Goal: Task Accomplishment & Management: Manage account settings

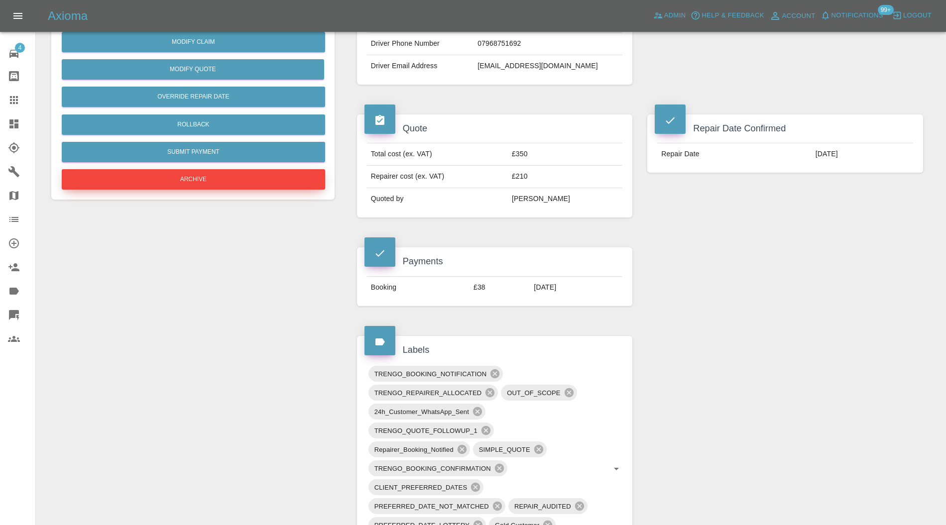
click at [218, 176] on button "Archive" at bounding box center [193, 179] width 263 height 20
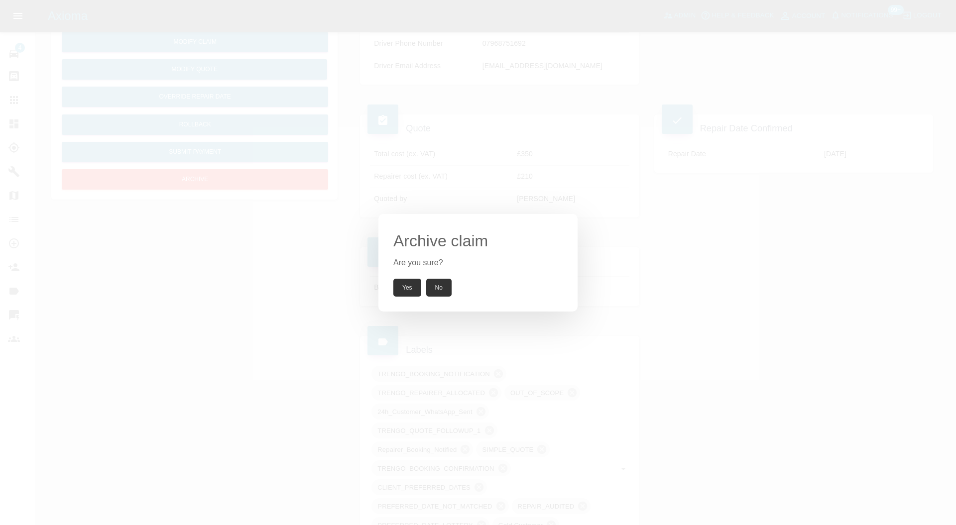
click at [407, 283] on button "Yes" at bounding box center [407, 288] width 28 height 18
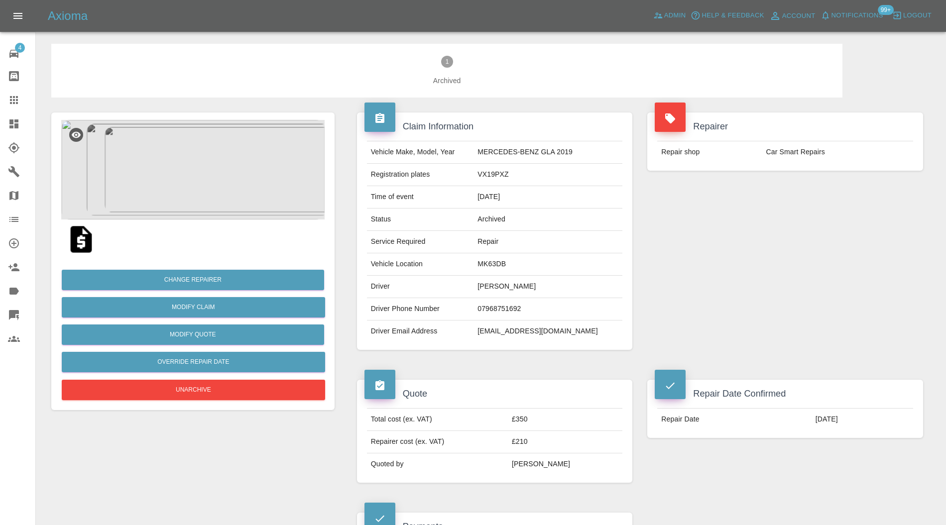
click at [192, 172] on img at bounding box center [192, 170] width 263 height 100
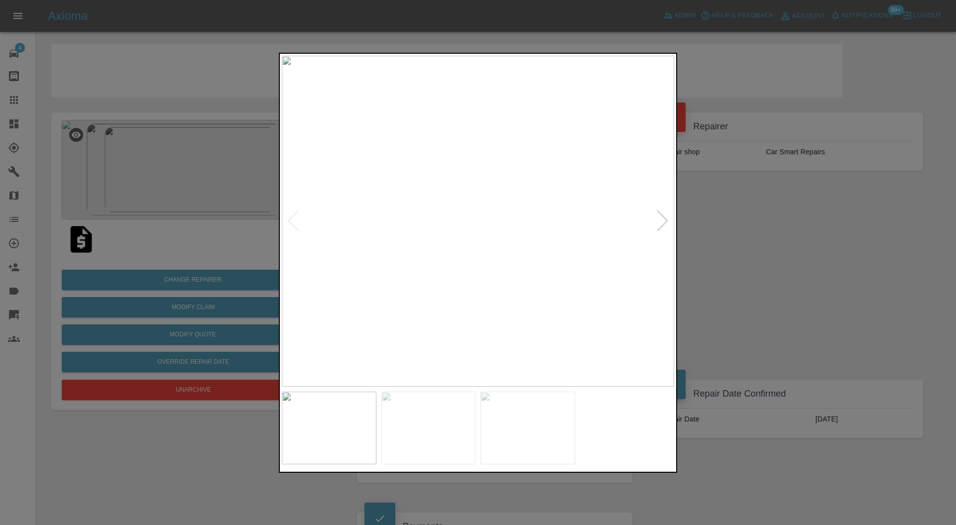
click at [660, 215] on div at bounding box center [662, 221] width 13 height 22
click at [660, 215] on img at bounding box center [478, 222] width 392 height 332
click at [290, 213] on div at bounding box center [293, 221] width 13 height 22
click at [290, 214] on div at bounding box center [293, 221] width 13 height 22
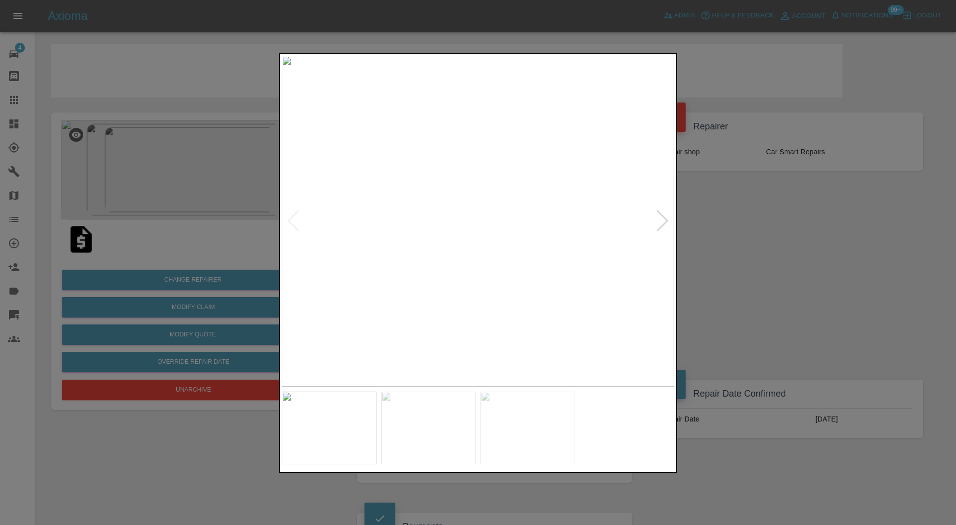
click at [667, 222] on div at bounding box center [662, 221] width 13 height 22
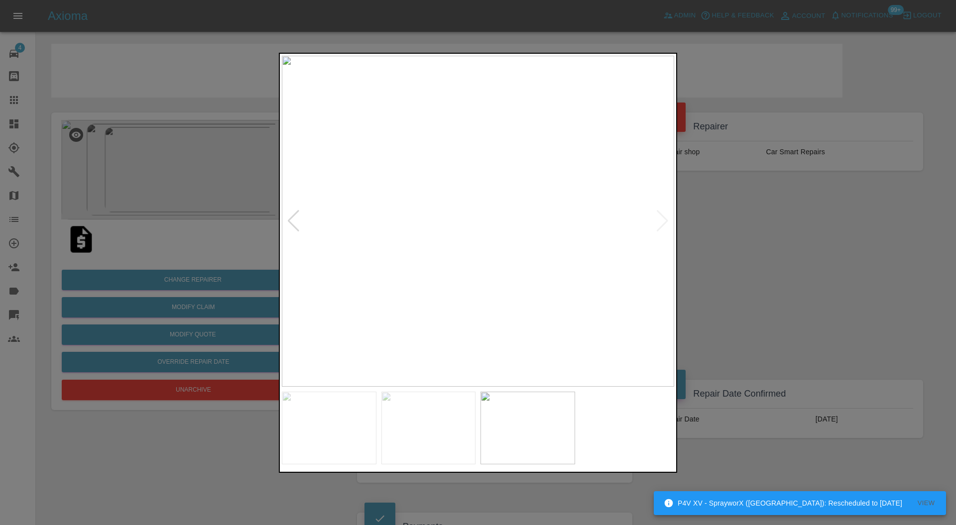
click at [720, 231] on div at bounding box center [478, 262] width 956 height 525
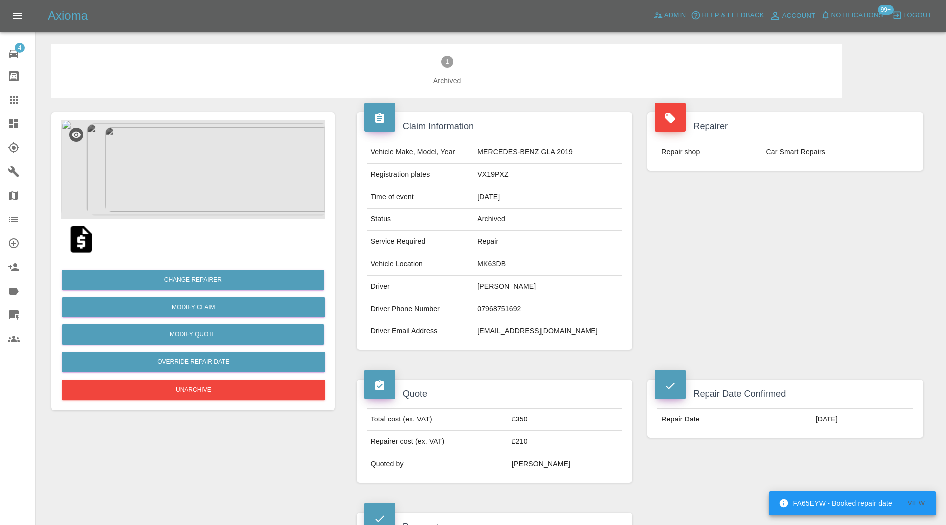
click at [15, 122] on icon at bounding box center [13, 124] width 9 height 9
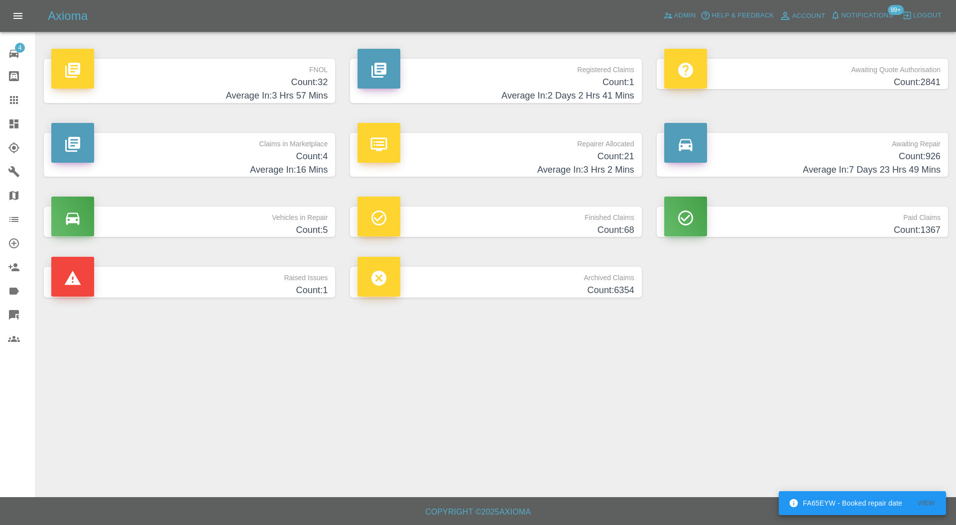
click at [270, 160] on h4 "Count: 4" at bounding box center [189, 156] width 276 height 13
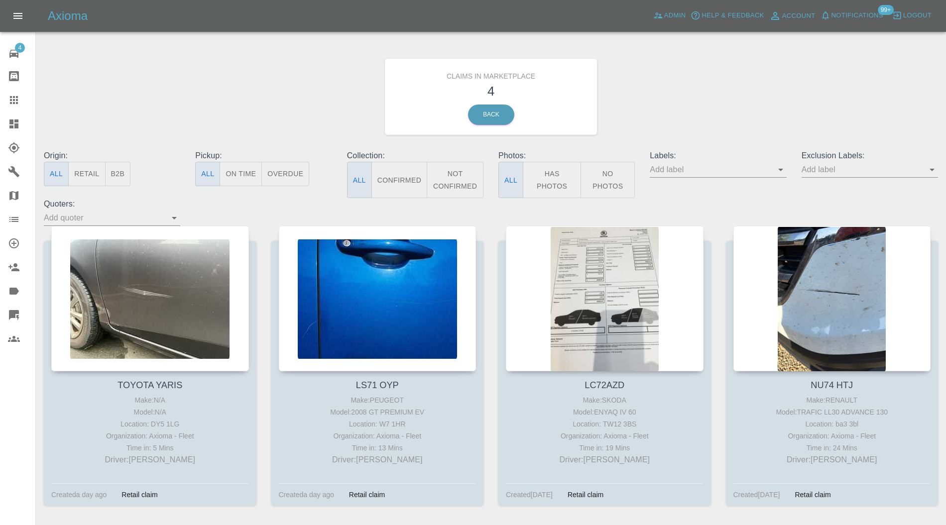
click at [794, 249] on div at bounding box center [833, 298] width 198 height 145
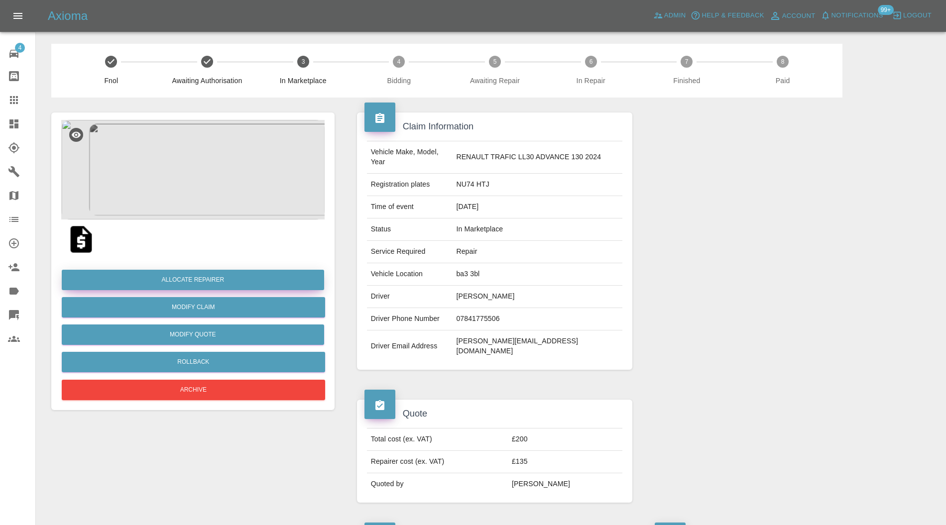
click at [217, 279] on button "Allocate Repairer" at bounding box center [193, 280] width 262 height 20
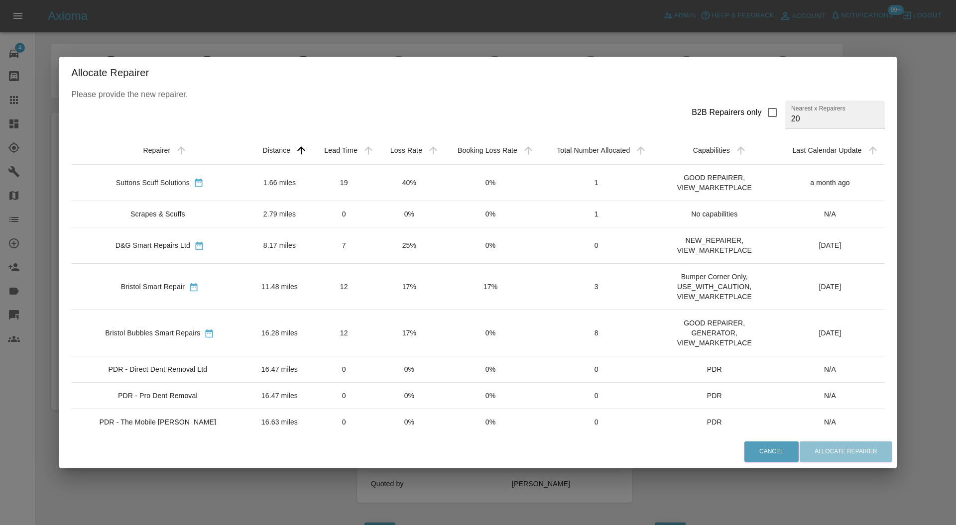
click at [230, 207] on td "Scrapes & Scuffs" at bounding box center [159, 214] width 177 height 26
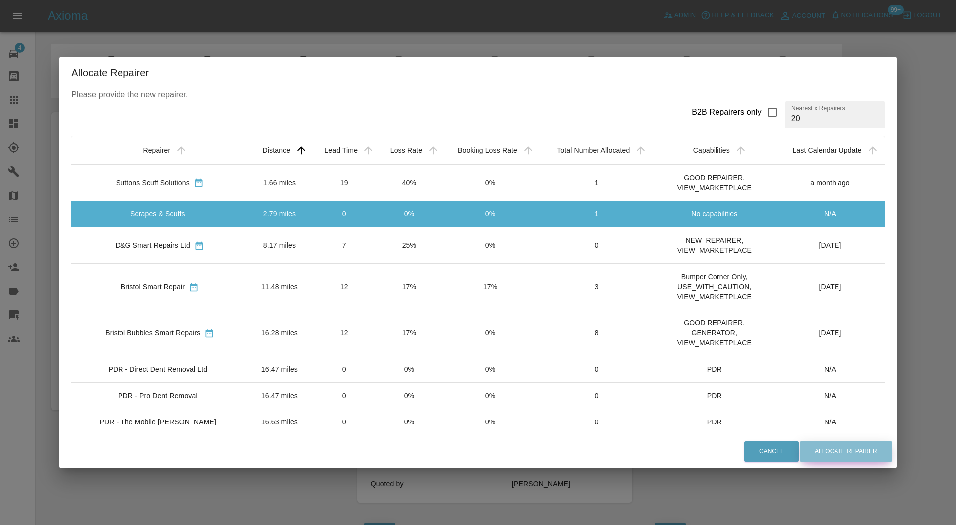
click at [817, 448] on button "Allocate Repairer" at bounding box center [846, 452] width 93 height 20
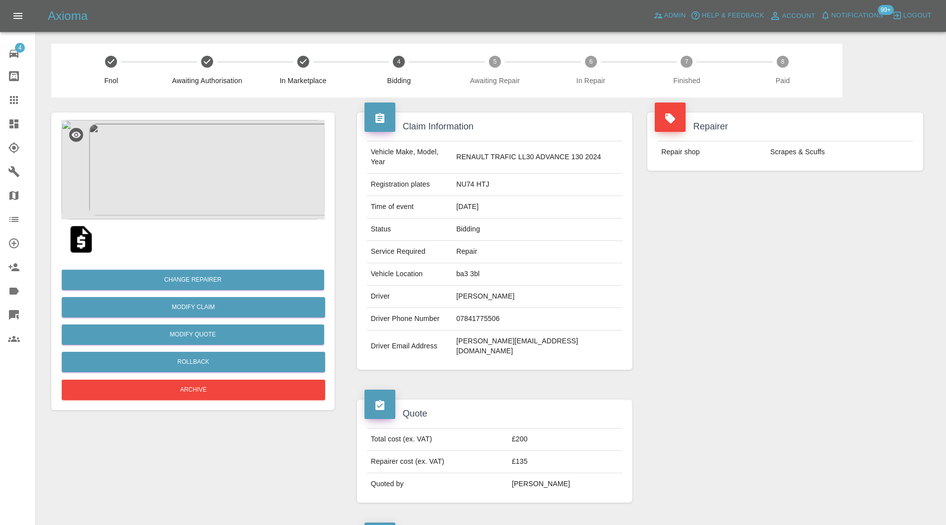
click at [194, 192] on img at bounding box center [192, 170] width 263 height 100
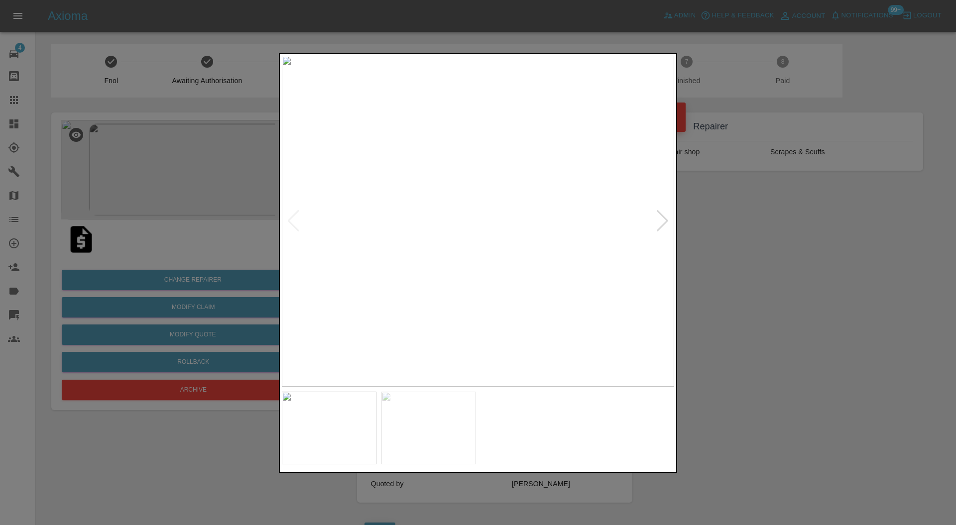
click at [660, 218] on div at bounding box center [662, 221] width 13 height 22
click at [660, 217] on img at bounding box center [478, 222] width 392 height 332
click at [755, 224] on div at bounding box center [478, 262] width 956 height 525
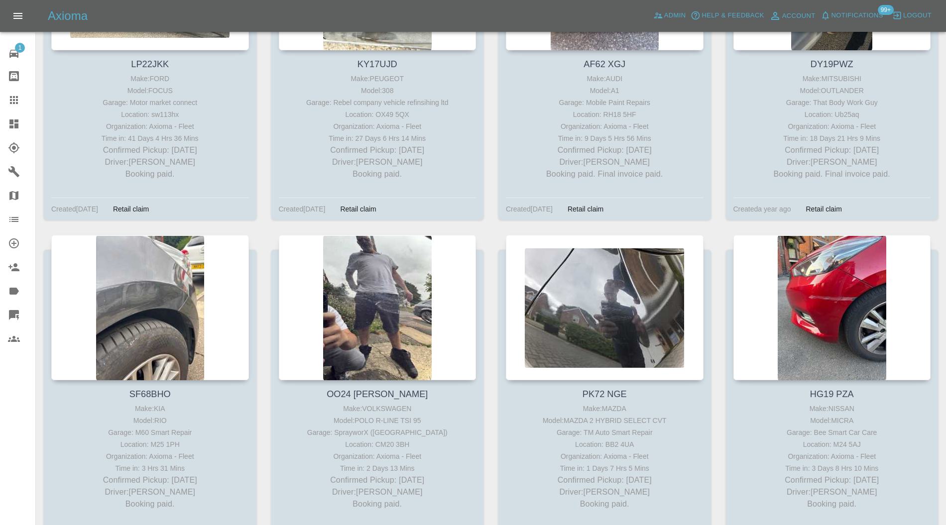
scroll to position [35185, 0]
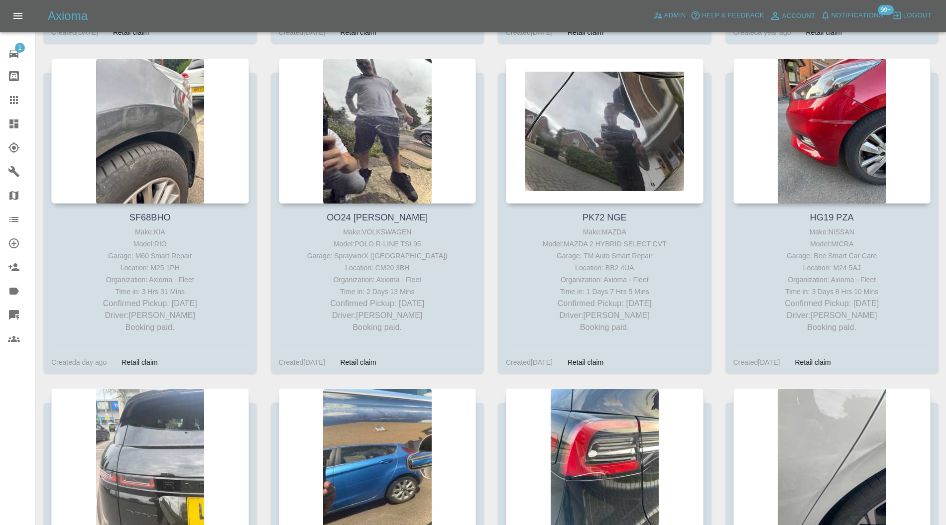
click at [6, 125] on link "Dashboard" at bounding box center [17, 124] width 35 height 24
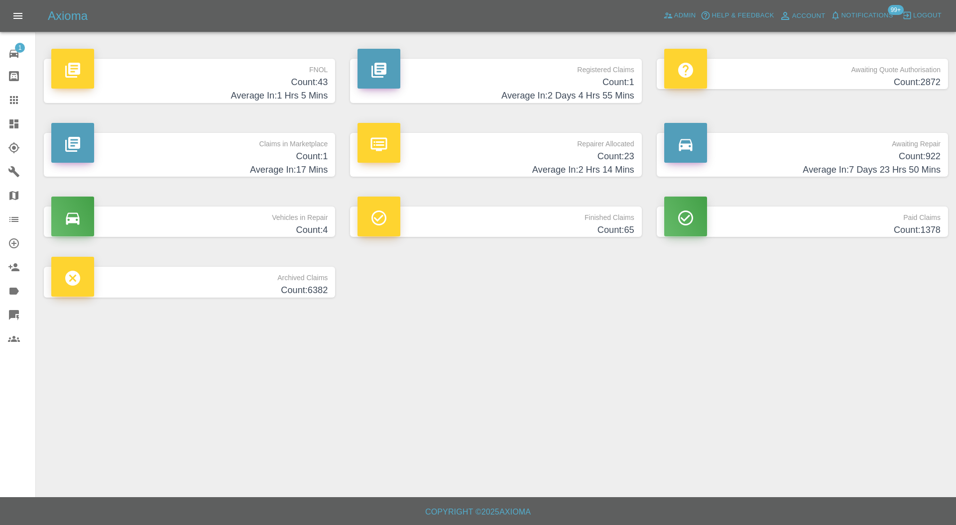
click at [242, 162] on h4 "Count: 1" at bounding box center [189, 156] width 276 height 13
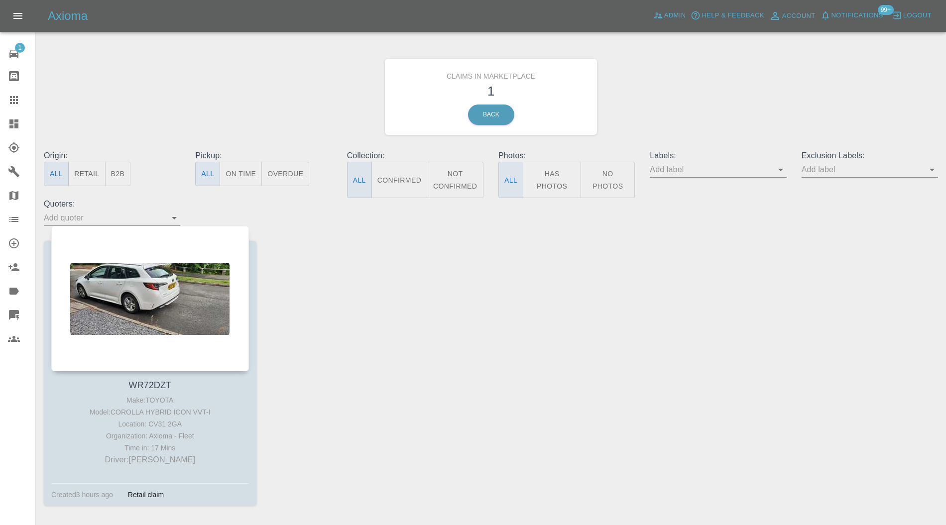
click at [158, 282] on div at bounding box center [150, 298] width 198 height 145
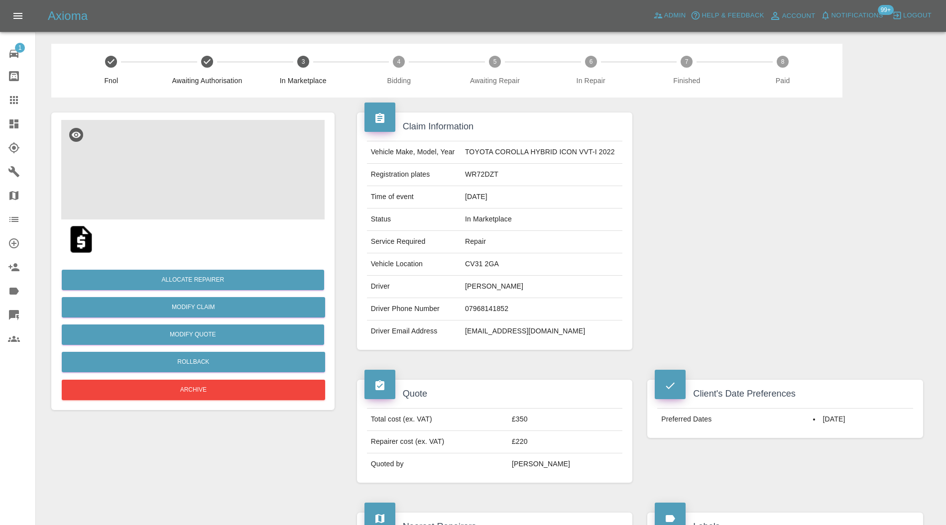
click at [197, 179] on img at bounding box center [192, 170] width 263 height 100
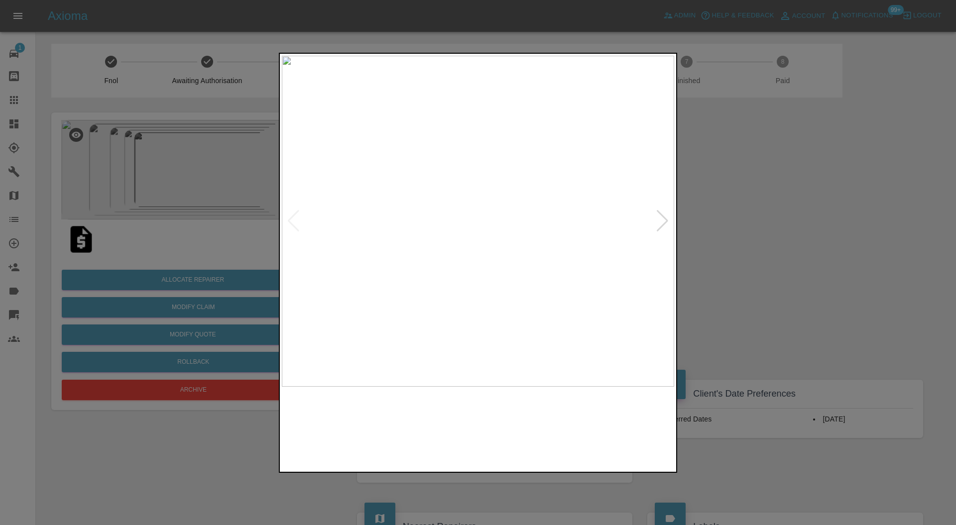
click at [422, 427] on img at bounding box center [428, 428] width 95 height 73
click at [497, 442] on img at bounding box center [528, 428] width 95 height 73
click at [575, 451] on img at bounding box center [528, 428] width 95 height 73
click at [634, 436] on img at bounding box center [627, 428] width 95 height 73
click at [494, 207] on img at bounding box center [478, 222] width 392 height 332
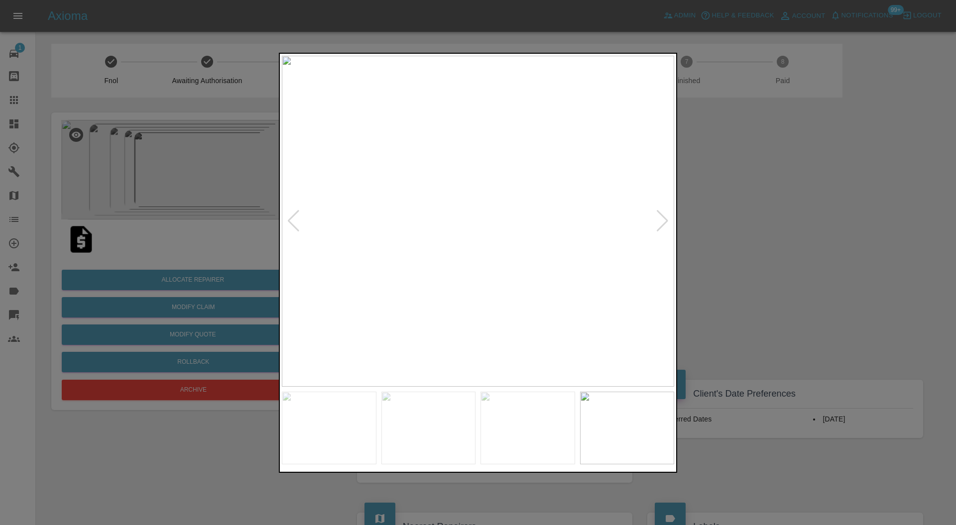
click at [494, 207] on img at bounding box center [478, 222] width 392 height 332
click at [729, 248] on div at bounding box center [478, 262] width 956 height 525
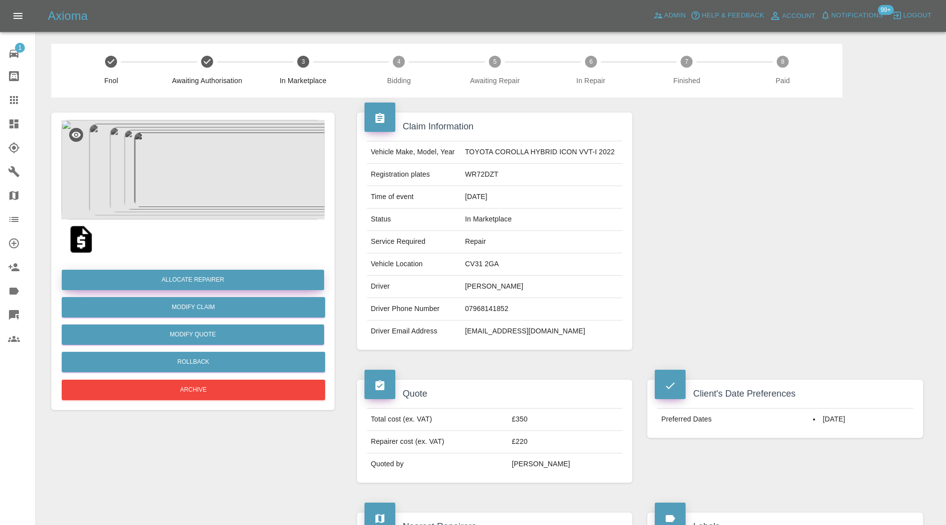
click at [251, 279] on button "Allocate Repairer" at bounding box center [193, 280] width 262 height 20
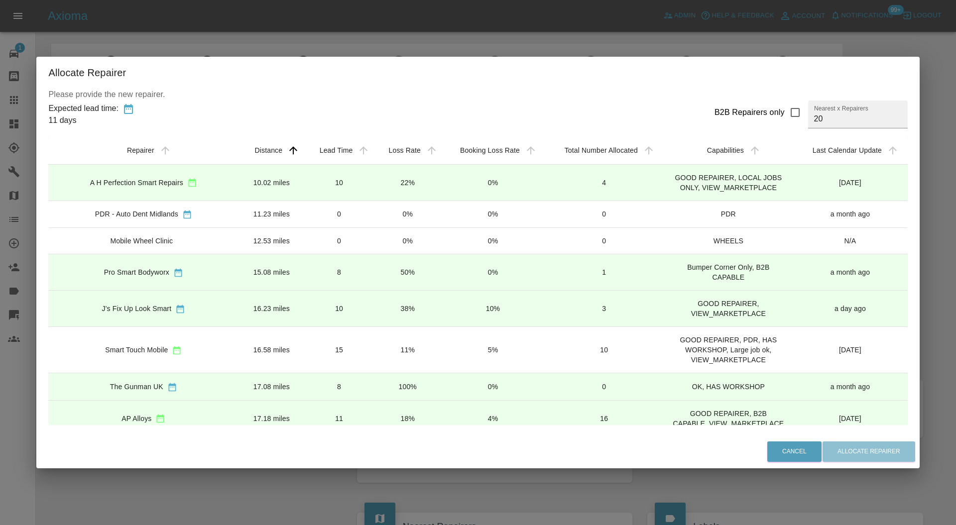
click at [294, 177] on td "10.02 miles" at bounding box center [272, 182] width 66 height 36
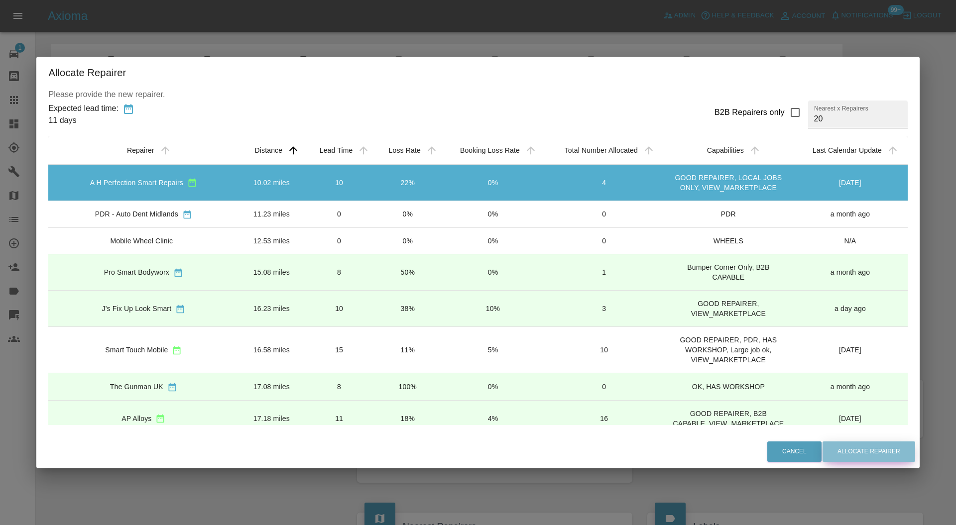
click at [835, 448] on button "Allocate Repairer" at bounding box center [869, 452] width 93 height 20
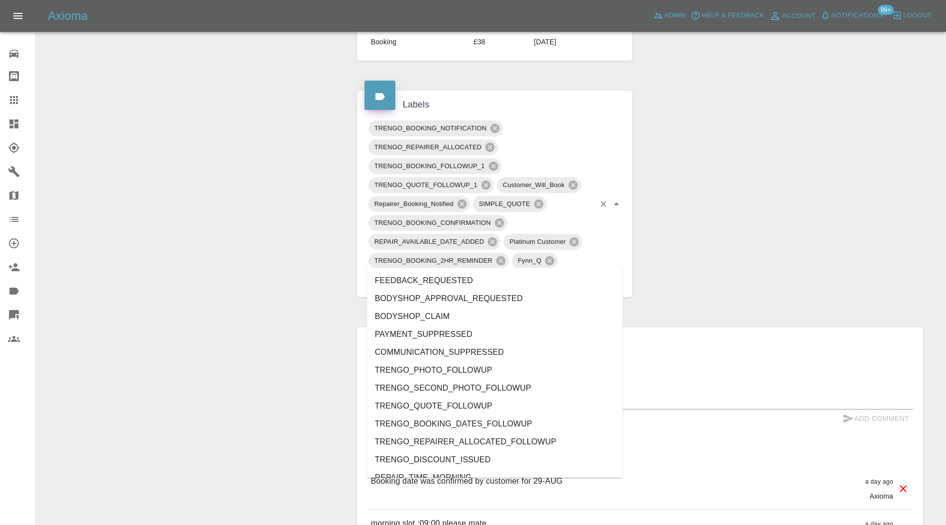
click at [532, 272] on input "text" at bounding box center [509, 279] width 171 height 15
type input "au"
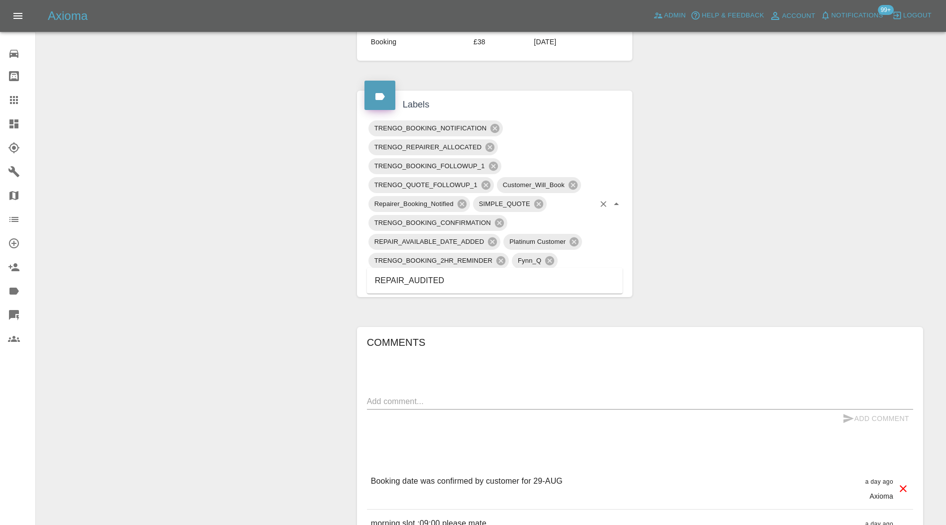
click at [446, 276] on li "REPAIR_AUDITED" at bounding box center [495, 281] width 256 height 18
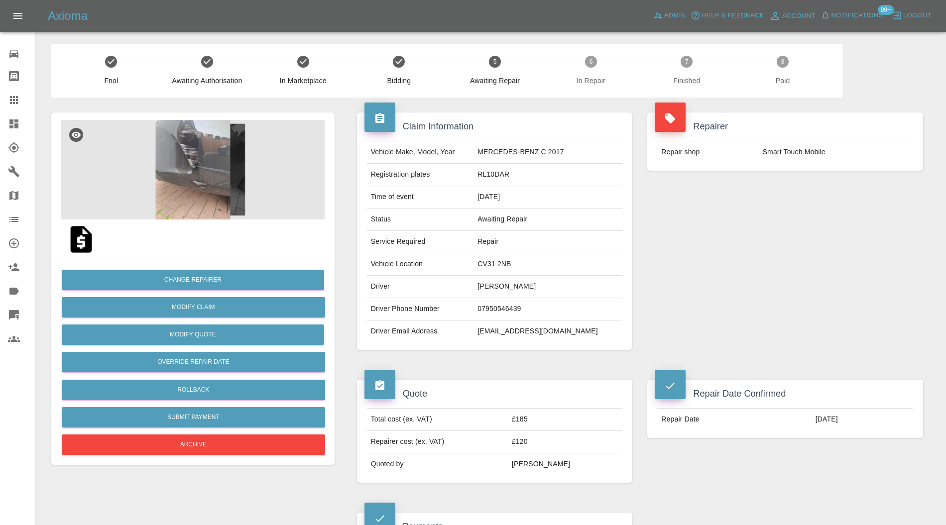
click at [208, 181] on img at bounding box center [192, 170] width 263 height 100
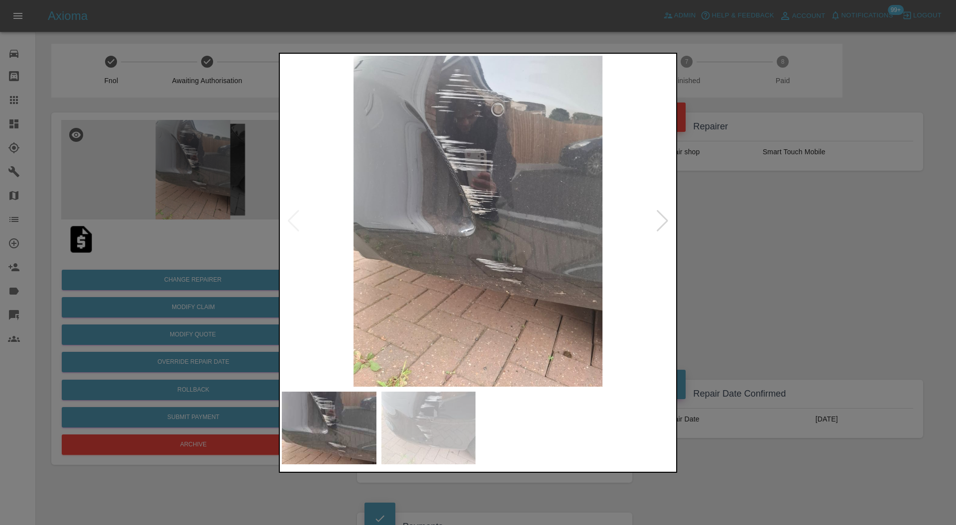
click at [659, 214] on div at bounding box center [662, 221] width 13 height 22
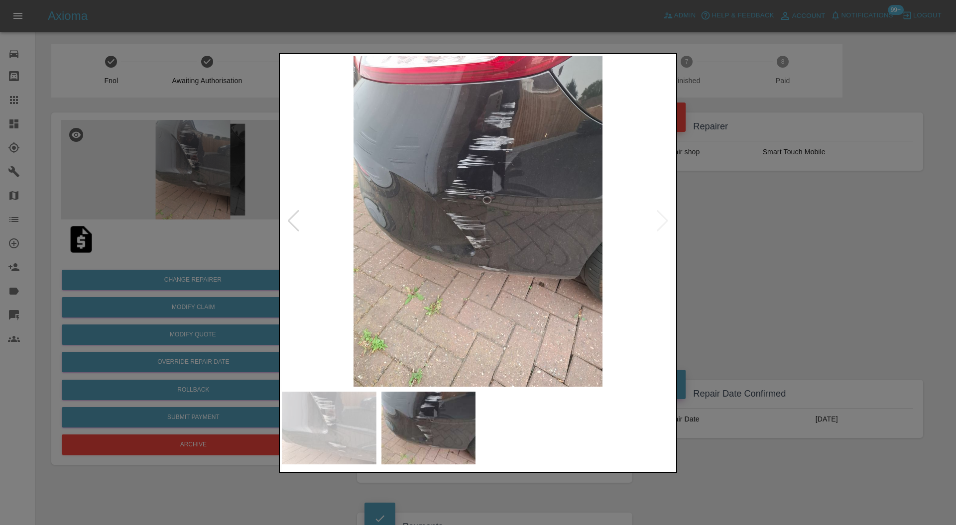
click at [659, 214] on img at bounding box center [478, 222] width 392 height 332
click at [296, 217] on div at bounding box center [293, 221] width 13 height 22
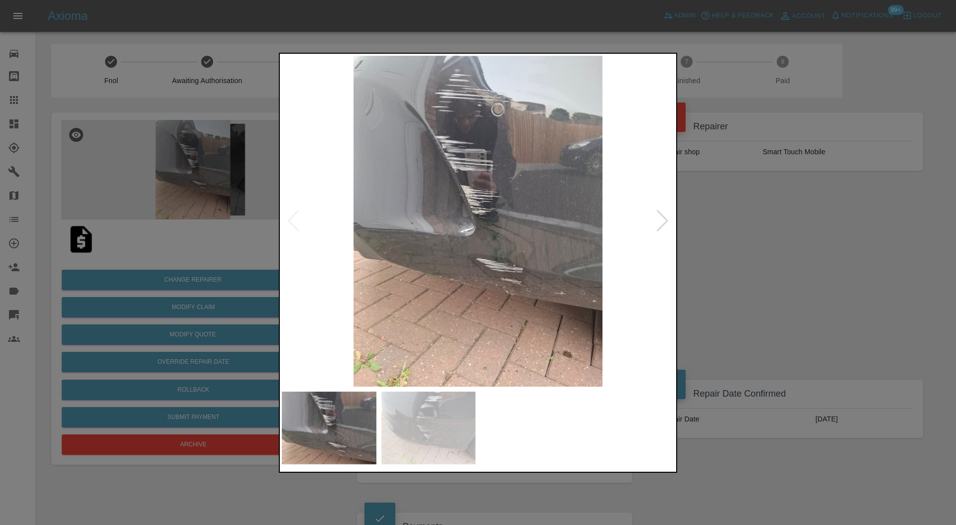
click at [658, 223] on div at bounding box center [662, 221] width 13 height 22
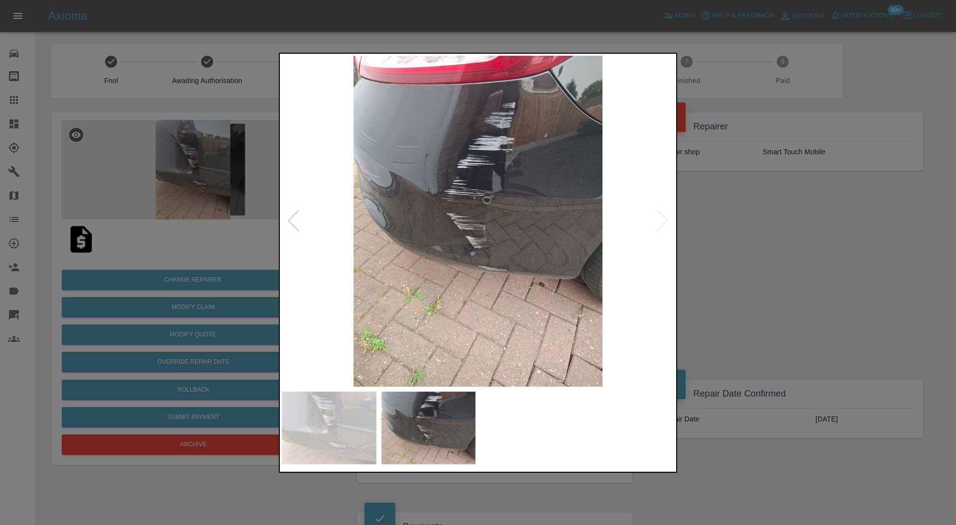
click at [775, 241] on div at bounding box center [478, 262] width 956 height 525
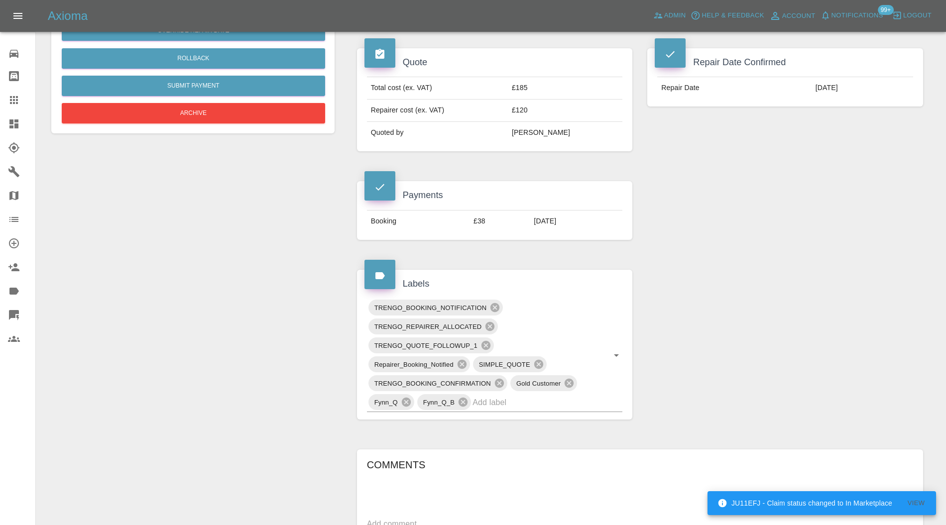
scroll to position [354, 0]
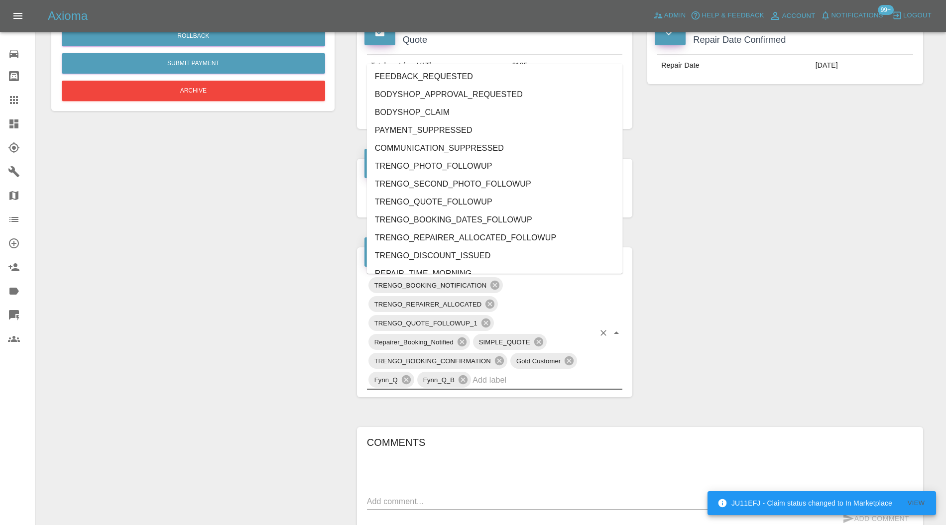
click at [560, 376] on input "text" at bounding box center [534, 380] width 122 height 15
type input "au"
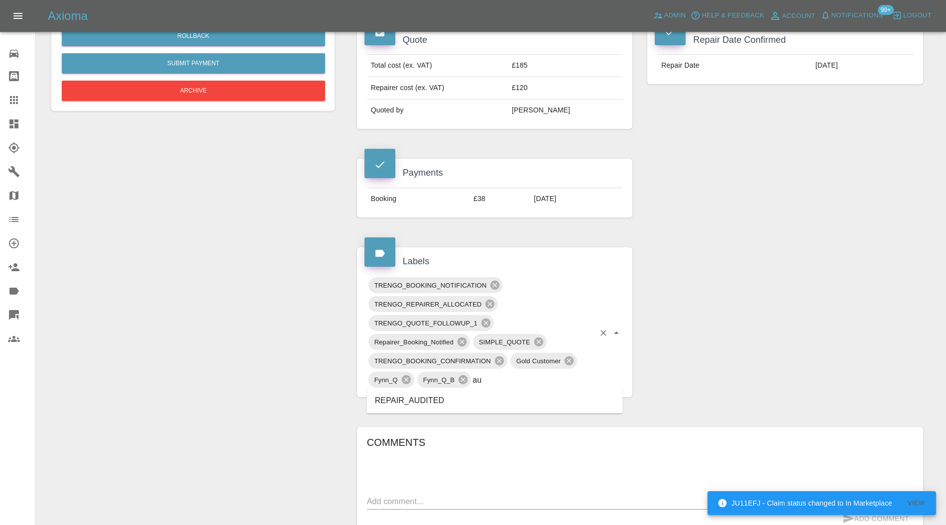
click at [441, 396] on li "REPAIR_AUDITED" at bounding box center [495, 401] width 256 height 18
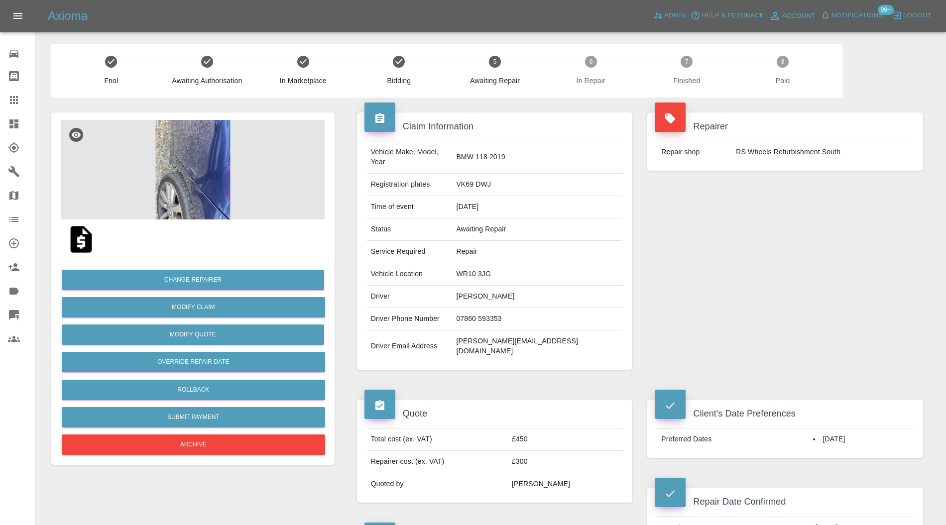
click at [209, 162] on img at bounding box center [192, 170] width 263 height 100
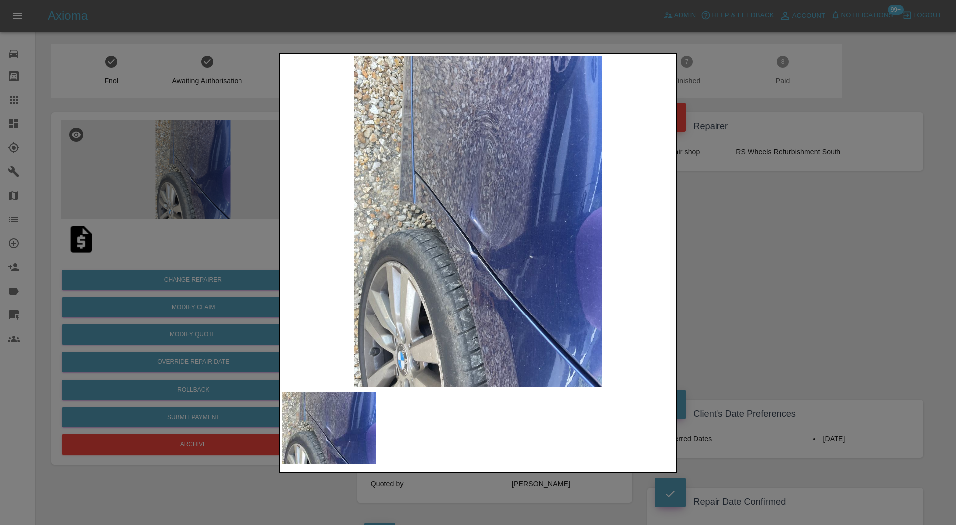
click at [551, 289] on img at bounding box center [478, 222] width 392 height 332
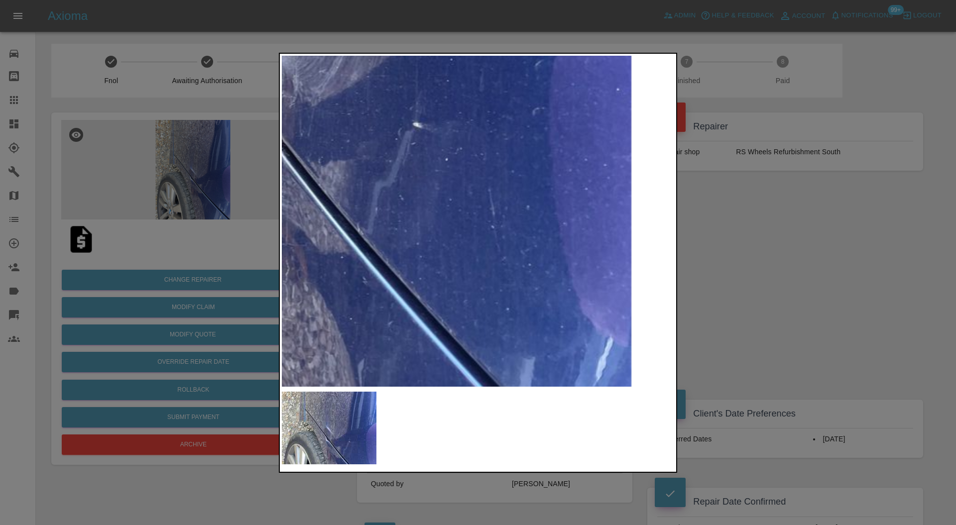
click at [551, 289] on img at bounding box center [257, 17] width 1177 height 995
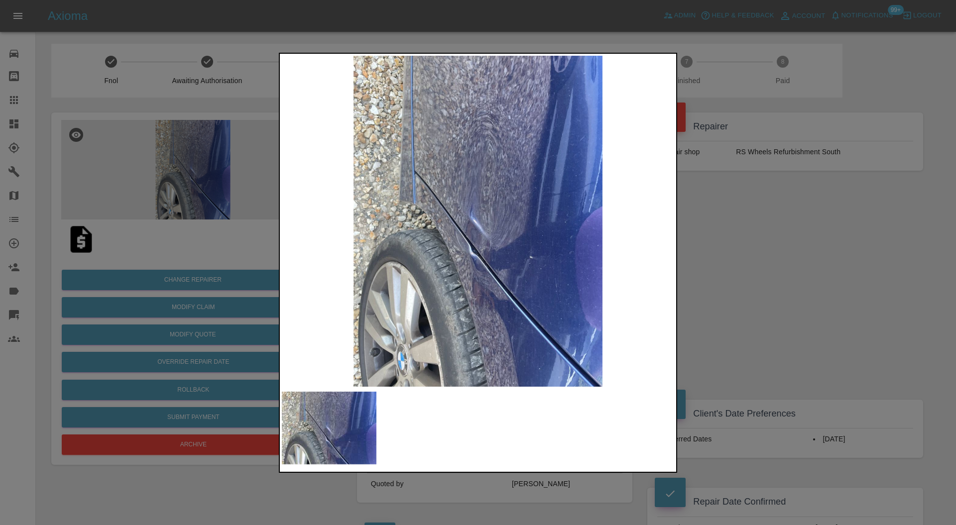
click at [541, 199] on img at bounding box center [478, 222] width 392 height 332
click at [713, 204] on div at bounding box center [478, 262] width 956 height 525
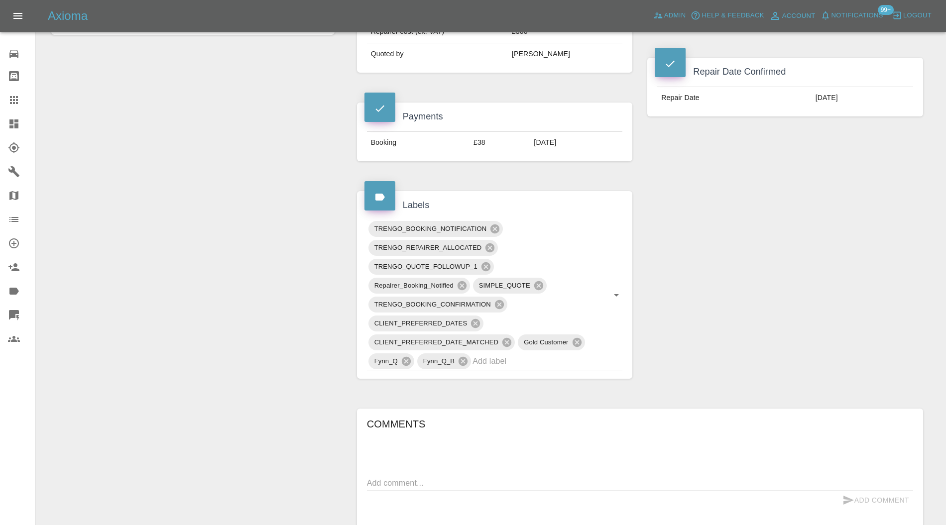
scroll to position [620, 0]
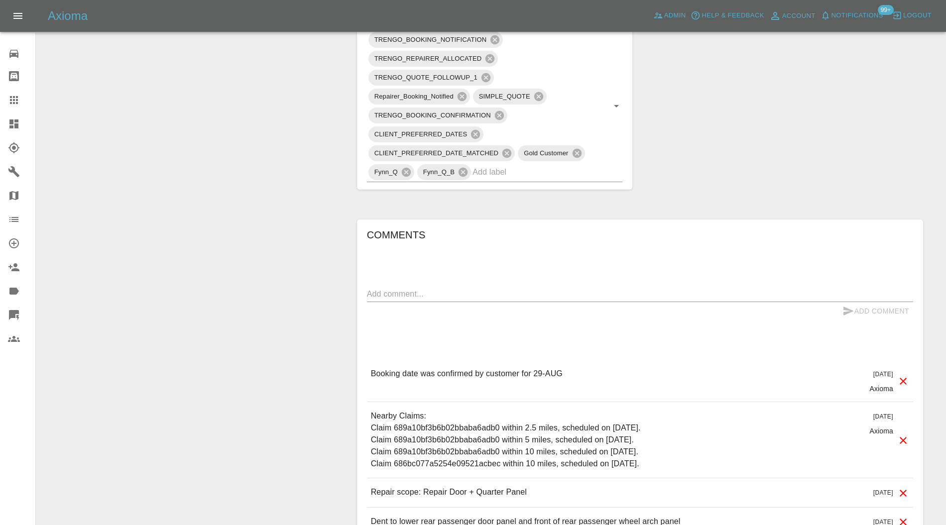
click at [526, 164] on input "text" at bounding box center [534, 171] width 122 height 15
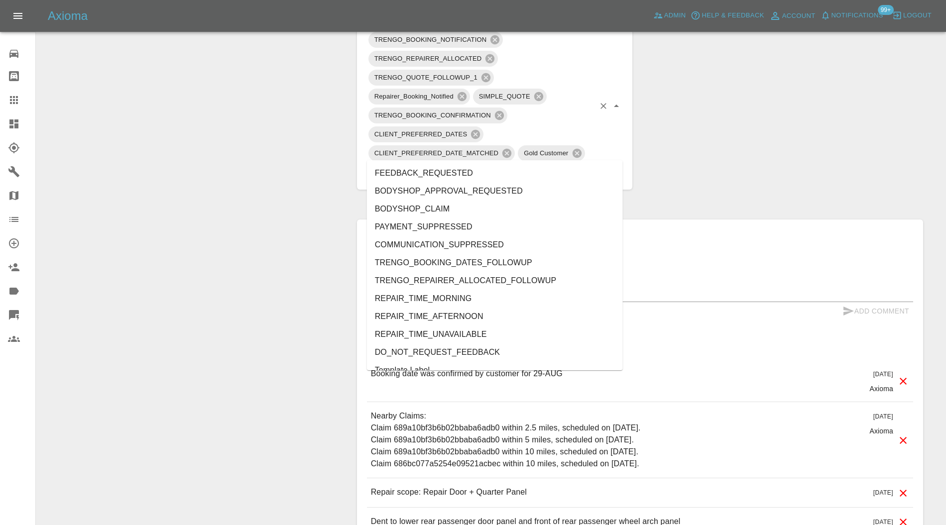
type input "au"
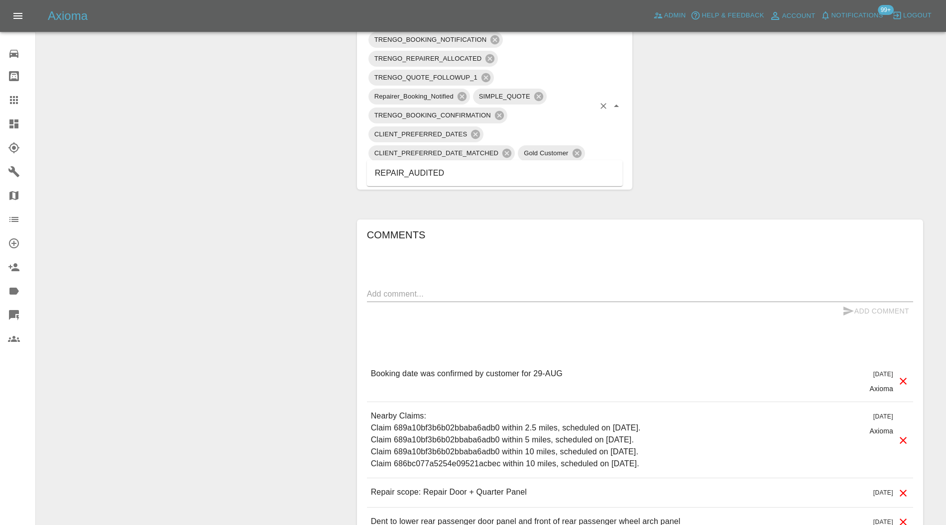
click at [418, 175] on li "REPAIR_AUDITED" at bounding box center [495, 173] width 256 height 18
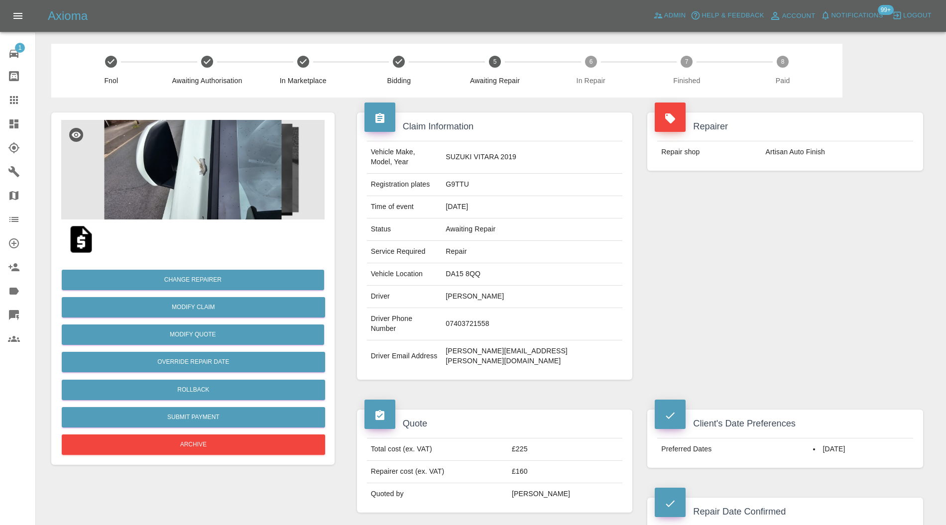
click at [197, 173] on img at bounding box center [192, 170] width 263 height 100
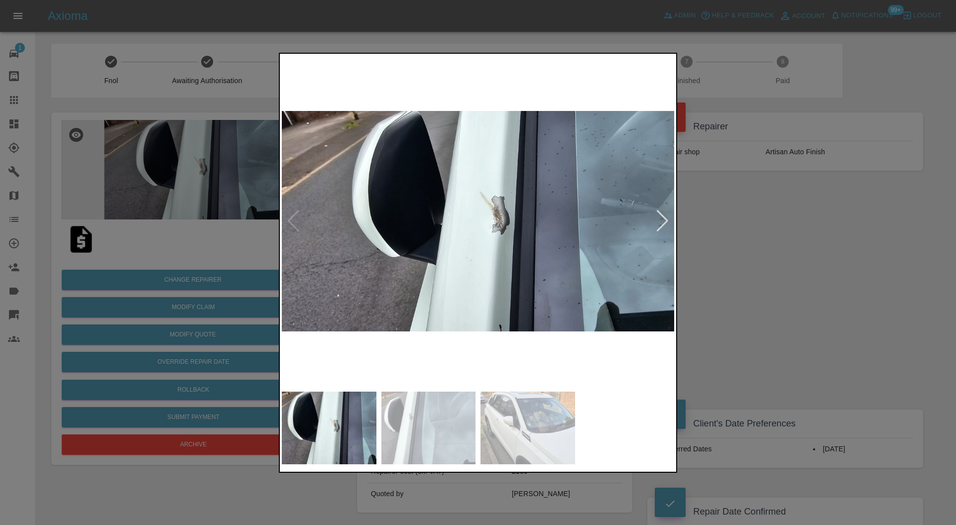
click at [663, 218] on div at bounding box center [662, 221] width 13 height 22
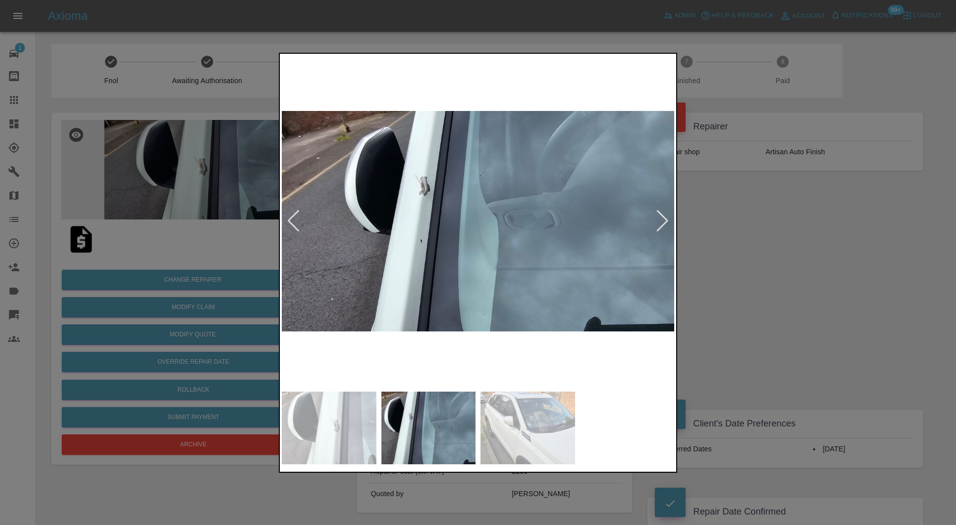
click at [663, 218] on div at bounding box center [662, 221] width 13 height 22
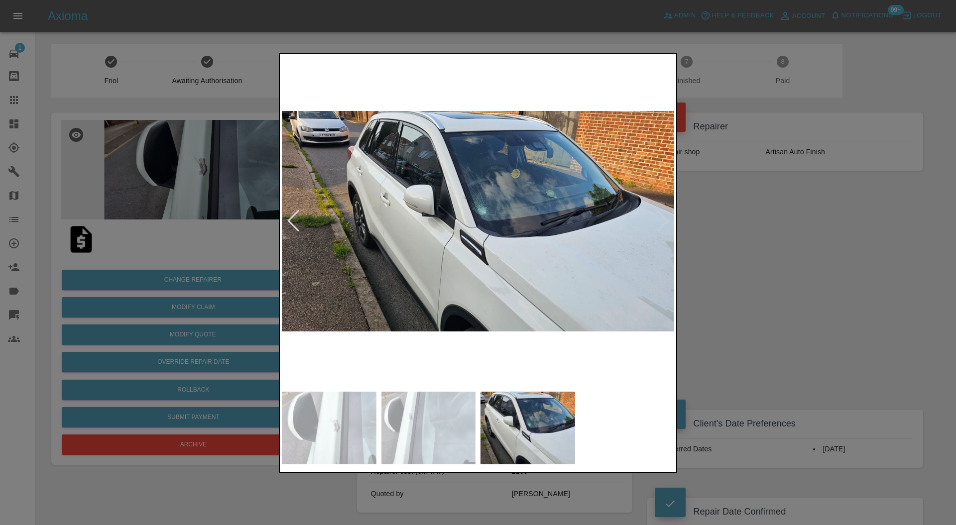
click at [293, 218] on div at bounding box center [293, 221] width 13 height 22
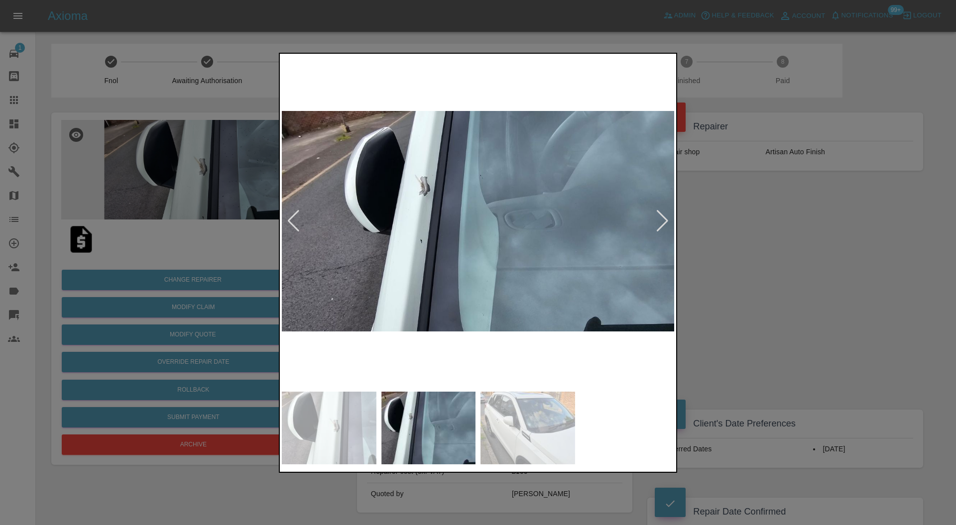
click at [735, 230] on div at bounding box center [478, 262] width 956 height 525
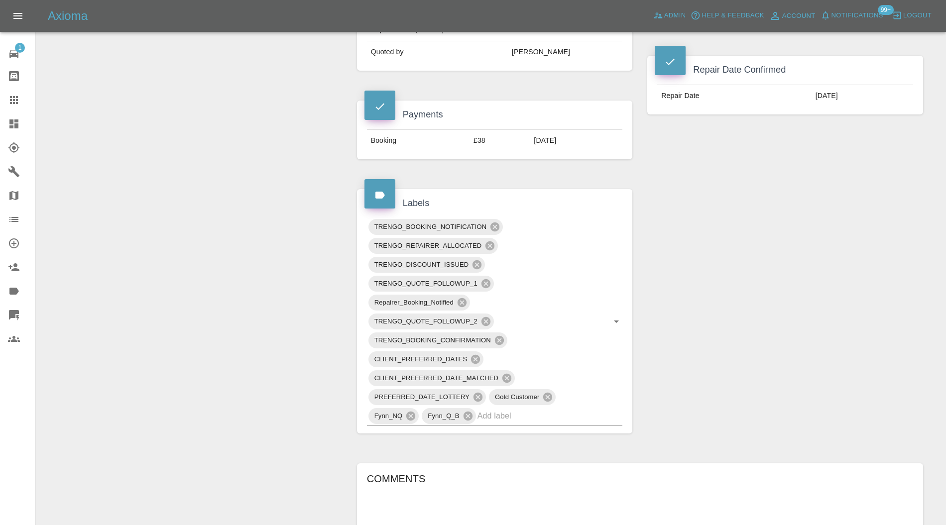
scroll to position [442, 0]
click at [542, 408] on input "text" at bounding box center [537, 415] width 118 height 15
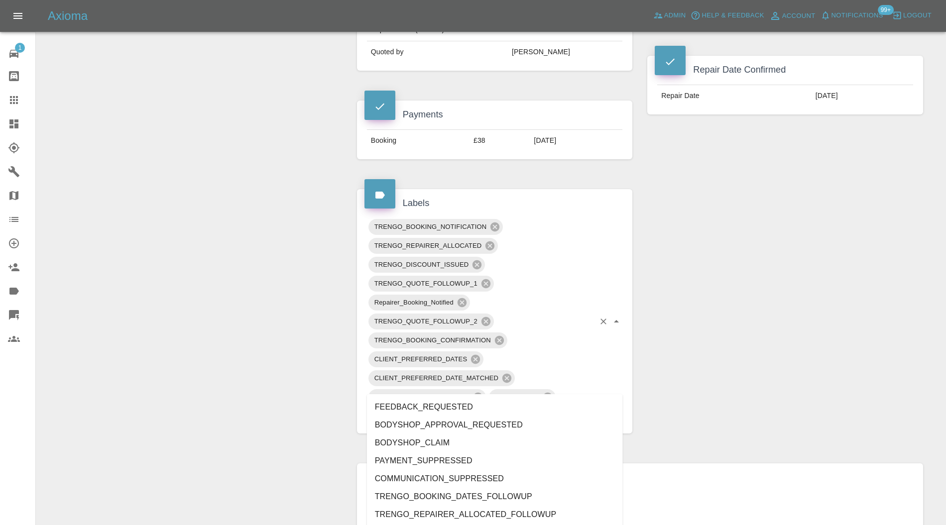
type input "au"
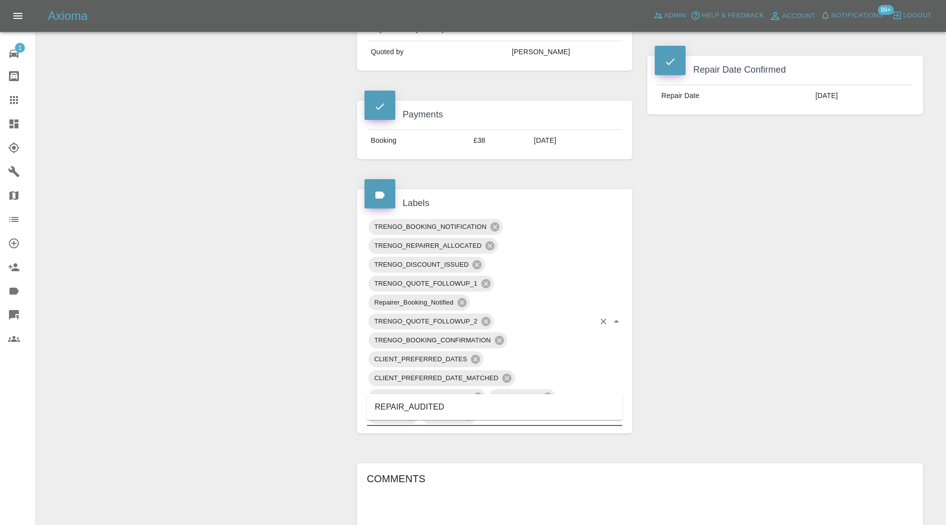
click at [462, 402] on li "REPAIR_AUDITED" at bounding box center [495, 407] width 256 height 18
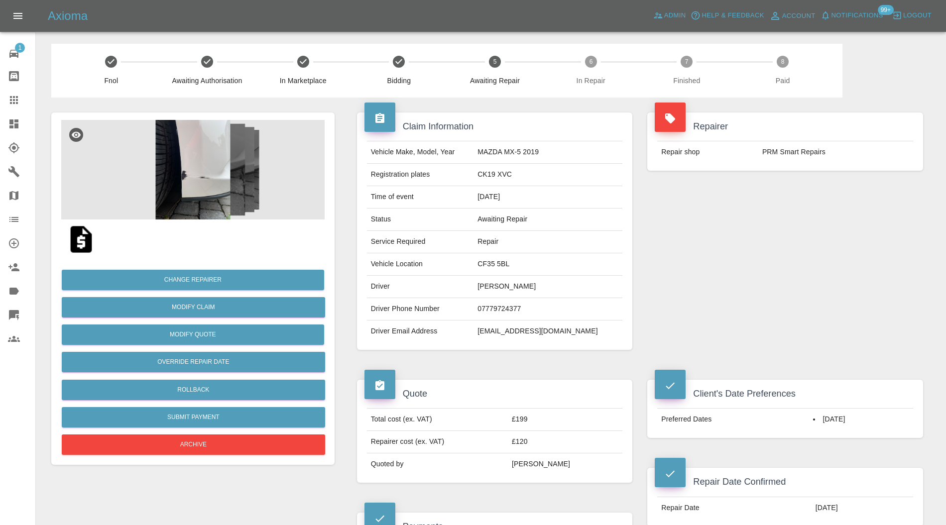
click at [199, 145] on img at bounding box center [192, 170] width 263 height 100
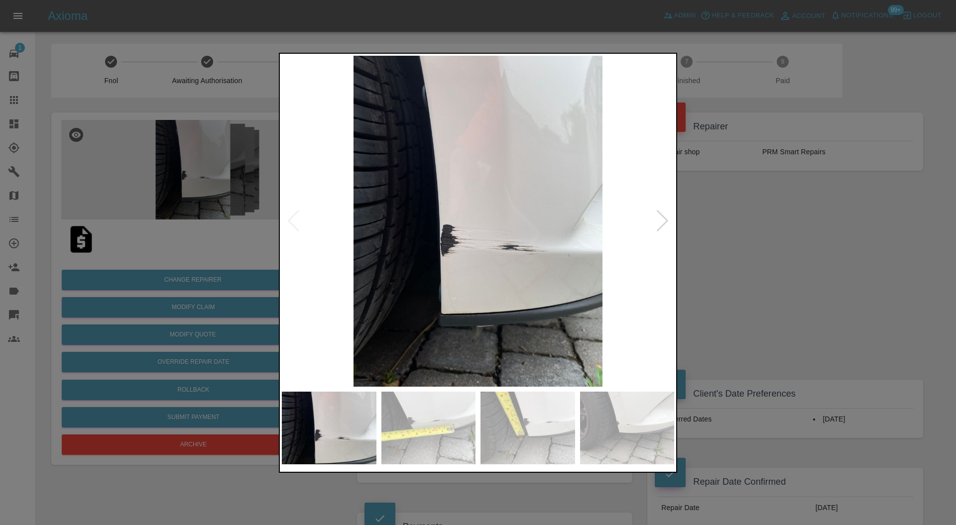
click at [658, 214] on div at bounding box center [662, 221] width 13 height 22
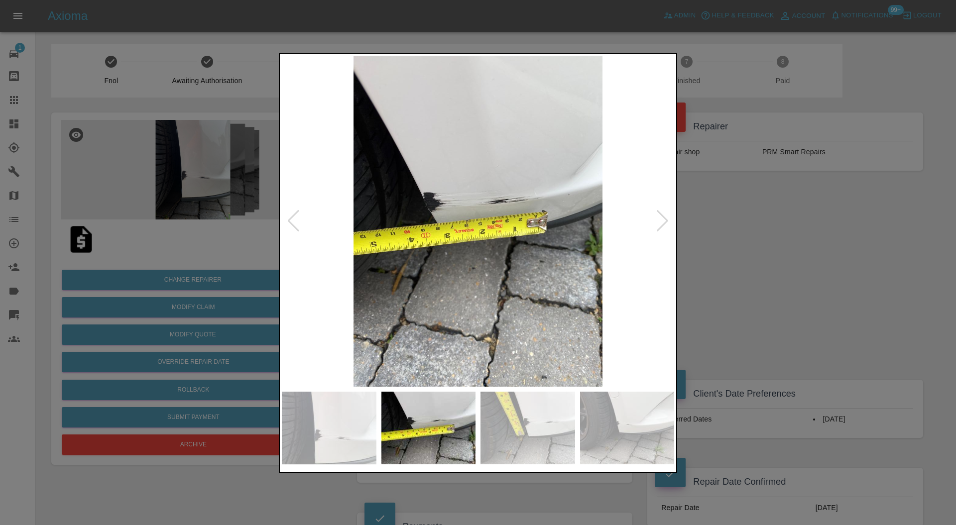
click at [658, 214] on div at bounding box center [662, 221] width 13 height 22
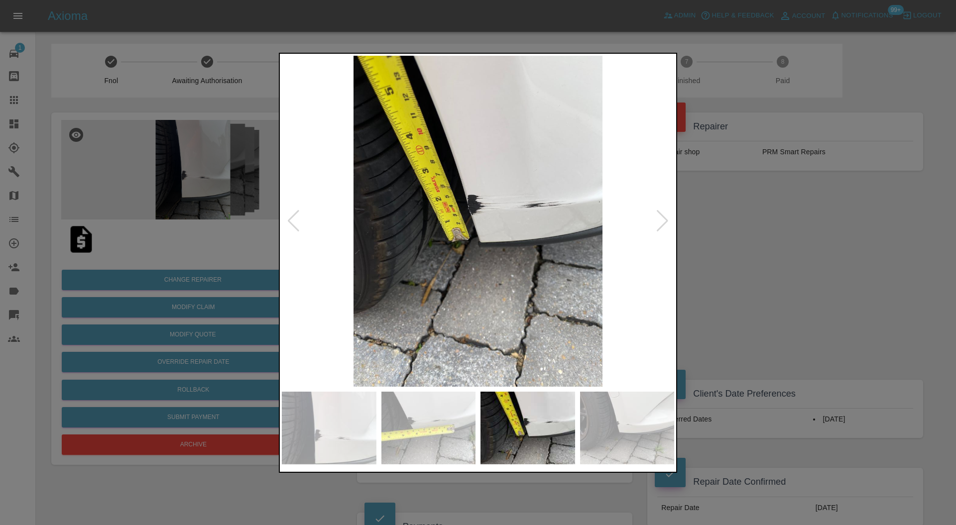
click at [711, 219] on div at bounding box center [478, 262] width 956 height 525
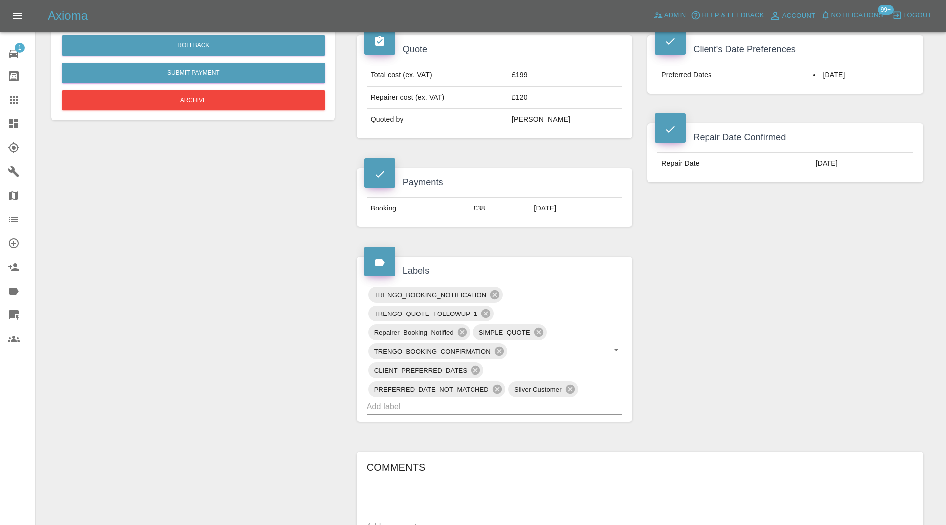
scroll to position [354, 0]
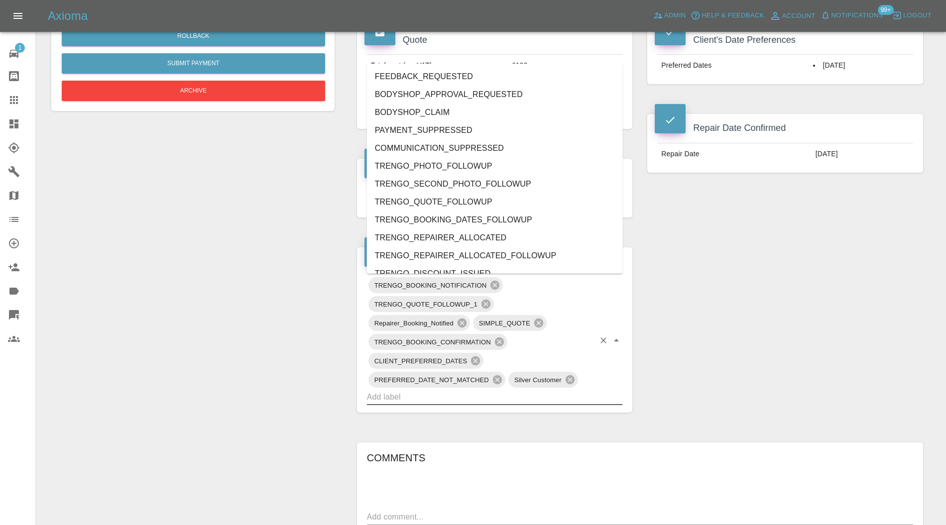
click at [433, 395] on input "text" at bounding box center [481, 396] width 228 height 15
type input "au"
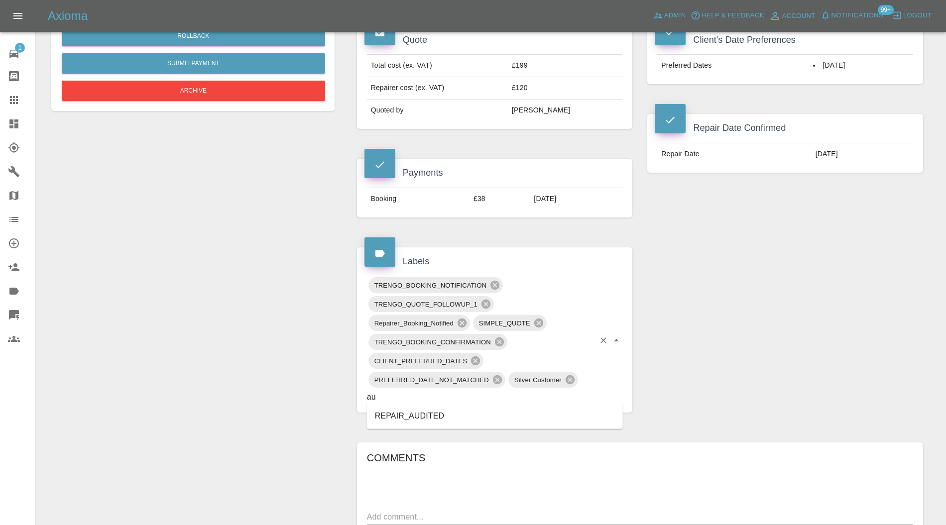
click at [422, 414] on li "REPAIR_AUDITED" at bounding box center [495, 416] width 256 height 18
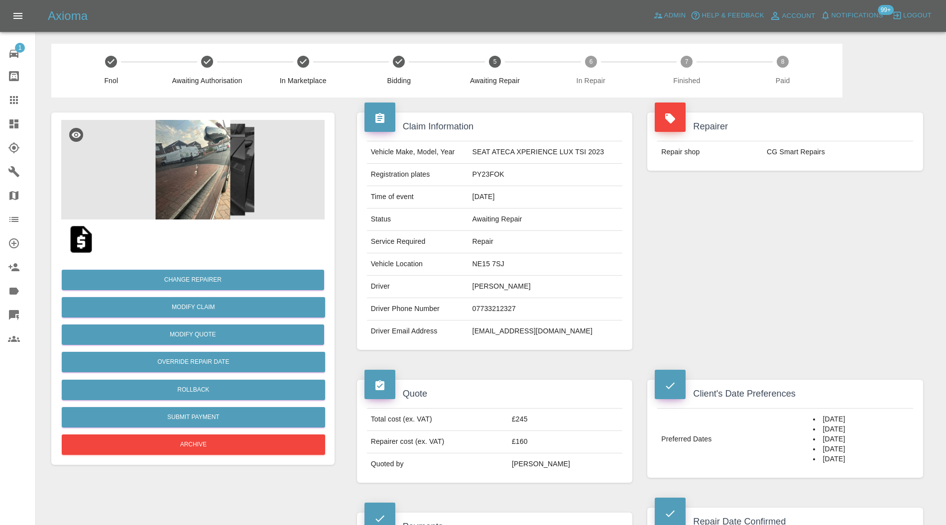
click at [194, 170] on img at bounding box center [192, 170] width 263 height 100
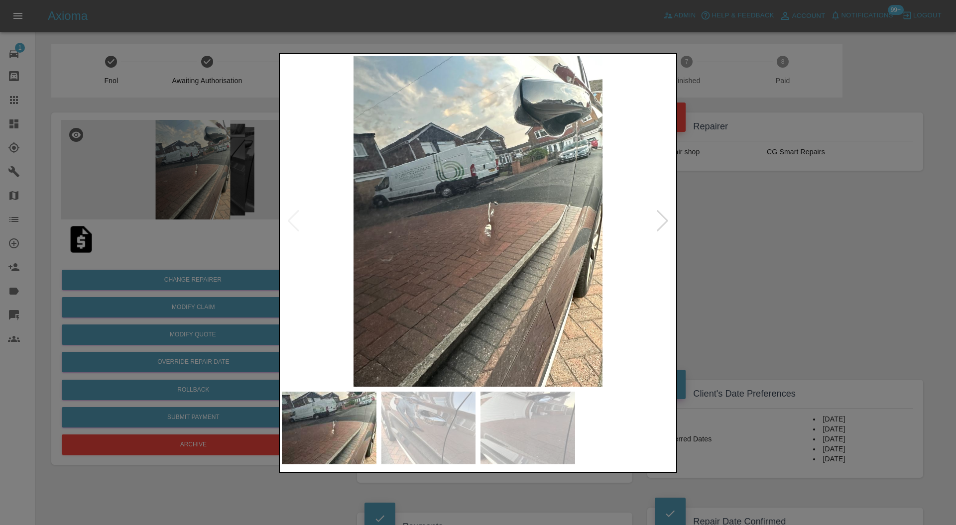
click at [660, 224] on div at bounding box center [662, 221] width 13 height 22
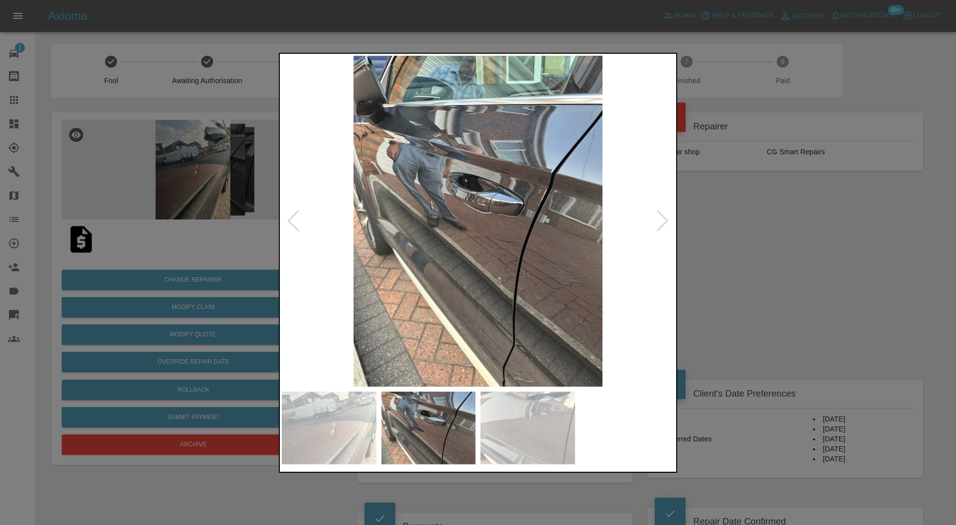
click at [662, 224] on div at bounding box center [662, 221] width 13 height 22
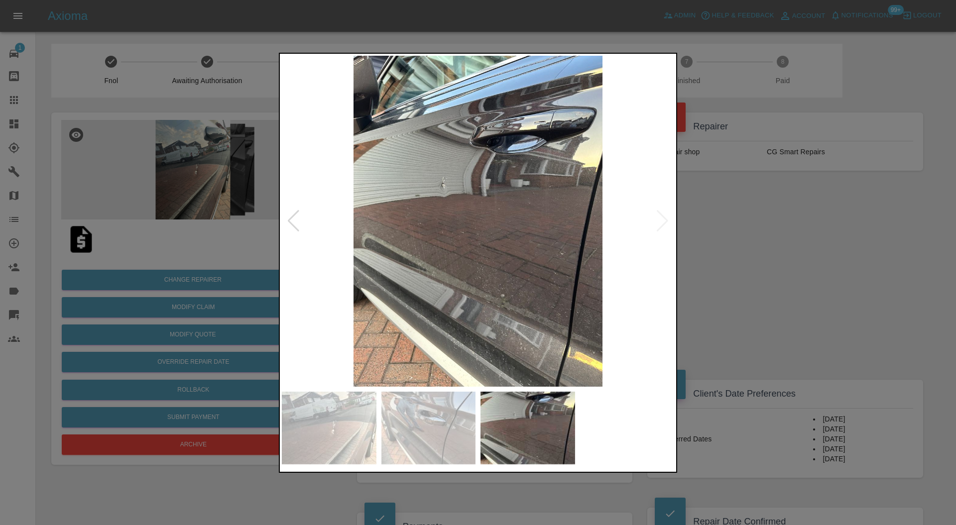
click at [662, 224] on img at bounding box center [478, 222] width 392 height 332
click at [730, 210] on div at bounding box center [478, 262] width 956 height 525
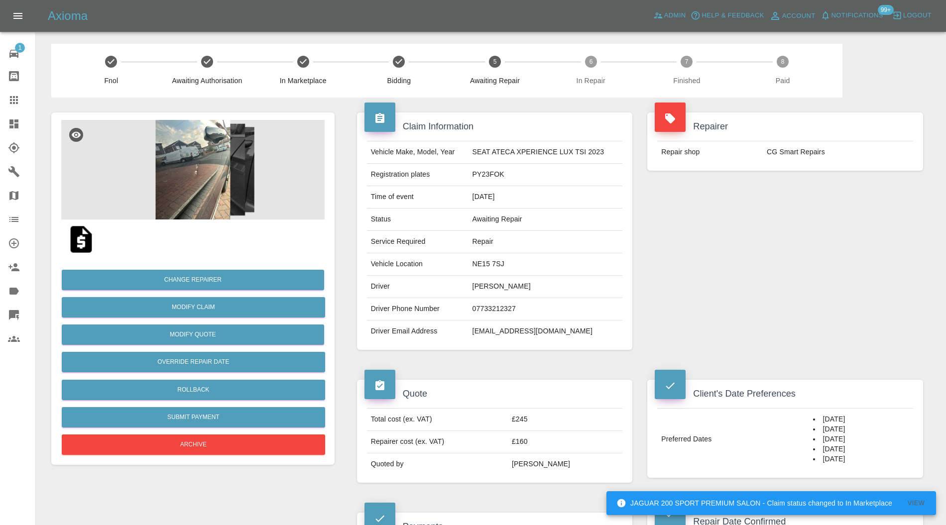
click at [204, 164] on img at bounding box center [192, 170] width 263 height 100
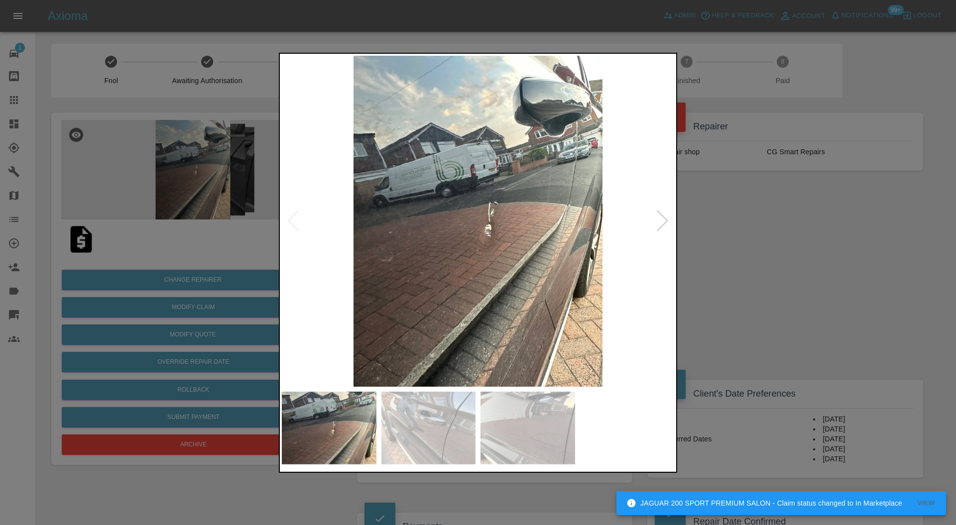
click at [659, 219] on div at bounding box center [662, 221] width 13 height 22
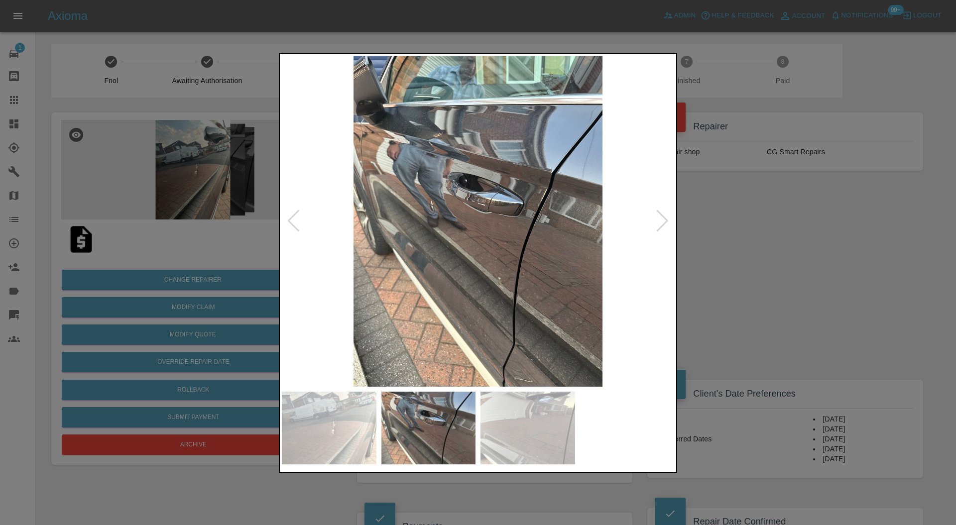
click at [659, 219] on div at bounding box center [662, 221] width 13 height 22
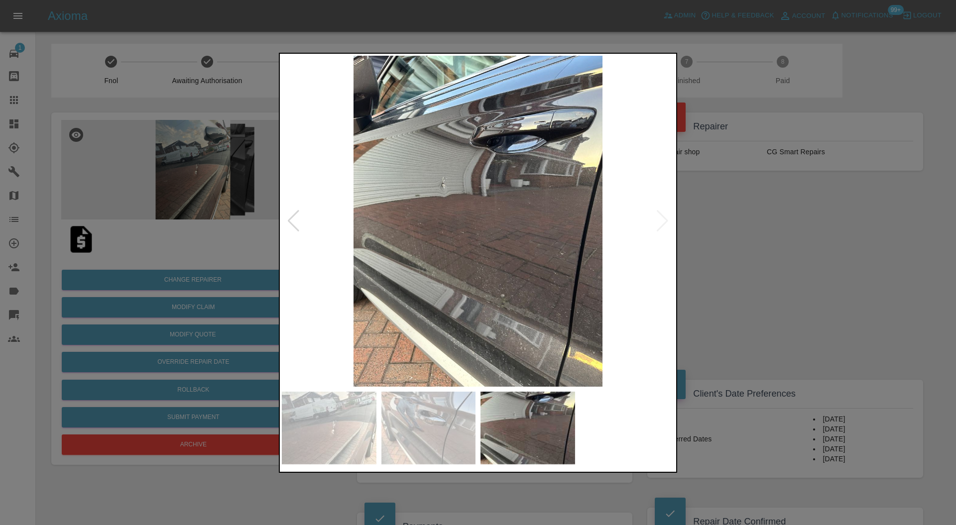
click at [659, 219] on img at bounding box center [478, 222] width 392 height 332
click at [776, 226] on div at bounding box center [478, 262] width 956 height 525
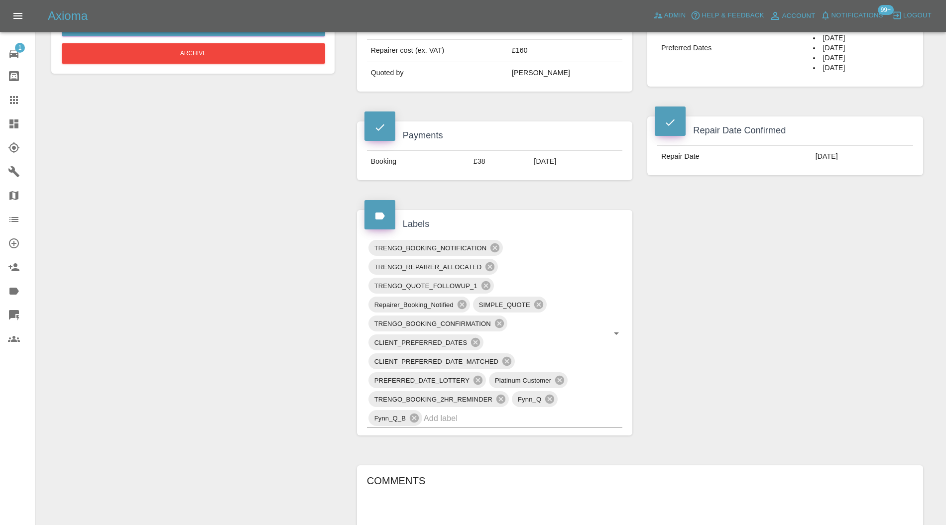
scroll to position [531, 0]
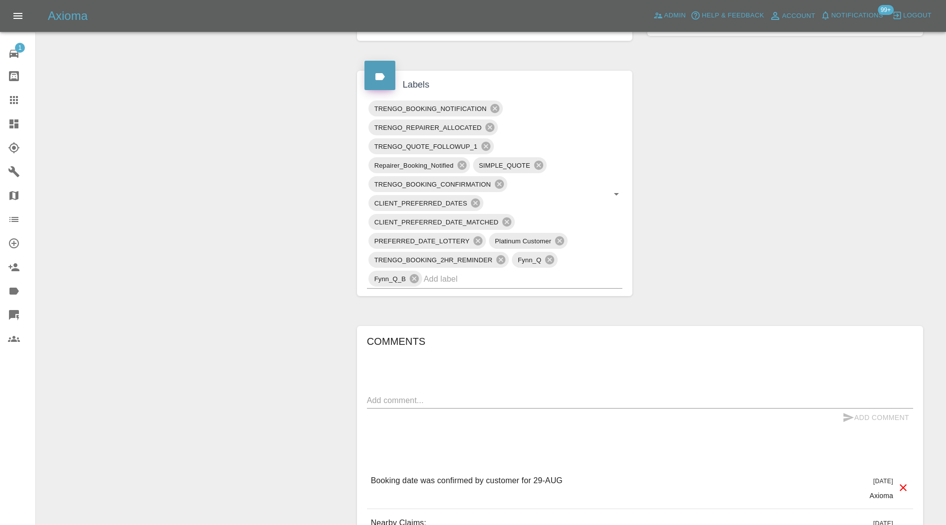
click at [509, 281] on input "text" at bounding box center [509, 278] width 171 height 15
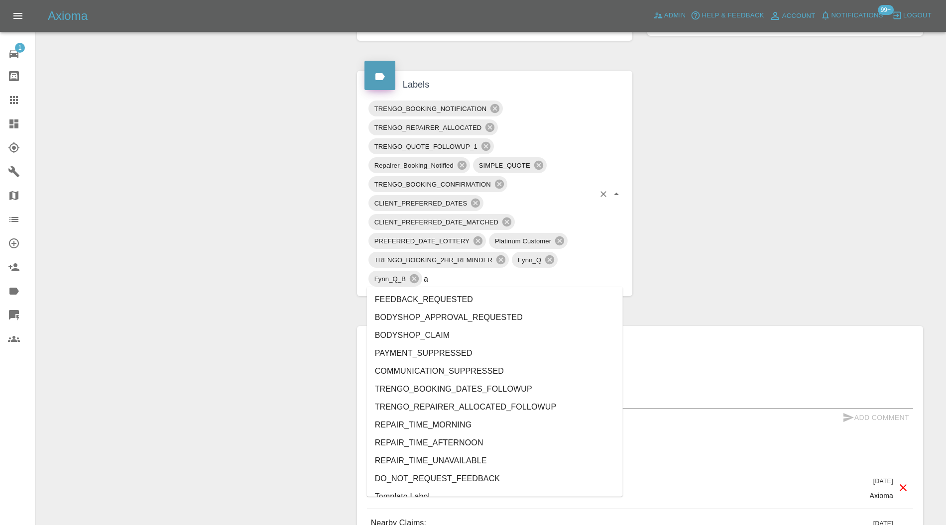
type input "au"
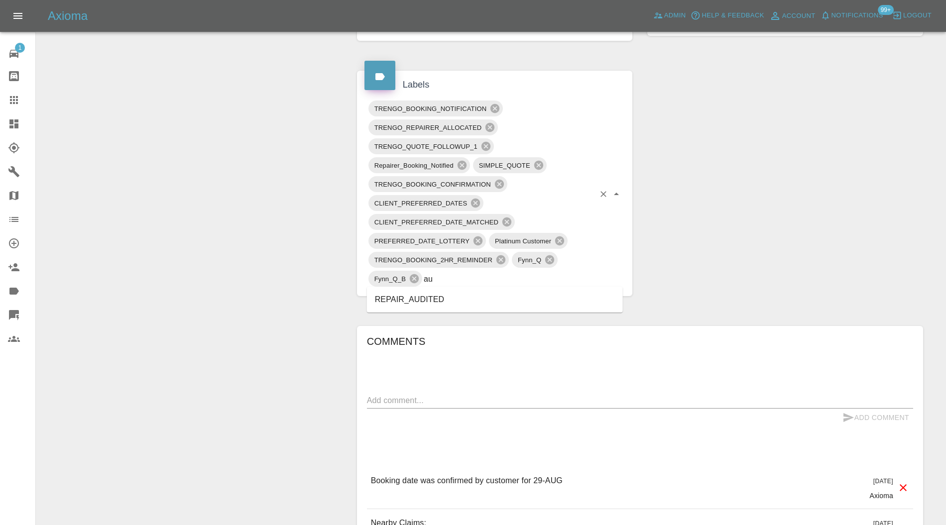
click at [451, 296] on li "REPAIR_AUDITED" at bounding box center [495, 300] width 256 height 18
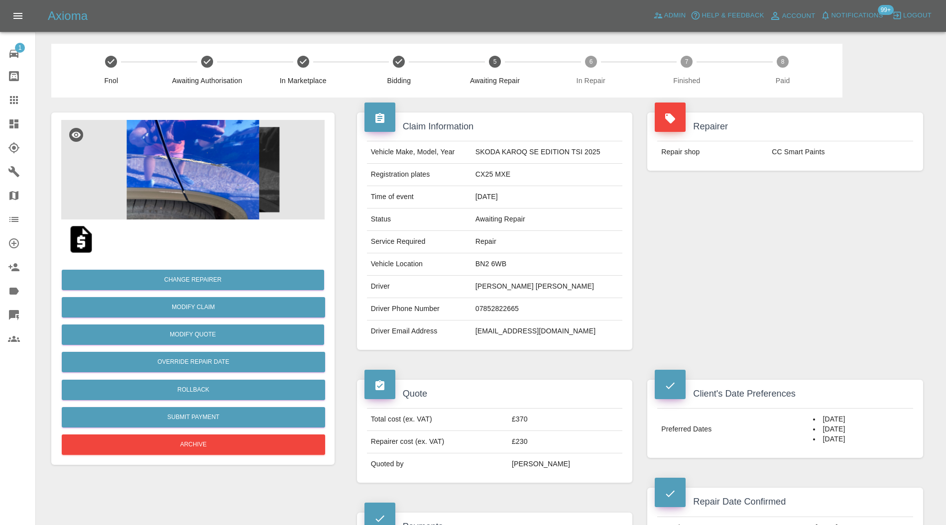
click at [230, 182] on img at bounding box center [192, 170] width 263 height 100
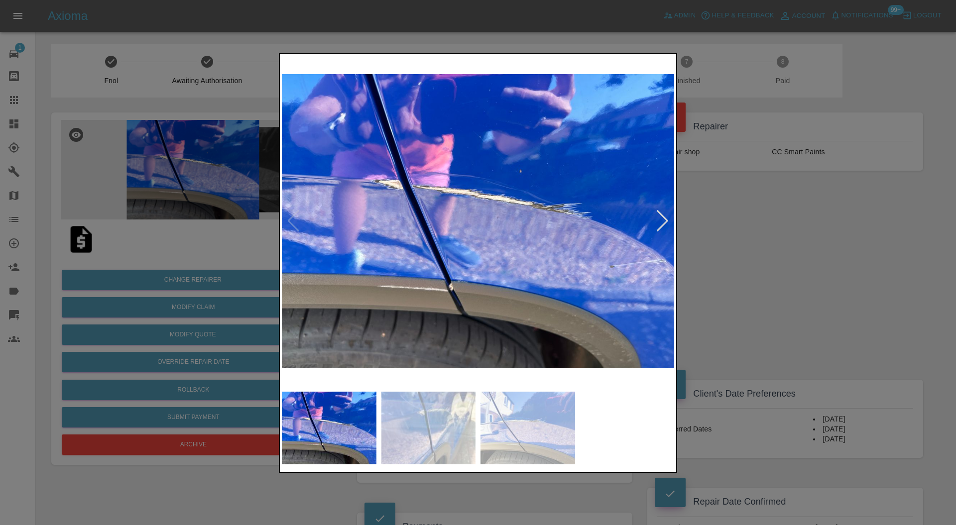
click at [660, 219] on div at bounding box center [662, 221] width 13 height 22
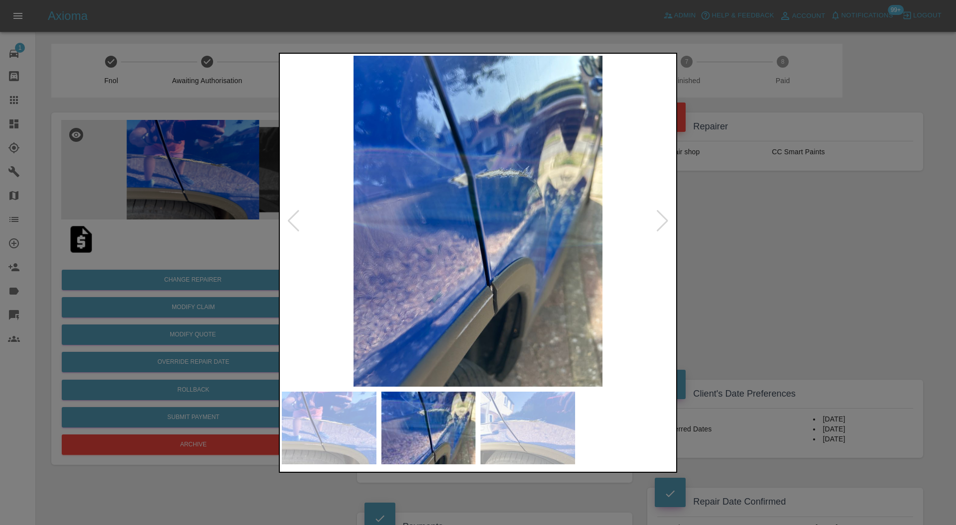
click at [660, 218] on div at bounding box center [662, 221] width 13 height 22
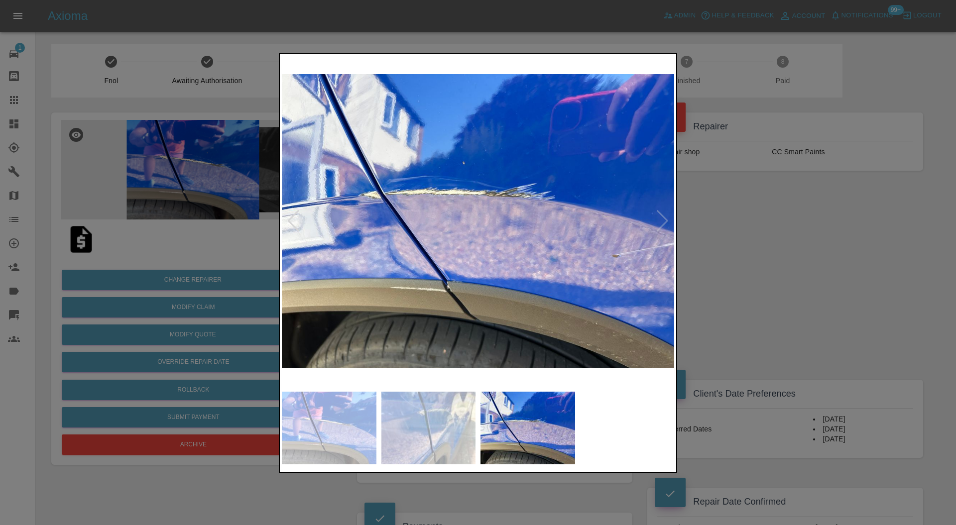
click at [755, 221] on div at bounding box center [478, 262] width 956 height 525
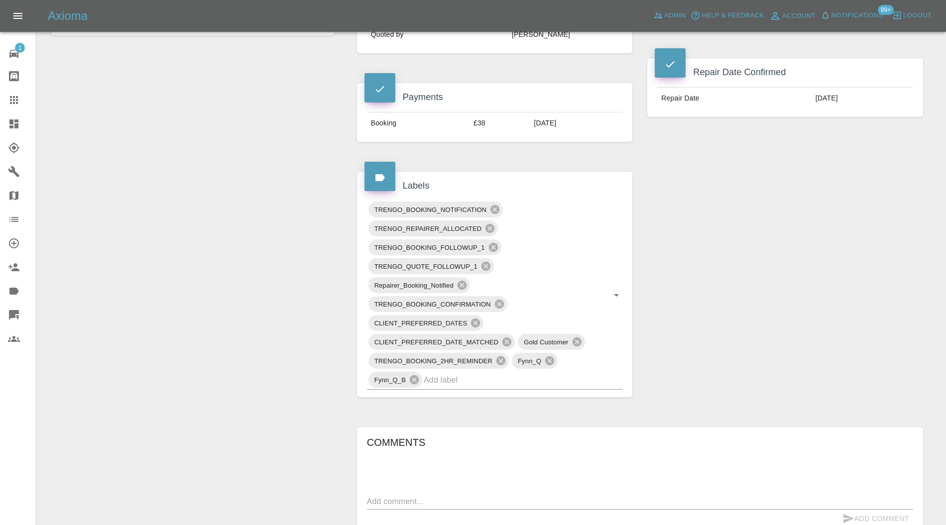
scroll to position [442, 0]
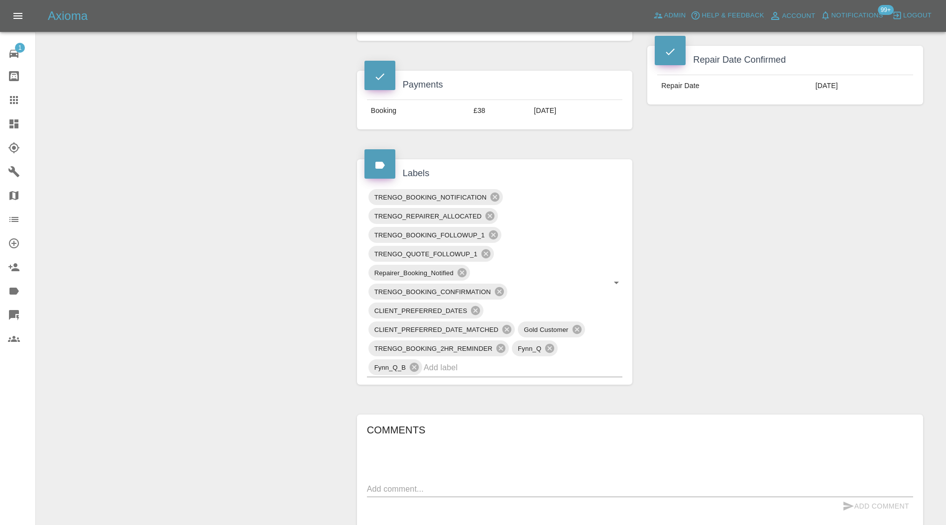
click at [482, 367] on input "text" at bounding box center [509, 367] width 171 height 15
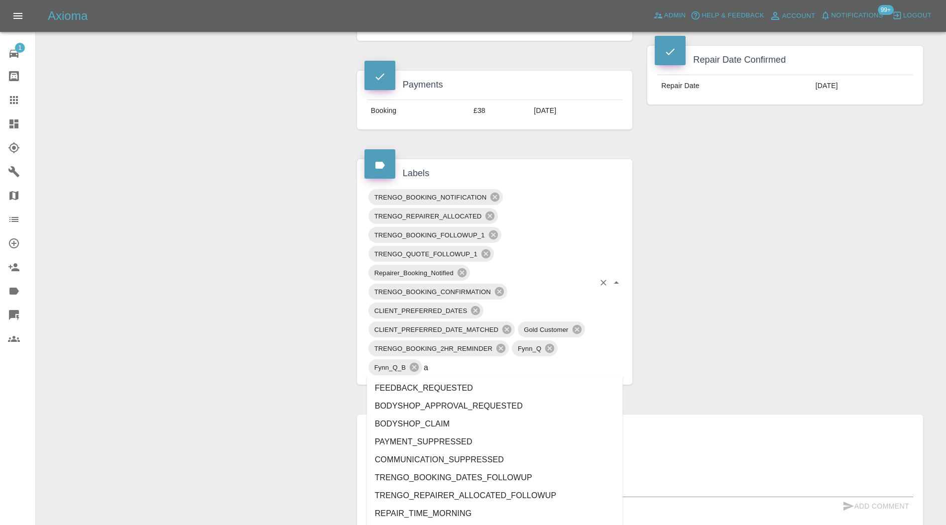
type input "au"
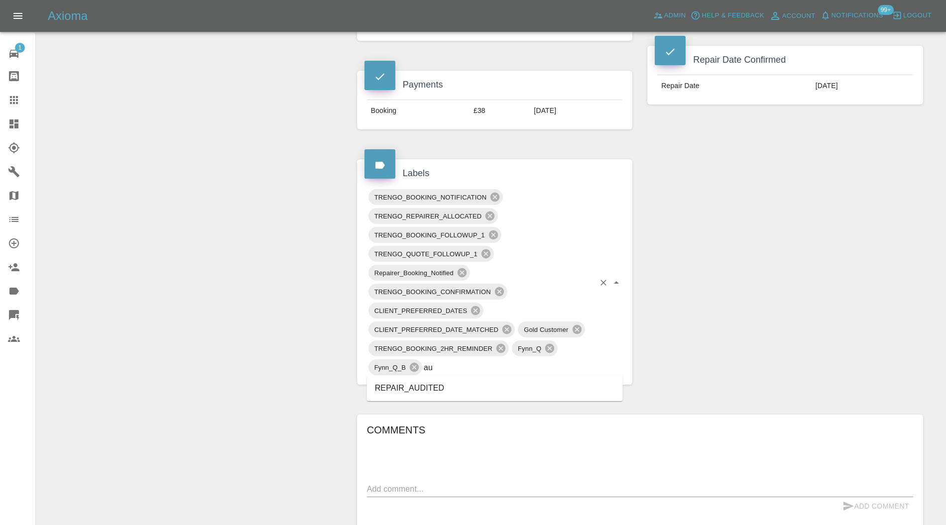
click at [424, 380] on li "REPAIR_AUDITED" at bounding box center [495, 389] width 256 height 18
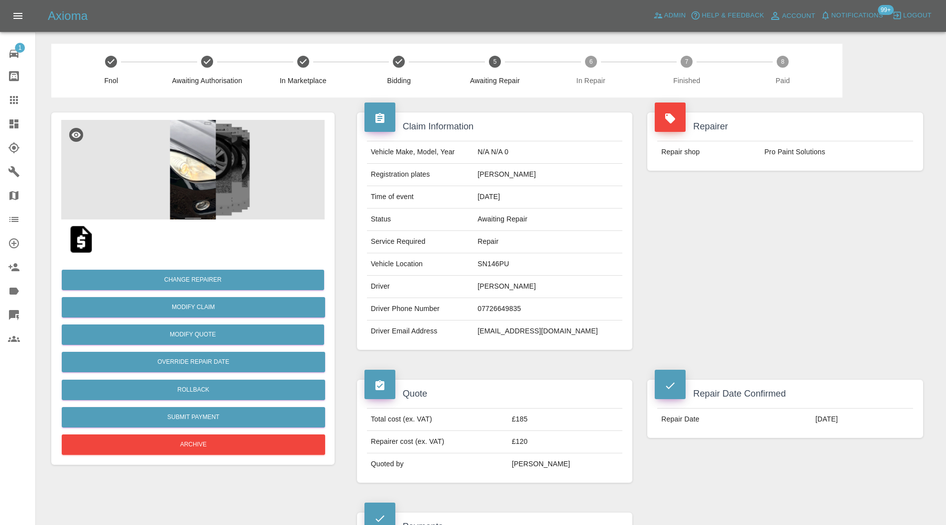
click at [203, 169] on img at bounding box center [192, 170] width 263 height 100
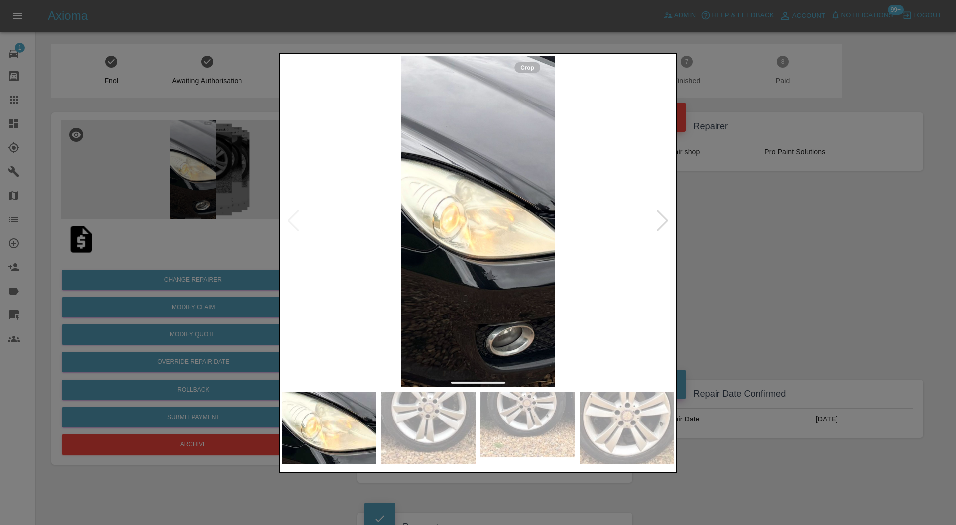
click at [664, 218] on div at bounding box center [662, 221] width 13 height 22
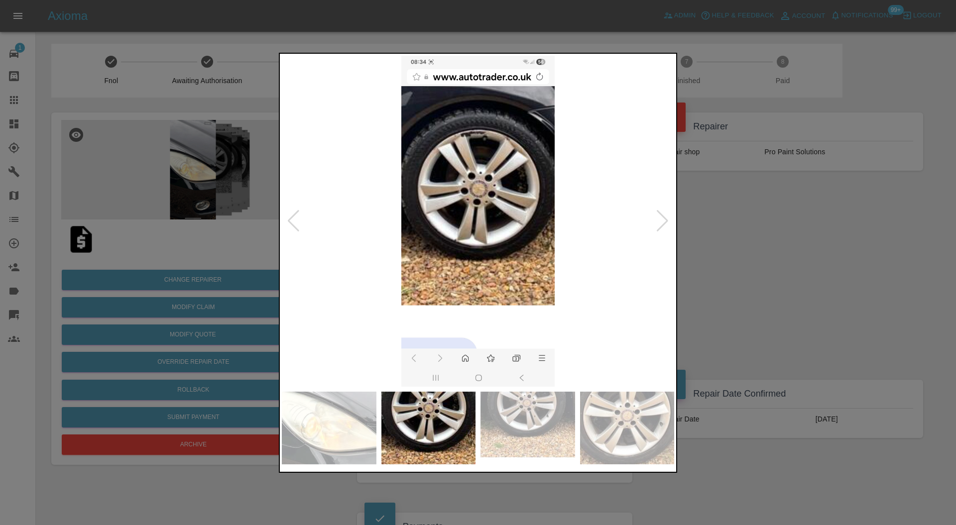
click at [664, 218] on div at bounding box center [662, 221] width 13 height 22
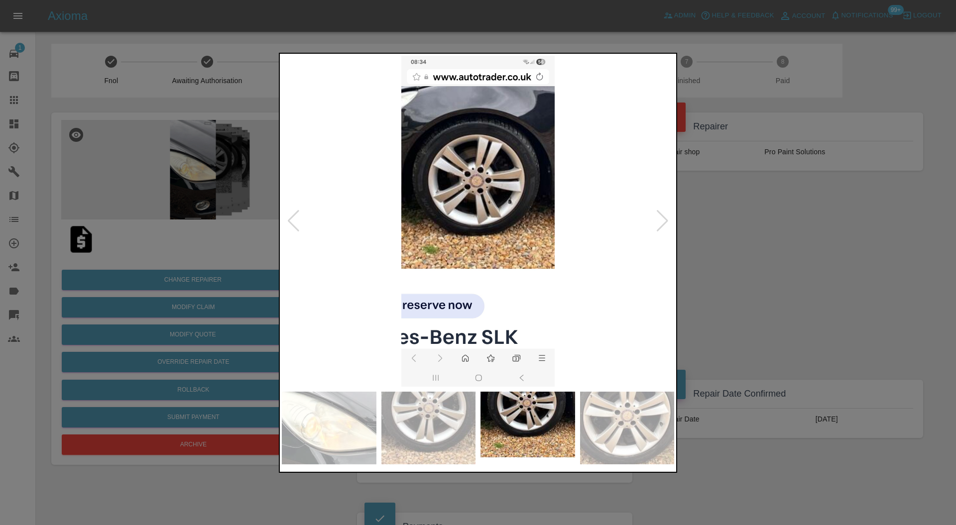
click at [664, 218] on div at bounding box center [662, 221] width 13 height 22
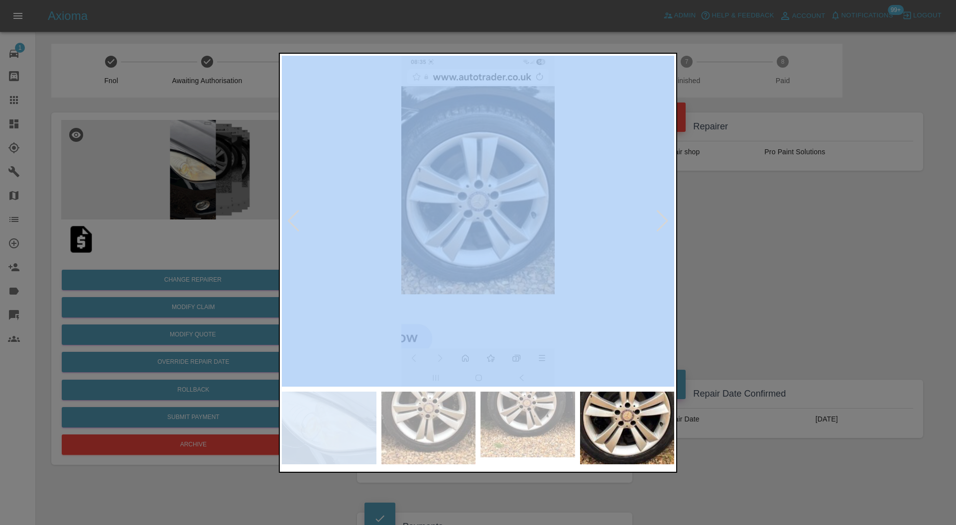
click at [664, 218] on div at bounding box center [662, 221] width 13 height 22
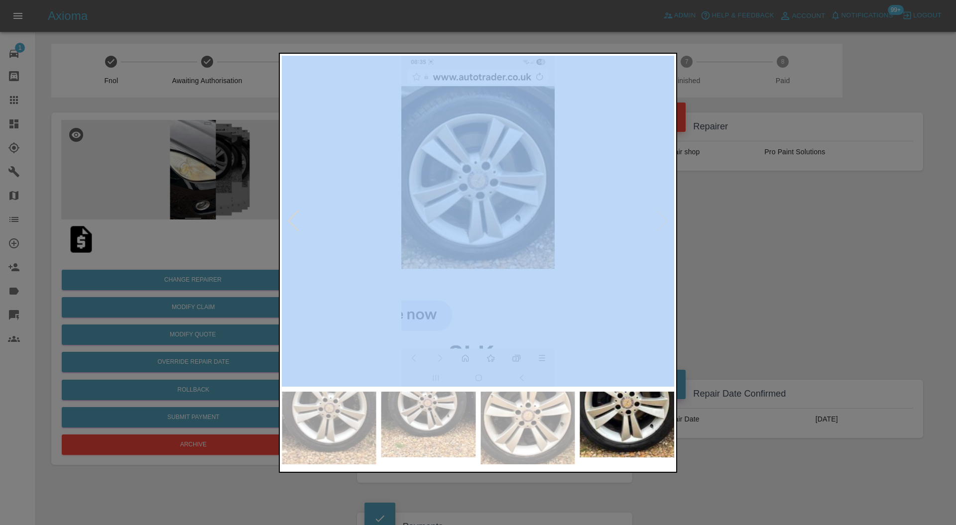
click at [667, 218] on img at bounding box center [478, 222] width 392 height 332
click at [663, 245] on img at bounding box center [478, 222] width 392 height 332
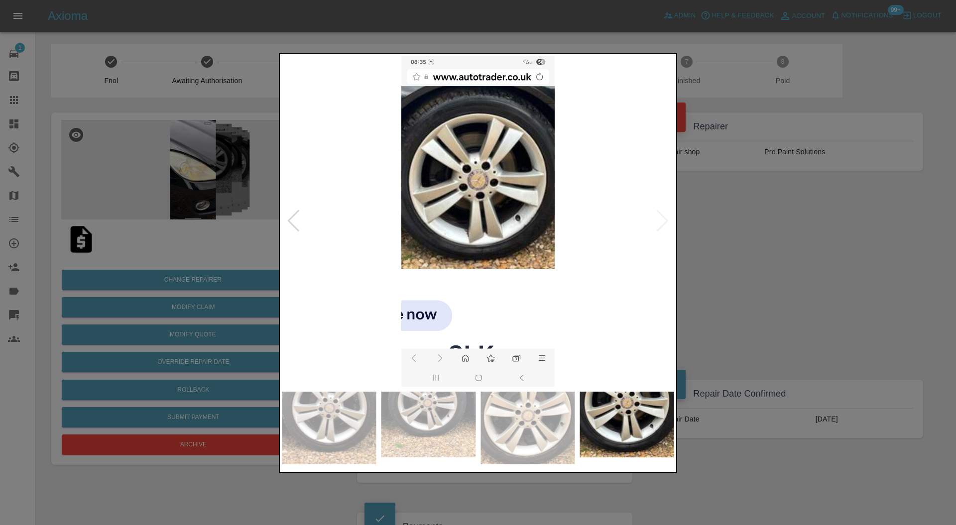
click at [709, 246] on div at bounding box center [478, 262] width 956 height 525
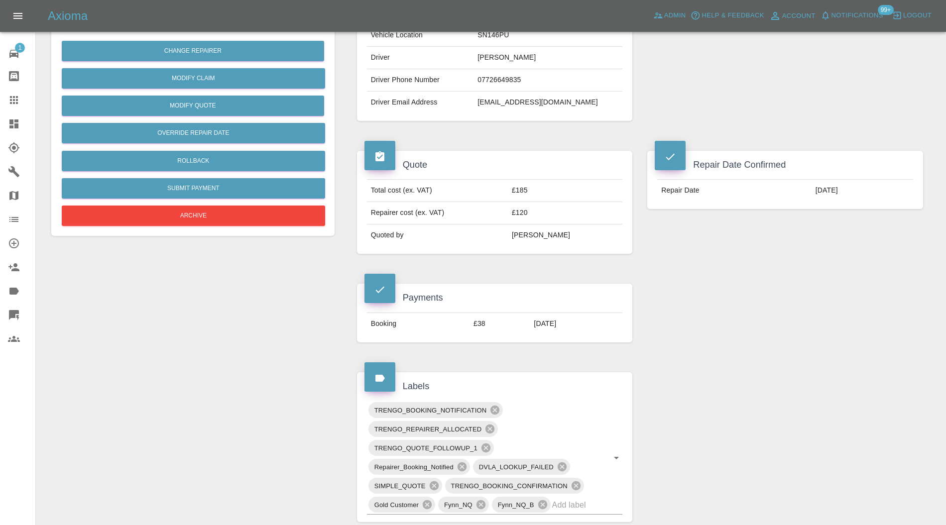
scroll to position [495, 0]
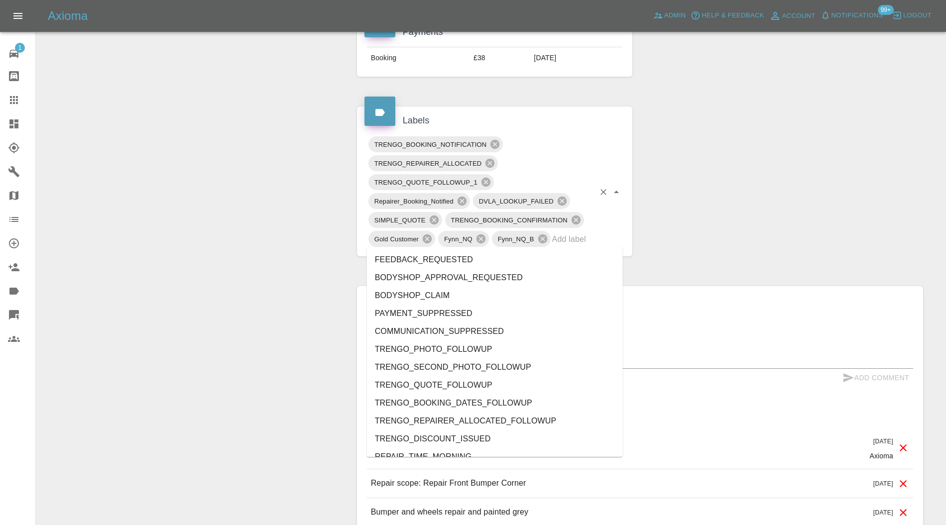
click at [578, 242] on input "text" at bounding box center [573, 239] width 43 height 15
type input "au"
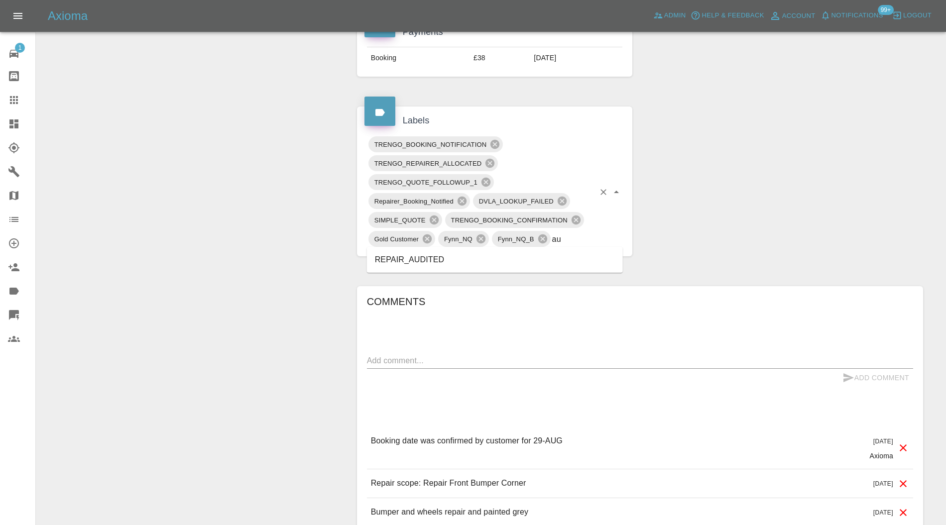
click at [440, 257] on li "REPAIR_AUDITED" at bounding box center [495, 260] width 256 height 18
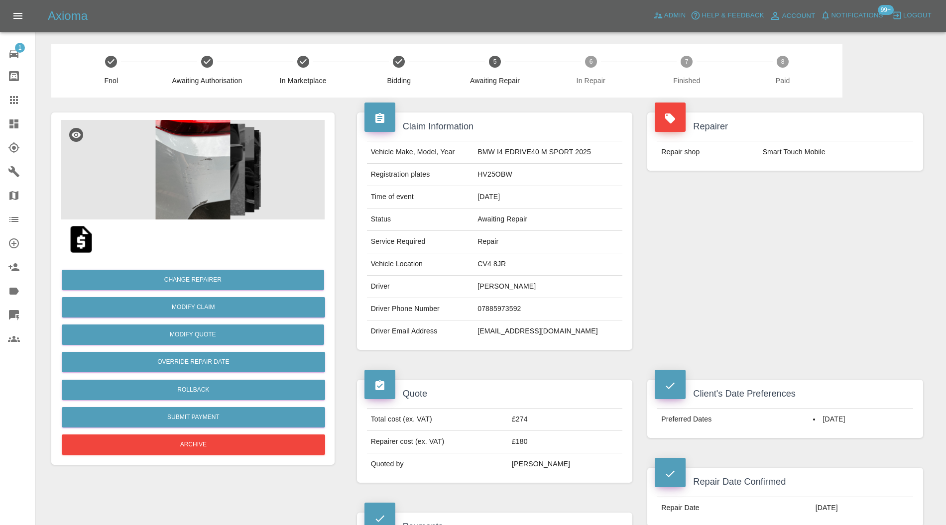
click at [201, 178] on img at bounding box center [192, 170] width 263 height 100
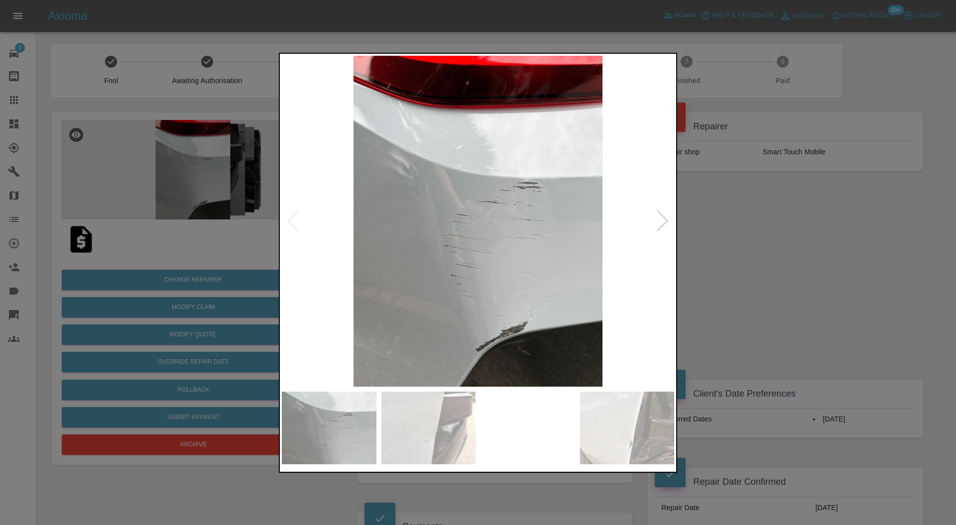
click at [540, 406] on img at bounding box center [528, 428] width 95 height 73
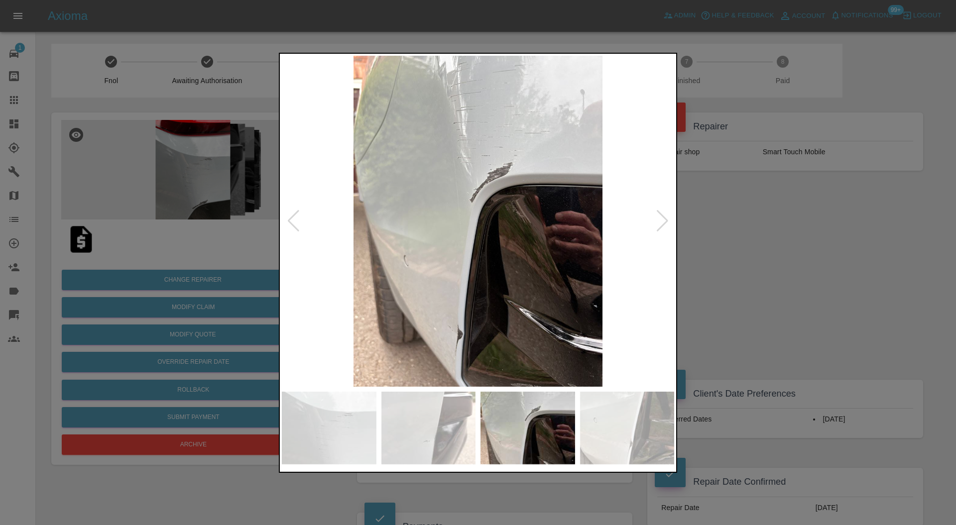
click at [760, 275] on div at bounding box center [478, 262] width 956 height 525
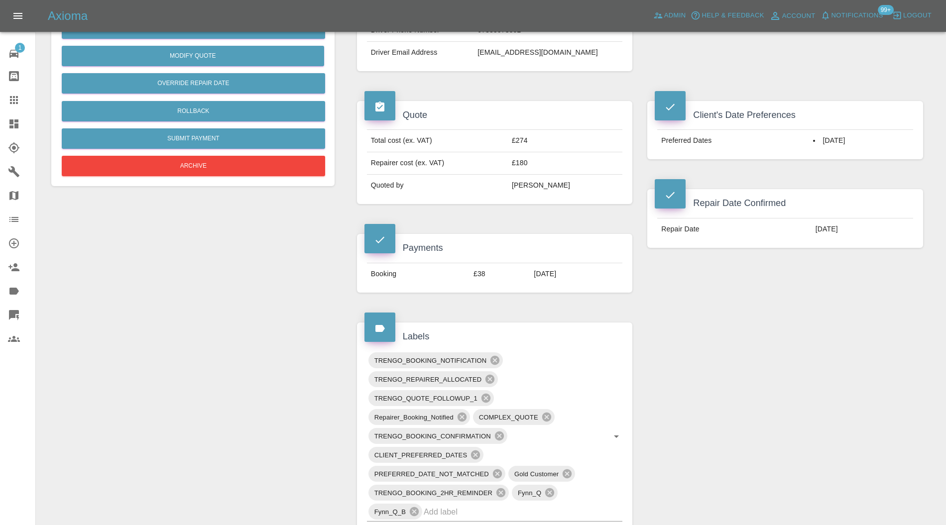
scroll to position [354, 0]
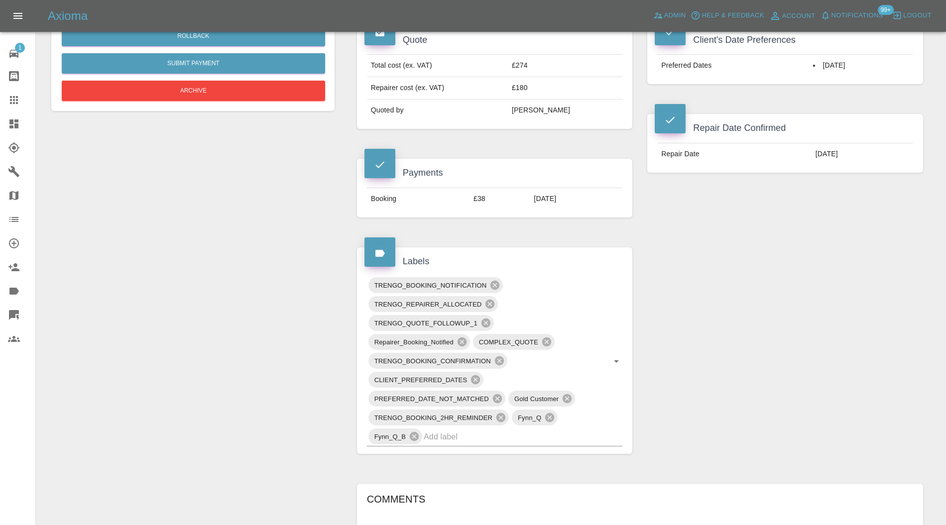
click at [479, 440] on input "text" at bounding box center [509, 436] width 171 height 15
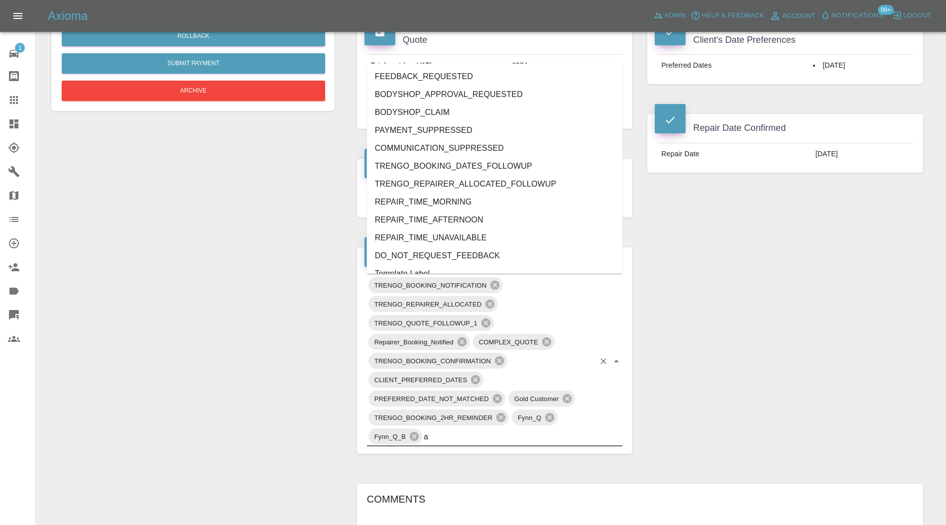
type input "au"
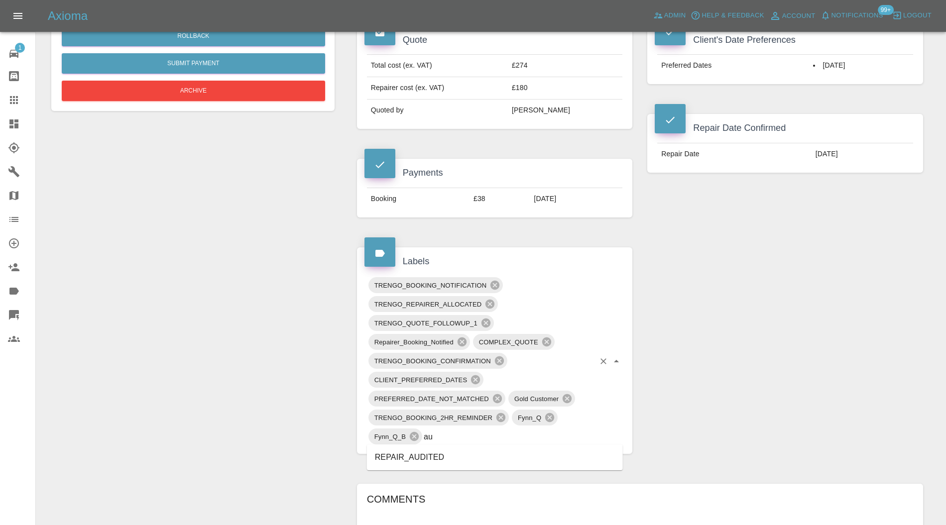
click at [438, 454] on li "REPAIR_AUDITED" at bounding box center [495, 458] width 256 height 18
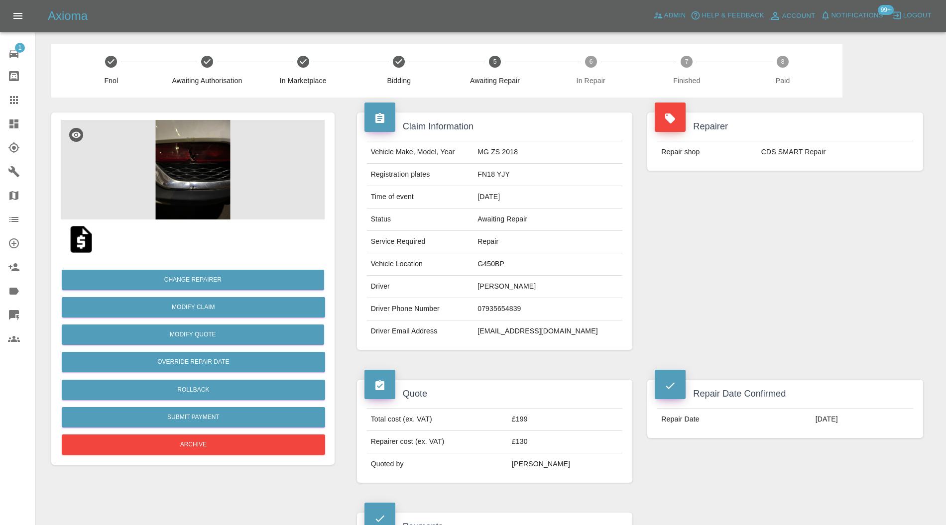
click at [205, 169] on img at bounding box center [192, 170] width 263 height 100
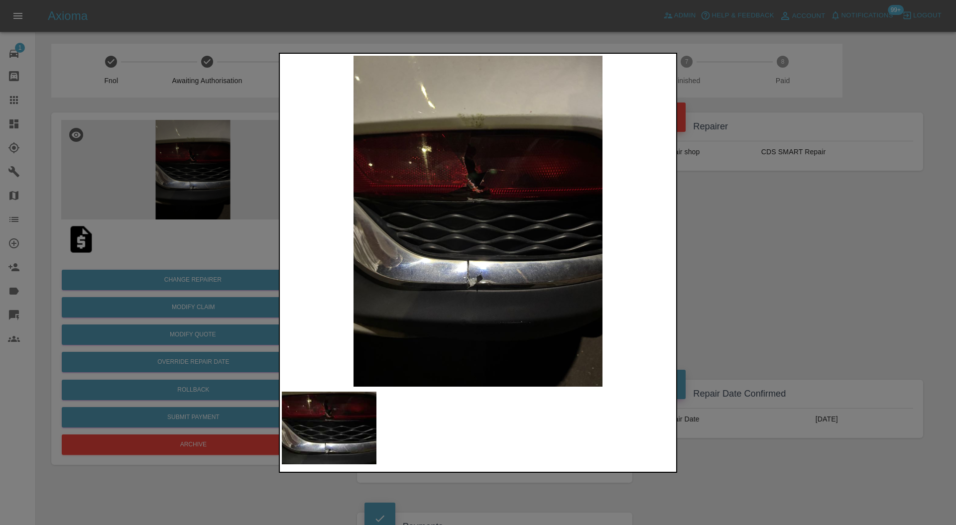
click at [469, 264] on img at bounding box center [478, 222] width 392 height 332
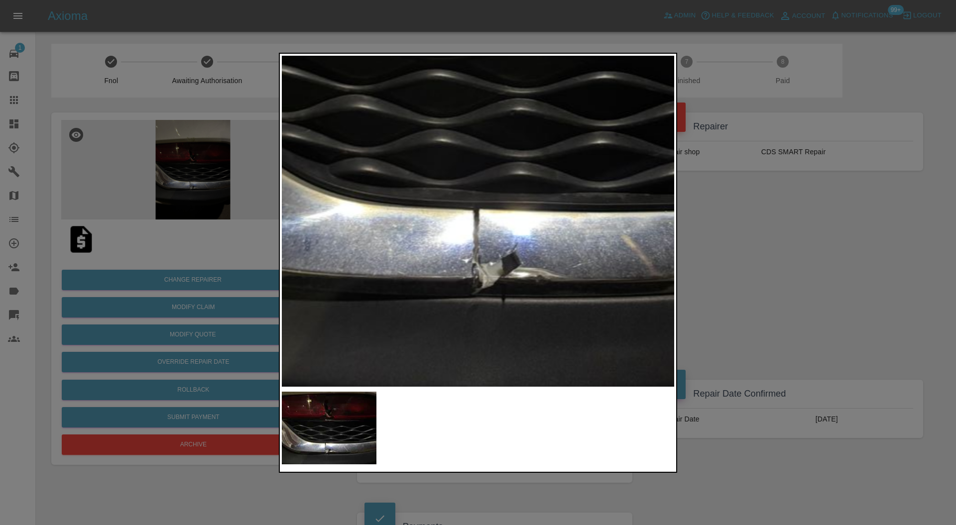
click at [471, 265] on img at bounding box center [505, 91] width 1177 height 995
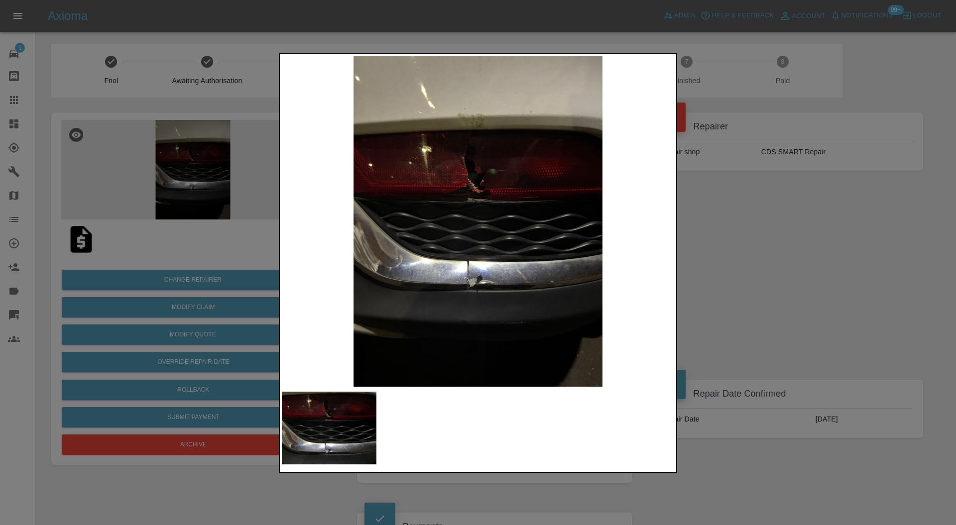
click at [742, 265] on div at bounding box center [478, 262] width 956 height 525
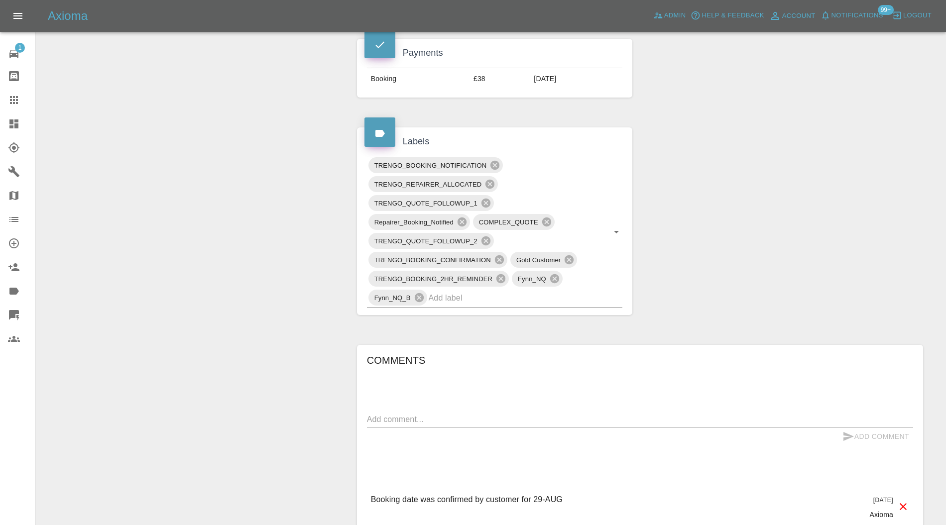
scroll to position [442, 0]
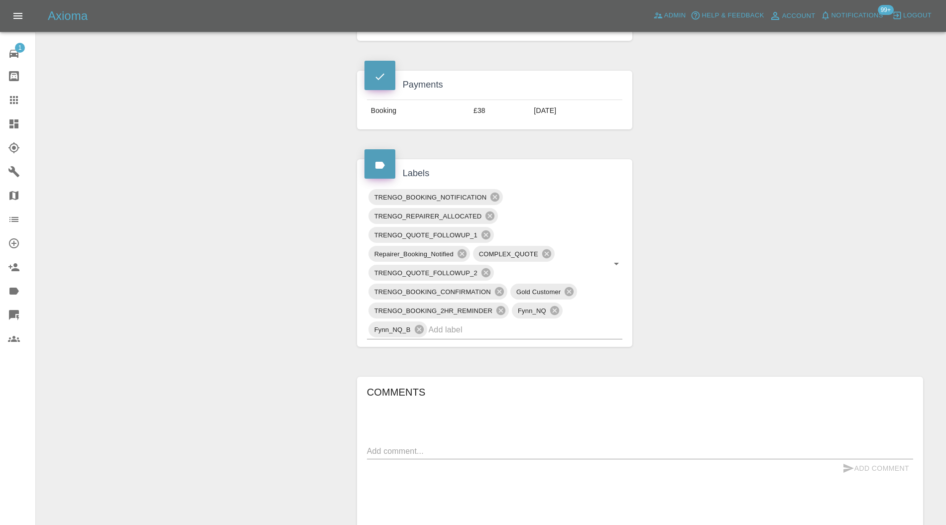
click at [499, 331] on input "text" at bounding box center [512, 329] width 166 height 15
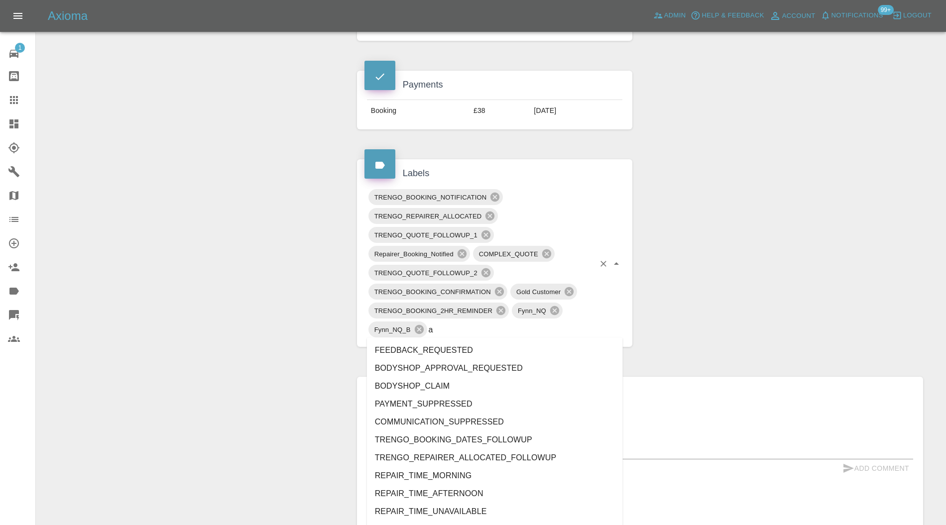
type input "au"
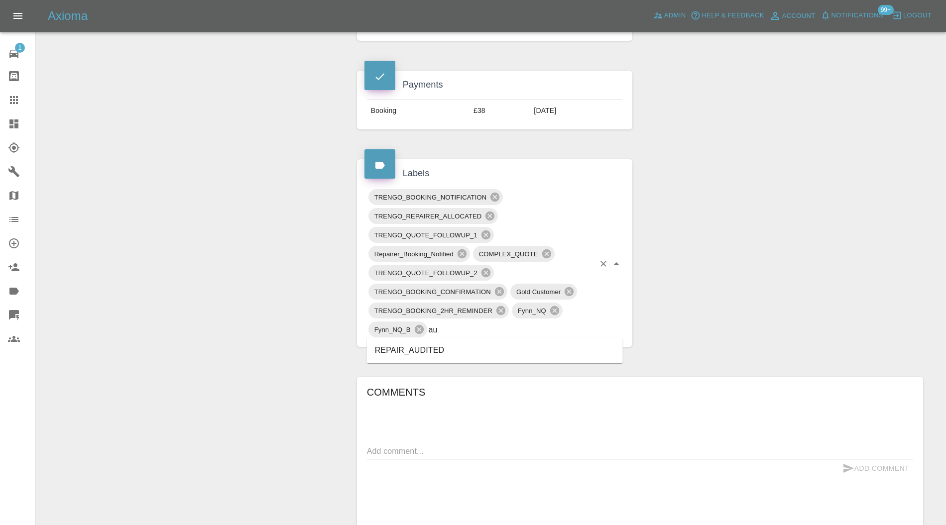
click at [409, 350] on li "REPAIR_AUDITED" at bounding box center [495, 351] width 256 height 18
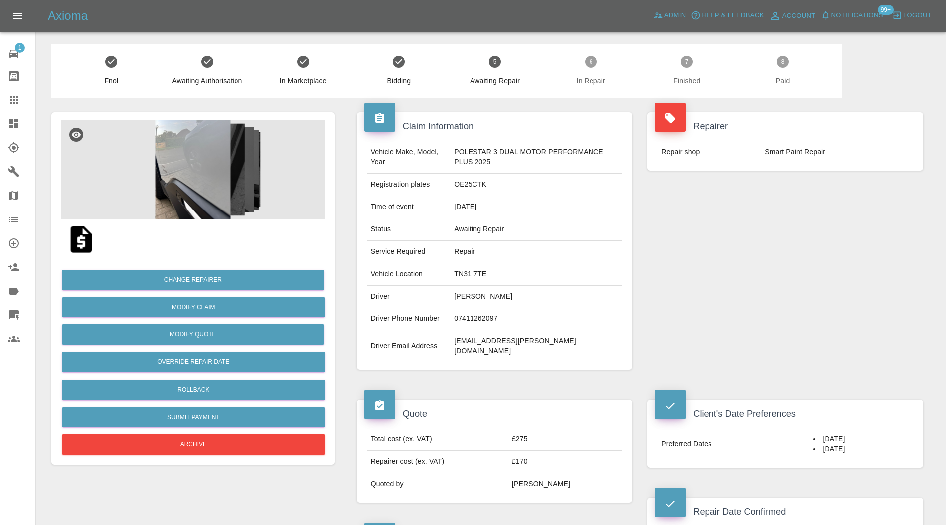
click at [199, 171] on img at bounding box center [192, 170] width 263 height 100
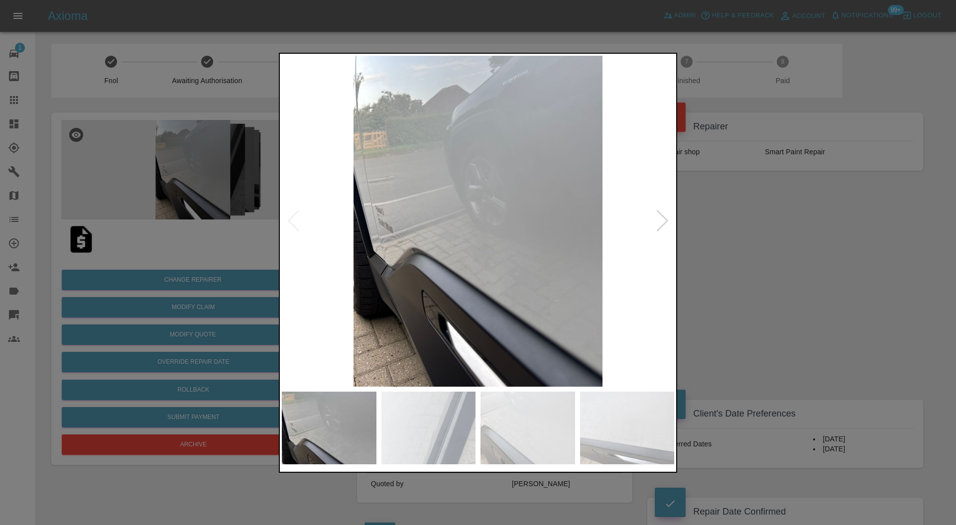
click at [663, 219] on div at bounding box center [662, 221] width 13 height 22
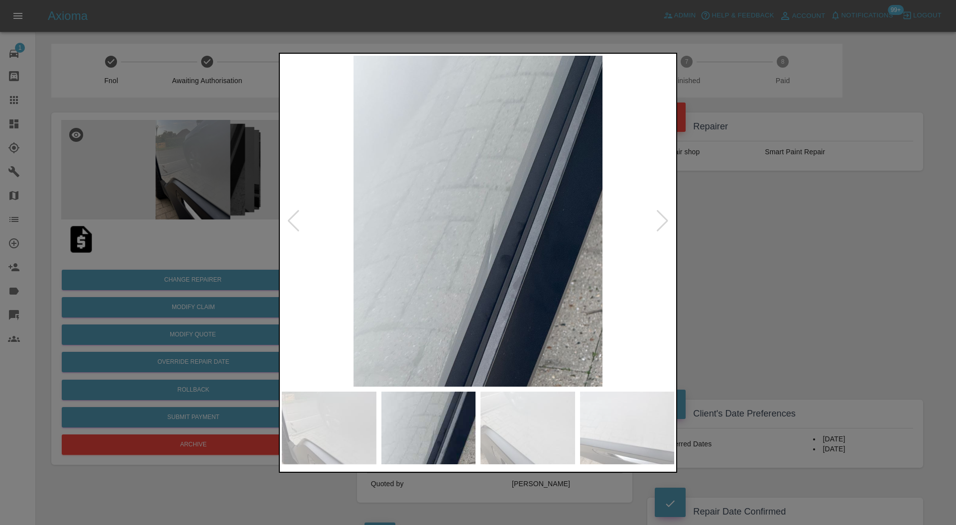
click at [663, 219] on div at bounding box center [662, 221] width 13 height 22
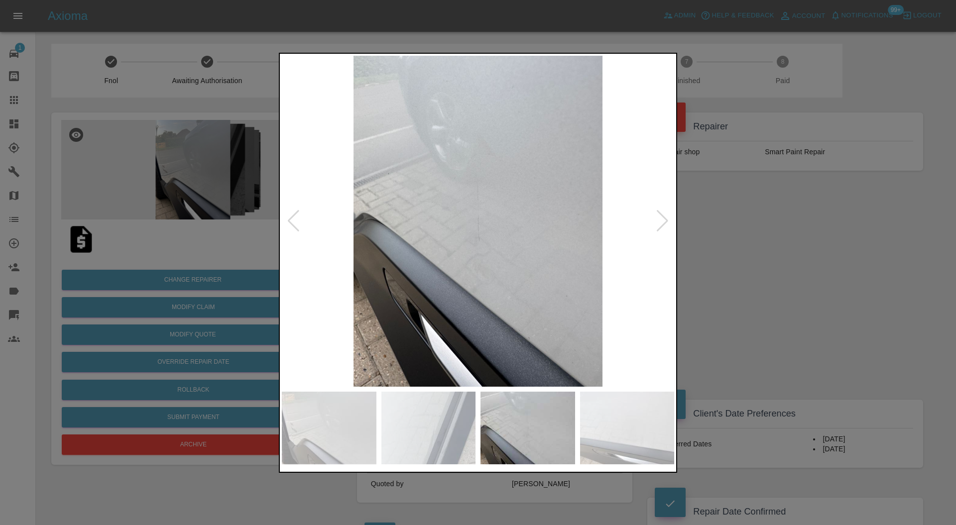
click at [663, 219] on div at bounding box center [662, 221] width 13 height 22
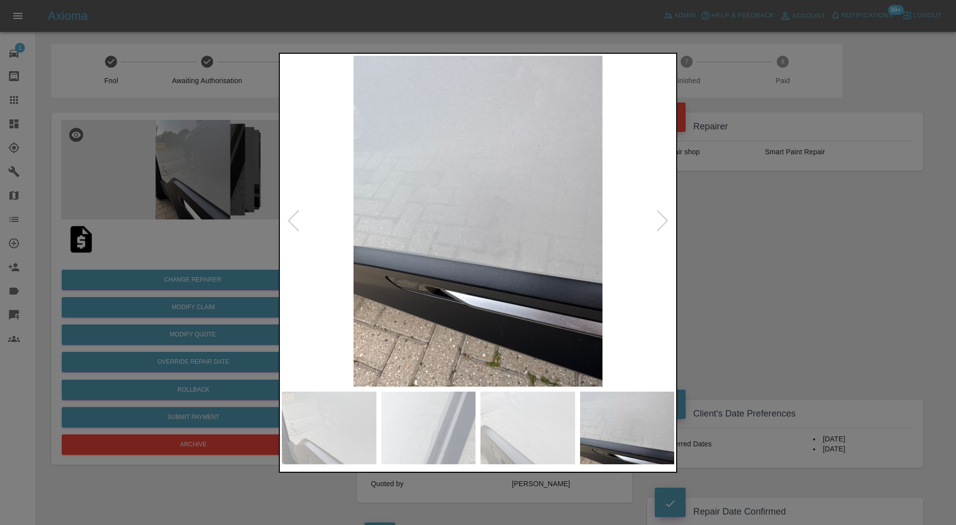
click at [663, 219] on div at bounding box center [662, 221] width 13 height 22
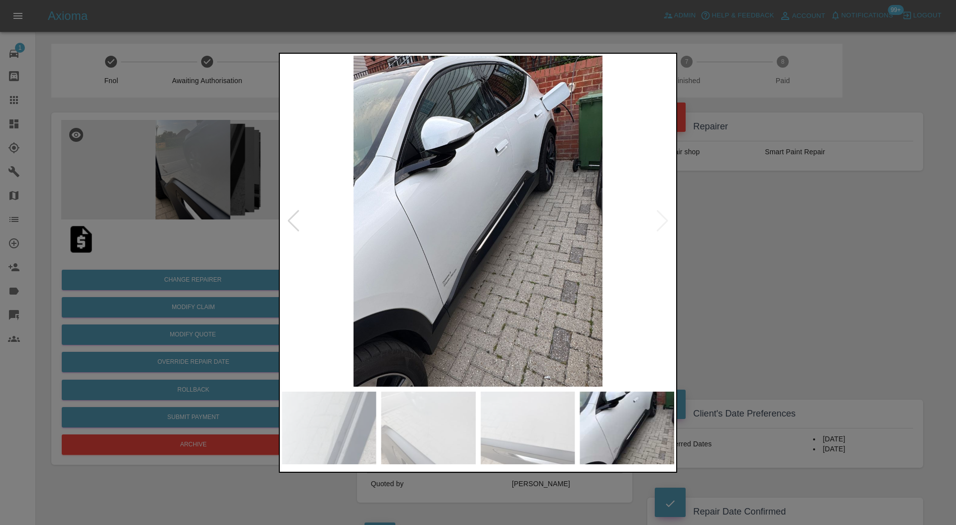
click at [663, 219] on img at bounding box center [478, 222] width 392 height 332
click at [732, 226] on div at bounding box center [478, 262] width 956 height 525
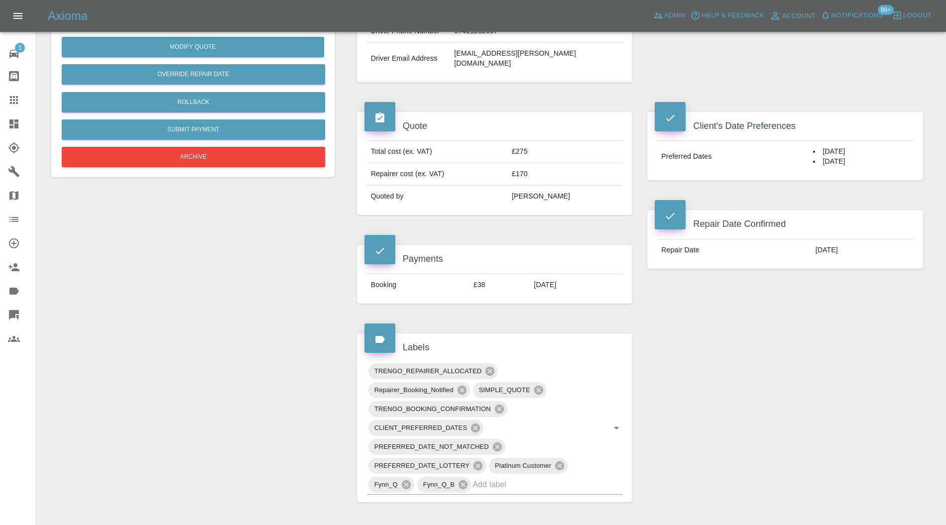
scroll to position [442, 0]
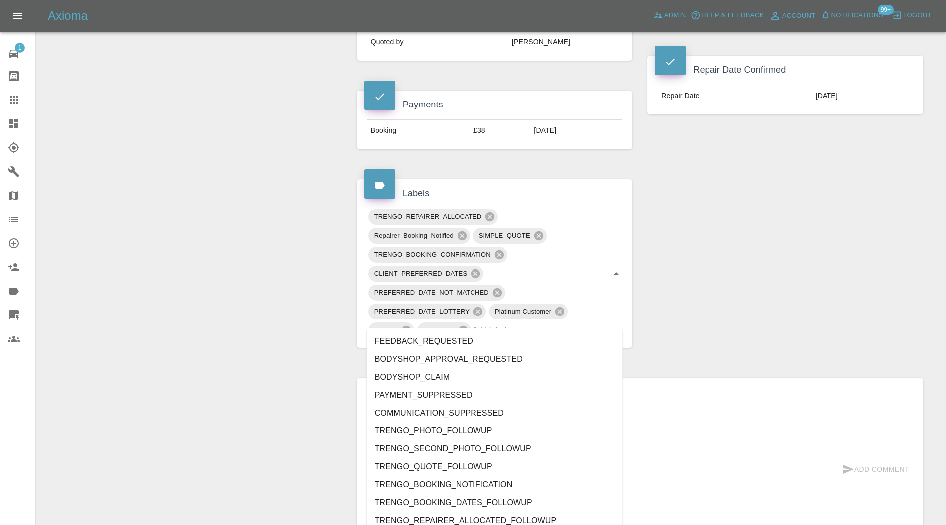
click at [499, 328] on div "TRENGO_REPAIRER_ALLOCATED Repairer_Booking_Notified SIMPLE_QUOTE TRENGO_BOOKING…" at bounding box center [495, 274] width 256 height 133
type input "au"
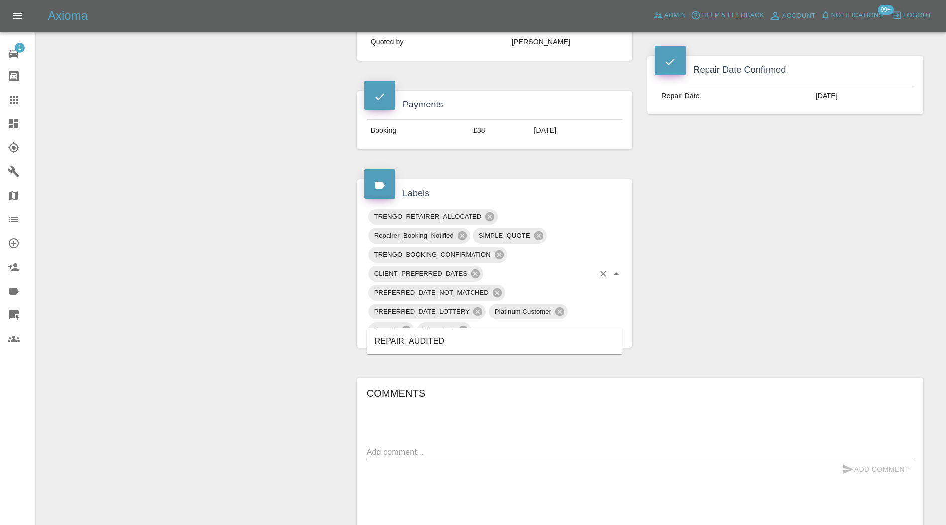
click at [428, 339] on li "REPAIR_AUDITED" at bounding box center [495, 342] width 256 height 18
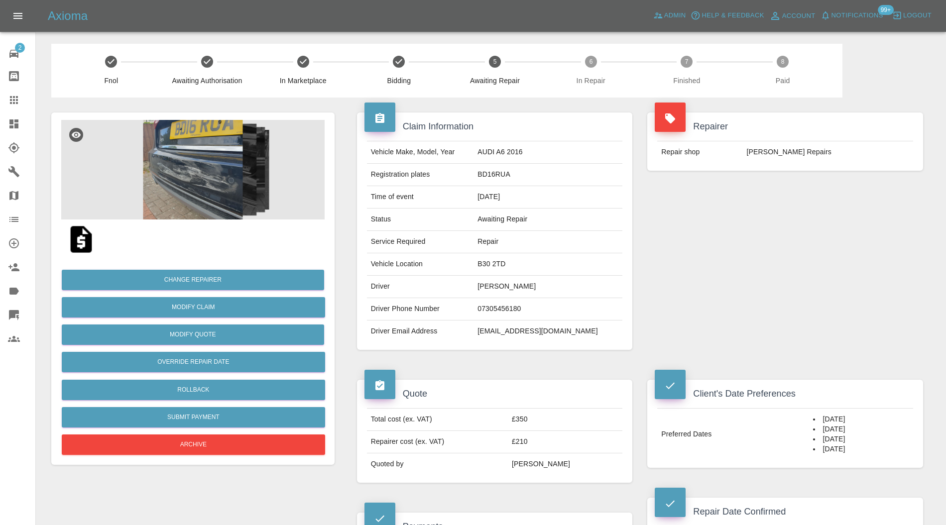
click at [208, 161] on img at bounding box center [192, 170] width 263 height 100
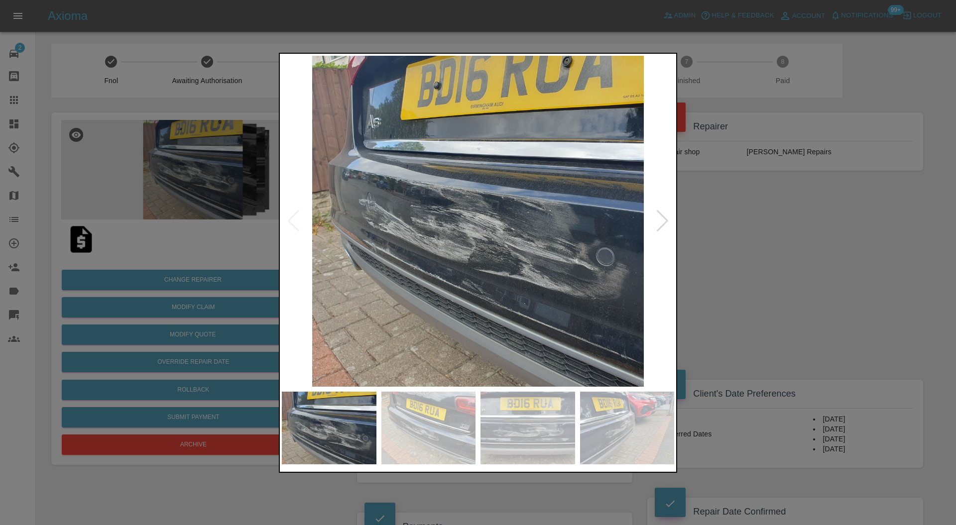
click at [658, 220] on div at bounding box center [662, 221] width 13 height 22
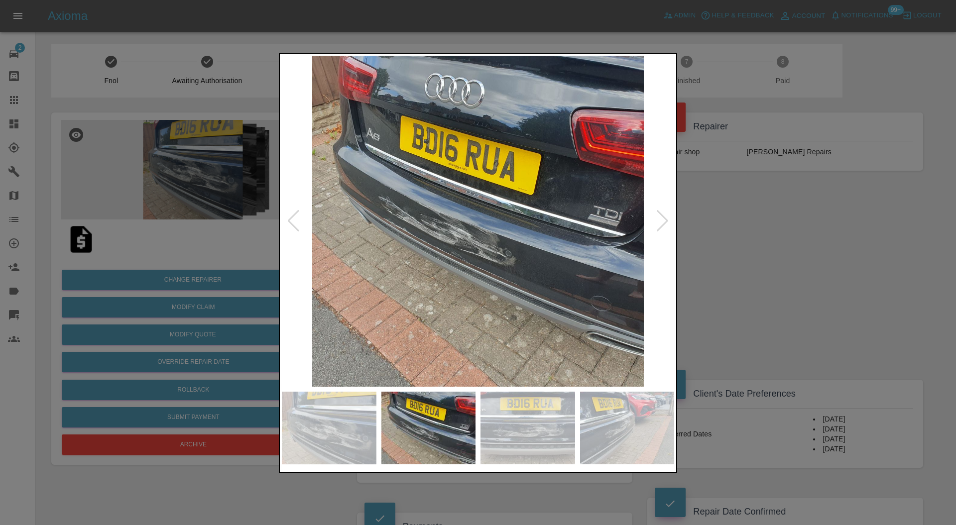
click at [658, 220] on div at bounding box center [662, 221] width 13 height 22
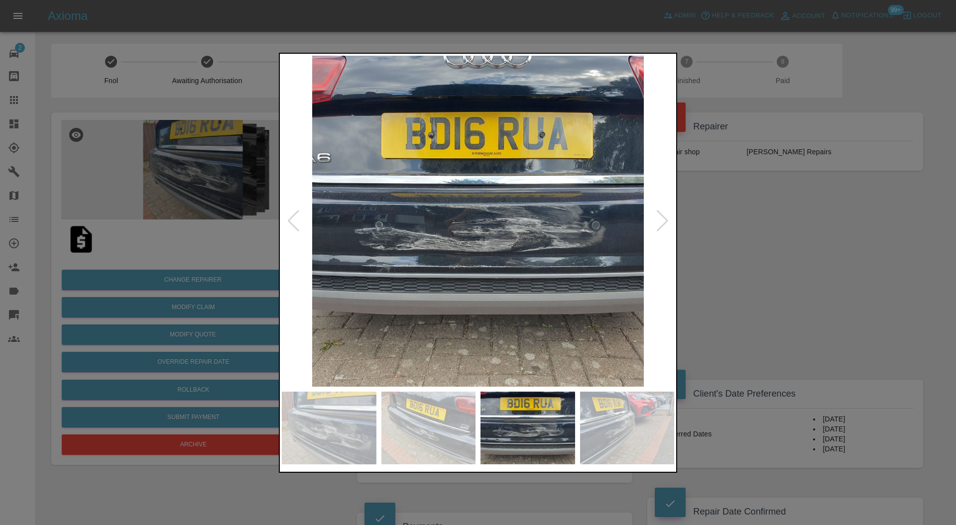
click at [658, 220] on div at bounding box center [662, 221] width 13 height 22
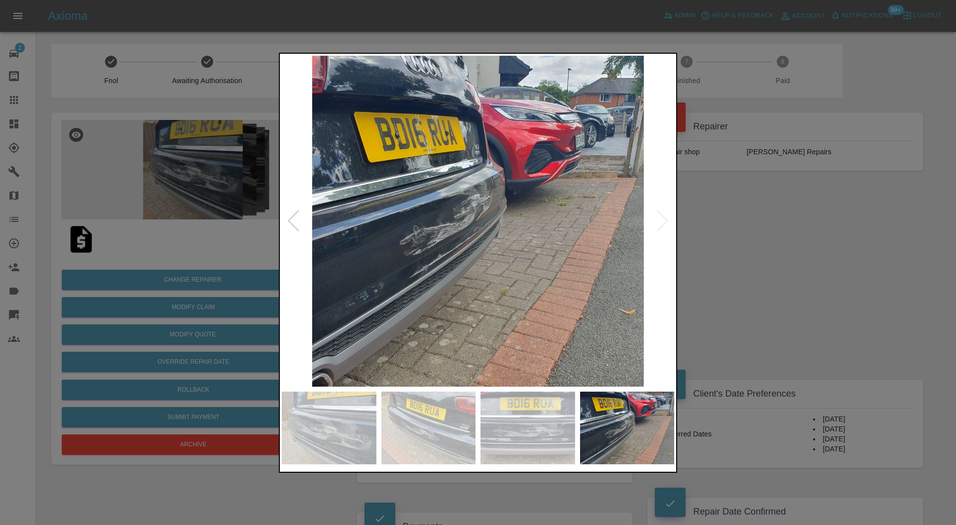
click at [658, 220] on img at bounding box center [478, 222] width 392 height 332
click at [747, 214] on div at bounding box center [478, 262] width 956 height 525
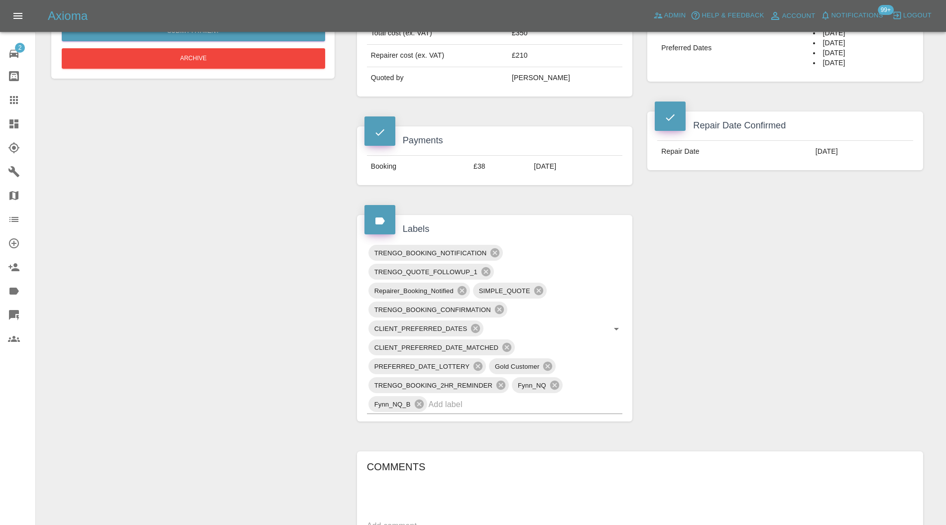
scroll to position [442, 0]
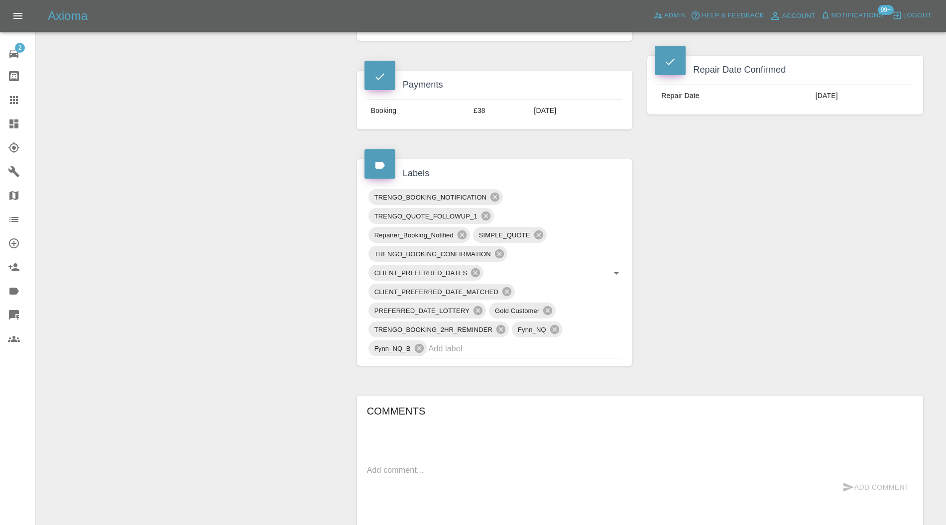
click at [513, 346] on input "text" at bounding box center [512, 348] width 166 height 15
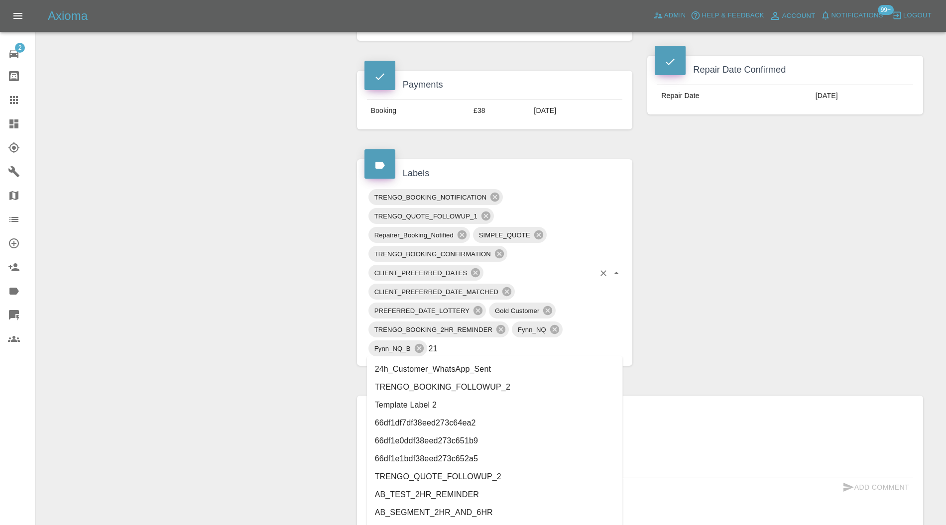
type input "2"
type input "au"
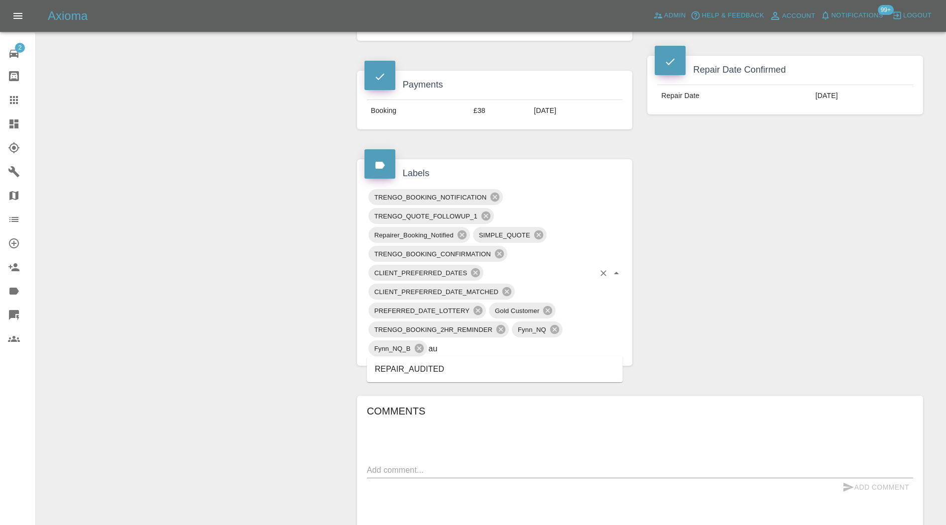
click at [451, 362] on li "REPAIR_AUDITED" at bounding box center [495, 370] width 256 height 18
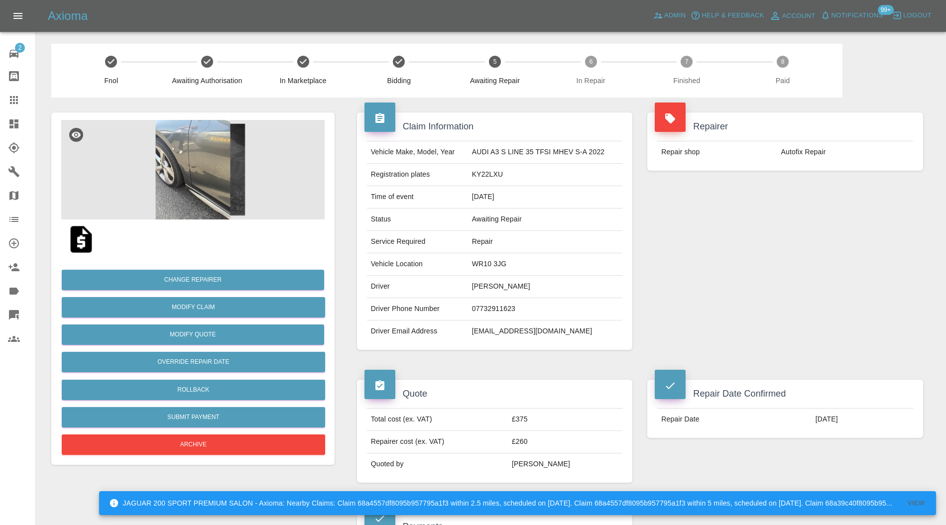
click at [211, 192] on img at bounding box center [192, 170] width 263 height 100
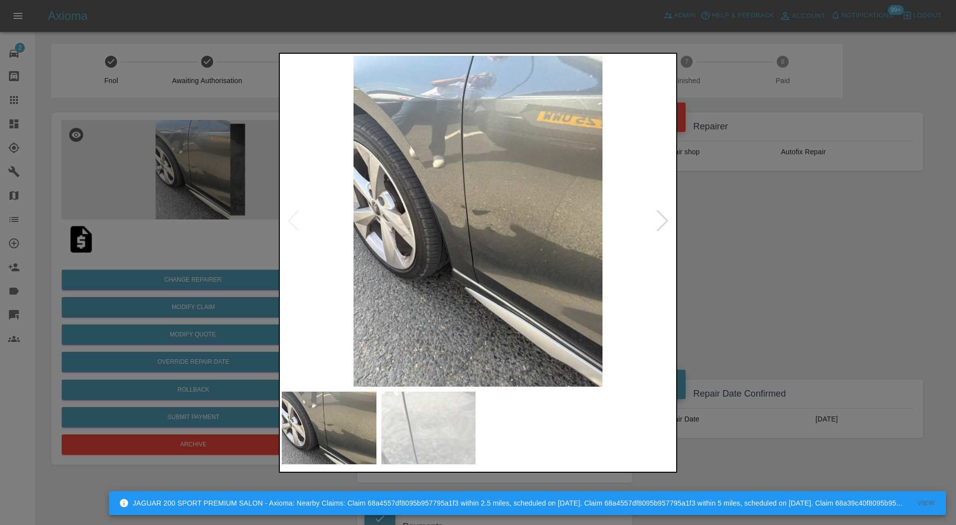
click at [656, 218] on div at bounding box center [662, 221] width 13 height 22
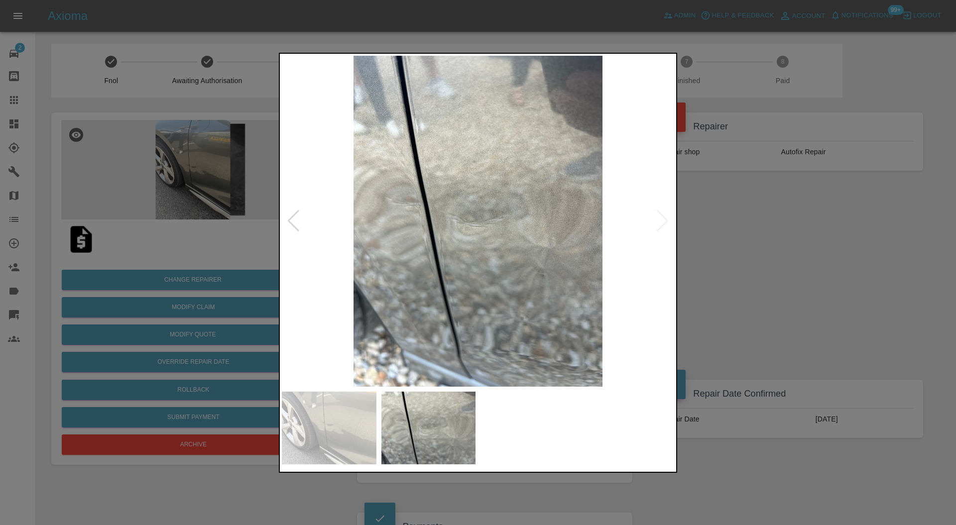
click at [657, 218] on img at bounding box center [478, 222] width 392 height 332
click at [705, 217] on div at bounding box center [478, 262] width 956 height 525
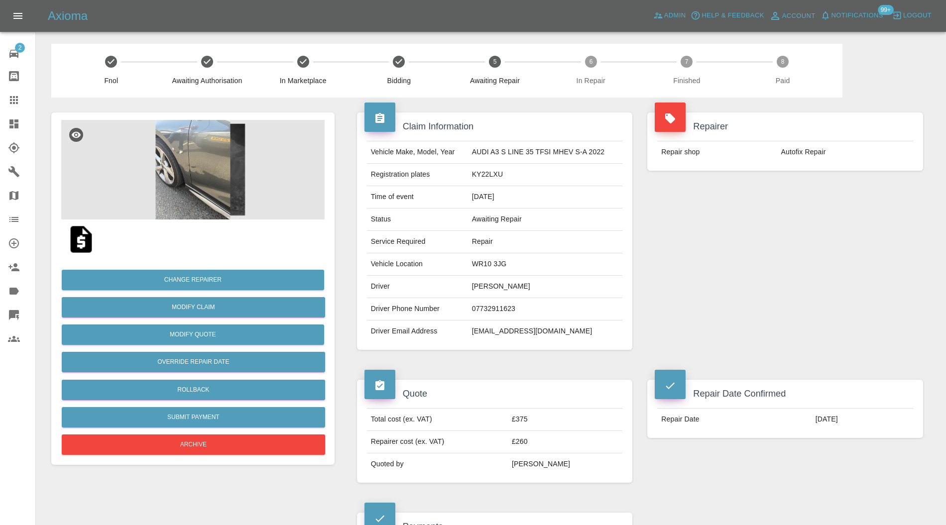
click at [203, 176] on img at bounding box center [192, 170] width 263 height 100
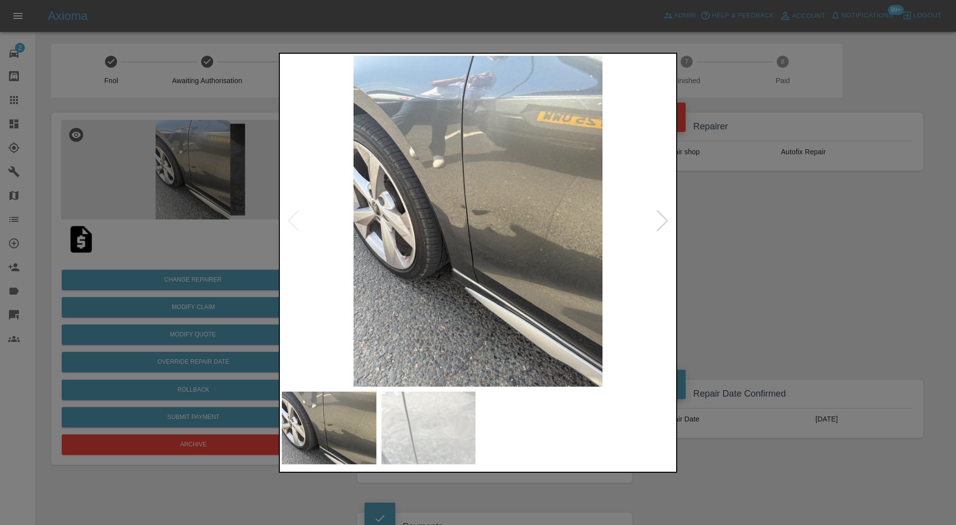
click at [661, 224] on div at bounding box center [662, 221] width 13 height 22
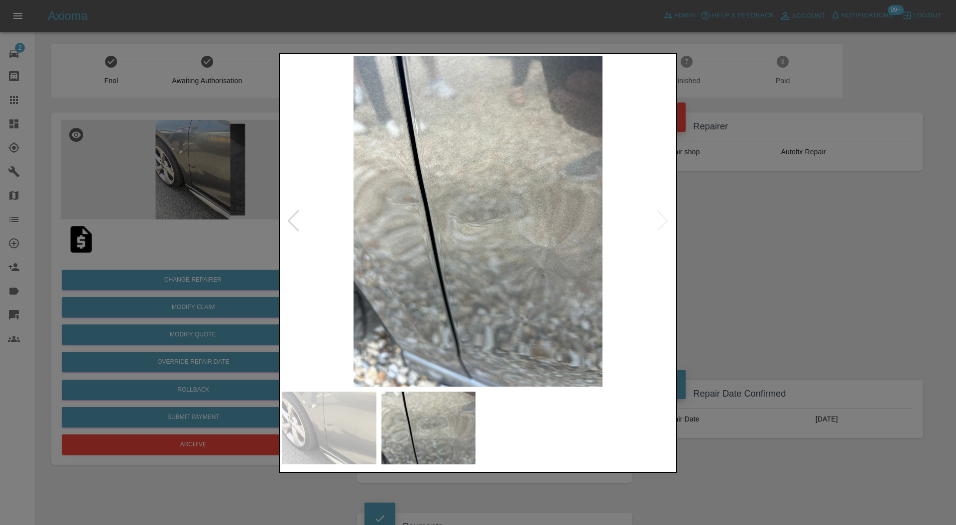
click at [735, 233] on div at bounding box center [478, 262] width 956 height 525
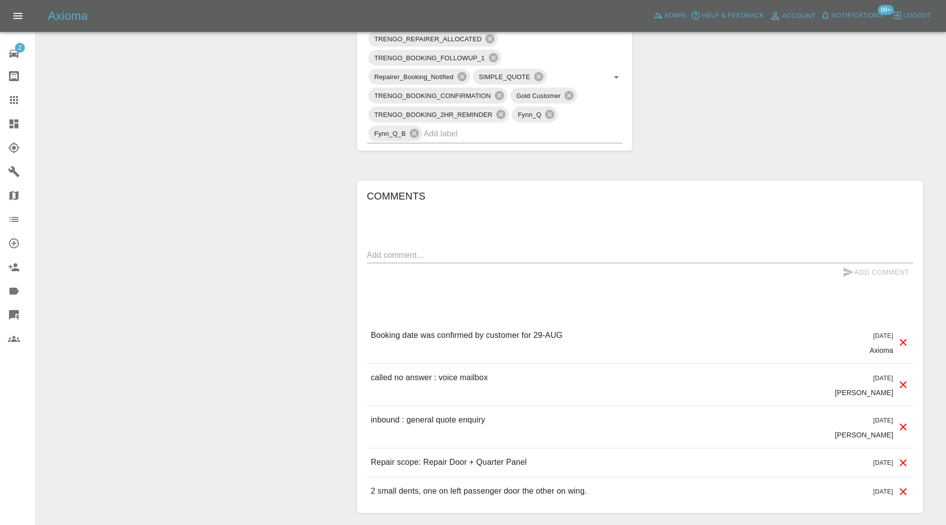
scroll to position [442, 0]
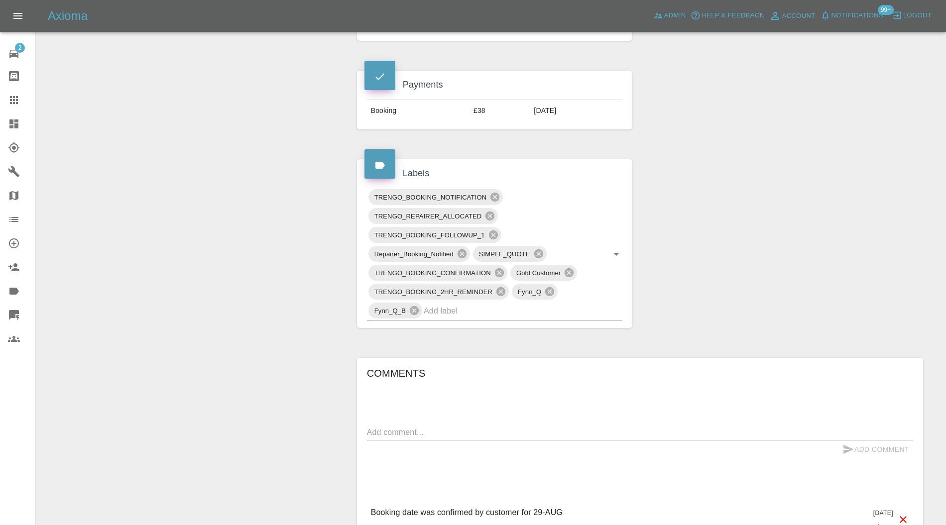
click at [508, 306] on input "text" at bounding box center [509, 310] width 171 height 15
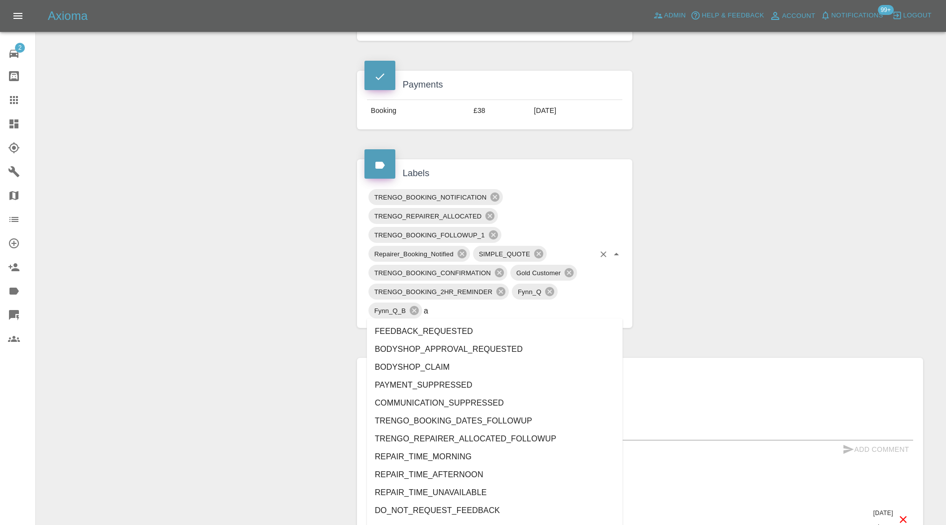
type input "au"
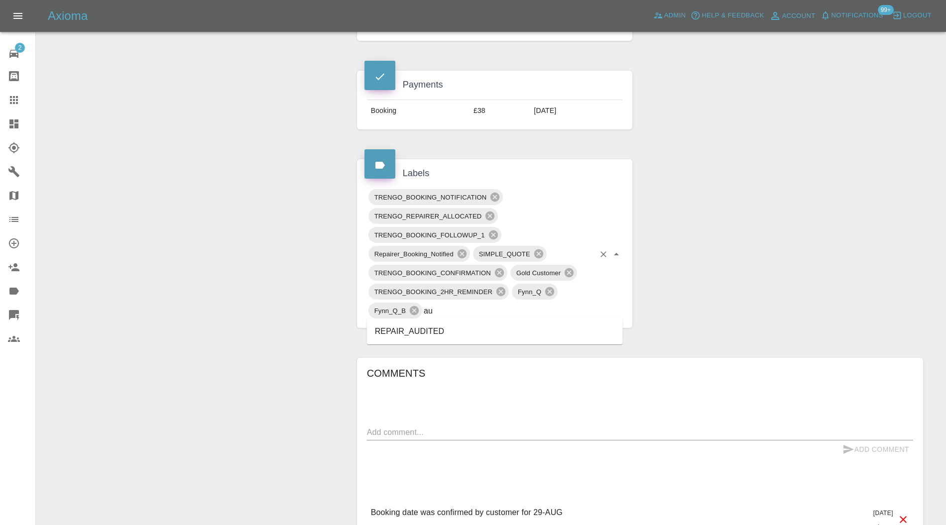
click at [454, 332] on li "REPAIR_AUDITED" at bounding box center [495, 332] width 256 height 18
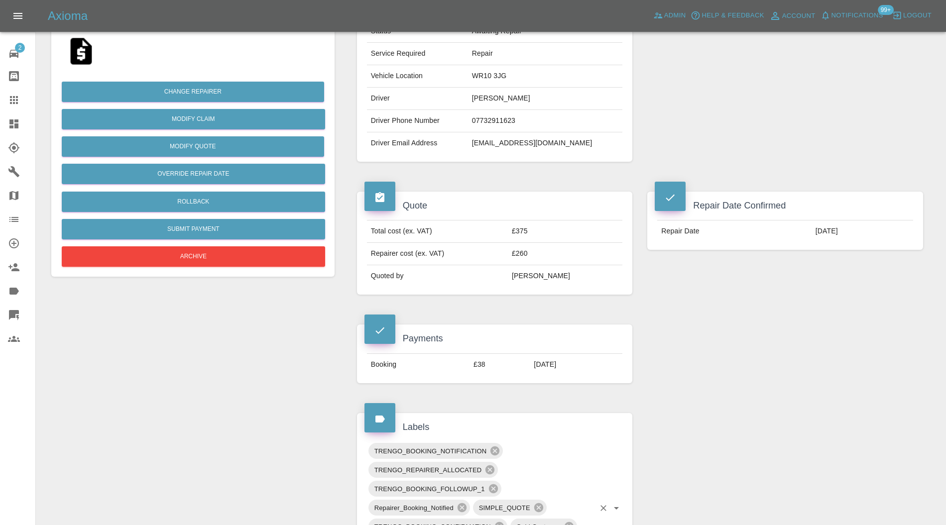
scroll to position [0, 0]
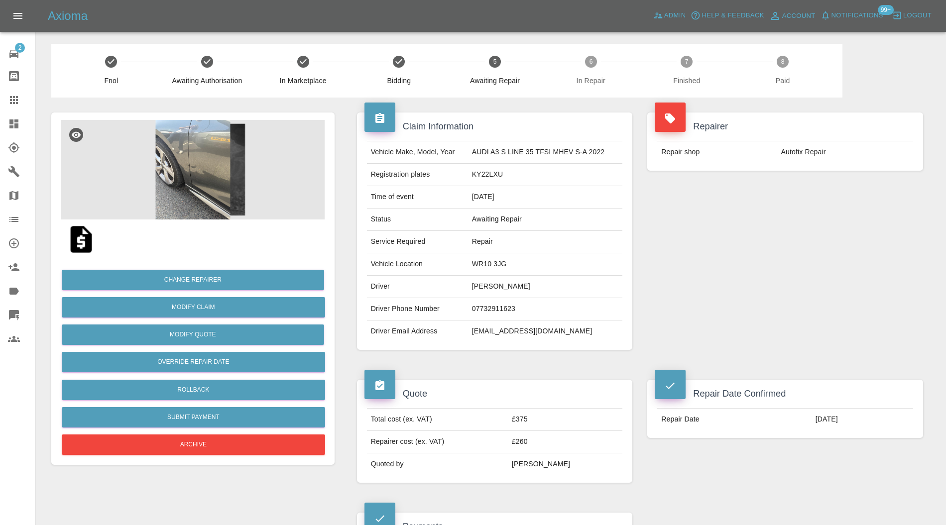
click at [225, 207] on img at bounding box center [192, 170] width 263 height 100
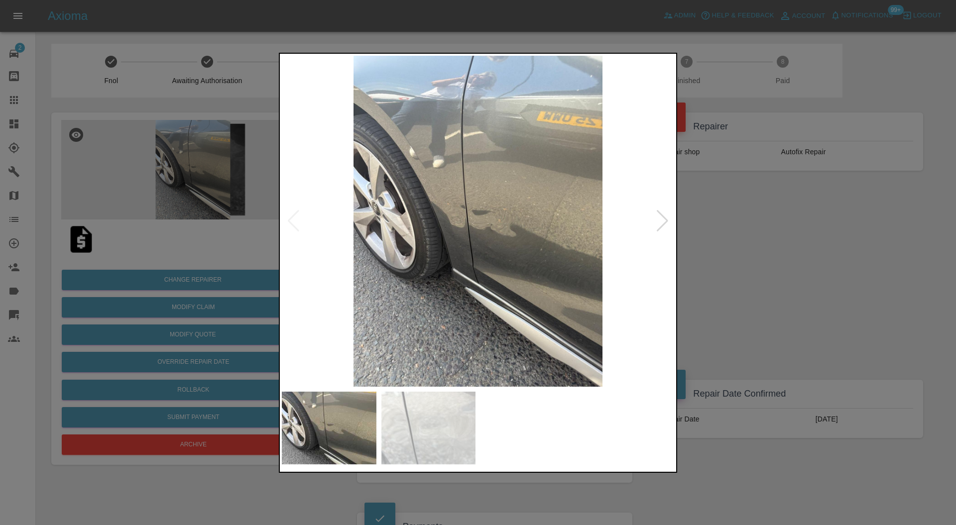
click at [721, 242] on div at bounding box center [478, 262] width 956 height 525
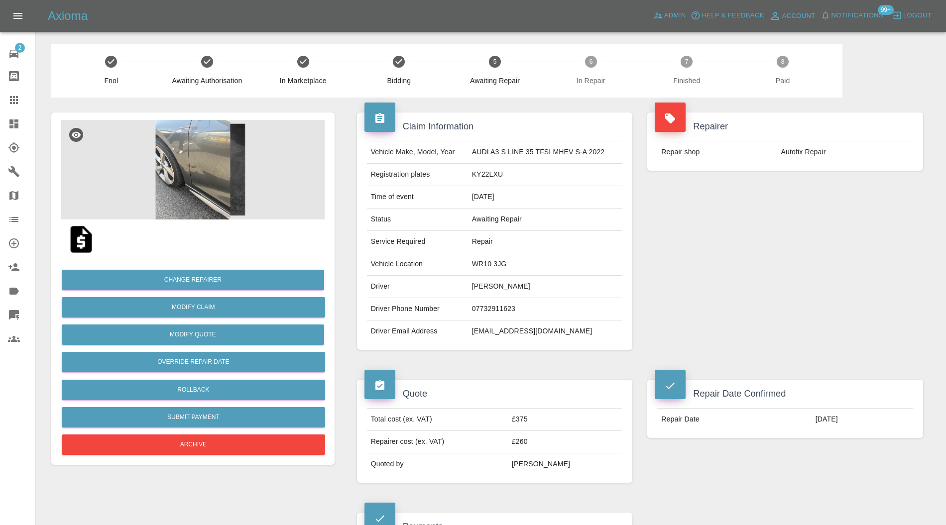
click at [499, 263] on td "WR10 3JG" at bounding box center [545, 264] width 155 height 22
copy td "WR10 3JG"
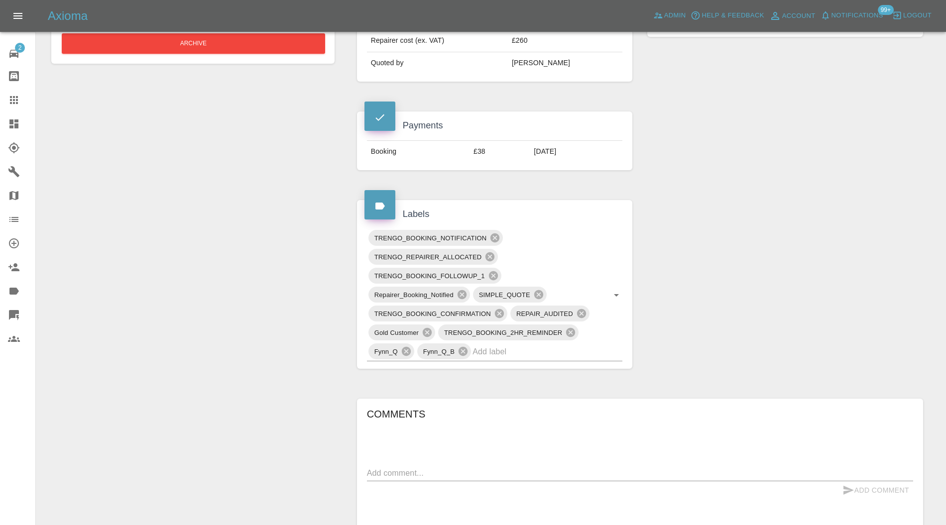
scroll to position [531, 0]
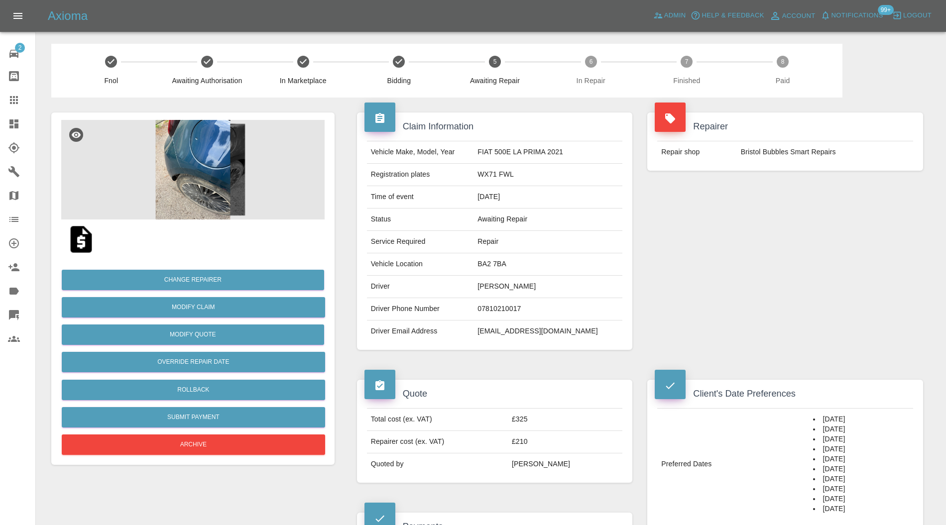
click at [201, 179] on img at bounding box center [192, 170] width 263 height 100
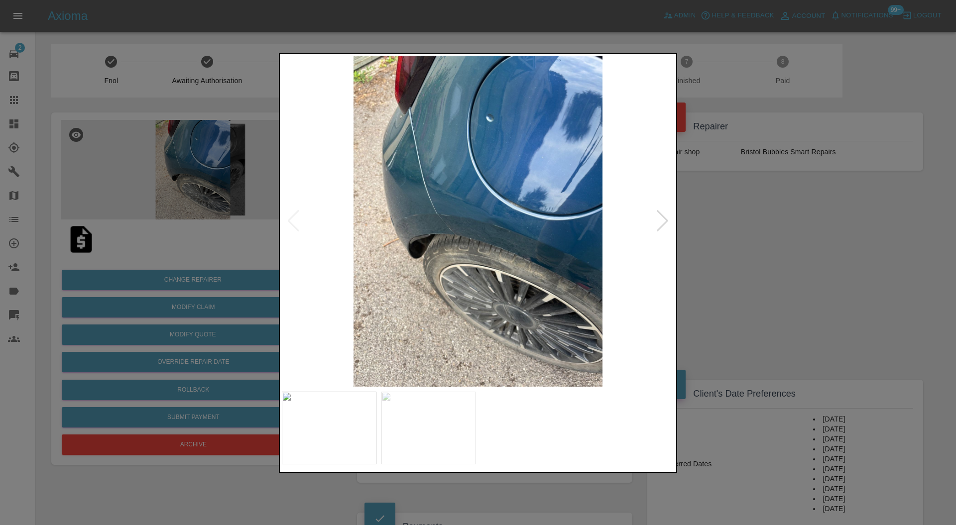
click at [743, 241] on div at bounding box center [478, 262] width 956 height 525
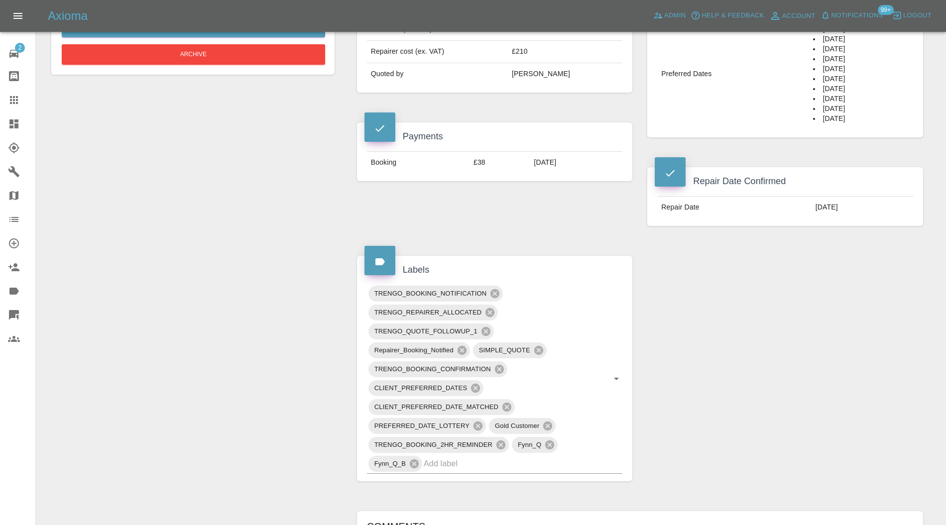
scroll to position [442, 0]
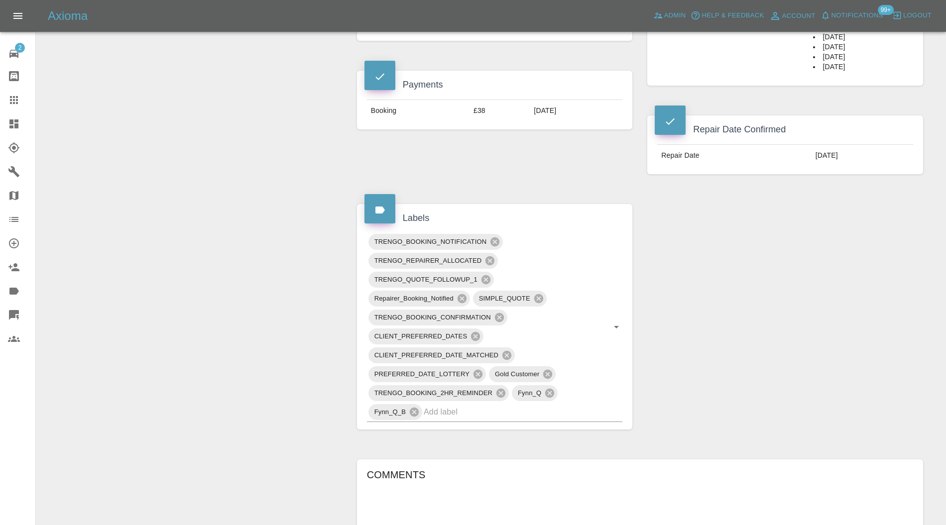
click at [492, 411] on input "text" at bounding box center [509, 411] width 171 height 15
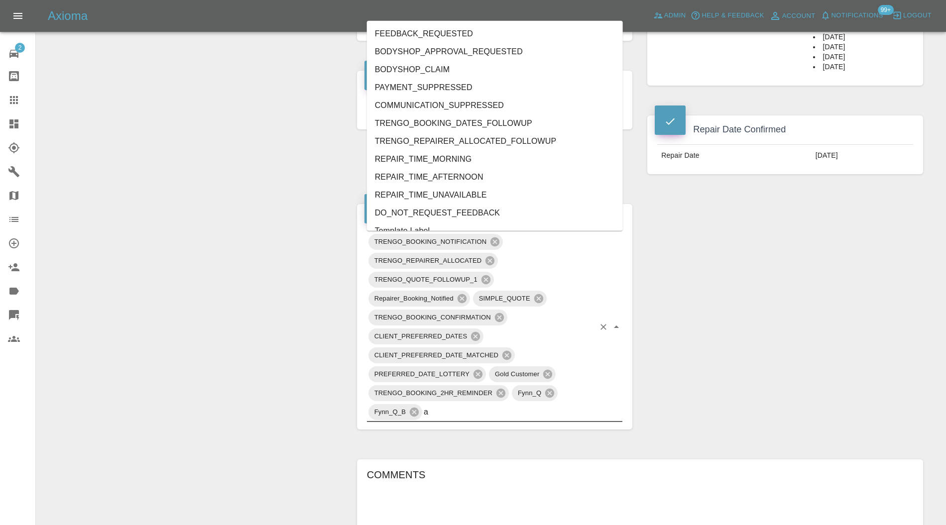
type input "au"
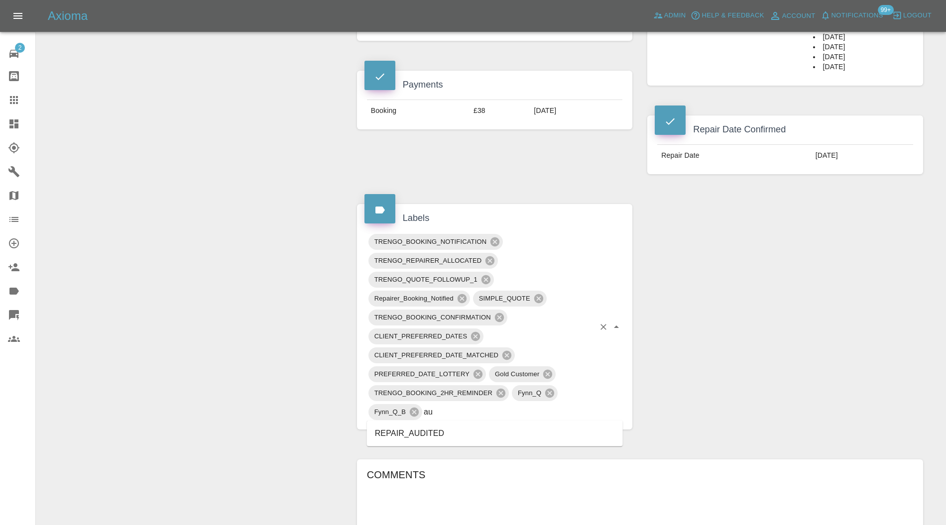
click at [428, 433] on li "REPAIR_AUDITED" at bounding box center [495, 434] width 256 height 18
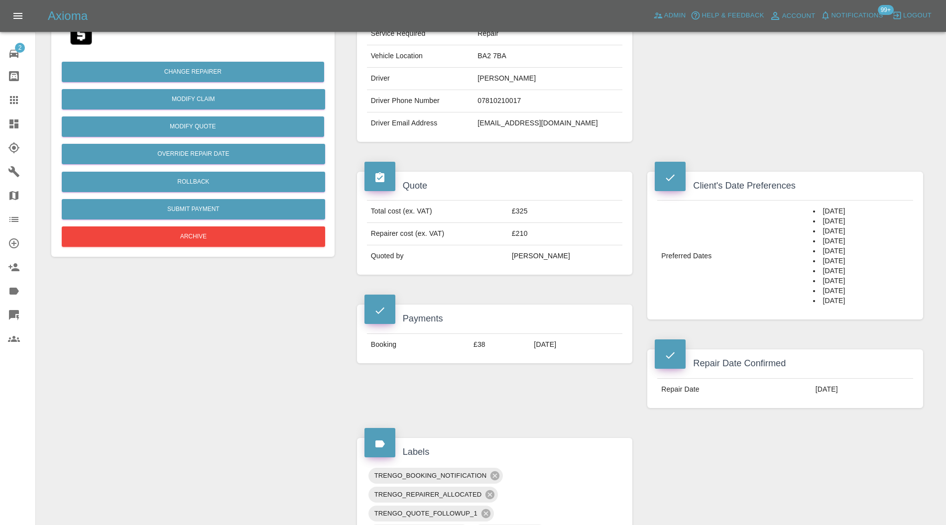
scroll to position [0, 0]
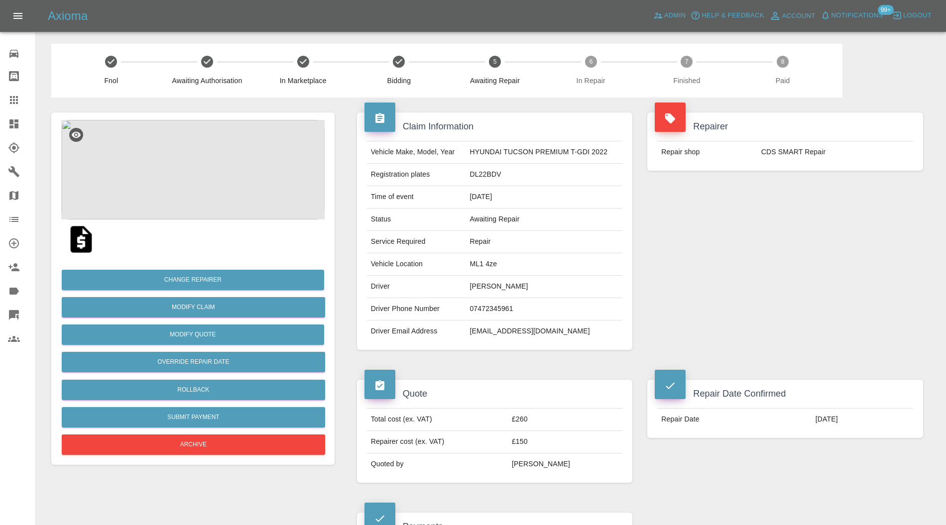
click at [206, 163] on img at bounding box center [192, 170] width 263 height 100
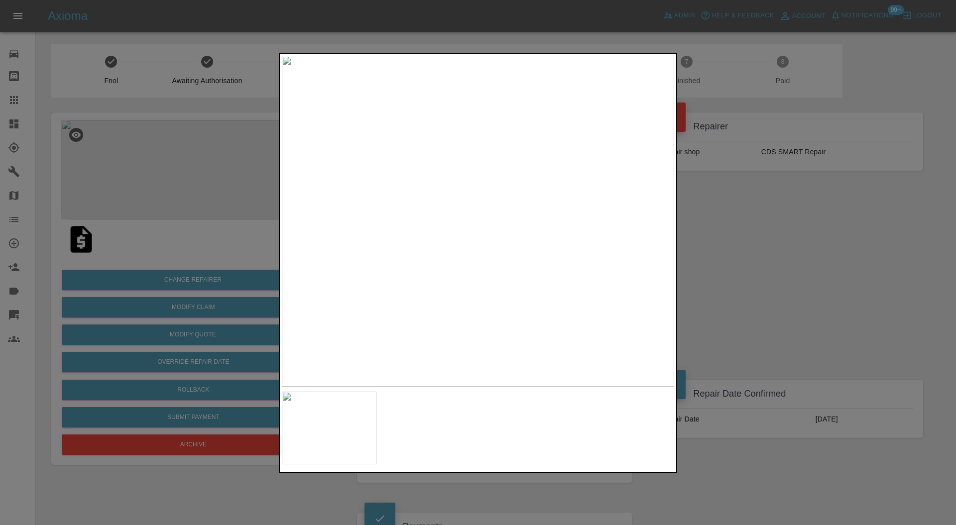
click at [489, 214] on img at bounding box center [478, 222] width 392 height 332
click at [491, 215] on img at bounding box center [444, 241] width 1177 height 995
click at [749, 234] on div at bounding box center [478, 262] width 956 height 525
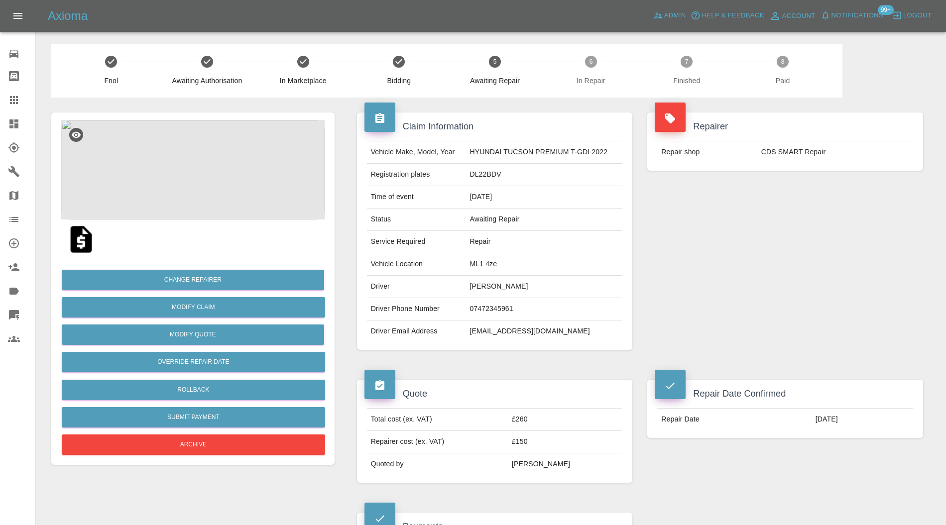
click at [486, 265] on td "ML1 4ze" at bounding box center [544, 264] width 157 height 22
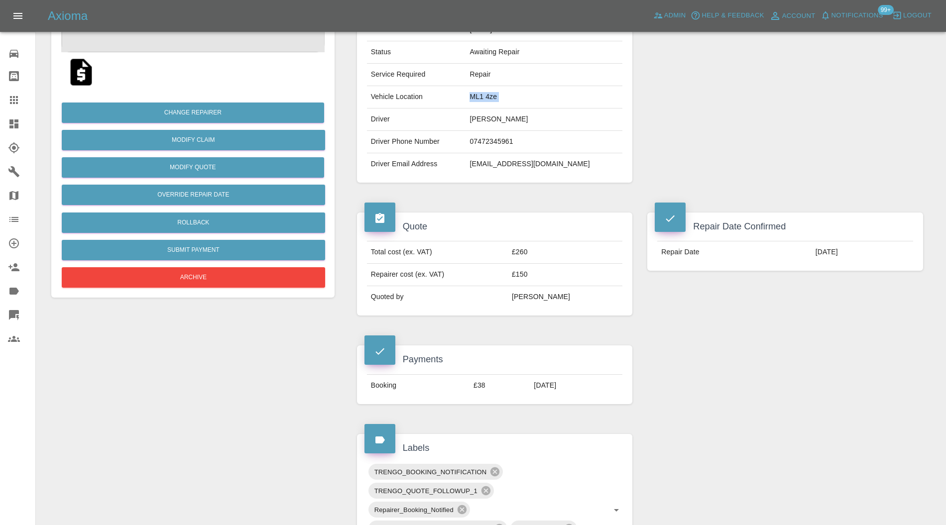
scroll to position [265, 0]
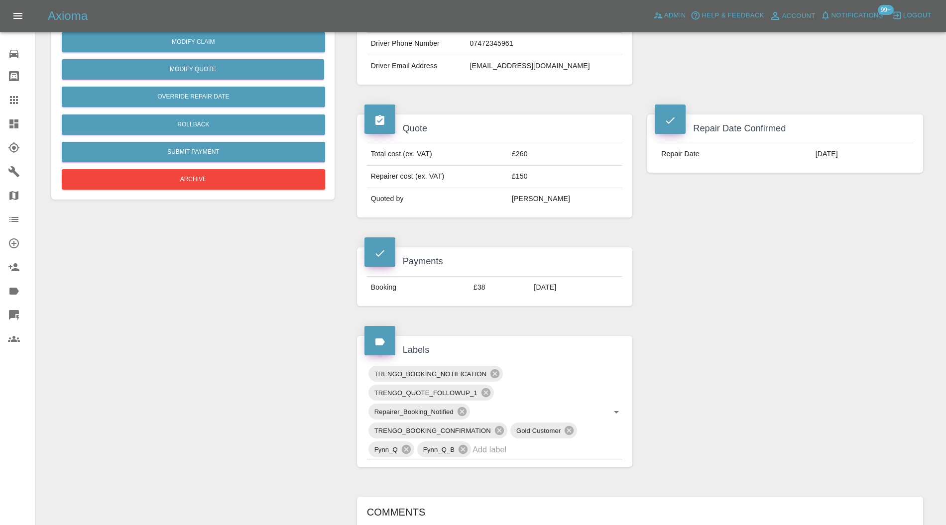
click at [515, 446] on input "text" at bounding box center [534, 449] width 122 height 15
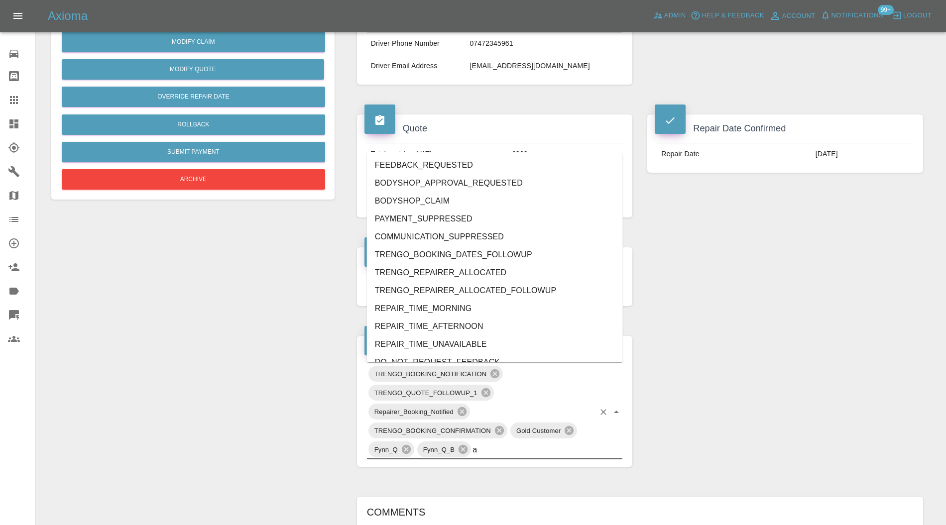
type input "au"
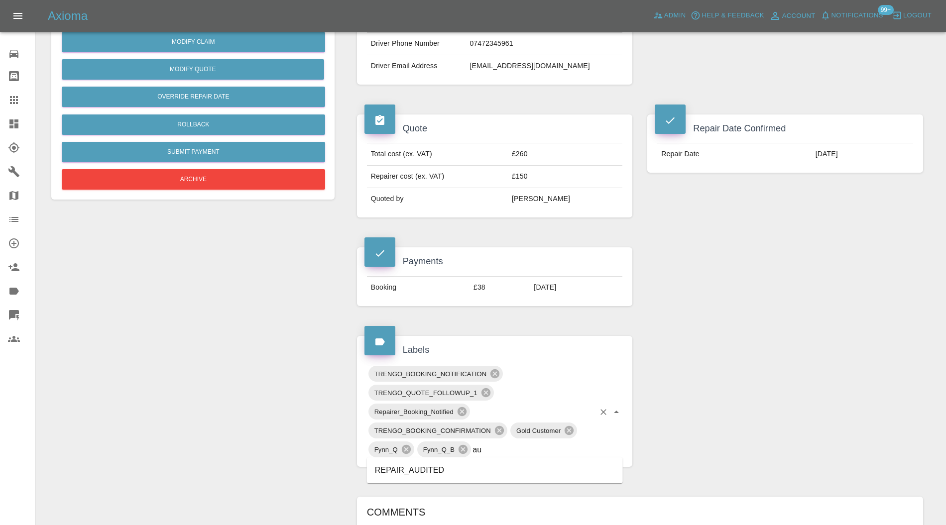
click at [420, 473] on li "REPAIR_AUDITED" at bounding box center [495, 471] width 256 height 18
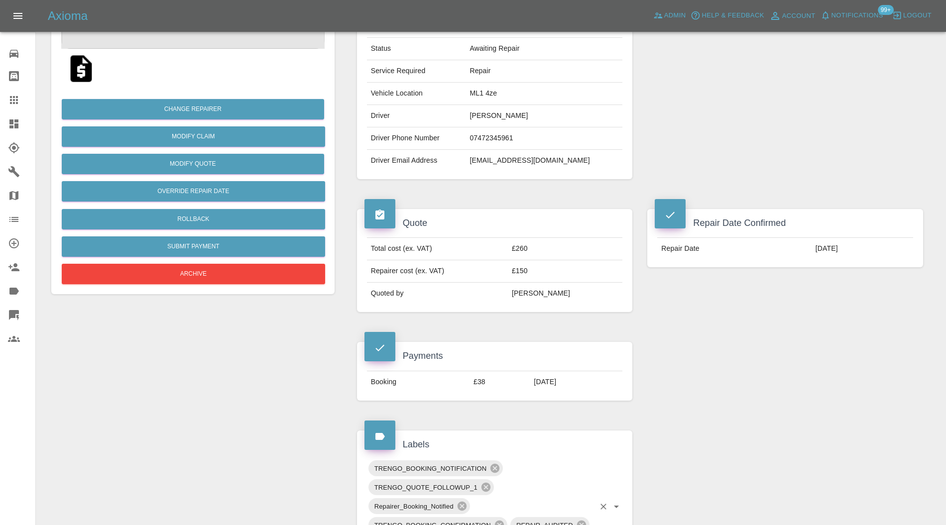
scroll to position [0, 0]
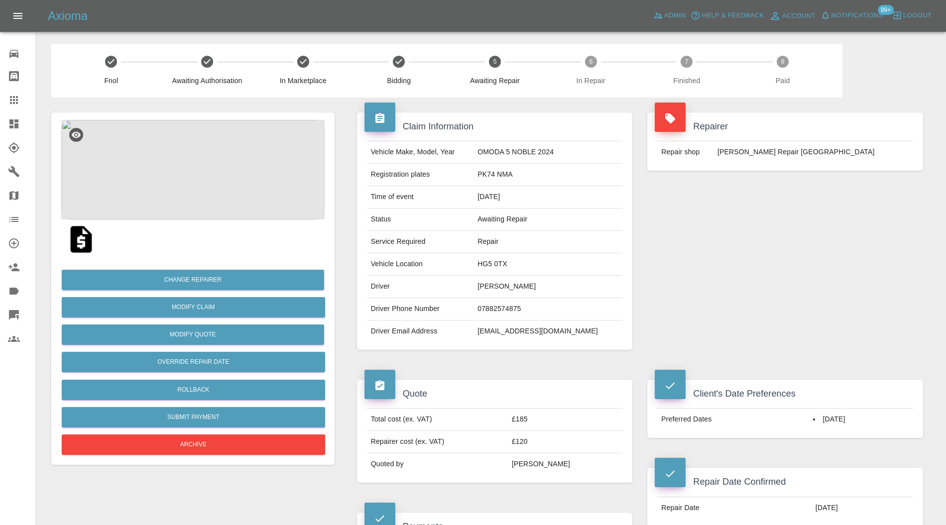
click at [218, 184] on img at bounding box center [192, 170] width 263 height 100
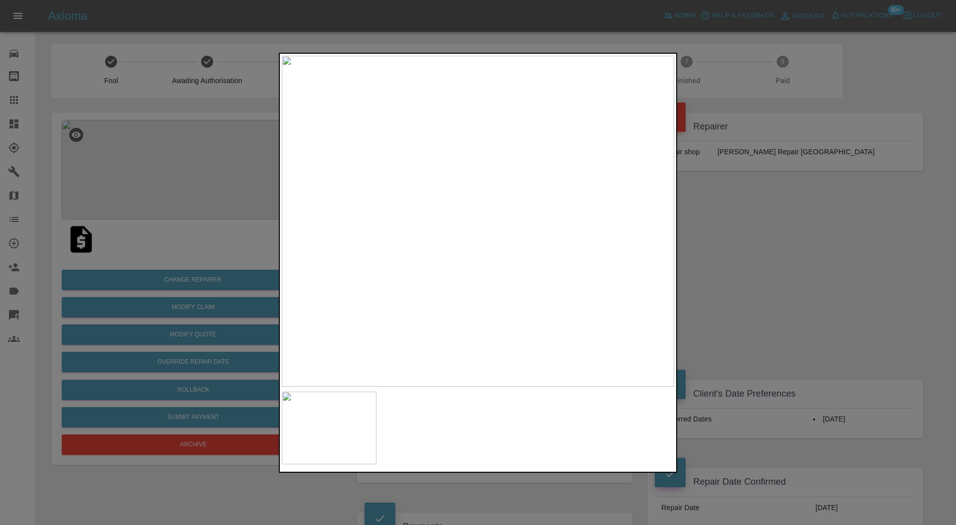
click at [717, 237] on div at bounding box center [478, 262] width 956 height 525
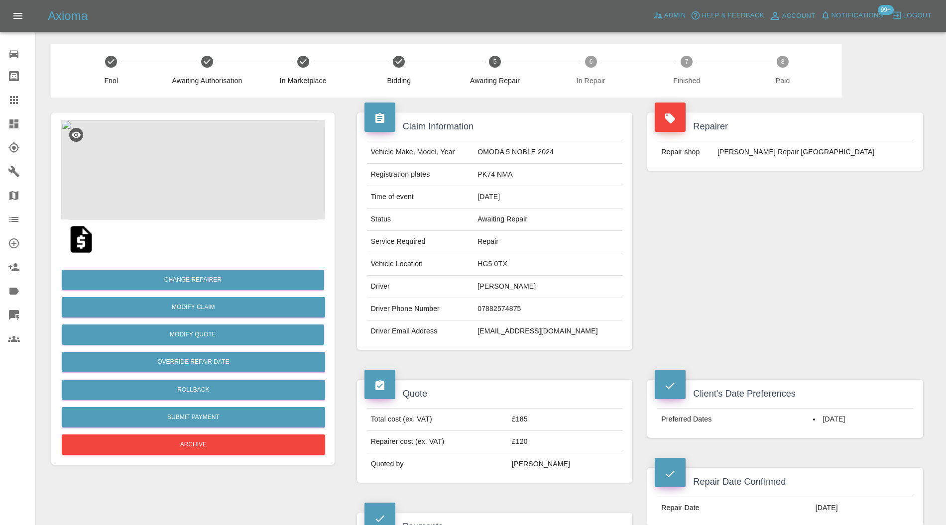
click at [518, 261] on td "HG5 0TX" at bounding box center [548, 264] width 149 height 22
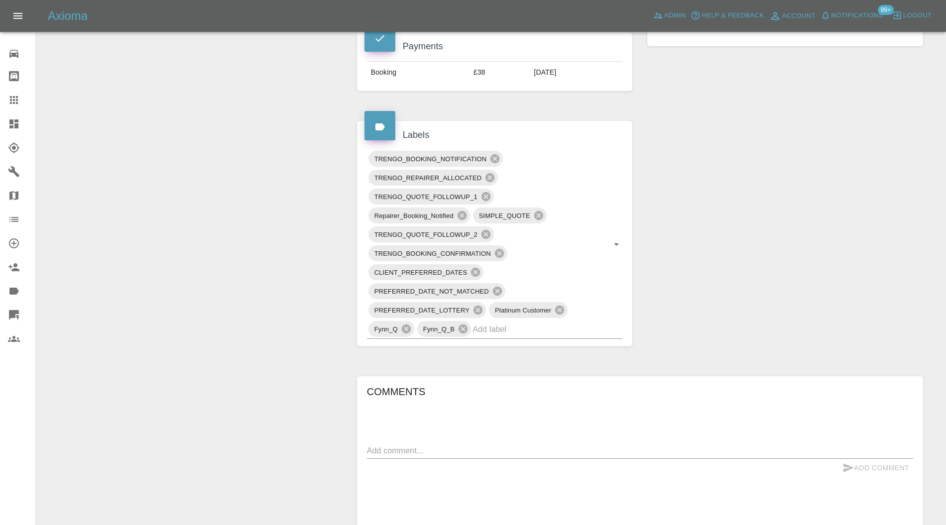
scroll to position [531, 0]
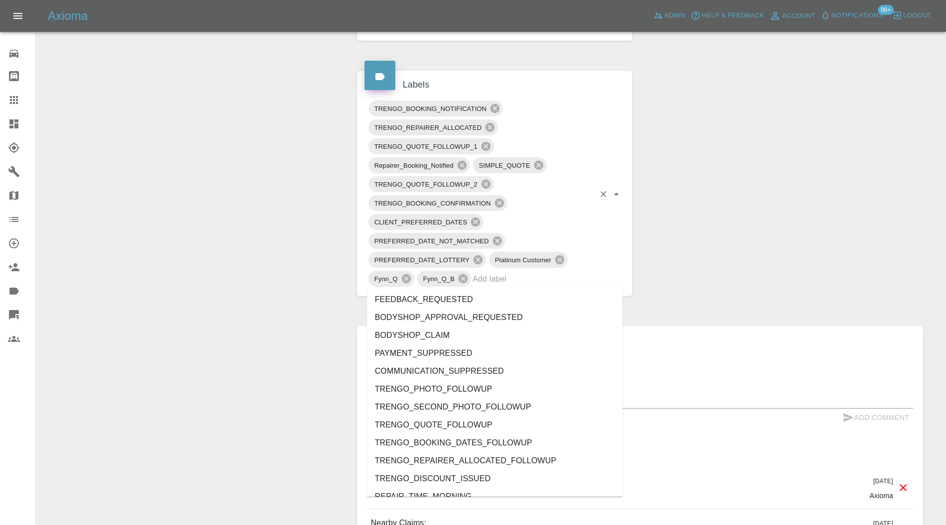
click at [567, 274] on input "text" at bounding box center [534, 278] width 122 height 15
type input "au"
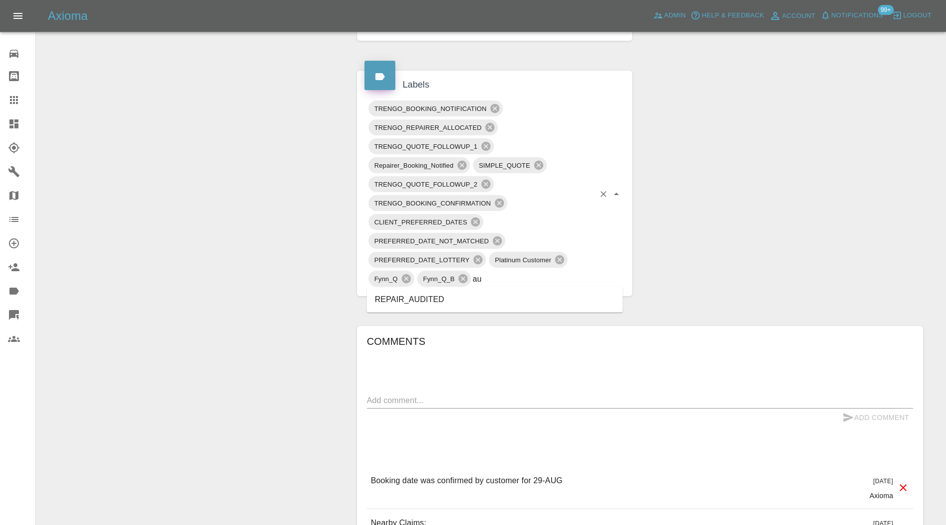
click at [414, 298] on li "REPAIR_AUDITED" at bounding box center [495, 300] width 256 height 18
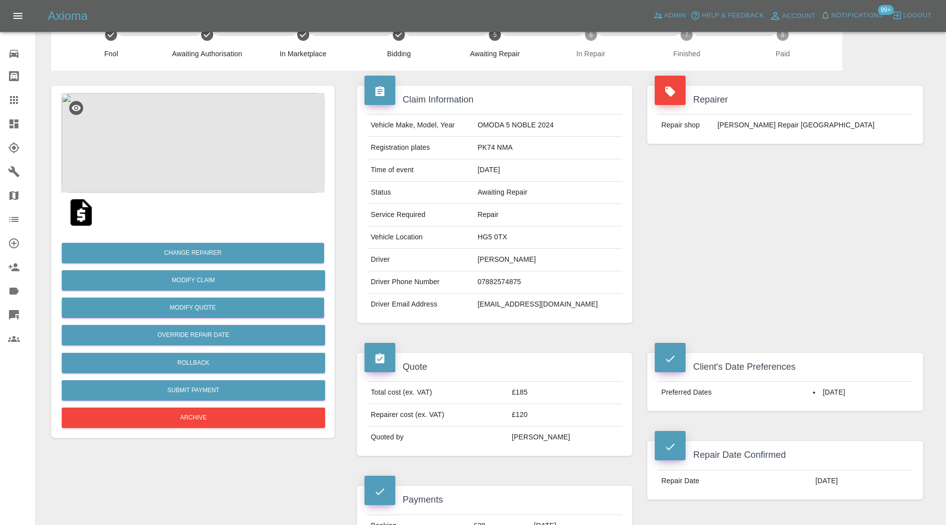
scroll to position [0, 0]
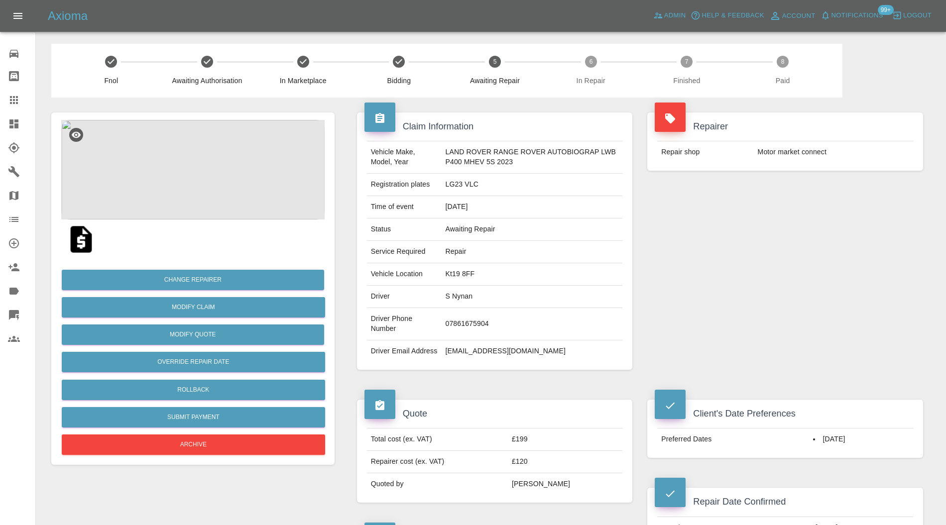
click at [210, 136] on img at bounding box center [192, 170] width 263 height 100
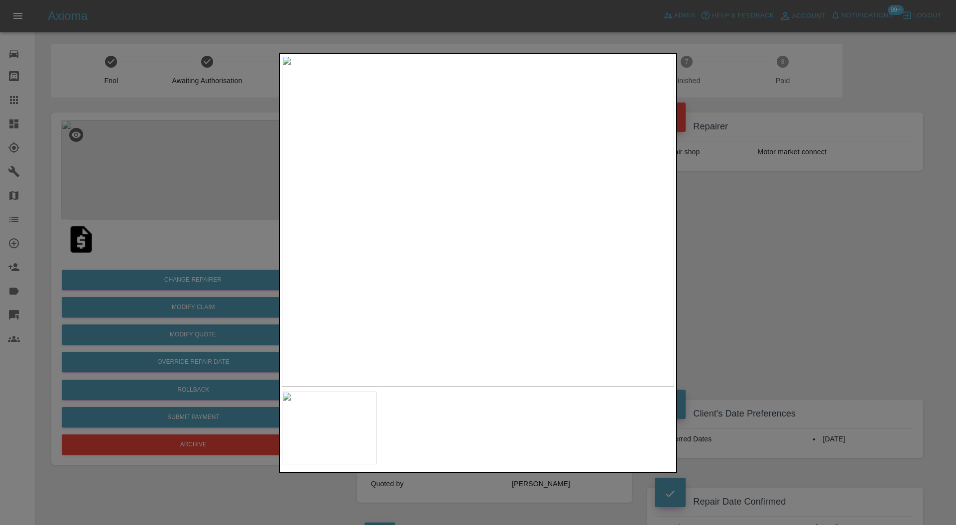
click at [703, 273] on div at bounding box center [478, 262] width 956 height 525
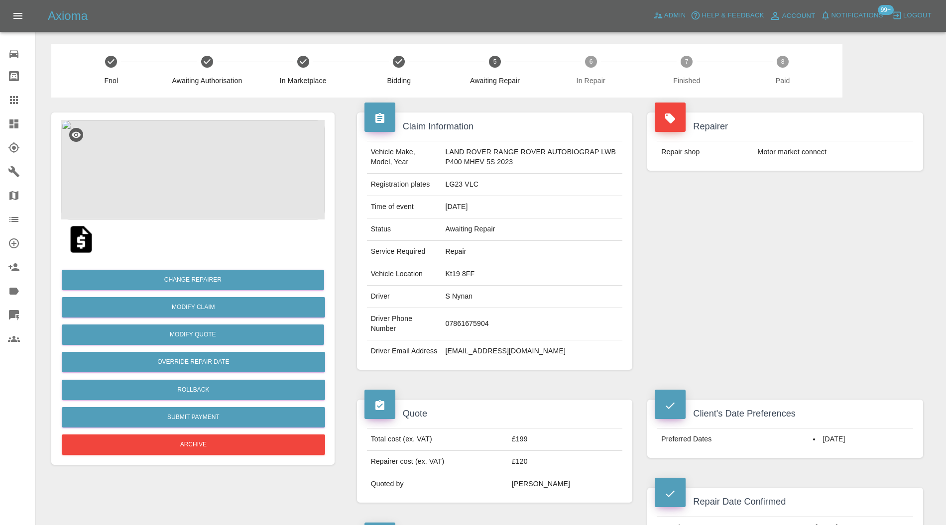
click at [460, 273] on td "Kt19 8FF" at bounding box center [531, 274] width 181 height 22
copy td "Kt19 8FF"
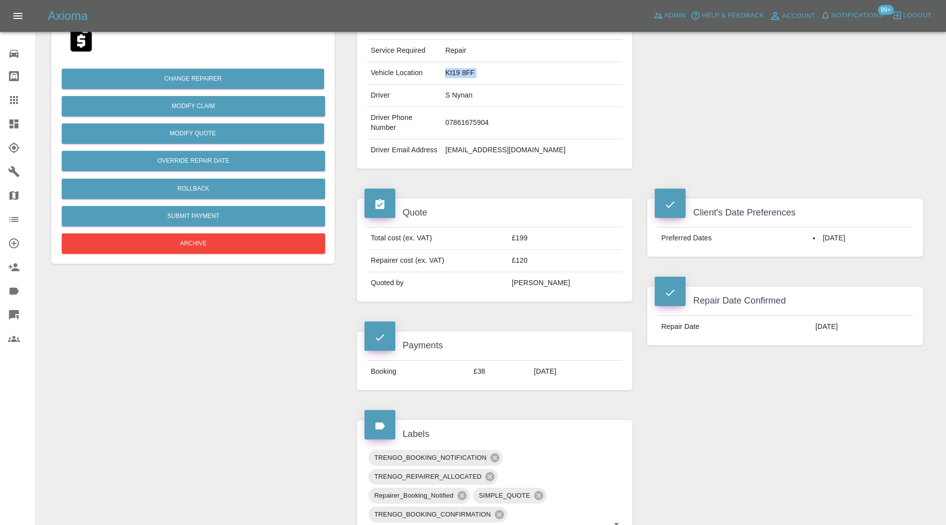
scroll to position [354, 0]
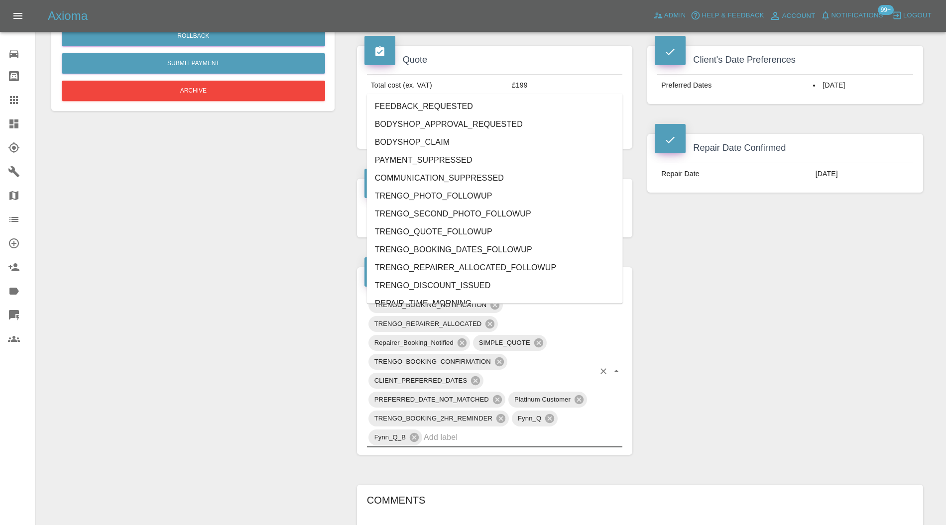
click at [511, 445] on input "text" at bounding box center [509, 437] width 171 height 15
type input "au"
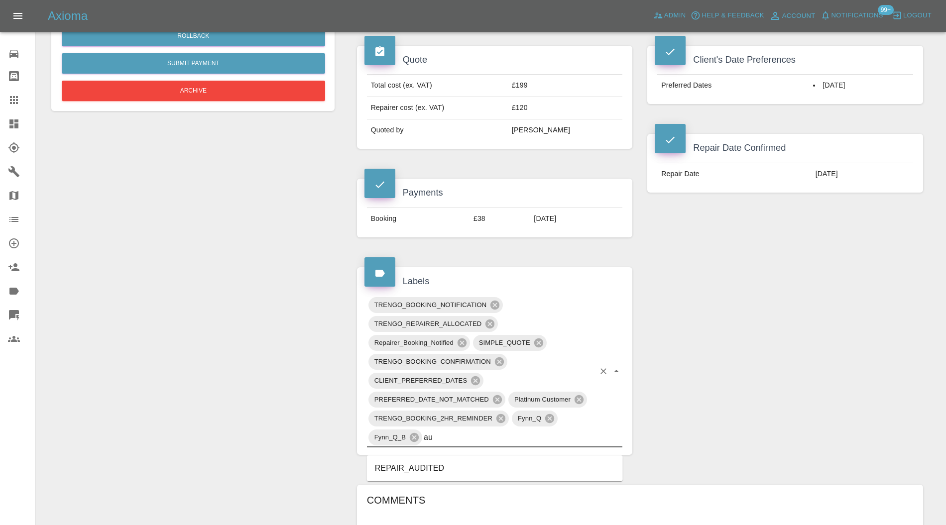
click at [437, 466] on li "REPAIR_AUDITED" at bounding box center [495, 469] width 256 height 18
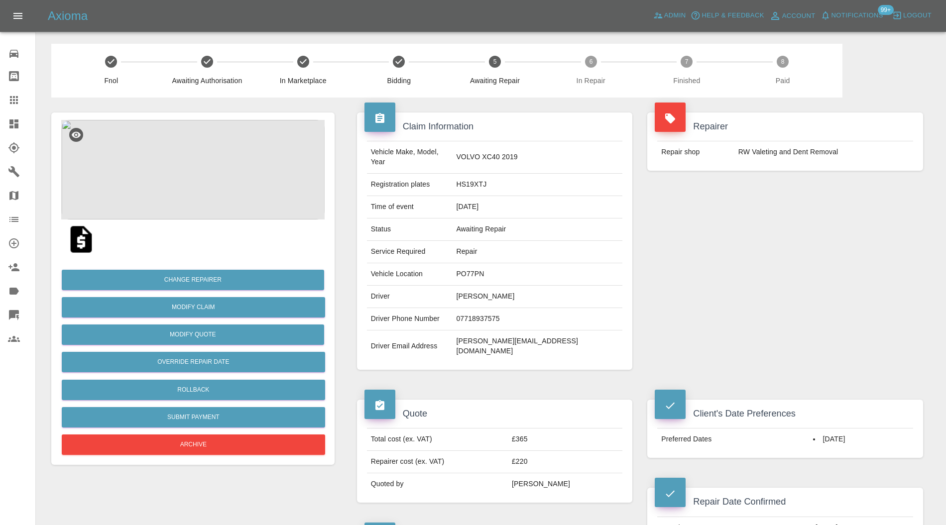
click at [218, 148] on img at bounding box center [192, 170] width 263 height 100
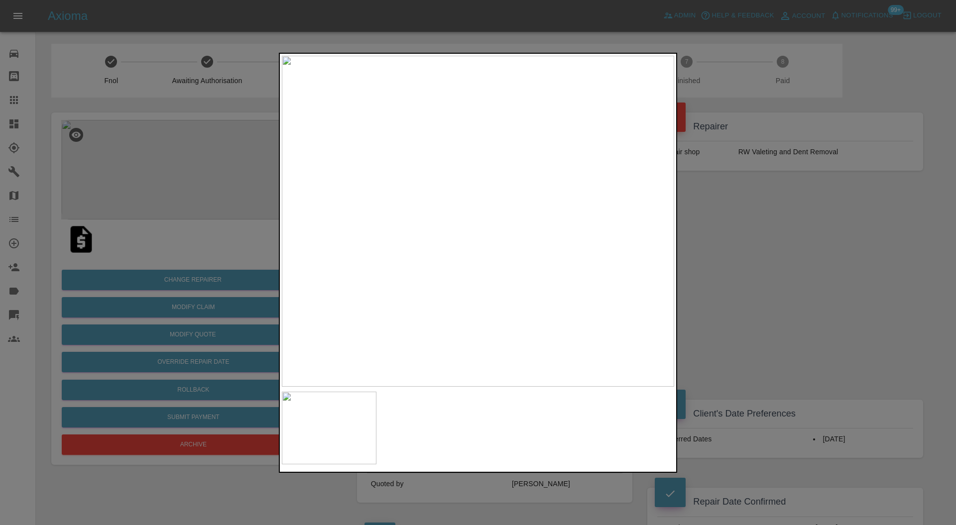
click at [796, 236] on div at bounding box center [478, 262] width 956 height 525
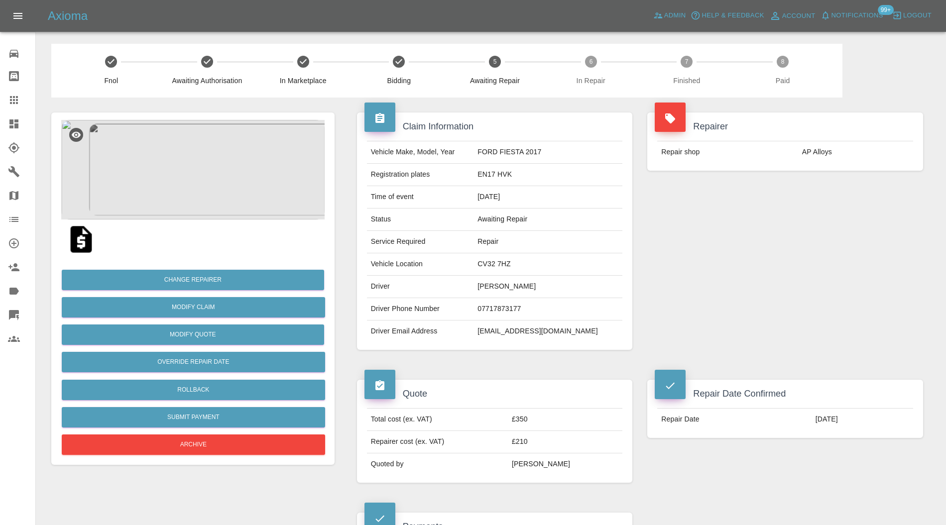
click at [173, 169] on img at bounding box center [192, 170] width 263 height 100
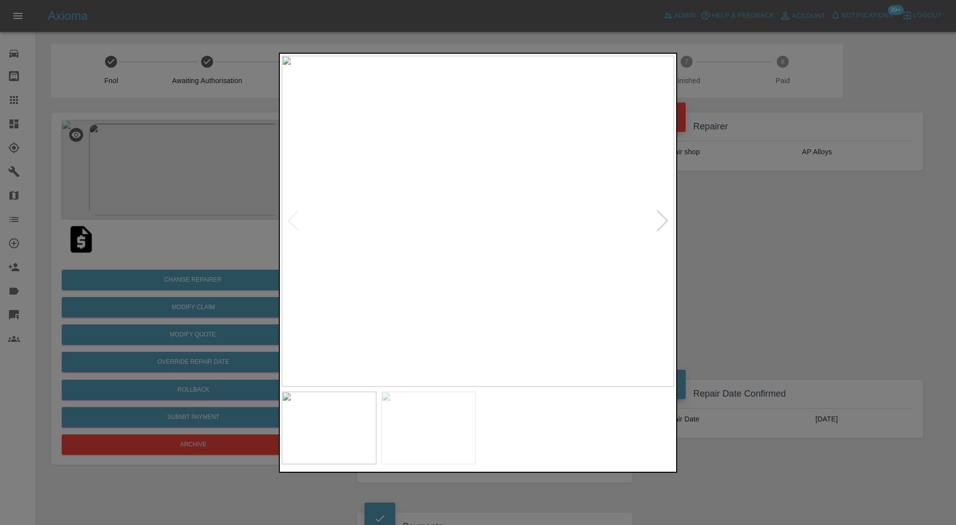
click at [658, 219] on div at bounding box center [662, 221] width 13 height 22
click at [658, 219] on img at bounding box center [478, 222] width 392 height 332
click at [708, 219] on div at bounding box center [478, 262] width 956 height 525
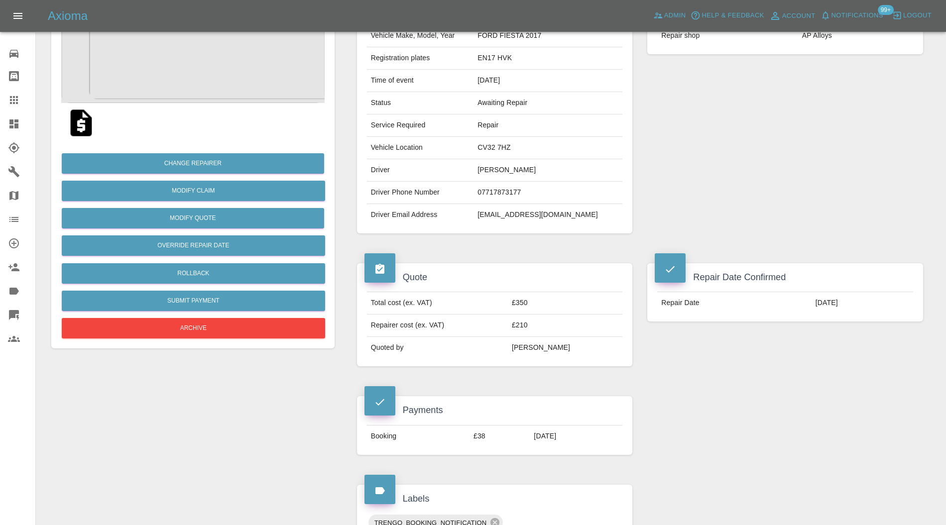
scroll to position [354, 0]
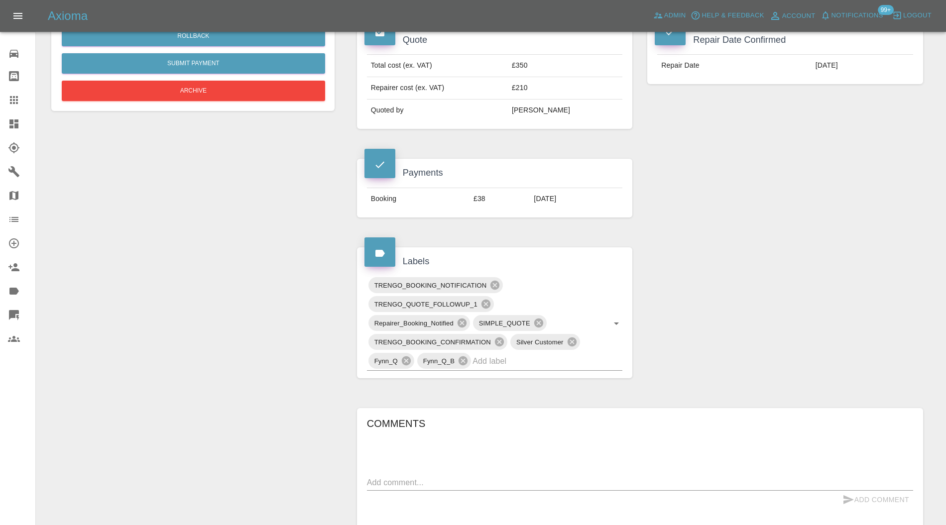
click at [529, 364] on input "text" at bounding box center [534, 361] width 122 height 15
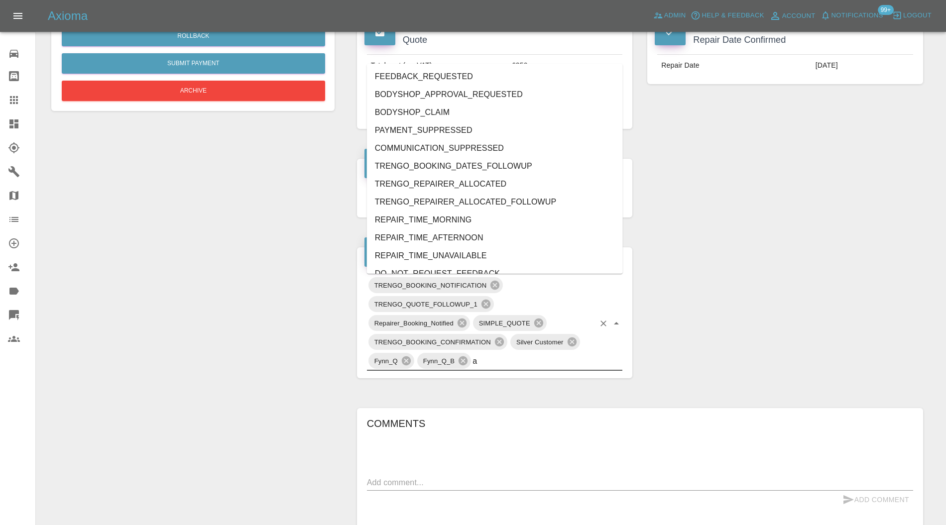
type input "au"
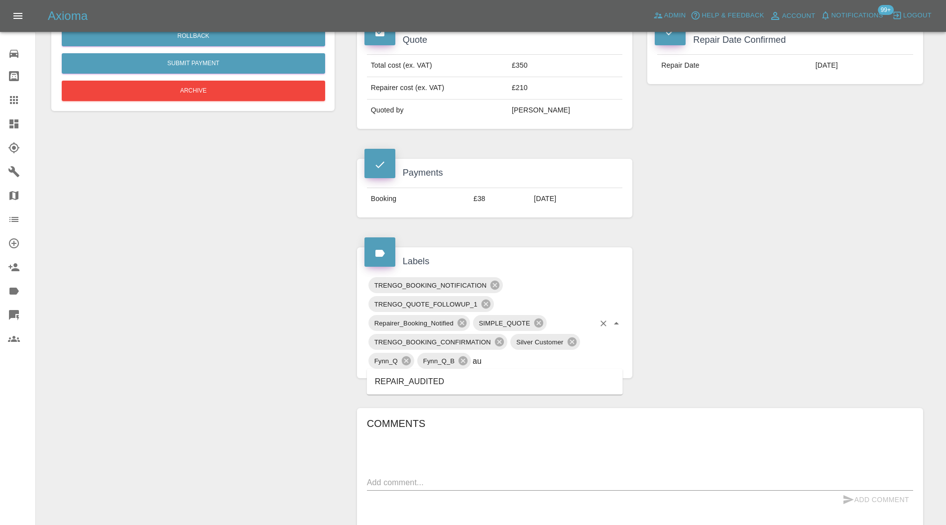
click at [417, 383] on li "REPAIR_AUDITED" at bounding box center [495, 382] width 256 height 18
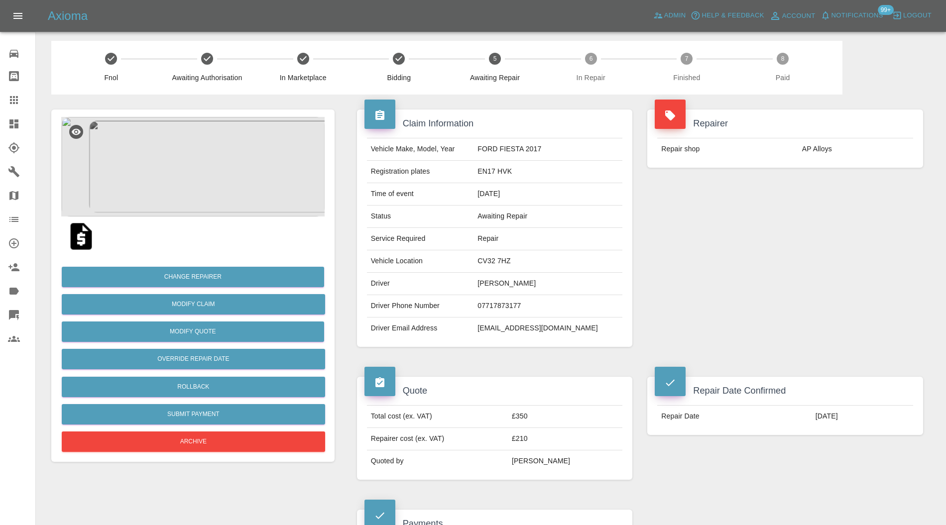
scroll to position [0, 0]
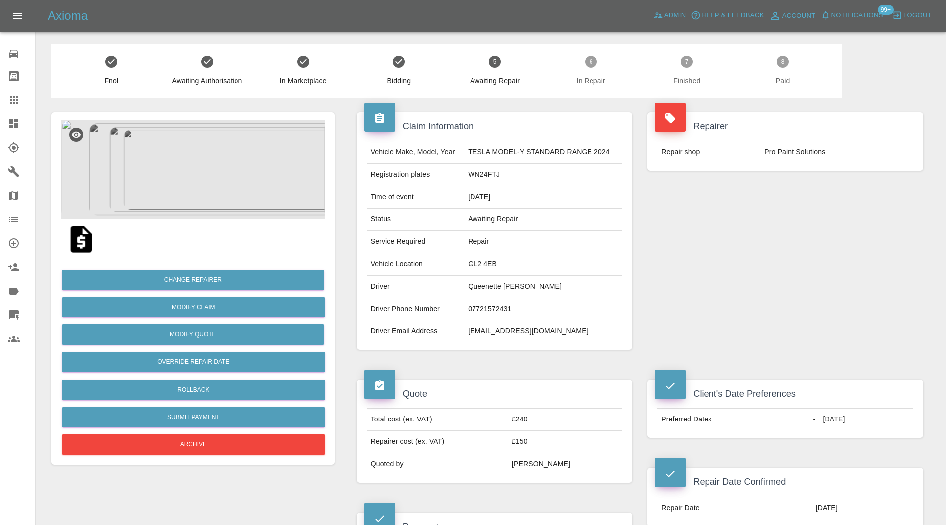
click at [198, 156] on img at bounding box center [192, 170] width 263 height 100
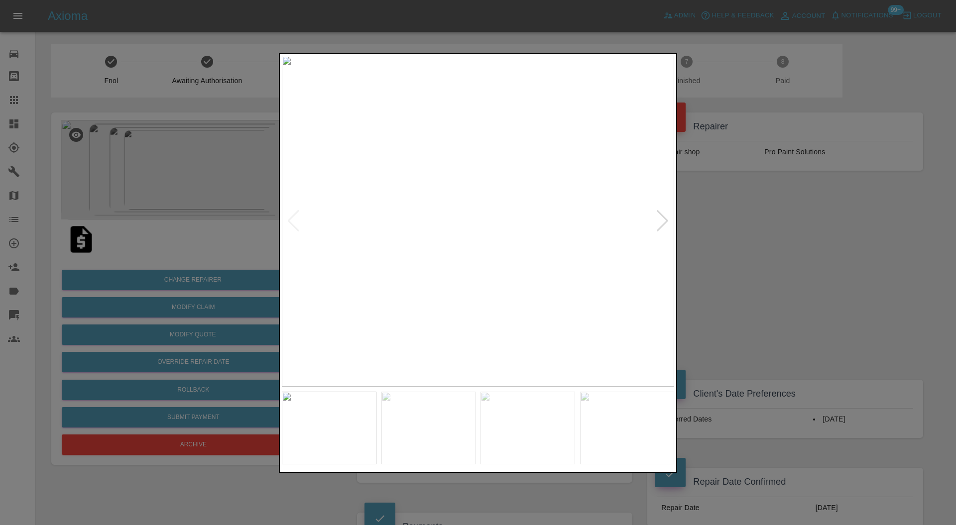
click at [657, 221] on div at bounding box center [662, 221] width 13 height 22
click at [666, 215] on div at bounding box center [662, 221] width 13 height 22
click at [739, 227] on div at bounding box center [478, 262] width 956 height 525
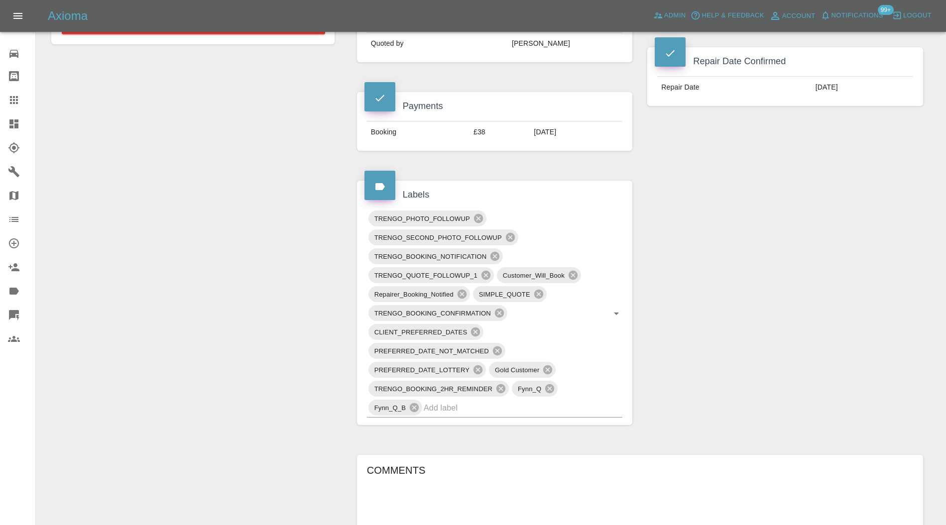
scroll to position [442, 0]
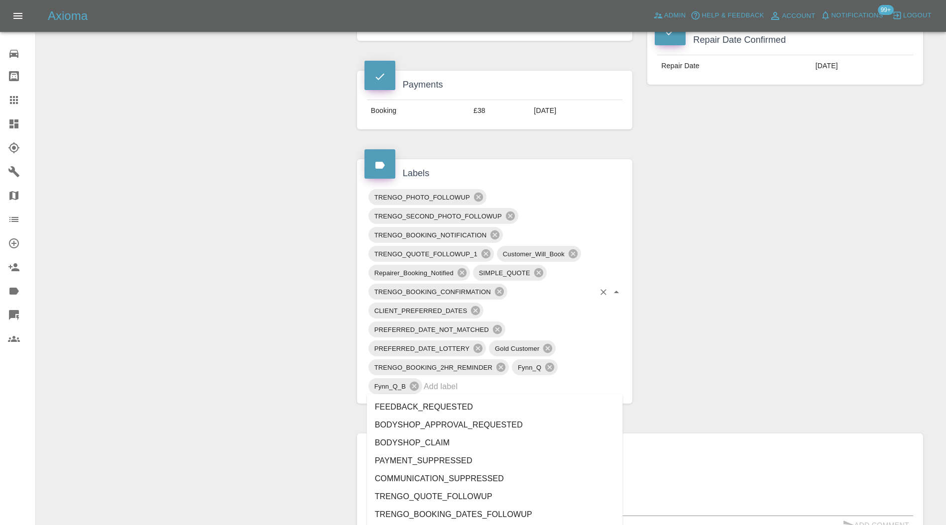
click at [511, 384] on input "text" at bounding box center [509, 386] width 171 height 15
type input "au"
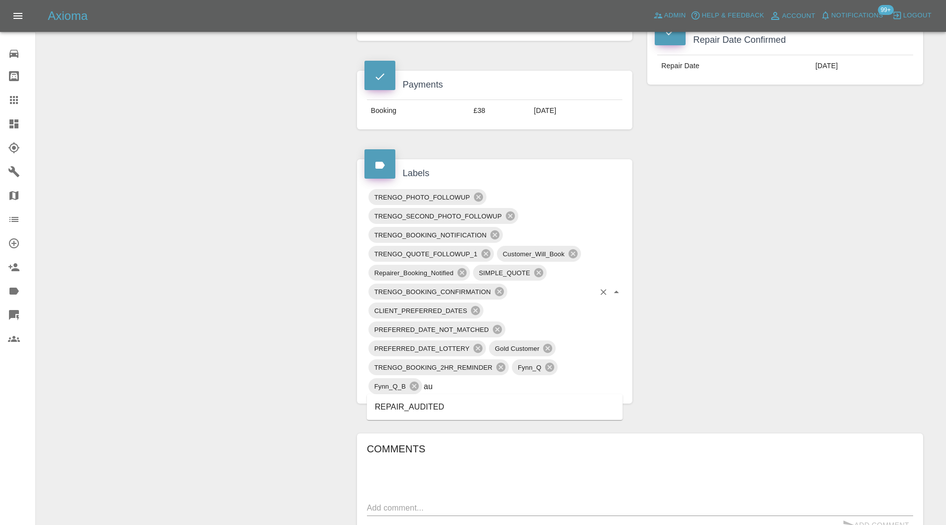
click at [434, 407] on li "REPAIR_AUDITED" at bounding box center [495, 407] width 256 height 18
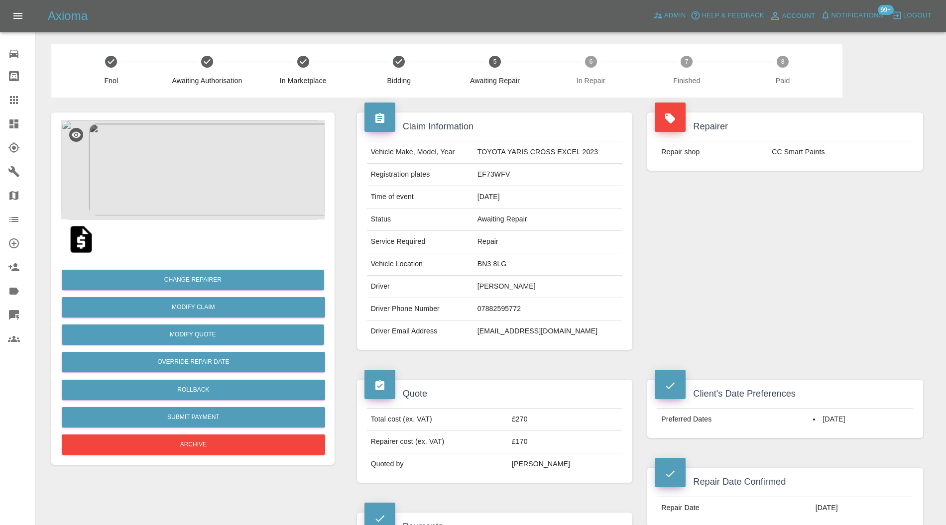
click at [210, 176] on img at bounding box center [192, 170] width 263 height 100
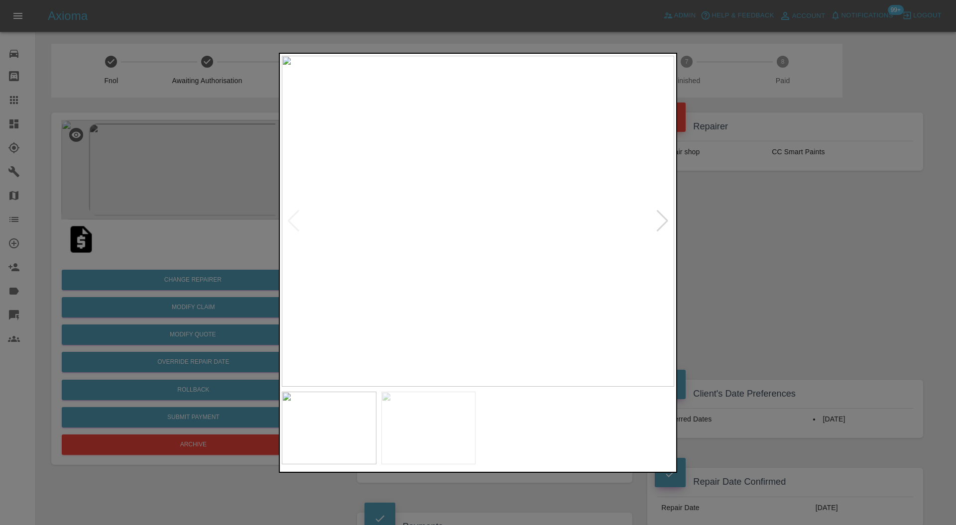
click at [446, 427] on img at bounding box center [428, 428] width 95 height 73
click at [728, 247] on div at bounding box center [478, 262] width 956 height 525
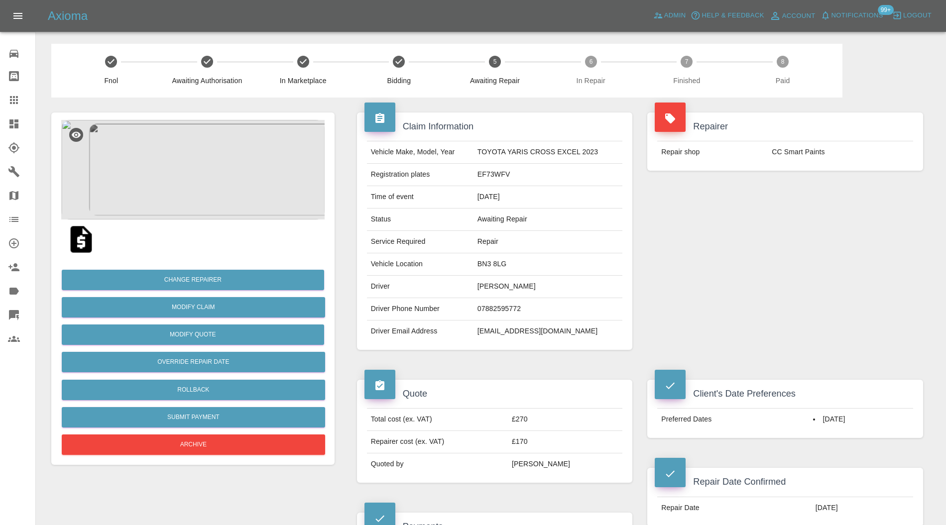
scroll to position [442, 0]
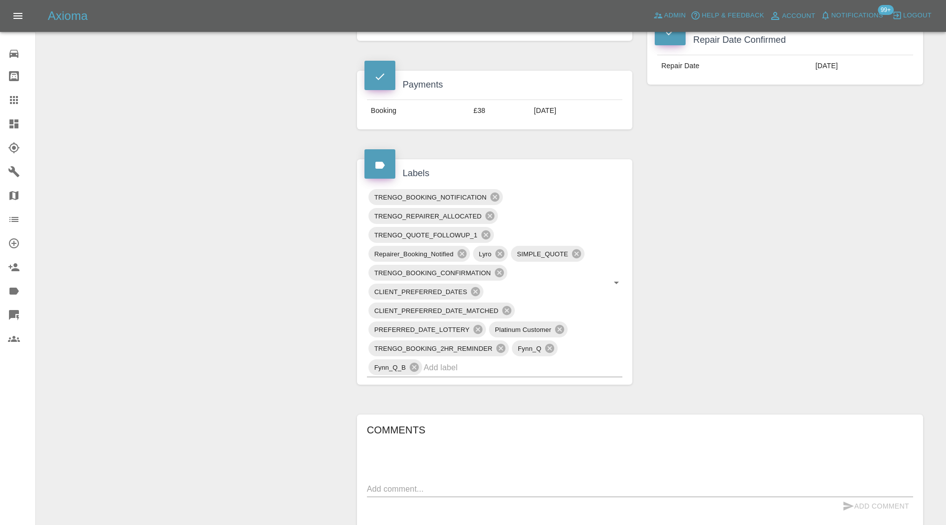
click at [509, 367] on input "text" at bounding box center [509, 367] width 171 height 15
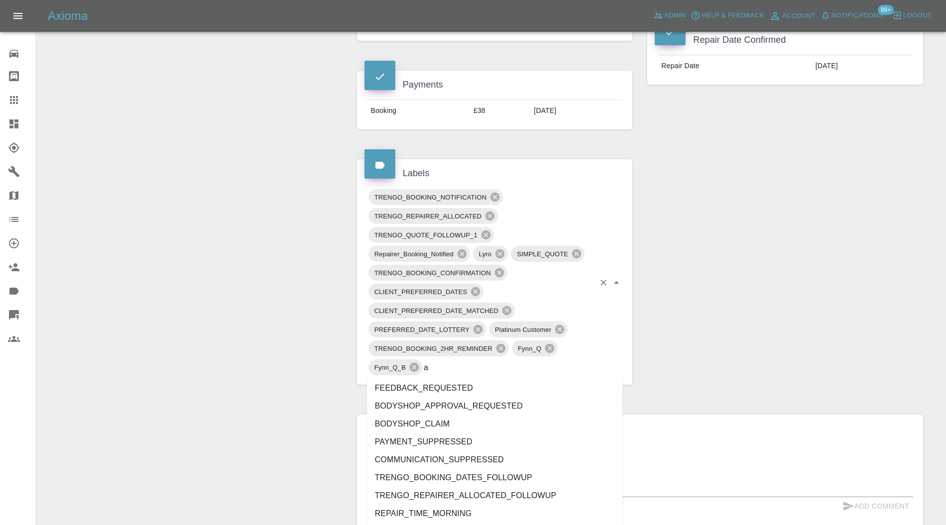
type input "au"
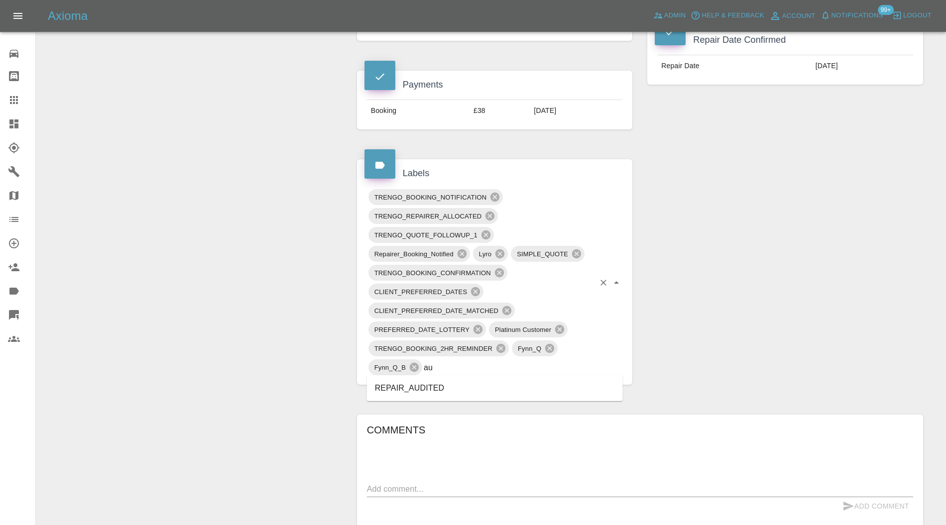
click at [439, 384] on li "REPAIR_AUDITED" at bounding box center [495, 389] width 256 height 18
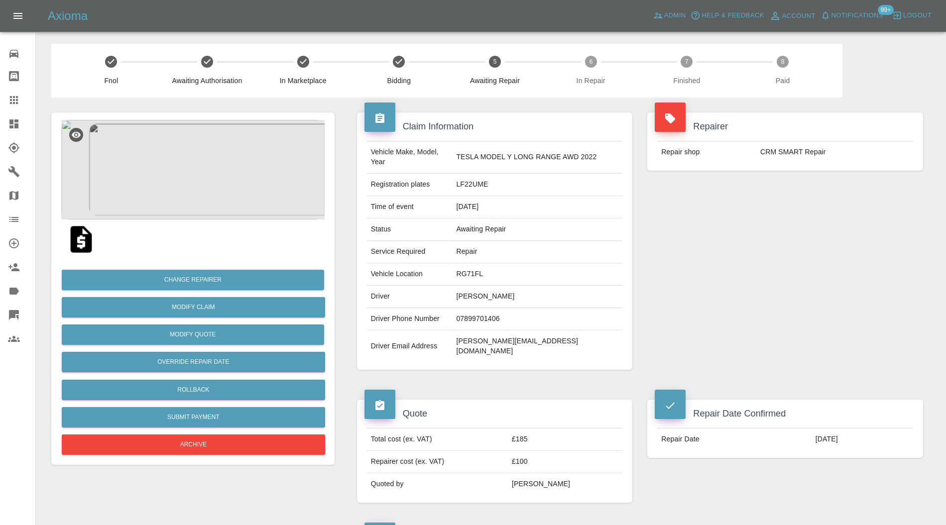
click at [195, 175] on img at bounding box center [192, 170] width 263 height 100
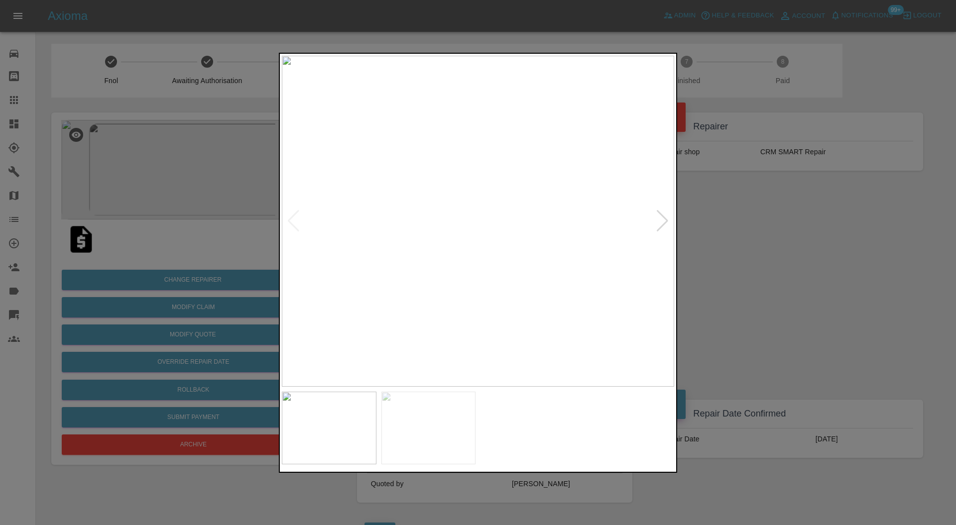
click at [659, 214] on div at bounding box center [662, 221] width 13 height 22
click at [734, 227] on div at bounding box center [478, 262] width 956 height 525
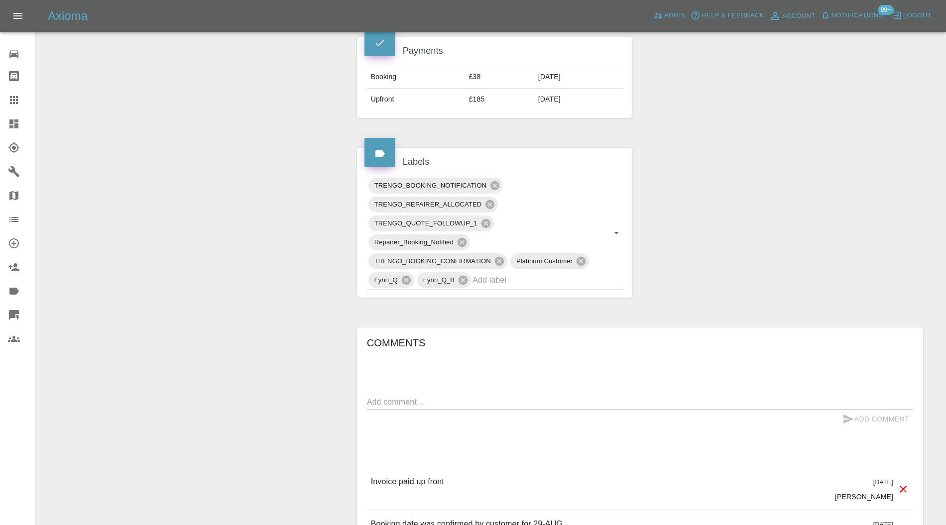
scroll to position [531, 0]
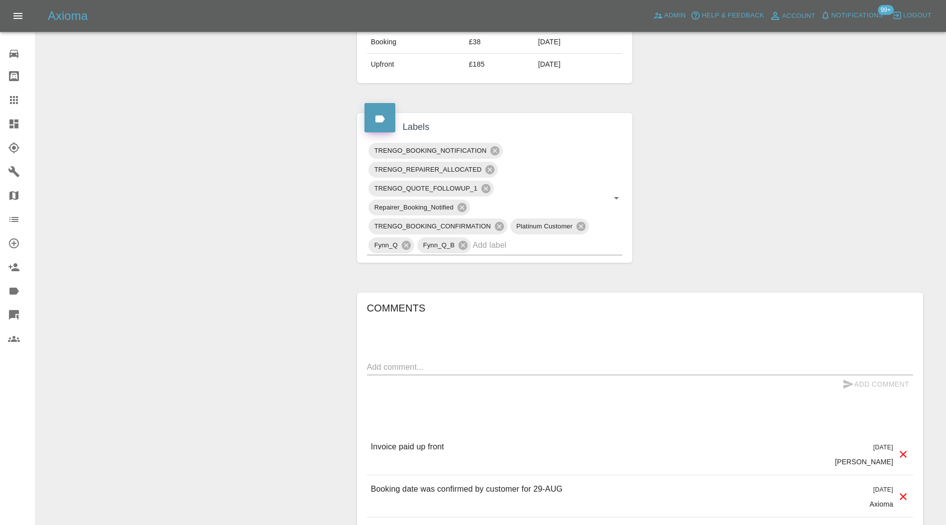
click at [539, 238] on input "text" at bounding box center [534, 245] width 122 height 15
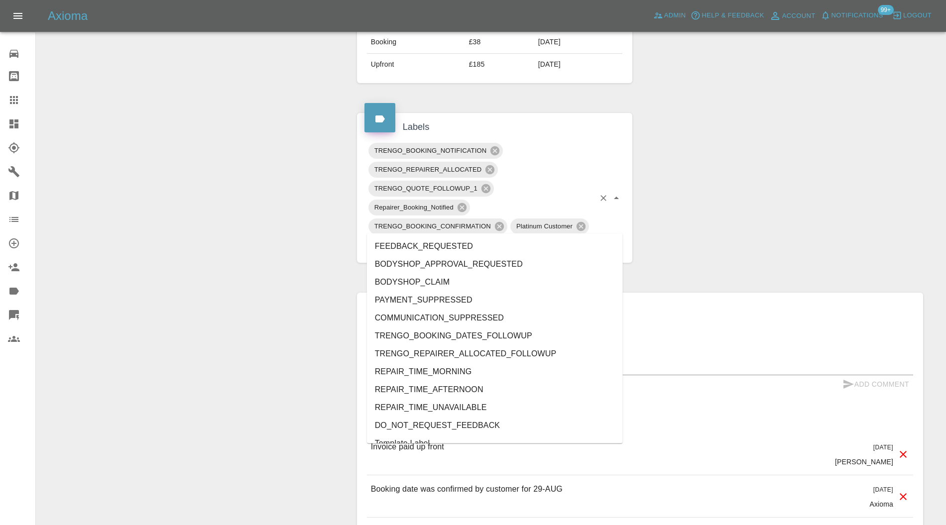
type input "au"
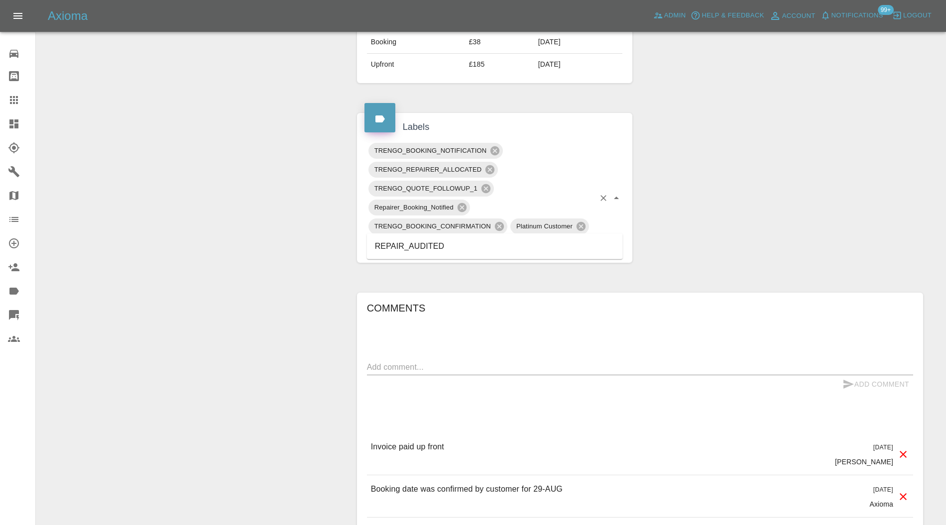
click at [432, 238] on li "REPAIR_AUDITED" at bounding box center [495, 247] width 256 height 18
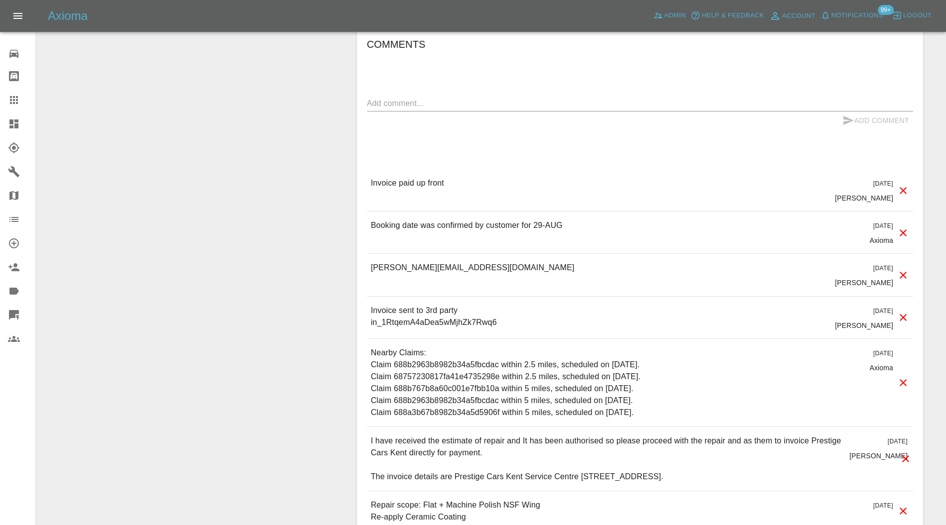
scroll to position [797, 0]
drag, startPoint x: 507, startPoint y: 249, endPoint x: 366, endPoint y: 250, distance: 141.9
click at [366, 250] on div "Comments x Add Comment Invoice paid up front 10 days ago Carl Ainsworth Invoice…" at bounding box center [640, 282] width 566 height 510
copy p "thomas@prestigecarskent.co.uk"
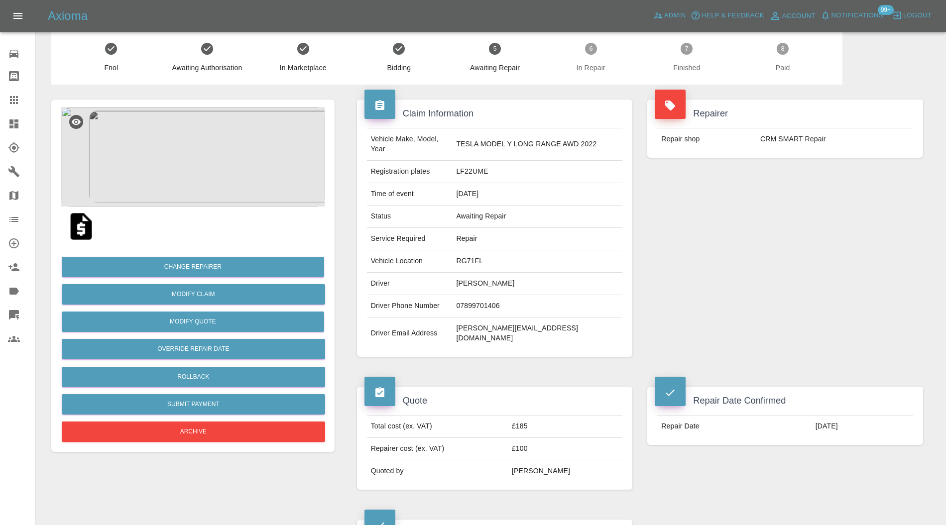
scroll to position [0, 0]
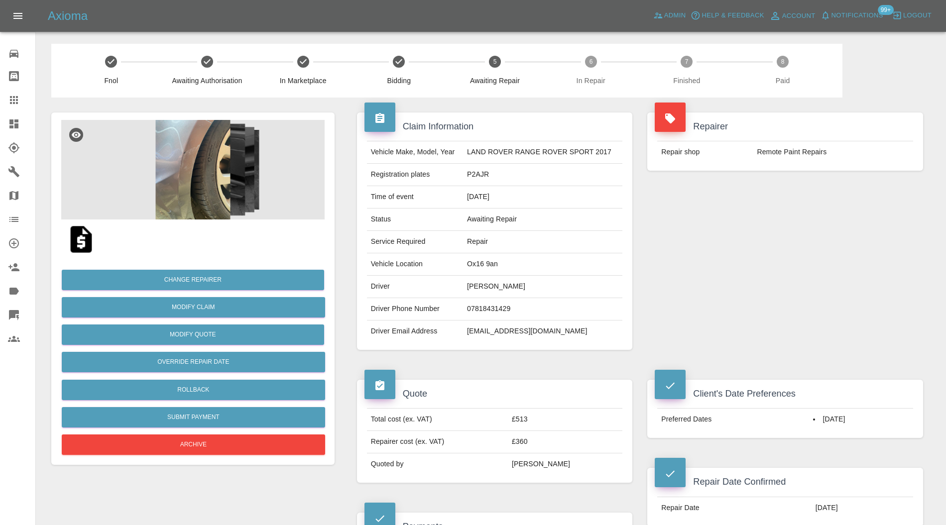
click at [185, 153] on img at bounding box center [192, 170] width 263 height 100
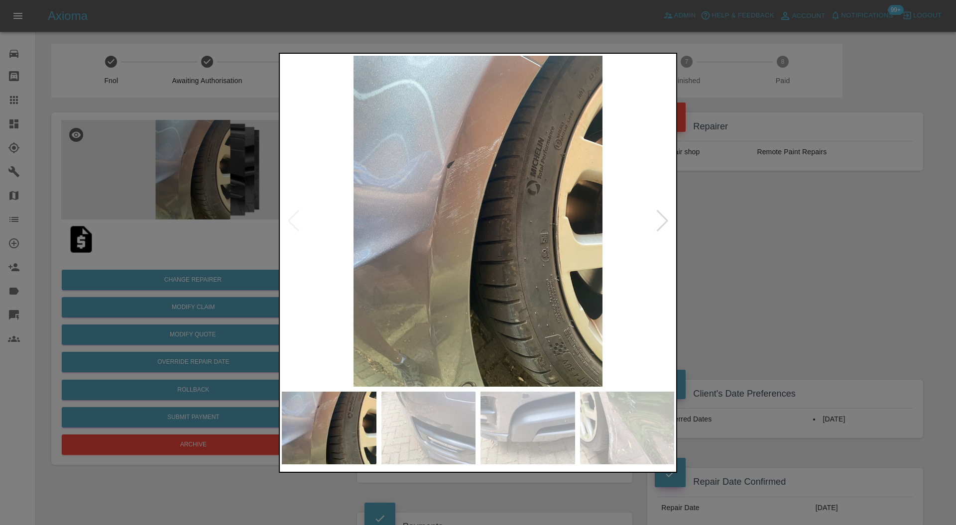
click at [660, 223] on div at bounding box center [662, 221] width 13 height 22
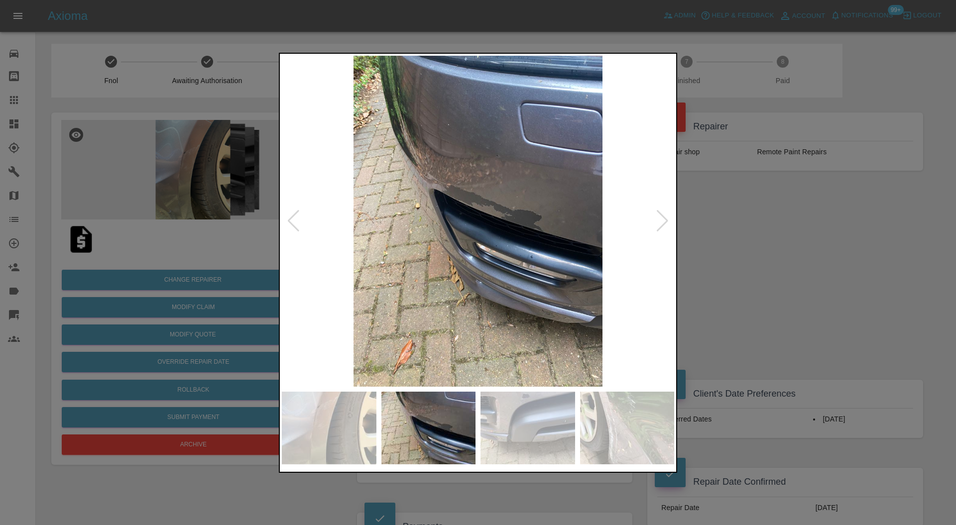
click at [660, 222] on div at bounding box center [662, 221] width 13 height 22
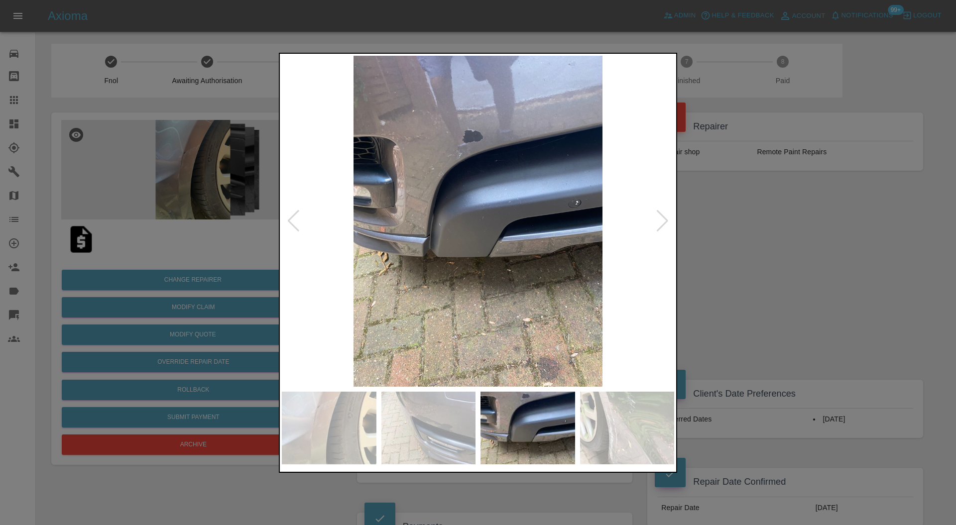
click at [660, 222] on div at bounding box center [662, 221] width 13 height 22
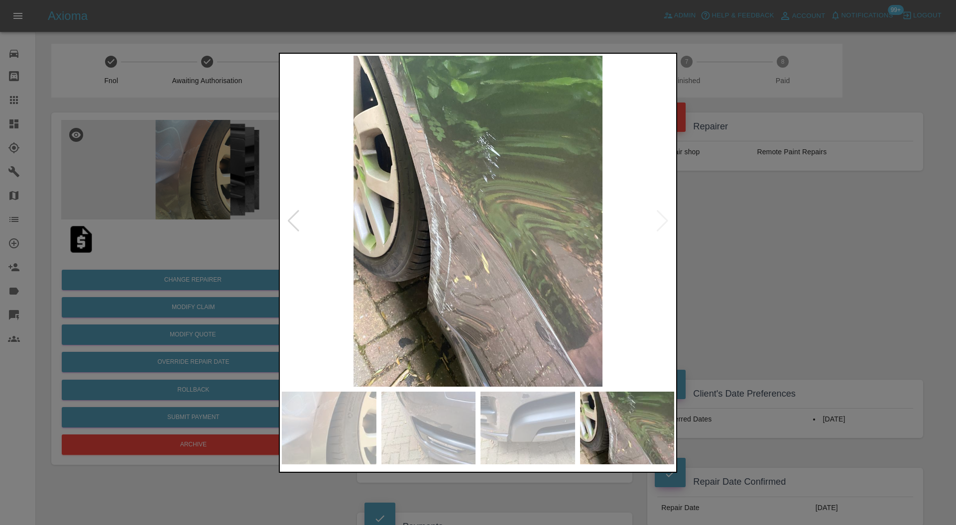
click at [660, 222] on img at bounding box center [478, 222] width 392 height 332
click at [760, 231] on div at bounding box center [478, 262] width 956 height 525
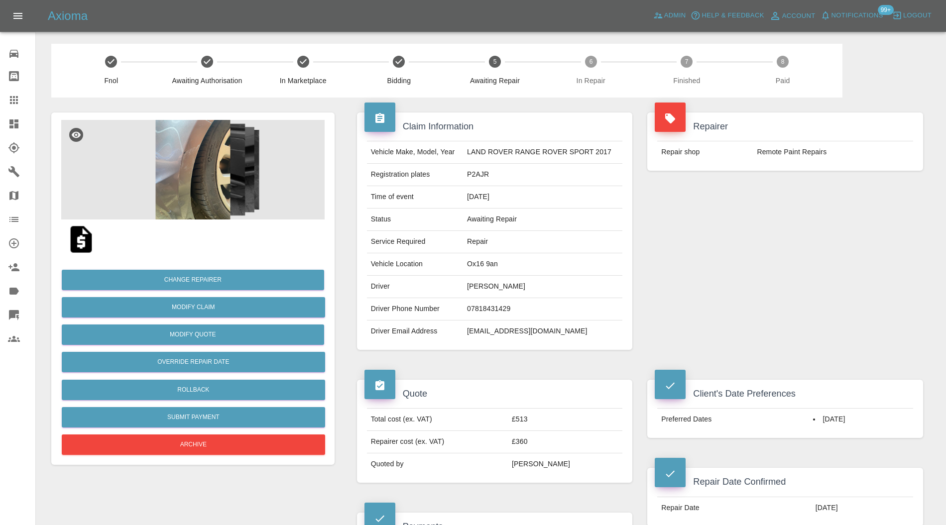
scroll to position [531, 0]
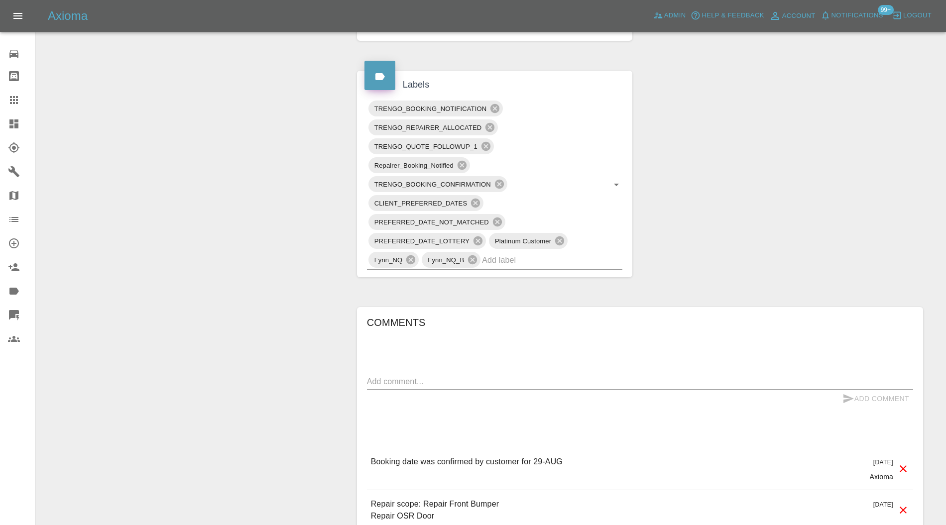
click at [565, 260] on input "text" at bounding box center [538, 260] width 113 height 15
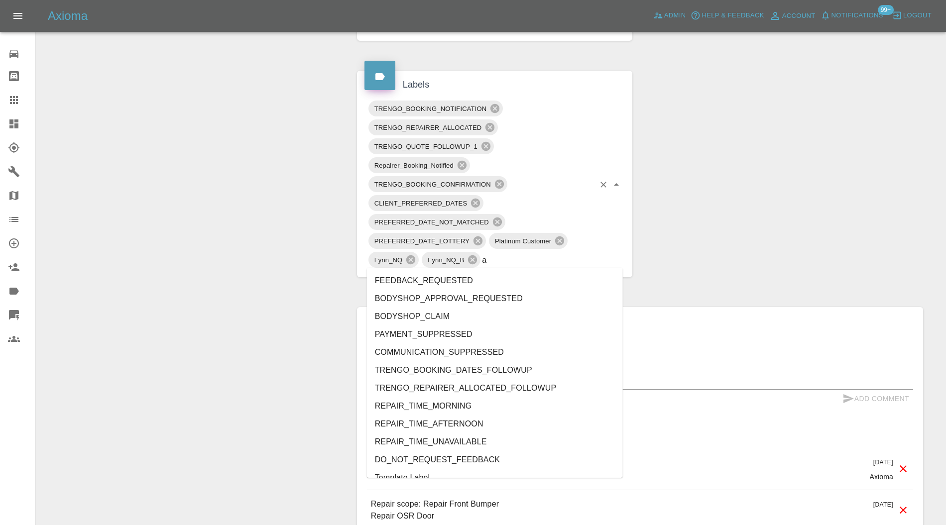
type input "au"
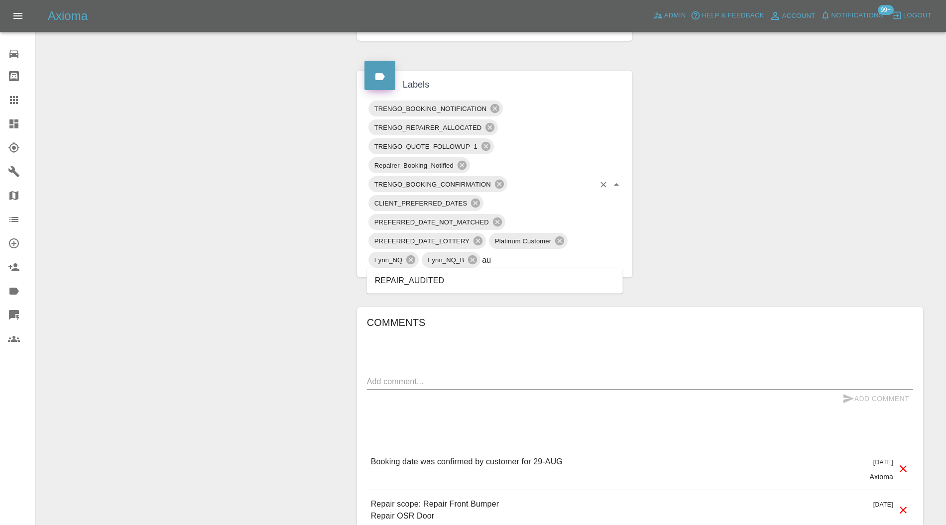
click at [454, 275] on li "REPAIR_AUDITED" at bounding box center [495, 281] width 256 height 18
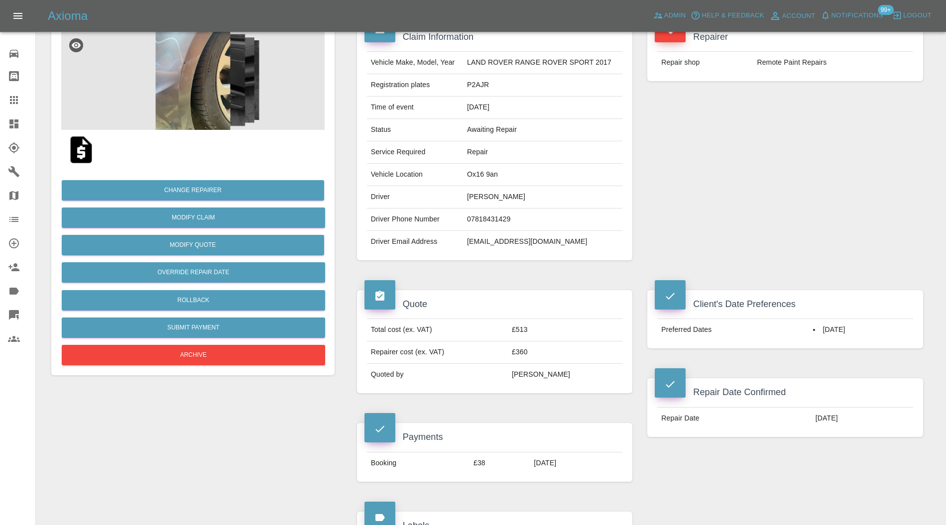
scroll to position [89, 0]
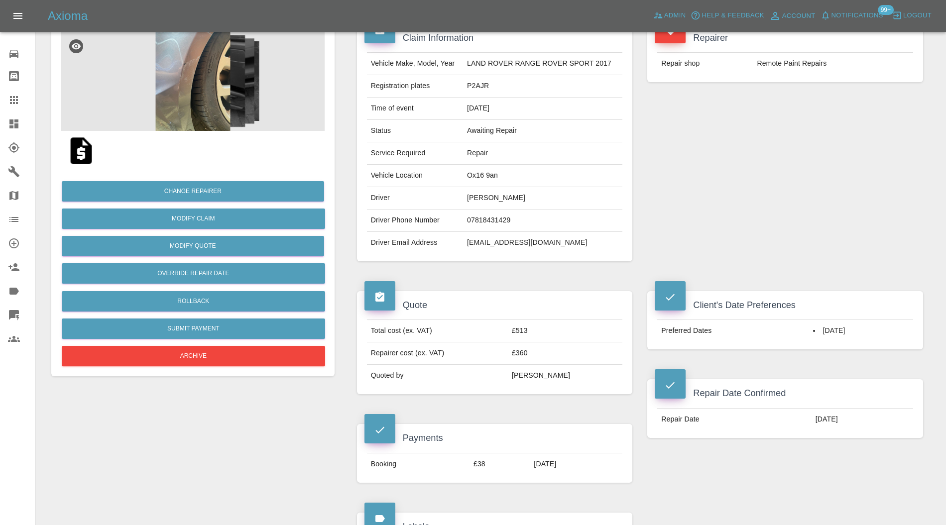
click at [210, 98] on img at bounding box center [192, 81] width 263 height 100
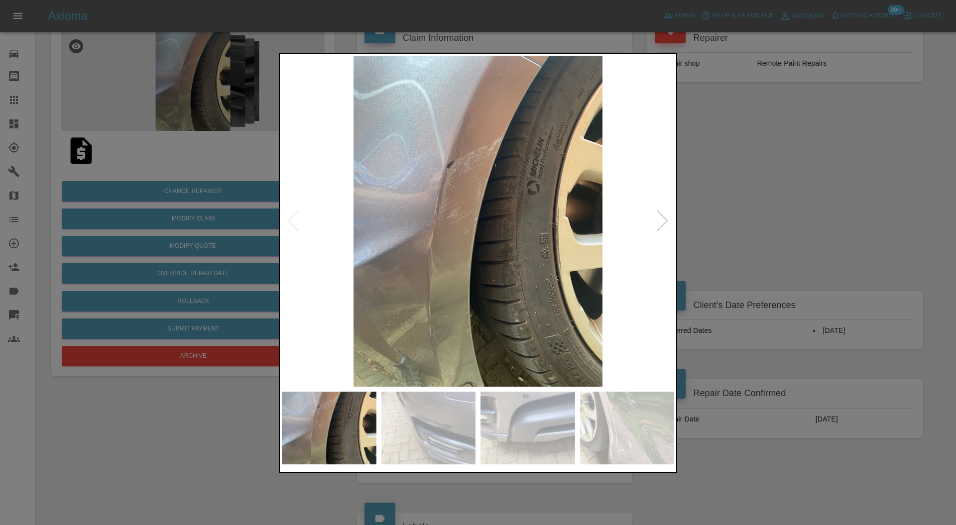
click at [668, 220] on div at bounding box center [662, 221] width 13 height 22
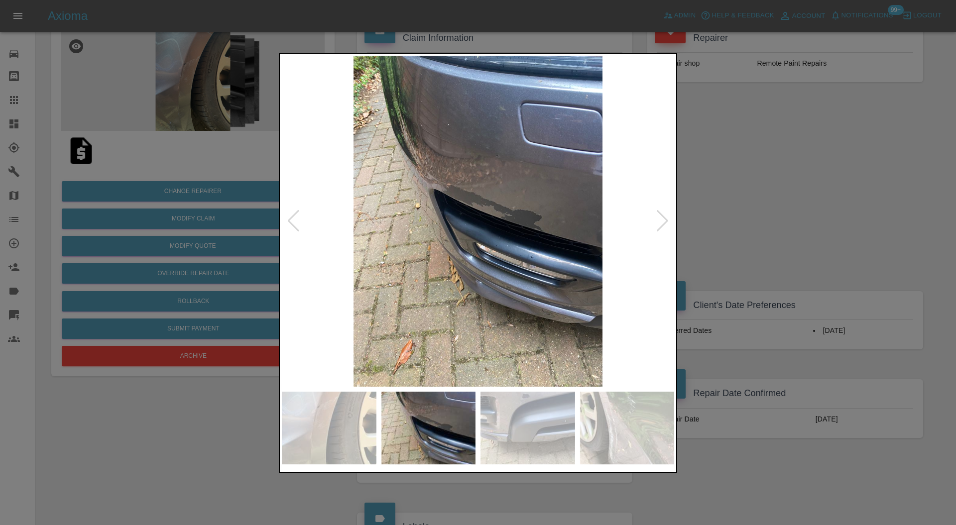
click at [665, 220] on div at bounding box center [662, 221] width 13 height 22
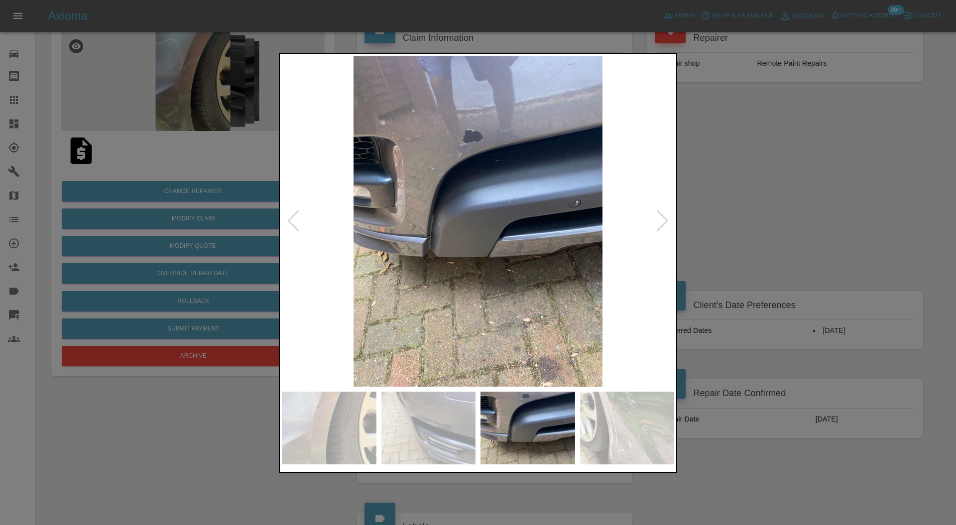
click at [665, 220] on div at bounding box center [662, 221] width 13 height 22
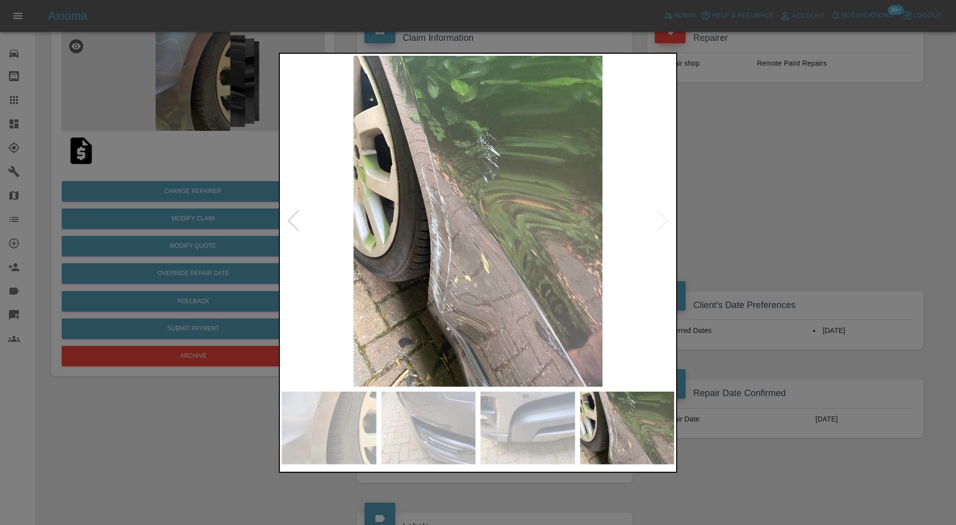
click at [665, 220] on img at bounding box center [478, 222] width 392 height 332
click at [715, 204] on div at bounding box center [478, 262] width 956 height 525
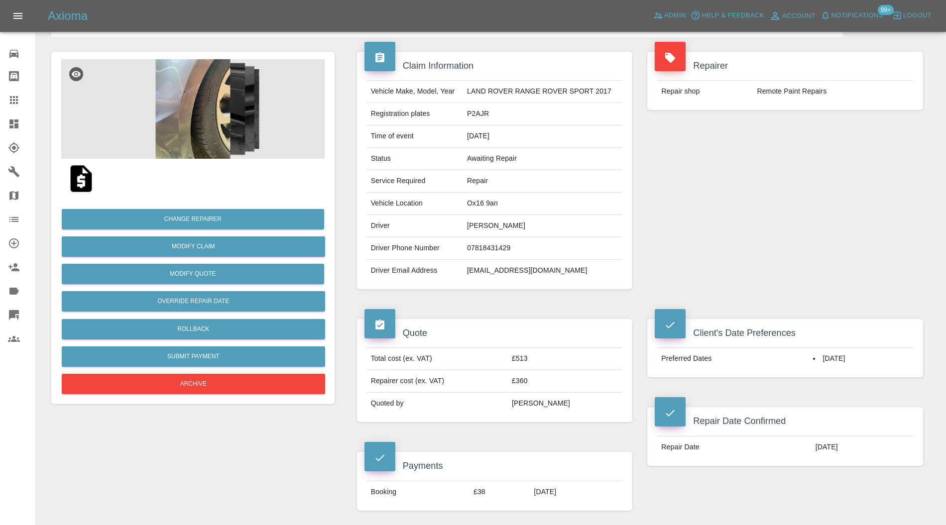
scroll to position [0, 0]
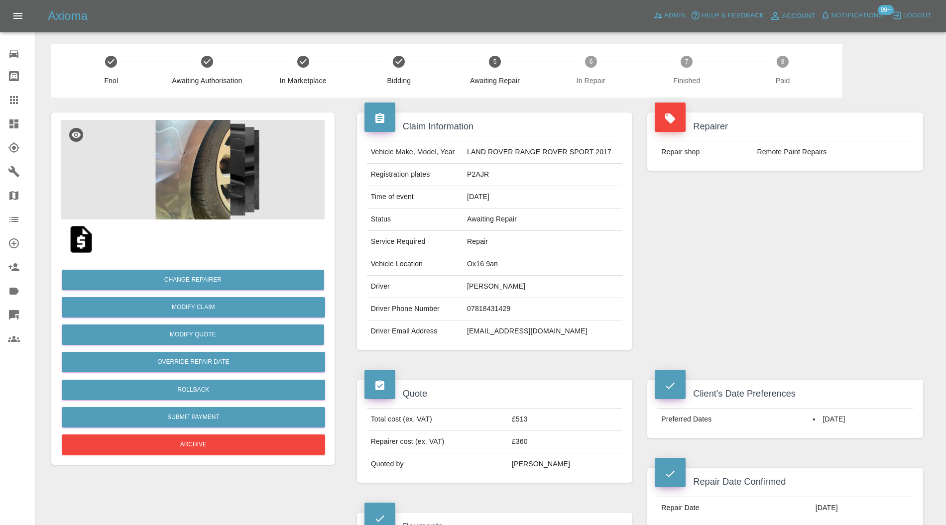
click at [212, 150] on img at bounding box center [192, 170] width 263 height 100
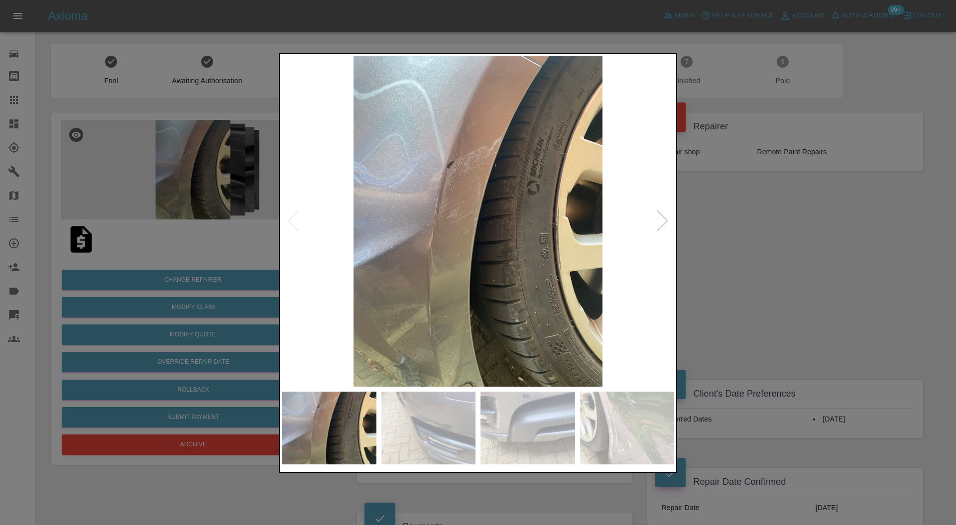
click at [662, 219] on div at bounding box center [662, 221] width 13 height 22
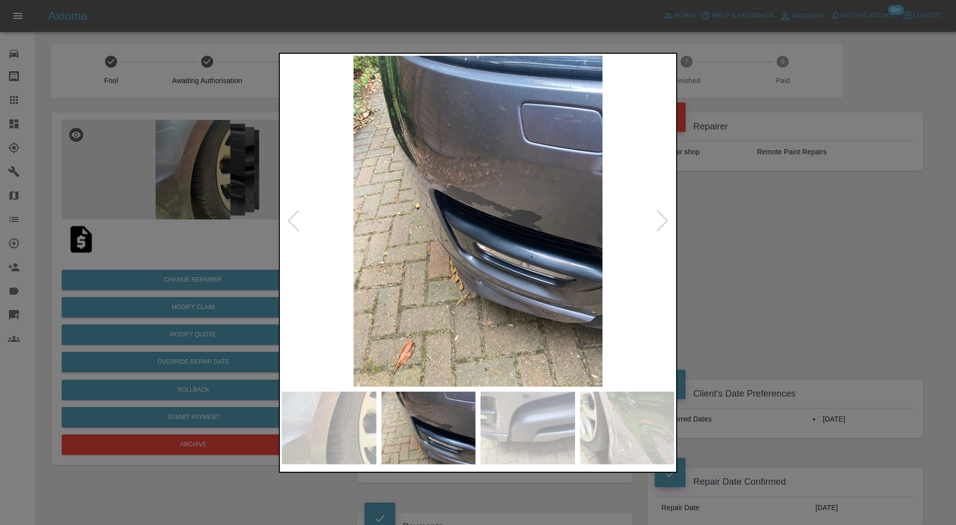
click at [662, 219] on div at bounding box center [662, 221] width 13 height 22
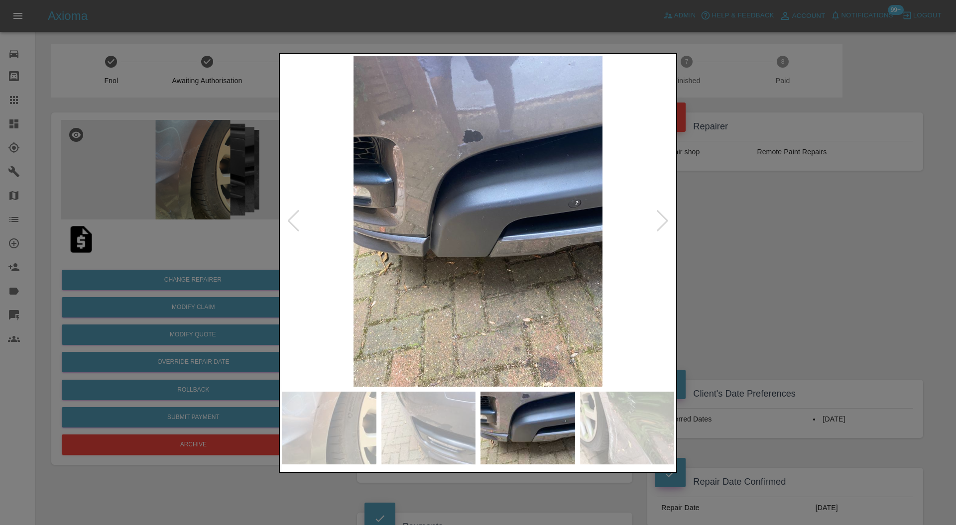
click at [662, 219] on div at bounding box center [662, 221] width 13 height 22
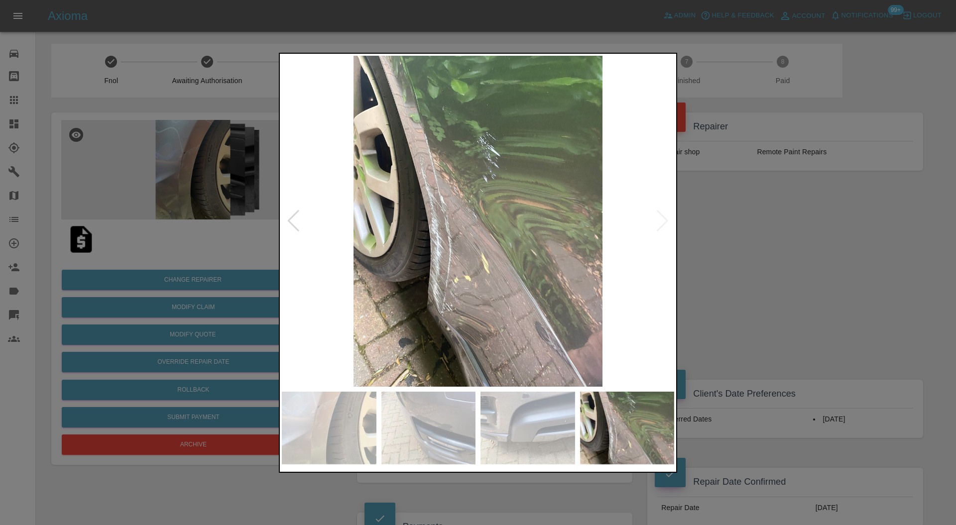
click at [692, 223] on div at bounding box center [478, 262] width 956 height 525
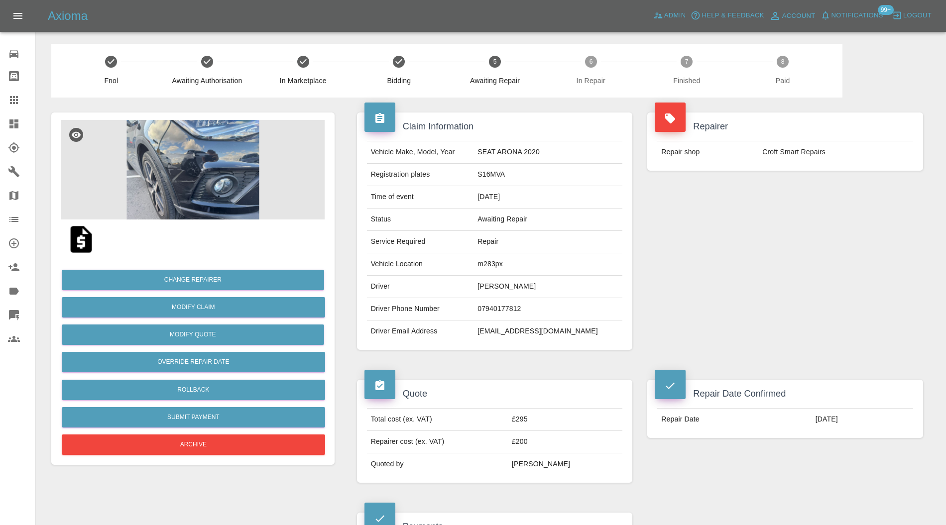
click at [237, 166] on img at bounding box center [192, 170] width 263 height 100
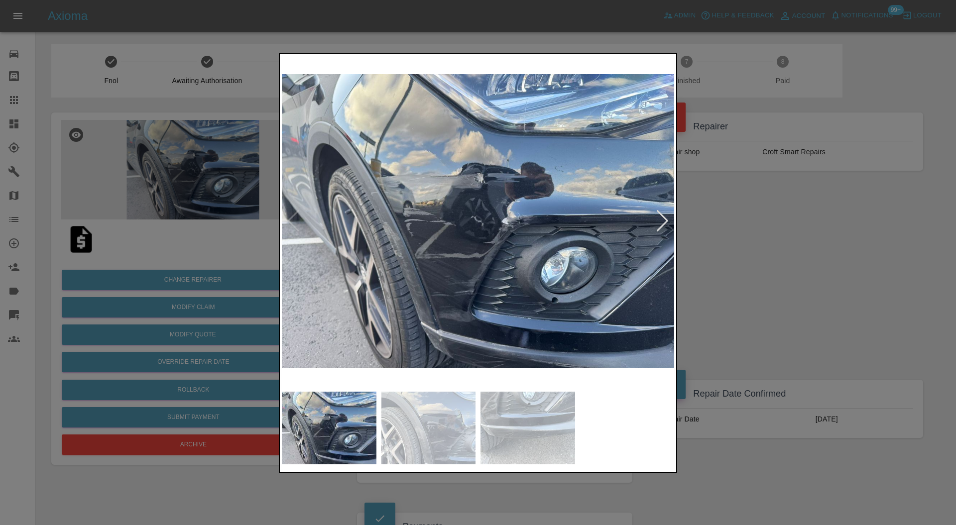
click at [656, 221] on div at bounding box center [662, 221] width 13 height 22
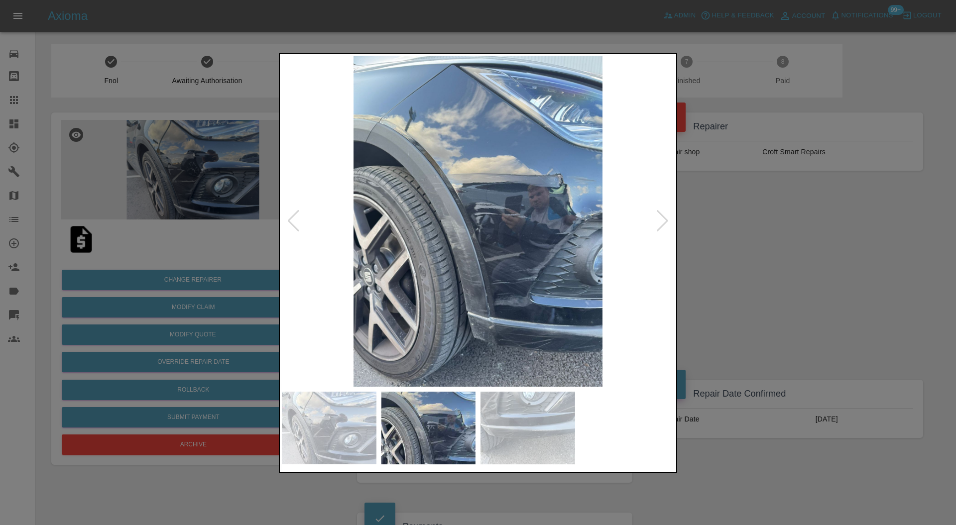
click at [656, 221] on div at bounding box center [662, 221] width 13 height 22
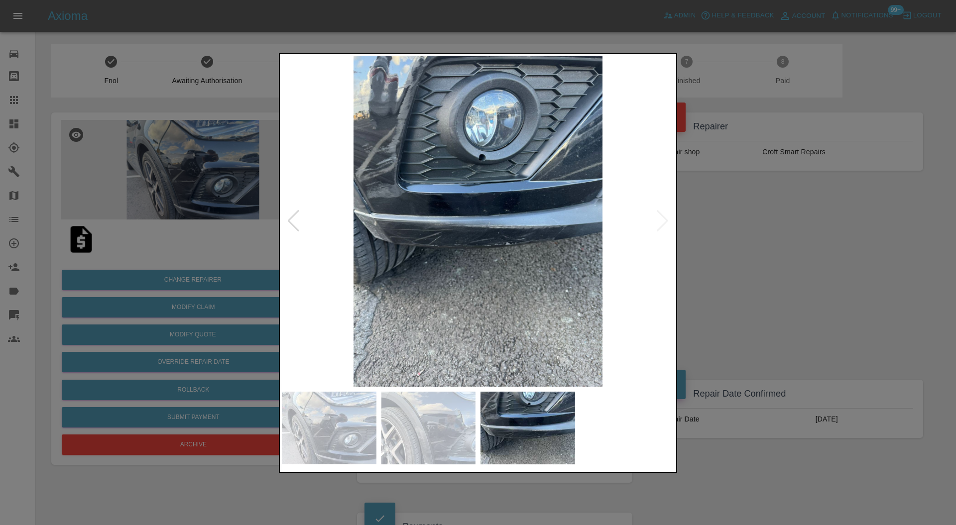
click at [656, 221] on img at bounding box center [478, 222] width 392 height 332
click at [292, 220] on div at bounding box center [293, 221] width 13 height 22
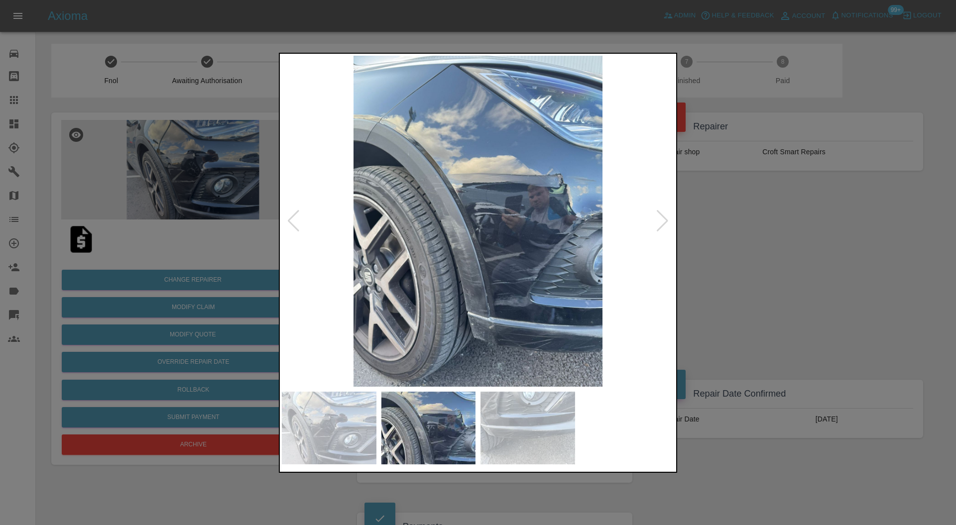
click at [666, 220] on div at bounding box center [662, 221] width 13 height 22
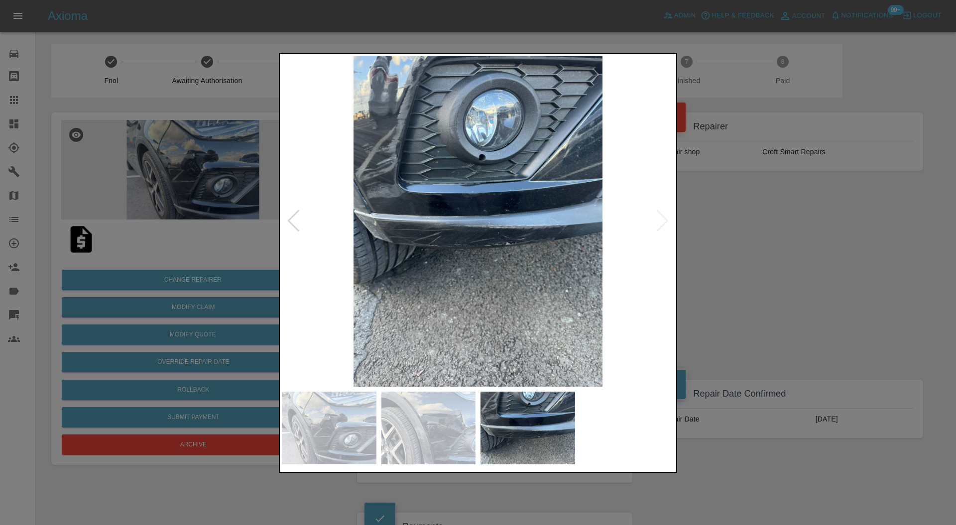
click at [472, 230] on img at bounding box center [478, 222] width 392 height 332
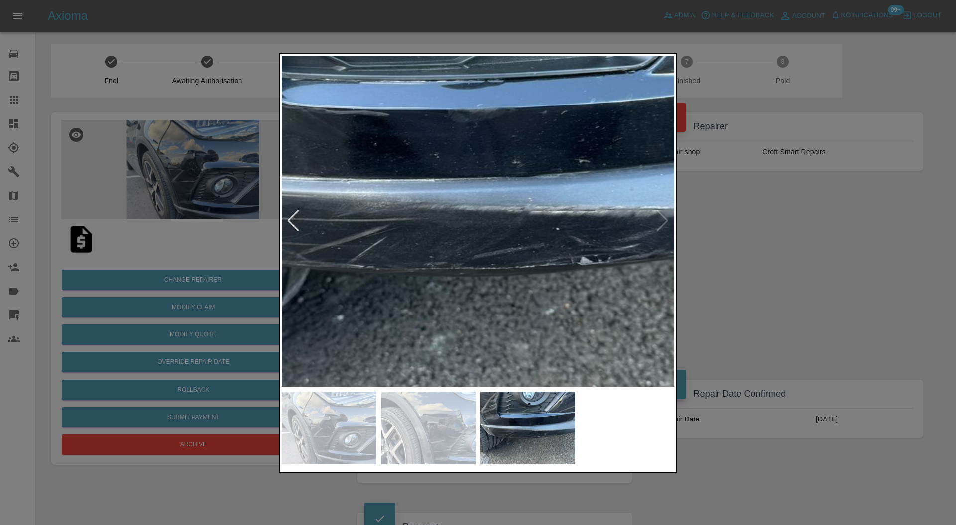
click at [472, 230] on img at bounding box center [495, 193] width 1177 height 995
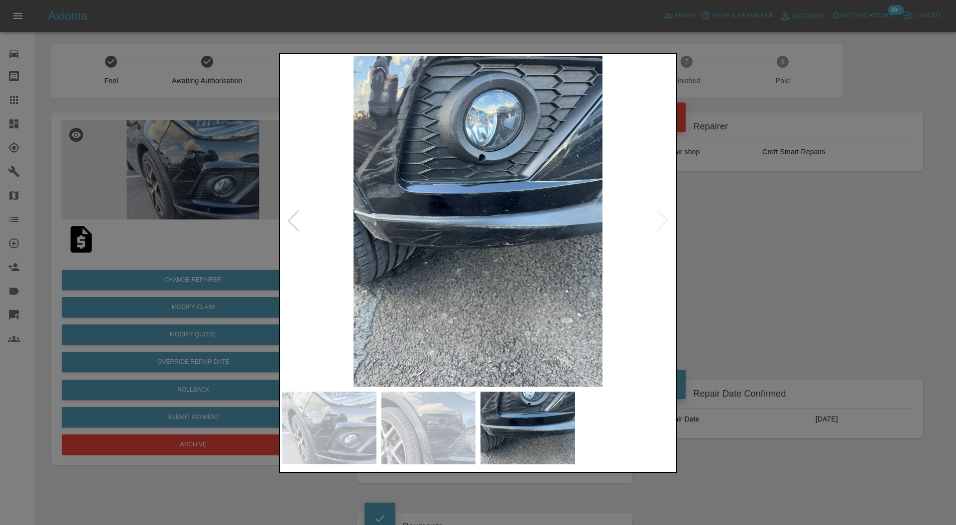
click at [454, 247] on img at bounding box center [478, 222] width 392 height 332
click at [751, 255] on div at bounding box center [478, 262] width 956 height 525
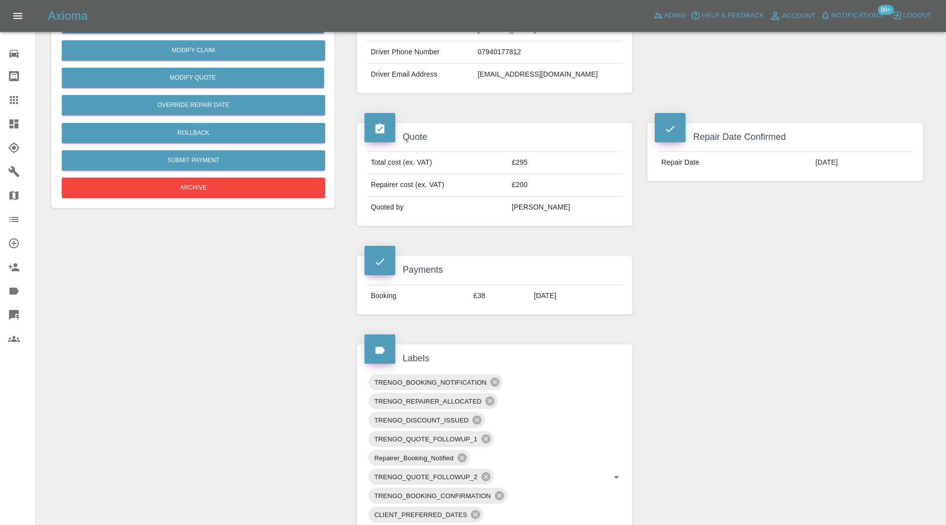
scroll to position [531, 0]
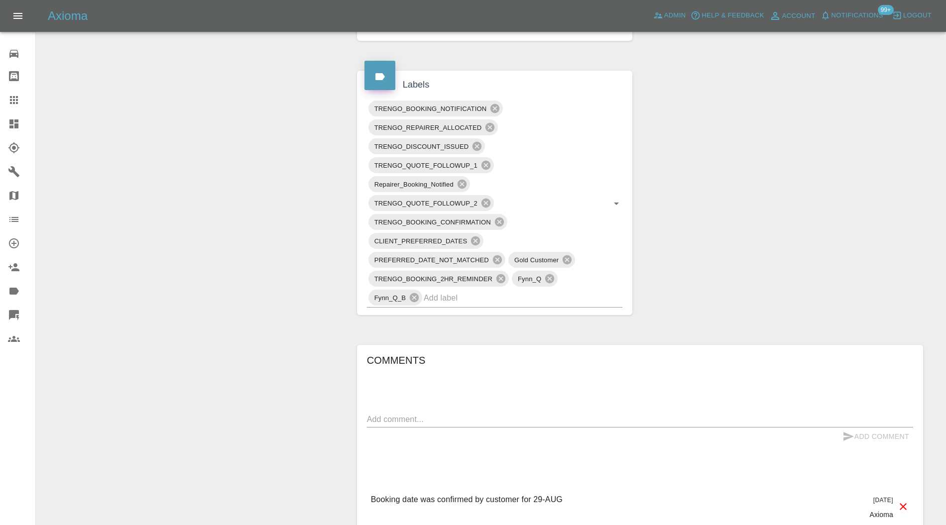
click at [553, 295] on input "text" at bounding box center [509, 297] width 171 height 15
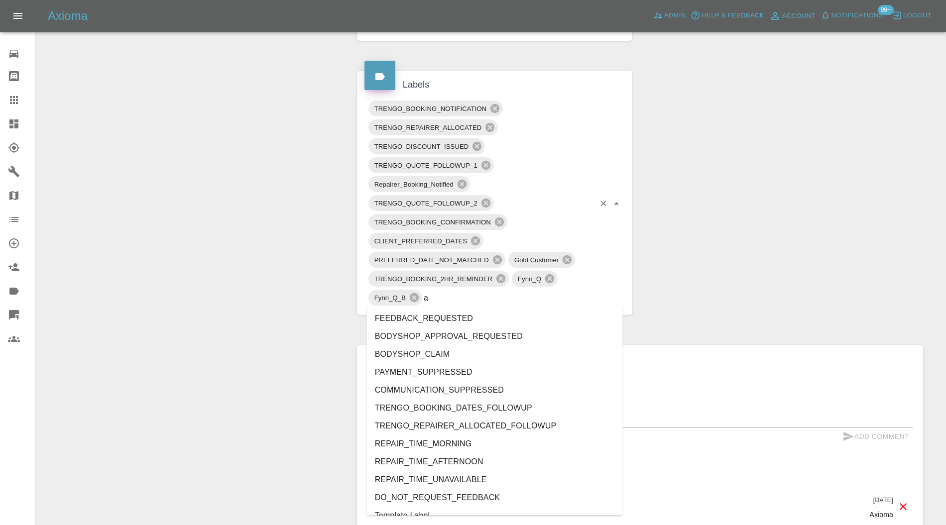
type input "au"
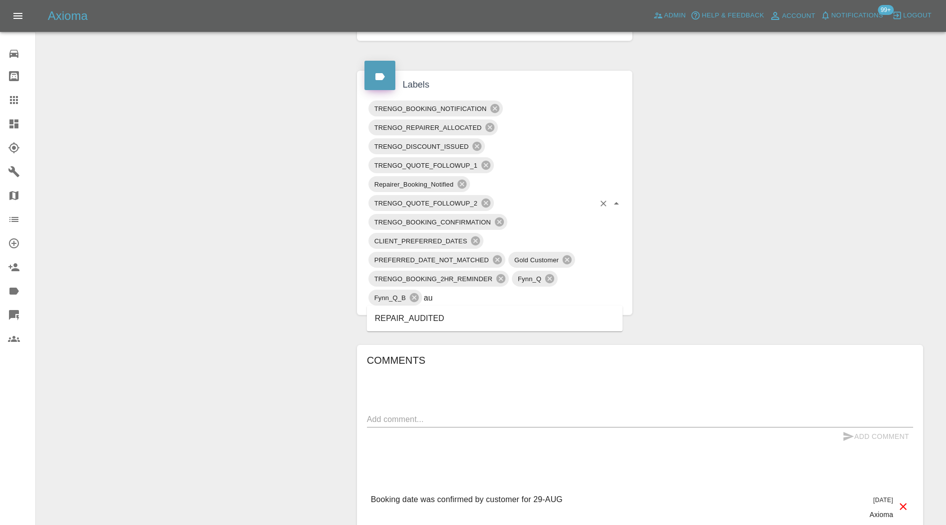
click at [446, 322] on li "REPAIR_AUDITED" at bounding box center [495, 319] width 256 height 18
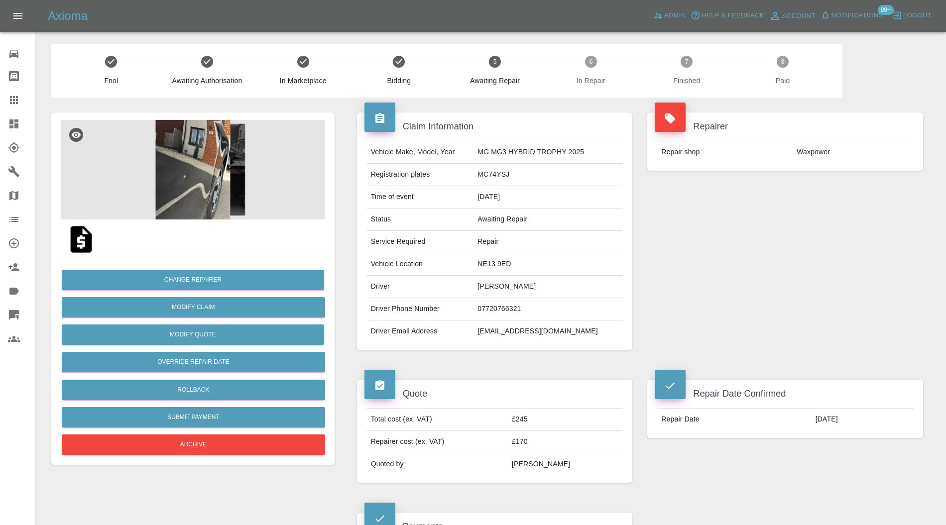
click at [218, 173] on img at bounding box center [192, 170] width 263 height 100
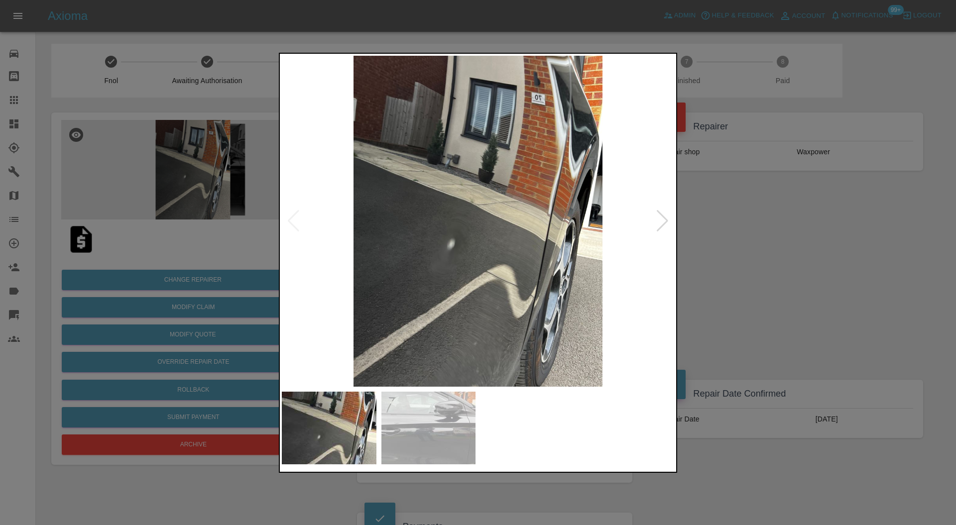
click at [663, 219] on div at bounding box center [662, 221] width 13 height 22
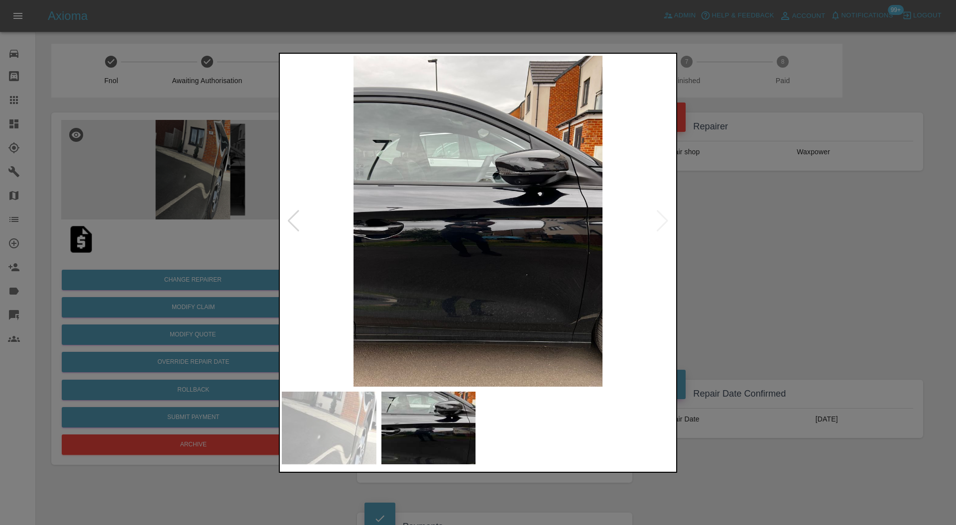
click at [663, 219] on img at bounding box center [478, 222] width 392 height 332
click at [290, 219] on div at bounding box center [293, 221] width 13 height 22
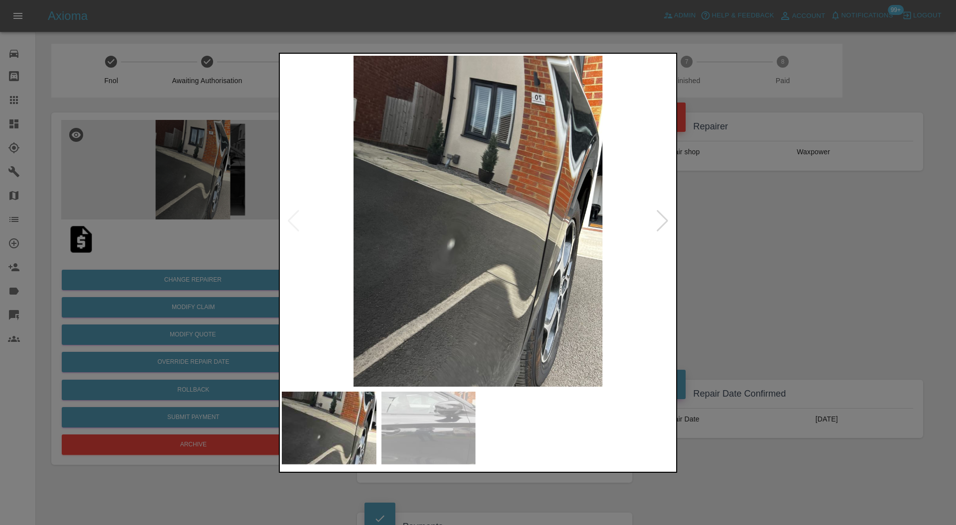
click at [661, 215] on div at bounding box center [662, 221] width 13 height 22
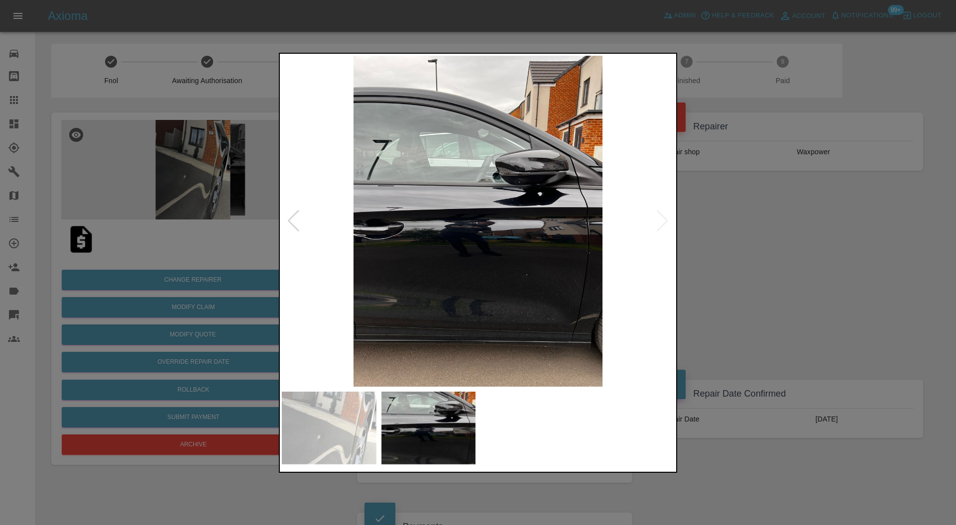
click at [732, 216] on div at bounding box center [478, 262] width 956 height 525
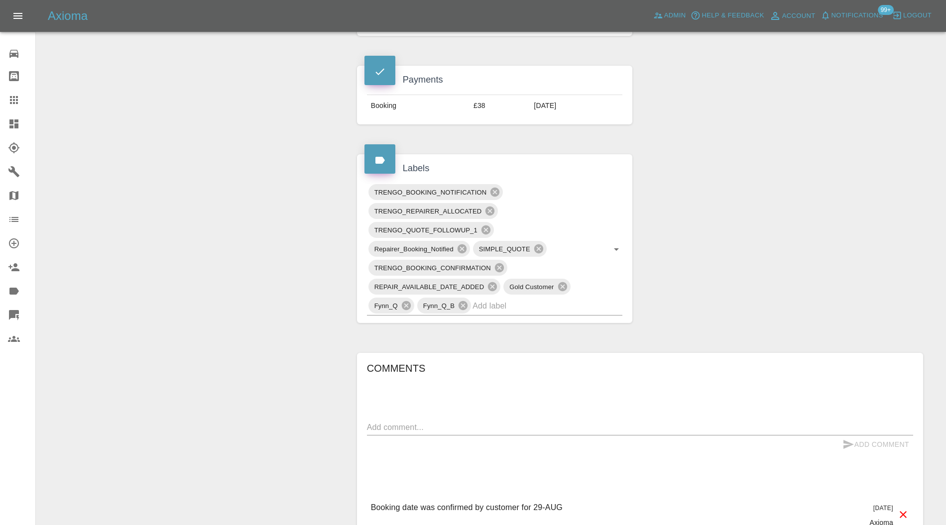
scroll to position [531, 0]
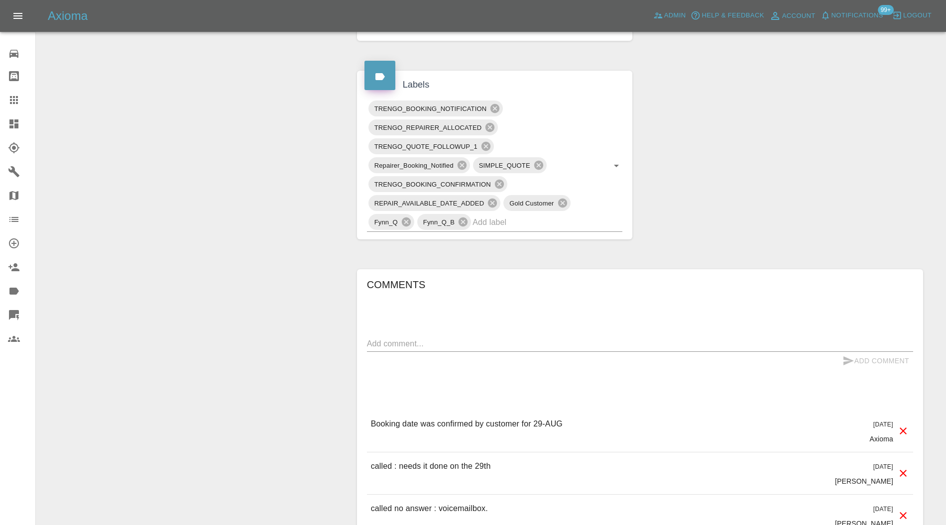
click at [569, 222] on input "text" at bounding box center [534, 222] width 122 height 15
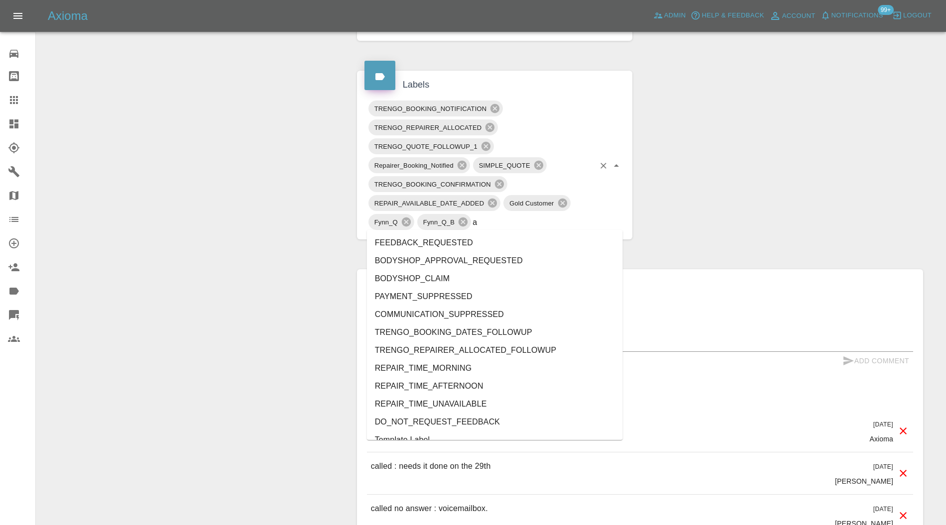
type input "au"
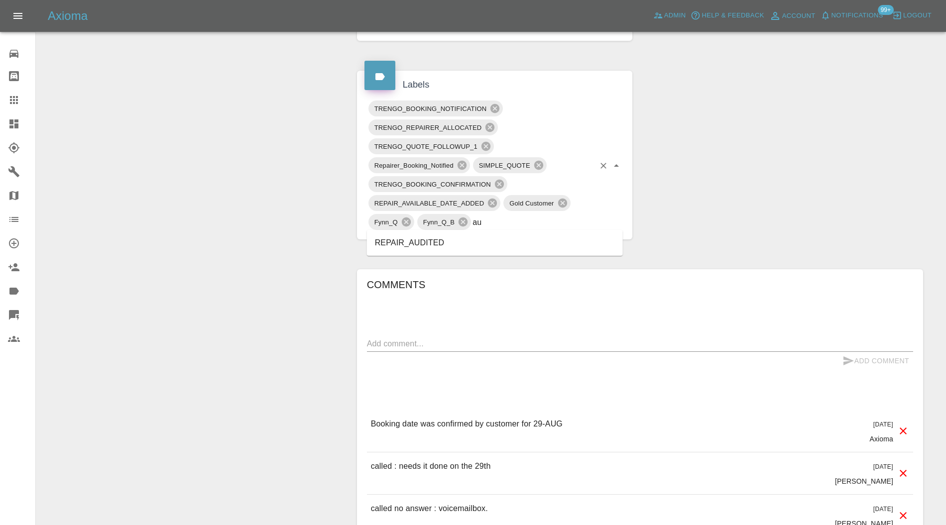
click at [452, 244] on li "REPAIR_AUDITED" at bounding box center [495, 243] width 256 height 18
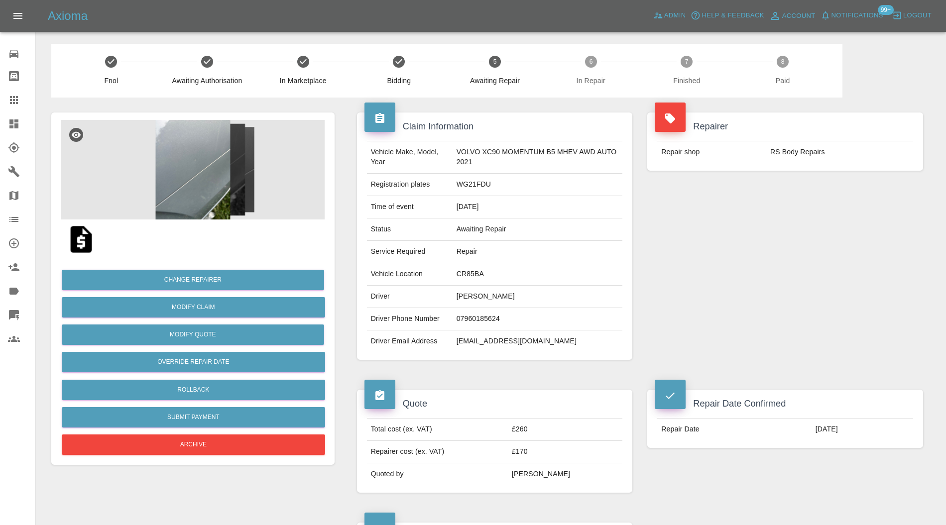
click at [215, 154] on img at bounding box center [192, 170] width 263 height 100
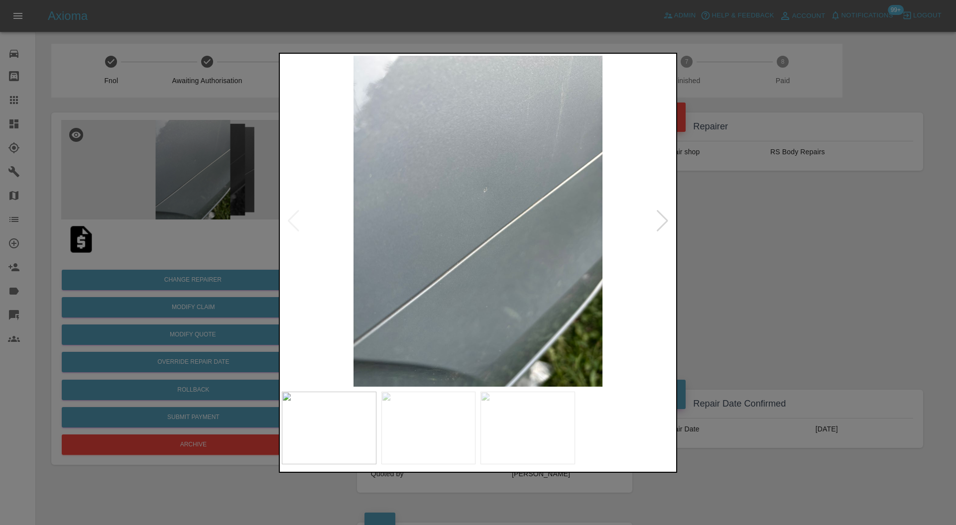
click at [666, 219] on div at bounding box center [662, 221] width 13 height 22
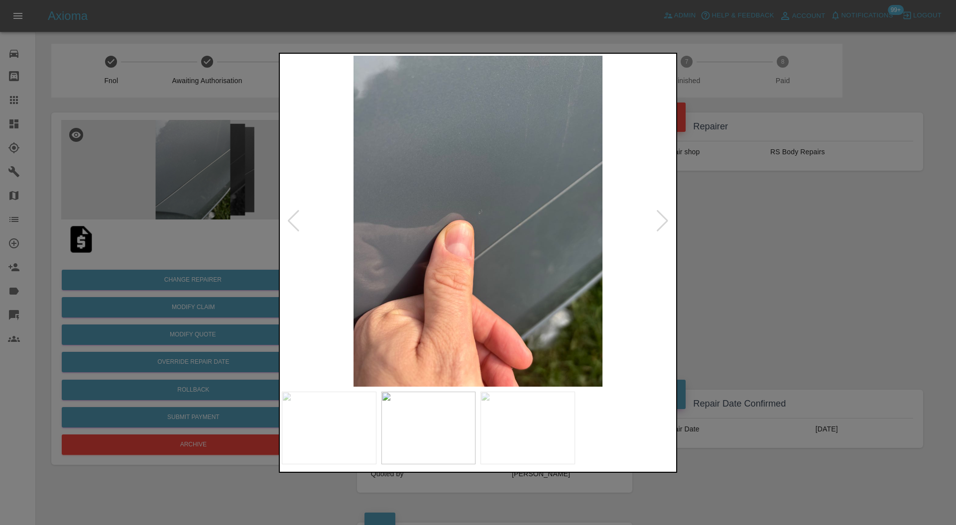
click at [663, 217] on div at bounding box center [662, 221] width 13 height 22
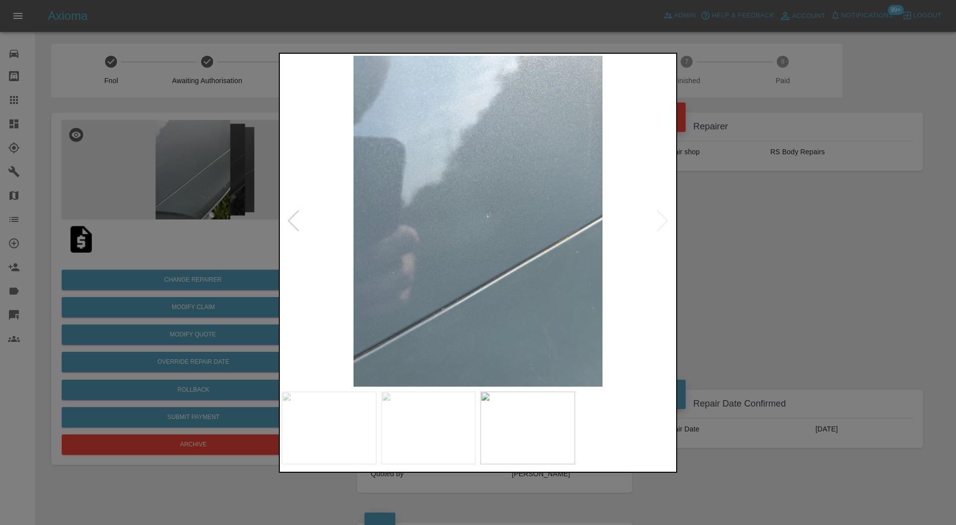
click at [663, 217] on img at bounding box center [478, 222] width 392 height 332
click at [721, 232] on div at bounding box center [478, 262] width 956 height 525
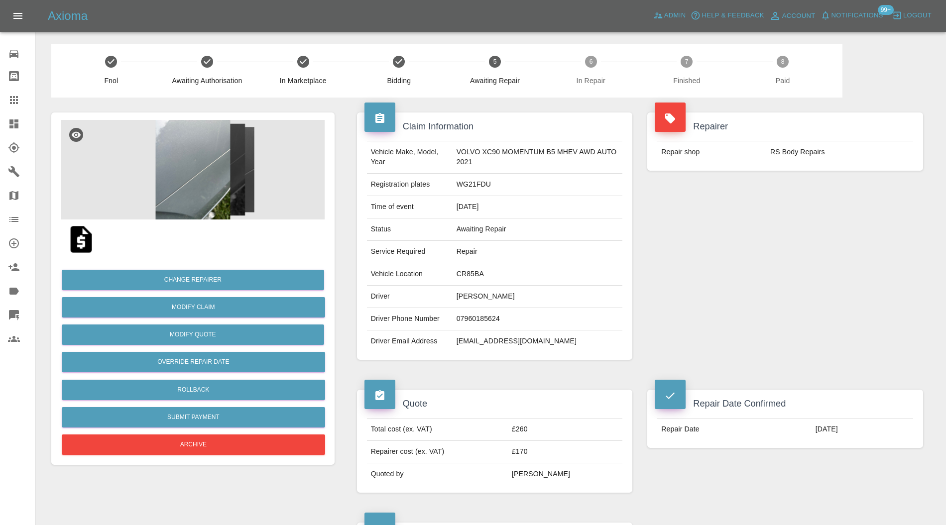
click at [477, 272] on td "CR85BA" at bounding box center [538, 274] width 170 height 22
copy td "CR85BA"
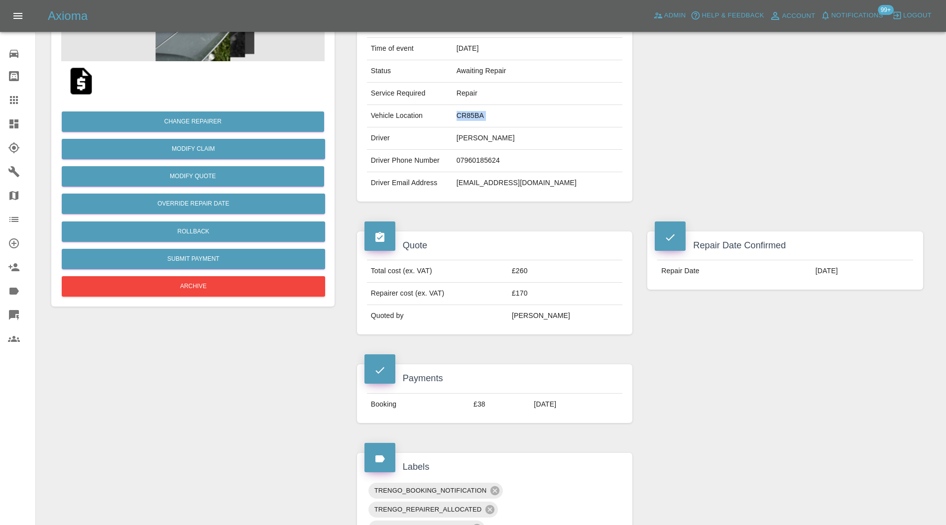
scroll to position [531, 0]
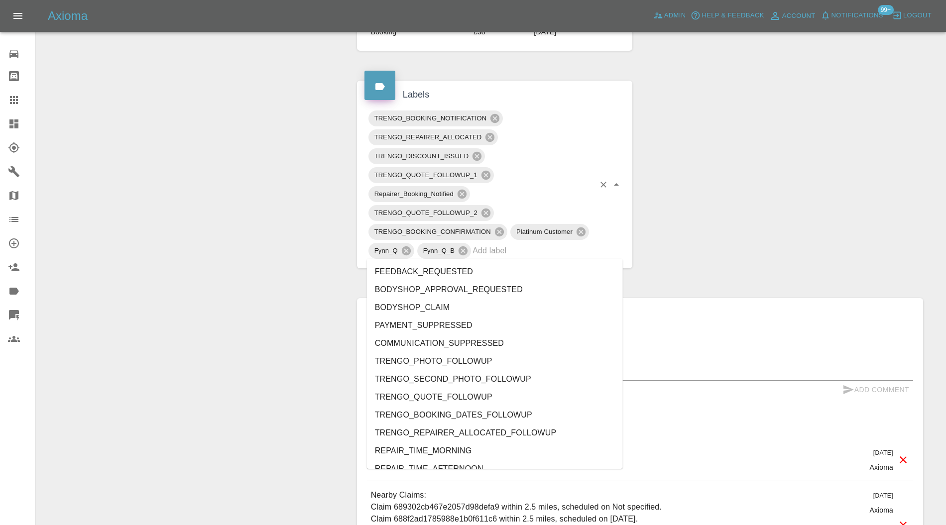
click at [512, 253] on input "text" at bounding box center [534, 250] width 122 height 15
type input "au"
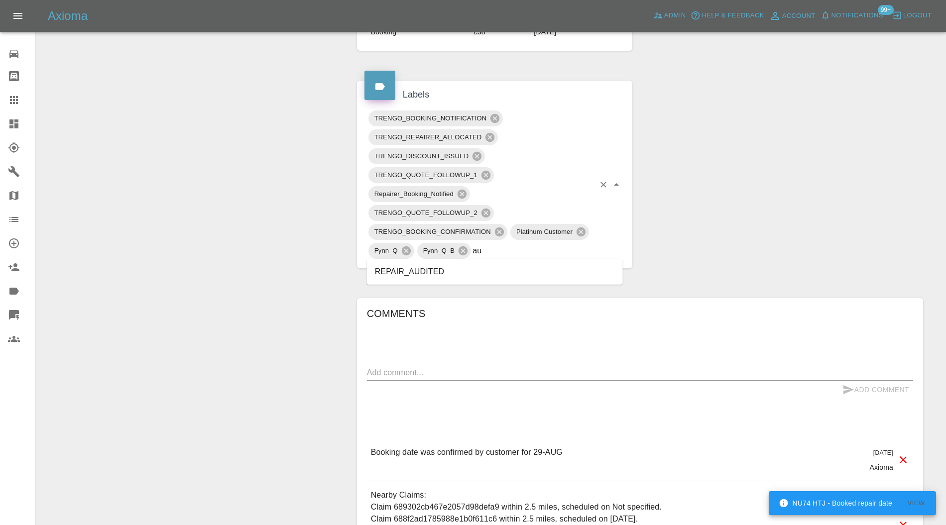
click at [453, 274] on li "REPAIR_AUDITED" at bounding box center [495, 272] width 256 height 18
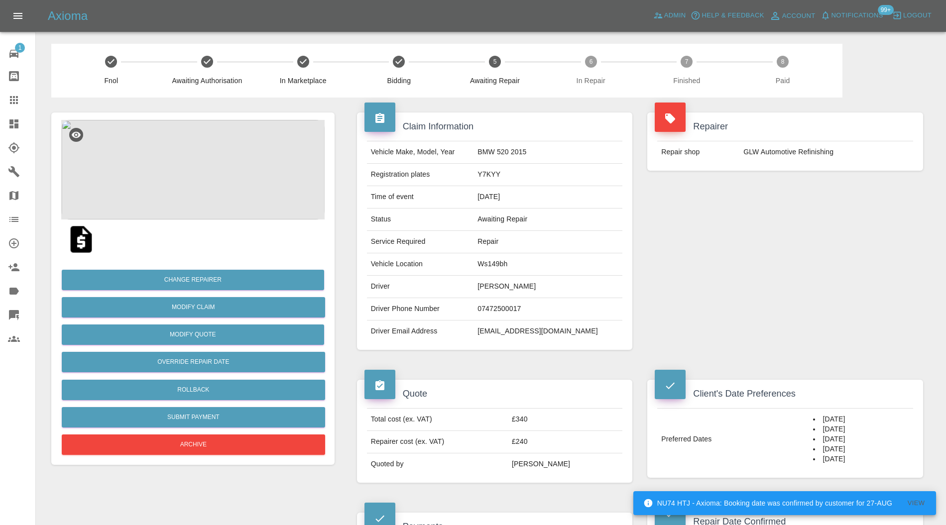
click at [216, 145] on img at bounding box center [192, 170] width 263 height 100
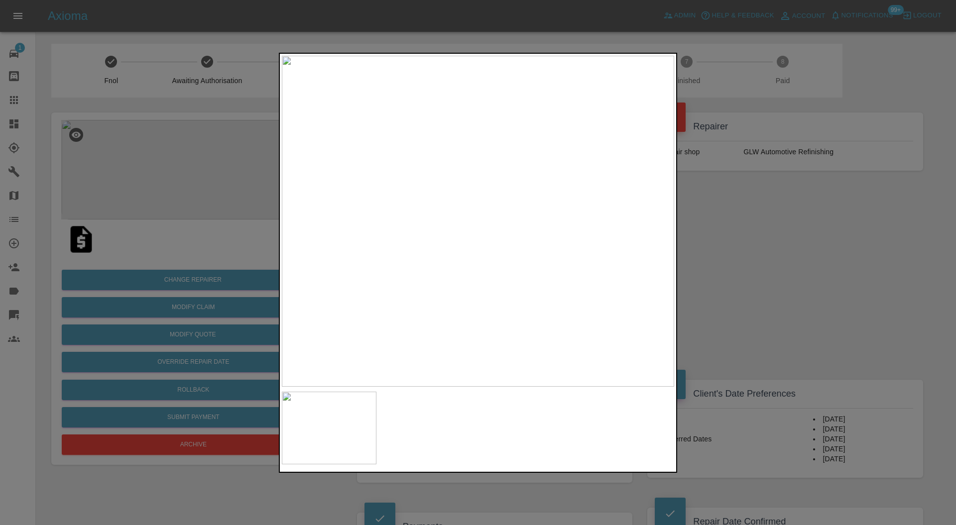
click at [732, 226] on div at bounding box center [478, 262] width 956 height 525
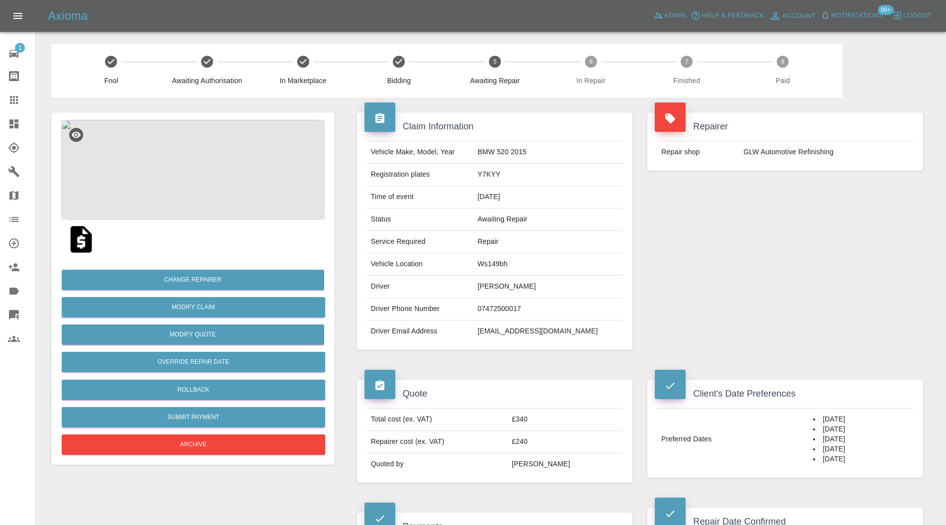
scroll to position [442, 0]
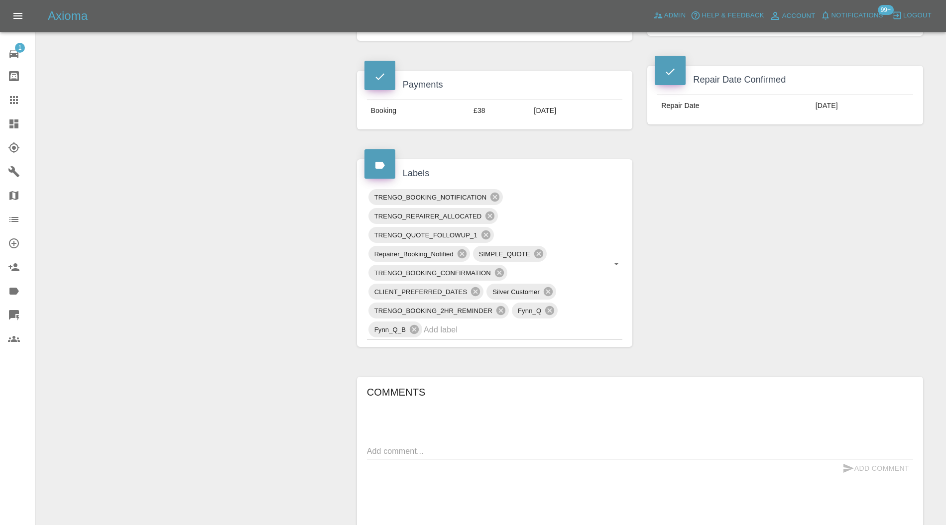
click at [507, 327] on input "text" at bounding box center [509, 329] width 171 height 15
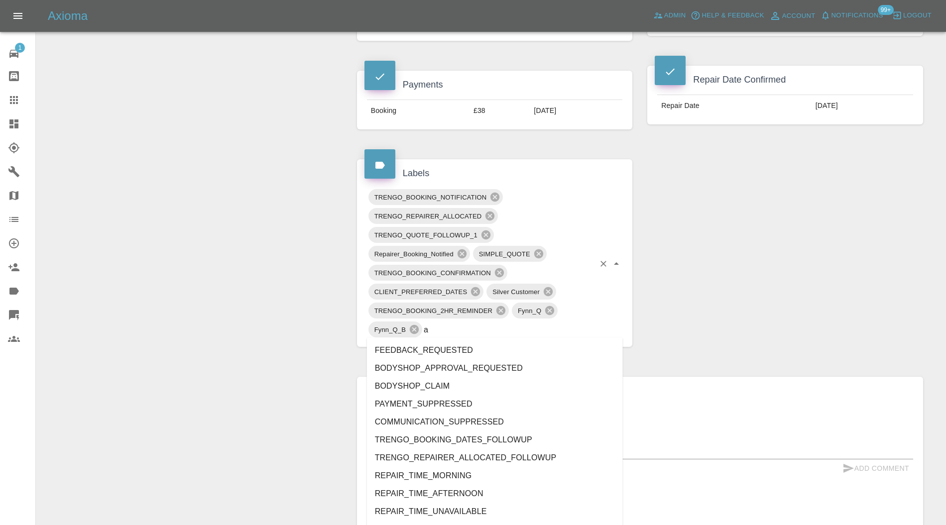
type input "au"
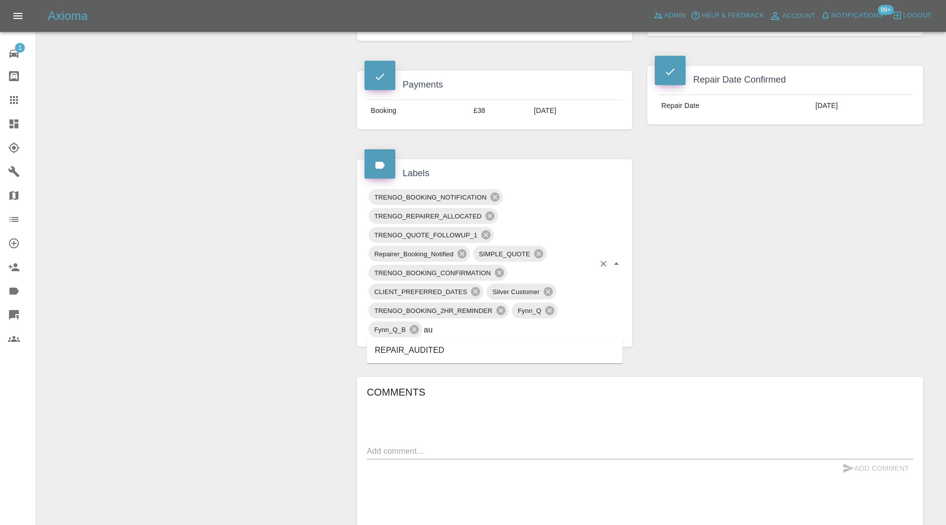
click at [437, 354] on li "REPAIR_AUDITED" at bounding box center [495, 351] width 256 height 18
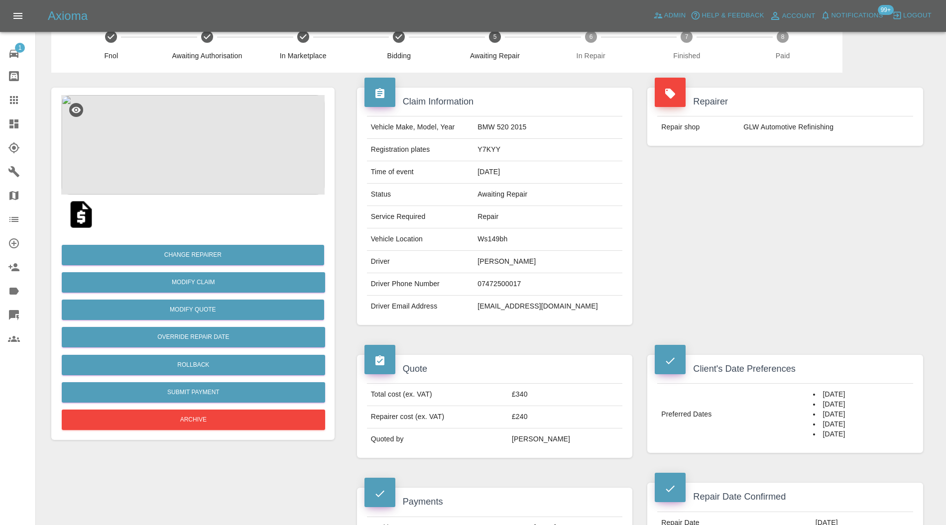
scroll to position [0, 0]
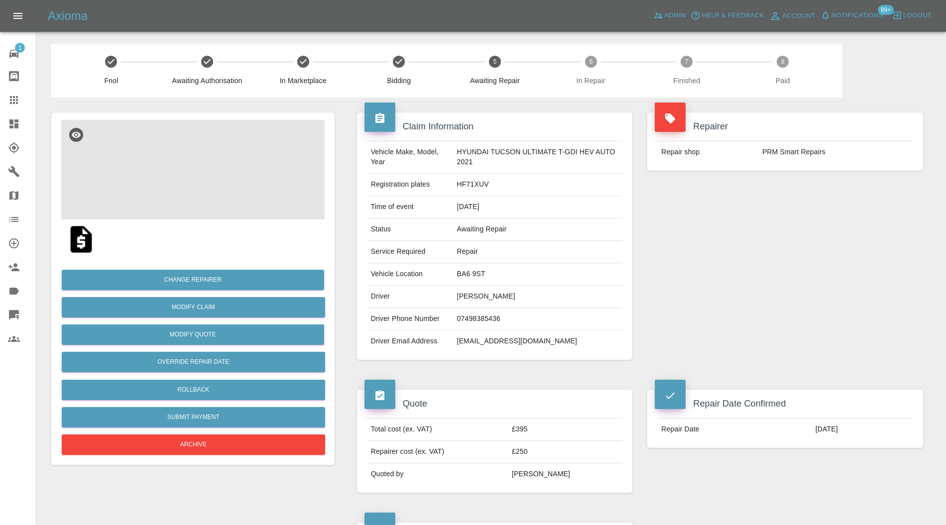
click at [196, 163] on img at bounding box center [192, 170] width 263 height 100
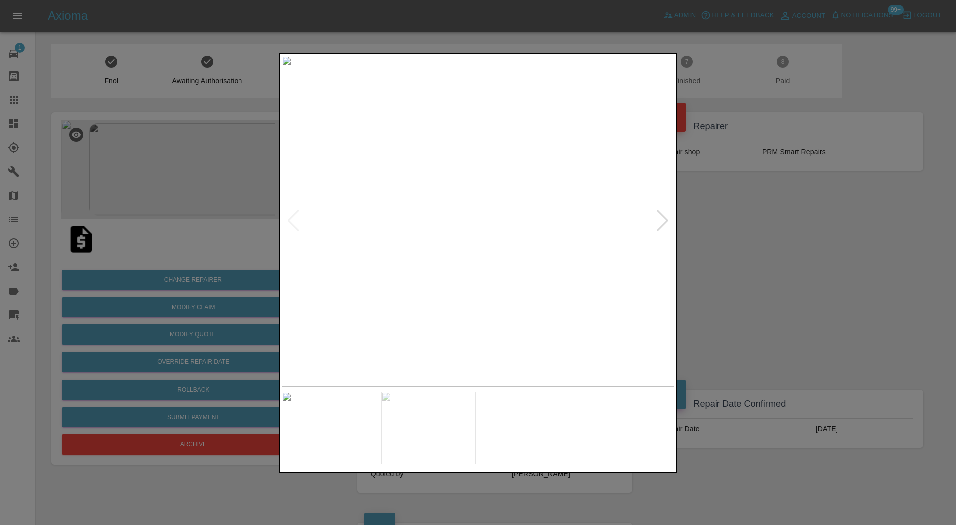
click at [664, 218] on div at bounding box center [662, 221] width 13 height 22
click at [664, 218] on img at bounding box center [478, 222] width 392 height 332
click at [293, 219] on div at bounding box center [293, 221] width 13 height 22
click at [666, 217] on div at bounding box center [662, 221] width 13 height 22
click at [704, 223] on div at bounding box center [478, 262] width 956 height 525
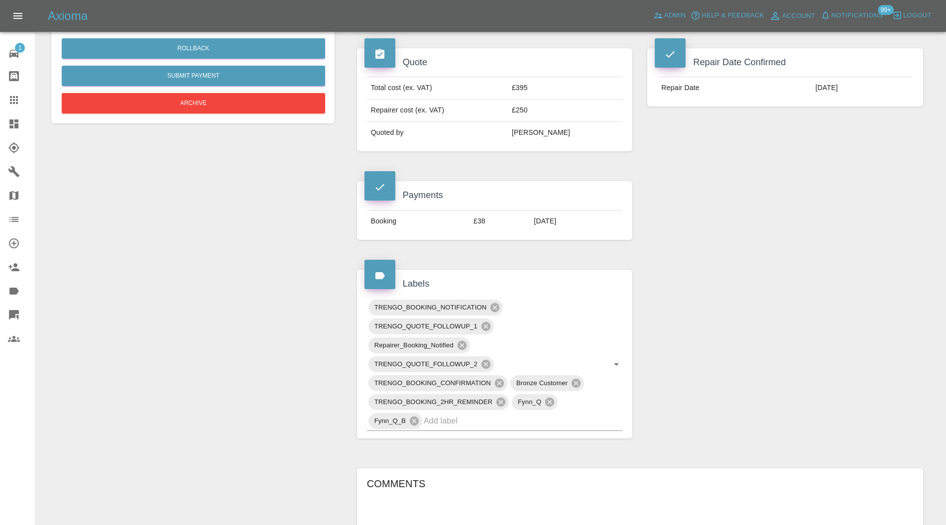
scroll to position [620, 0]
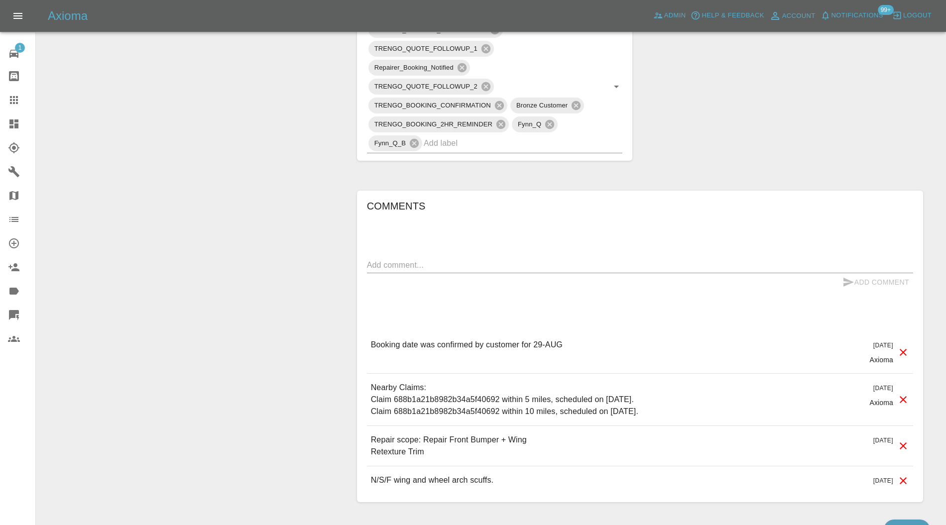
click at [503, 140] on input "text" at bounding box center [509, 142] width 171 height 15
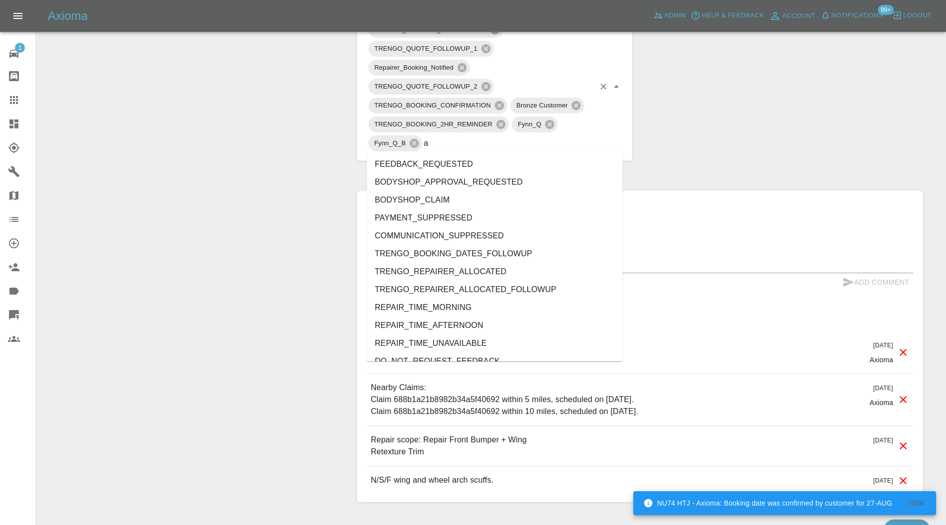
type input "au"
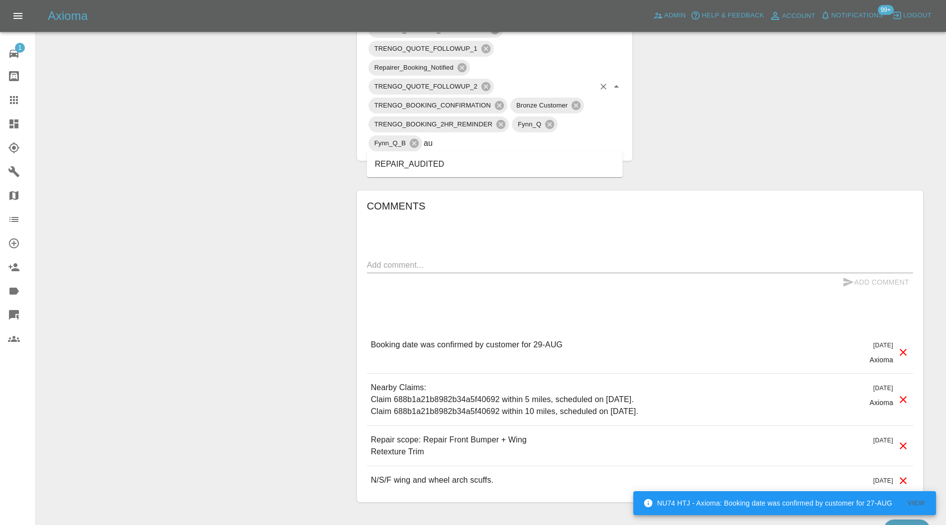
click at [417, 166] on li "REPAIR_AUDITED" at bounding box center [495, 164] width 256 height 18
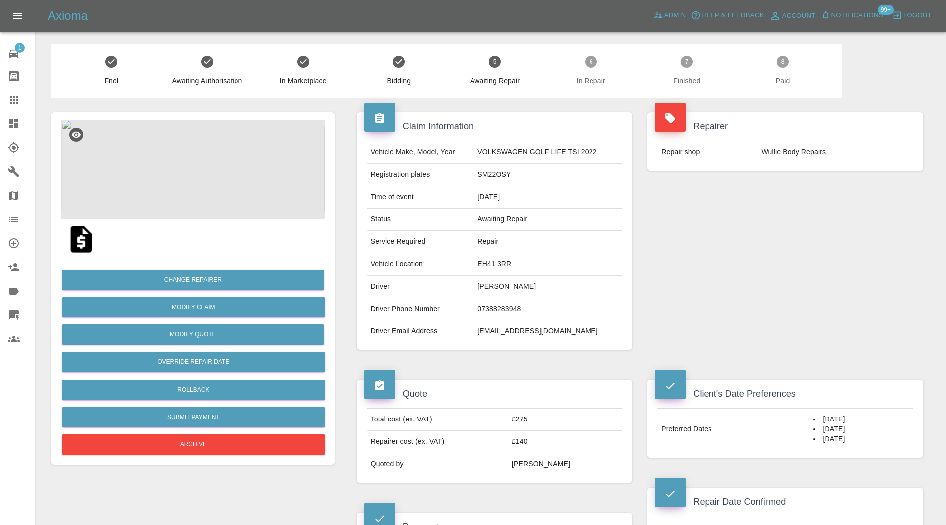
click at [211, 150] on img at bounding box center [192, 170] width 263 height 100
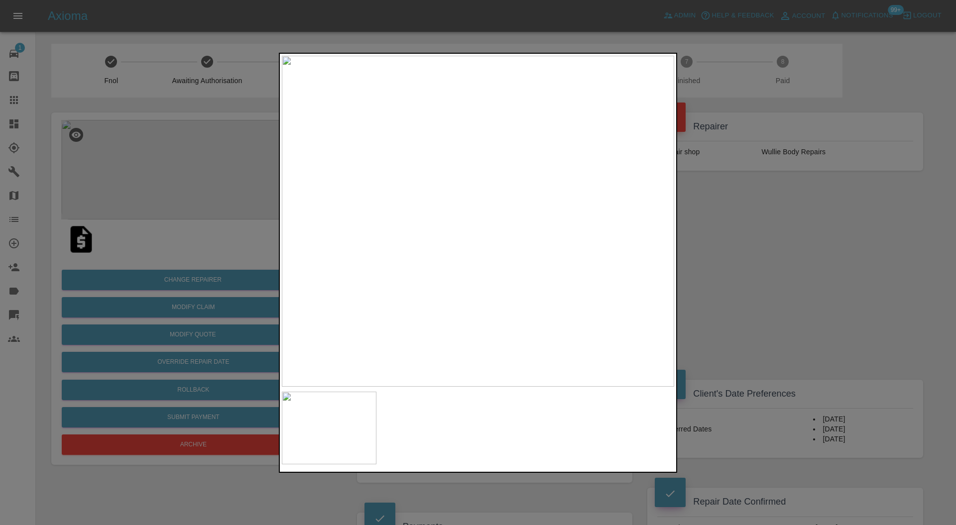
click at [734, 264] on div at bounding box center [478, 262] width 956 height 525
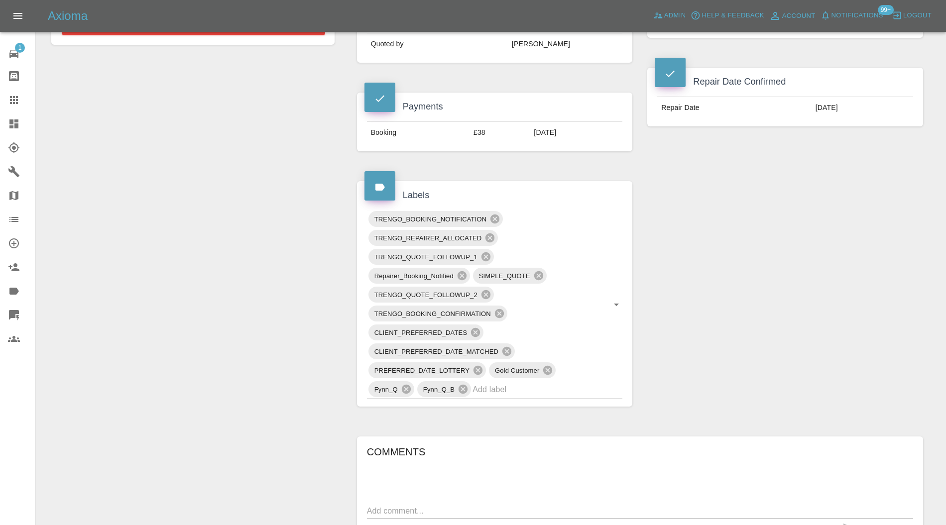
scroll to position [442, 0]
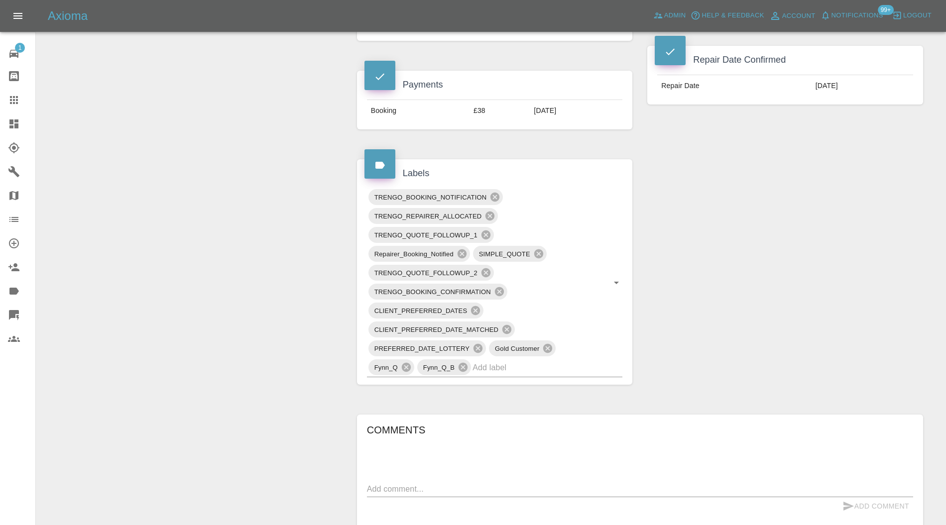
click at [550, 370] on input "text" at bounding box center [534, 367] width 122 height 15
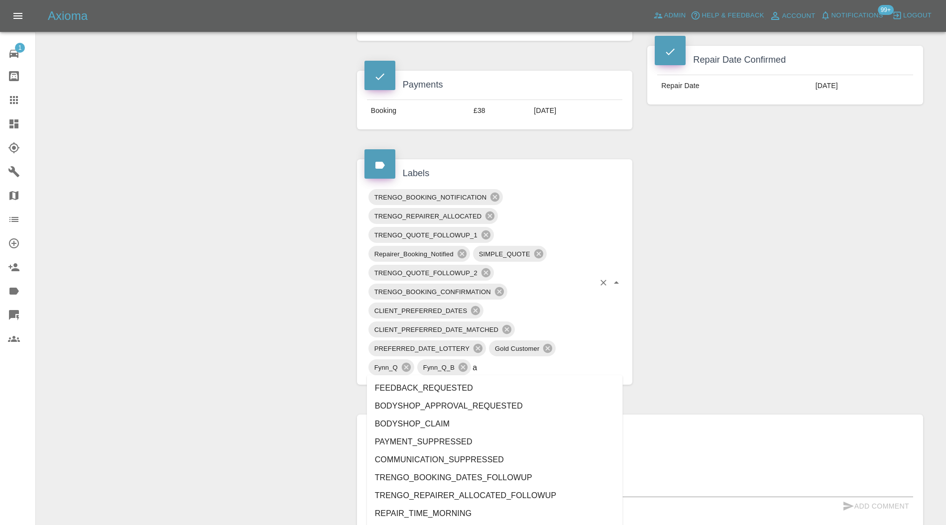
type input "au"
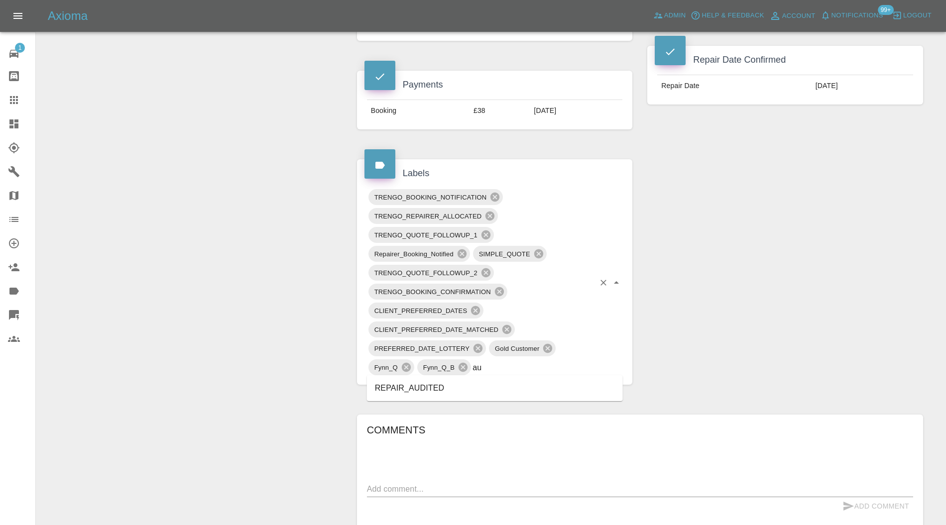
click at [454, 384] on li "REPAIR_AUDITED" at bounding box center [495, 389] width 256 height 18
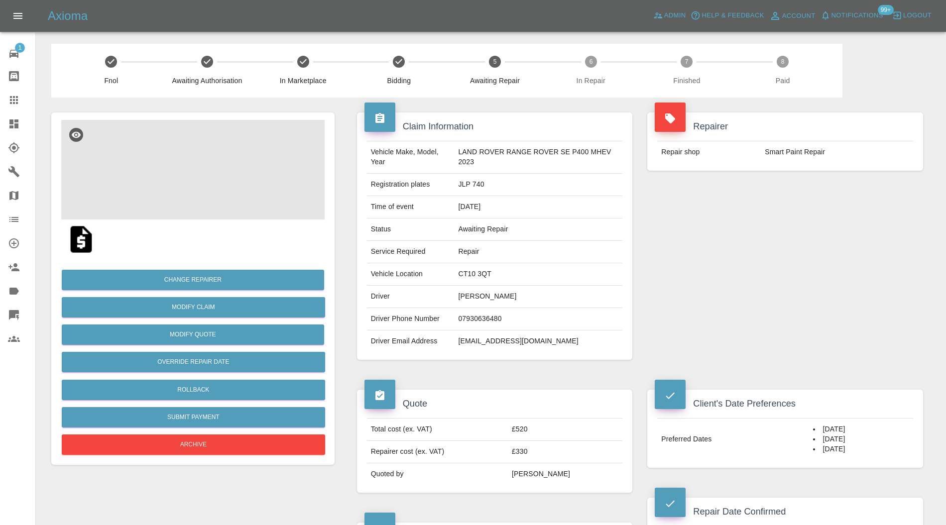
click at [221, 156] on img at bounding box center [192, 170] width 263 height 100
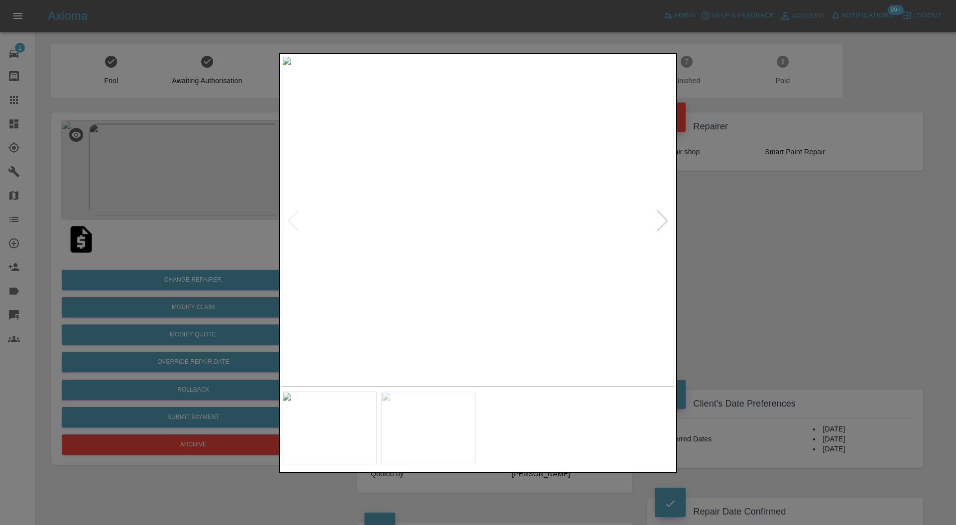
click at [666, 214] on div at bounding box center [662, 221] width 13 height 22
click at [291, 223] on div at bounding box center [293, 221] width 13 height 22
click at [648, 216] on img at bounding box center [478, 222] width 392 height 332
click at [654, 216] on img at bounding box center [478, 222] width 392 height 332
click at [660, 213] on div at bounding box center [662, 221] width 13 height 22
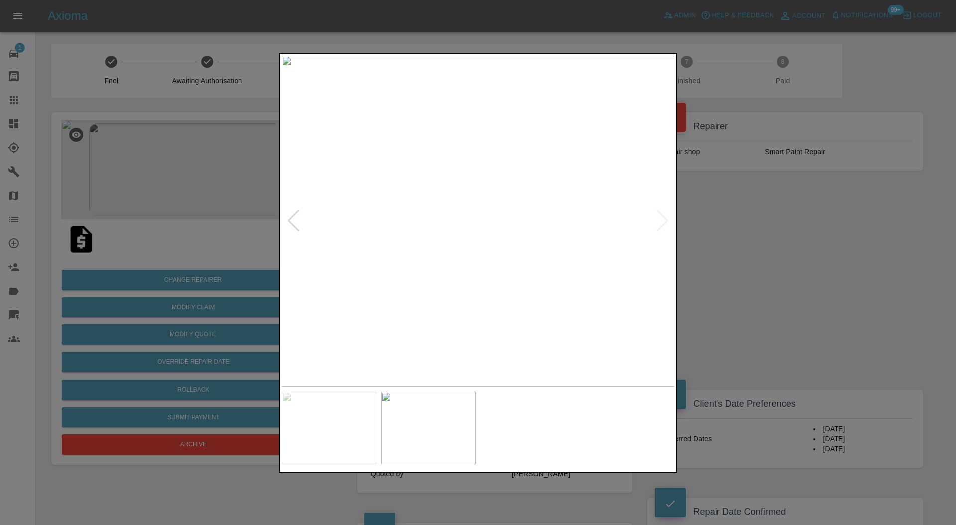
click at [712, 216] on div at bounding box center [478, 262] width 956 height 525
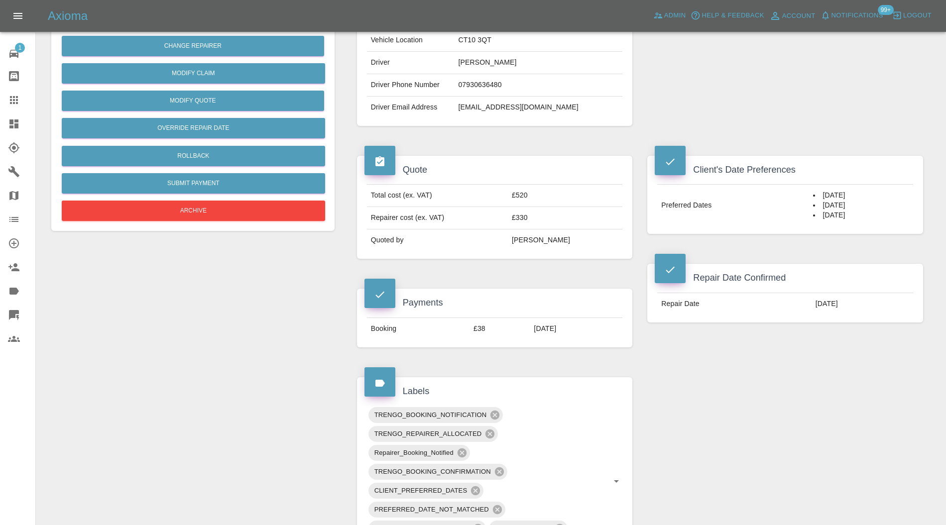
scroll to position [411, 0]
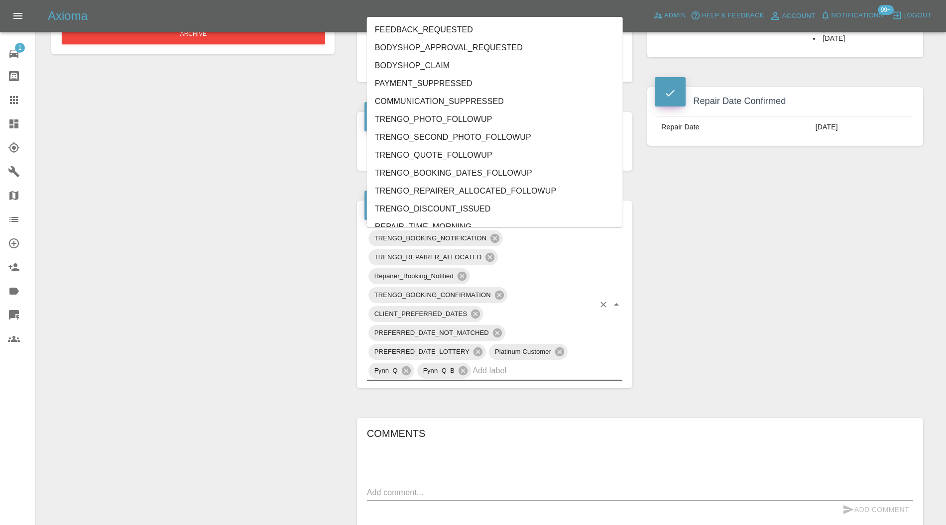
click at [510, 367] on input "text" at bounding box center [534, 370] width 122 height 15
type input "au"
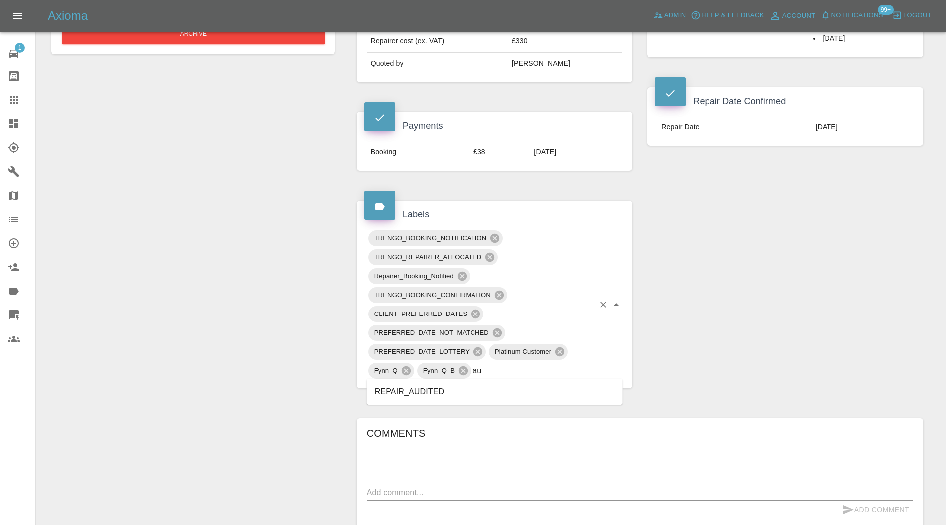
click at [455, 388] on li "REPAIR_AUDITED" at bounding box center [495, 392] width 256 height 18
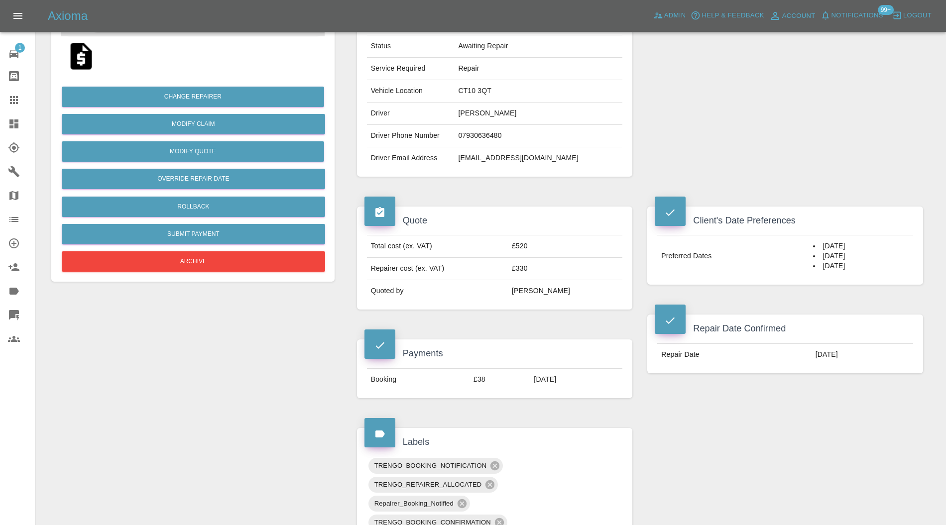
scroll to position [0, 0]
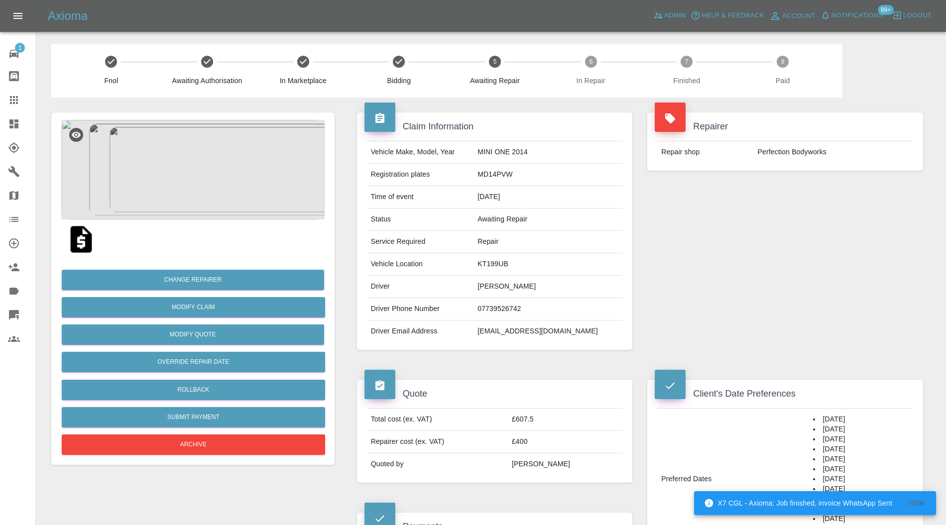
click at [159, 176] on img at bounding box center [192, 170] width 263 height 100
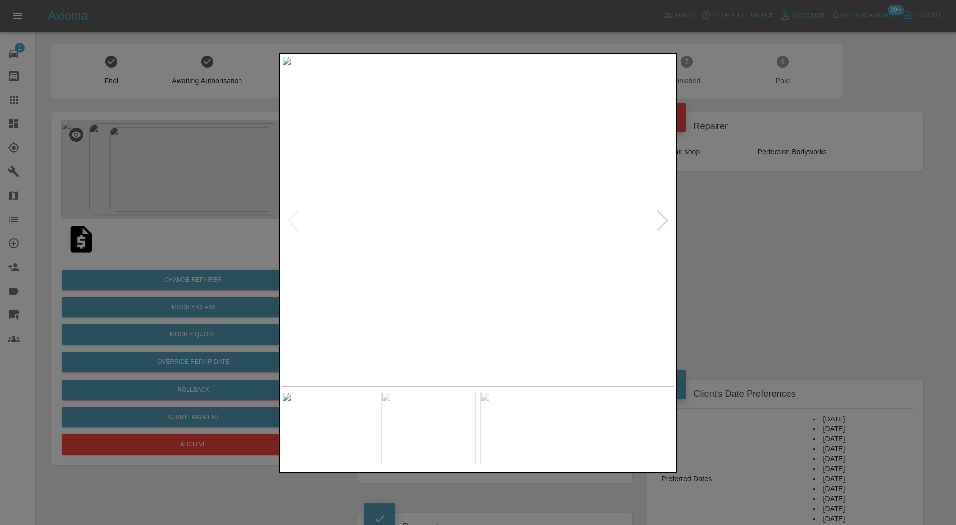
click at [724, 229] on div at bounding box center [478, 262] width 956 height 525
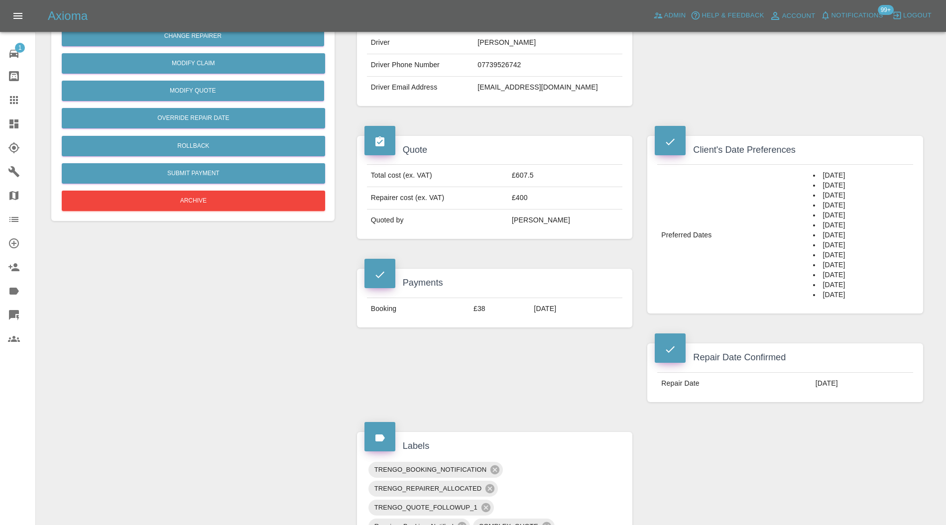
scroll to position [708, 0]
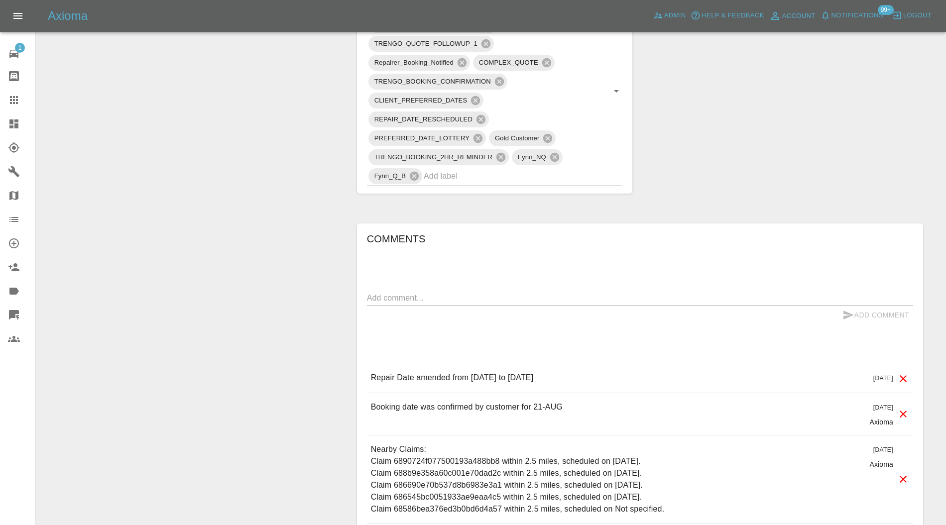
click at [534, 180] on input "text" at bounding box center [509, 175] width 171 height 15
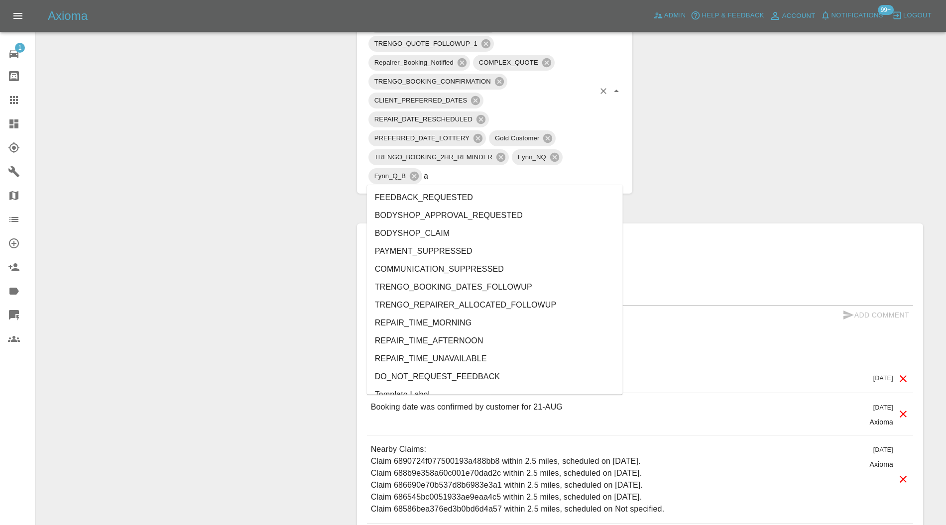
type input "au"
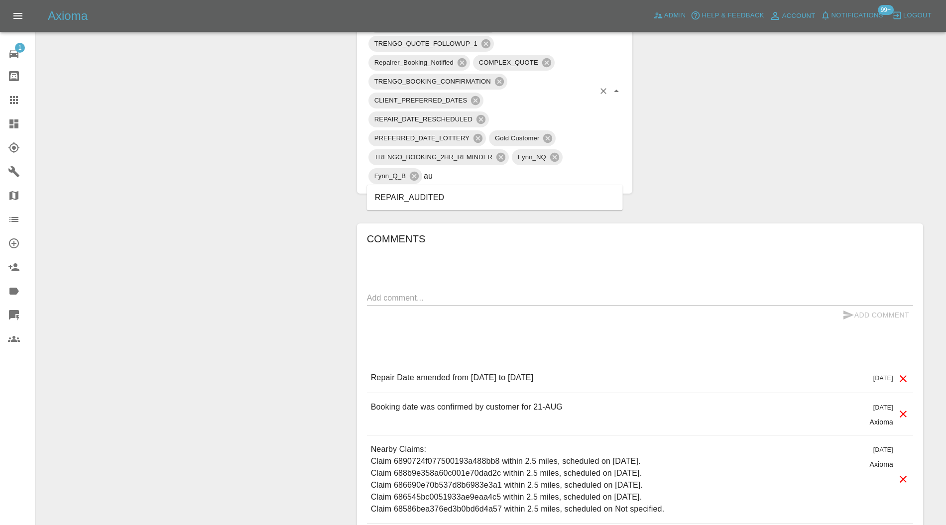
click at [449, 197] on li "REPAIR_AUDITED" at bounding box center [495, 198] width 256 height 18
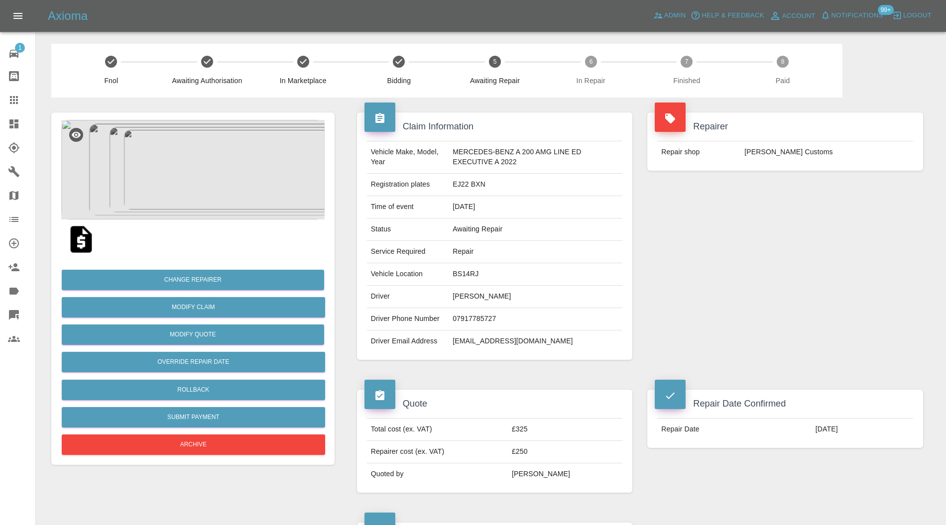
click at [220, 175] on img at bounding box center [192, 170] width 263 height 100
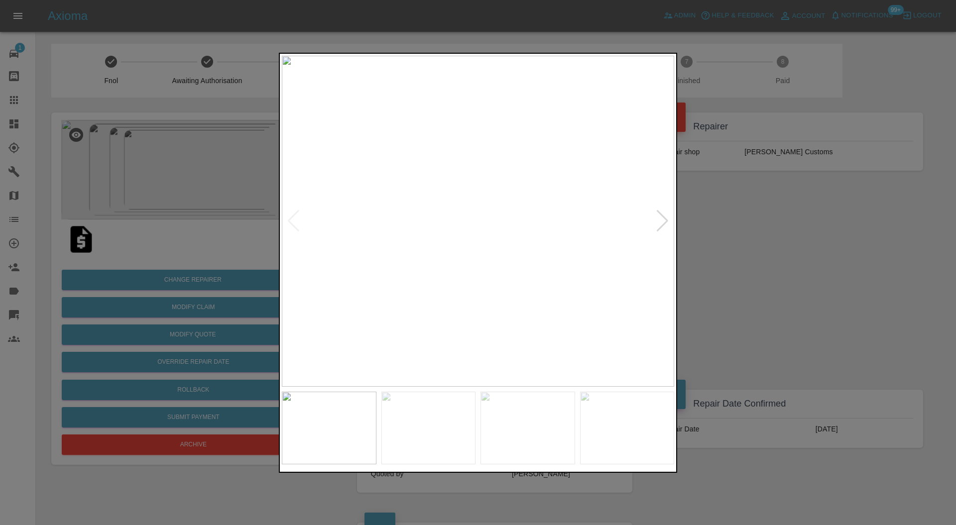
click at [756, 298] on div at bounding box center [478, 262] width 956 height 525
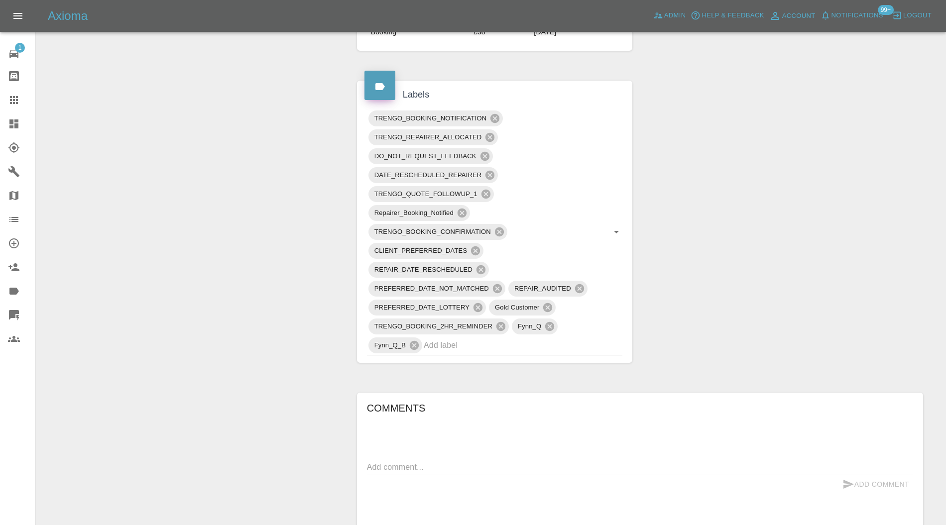
scroll to position [89, 0]
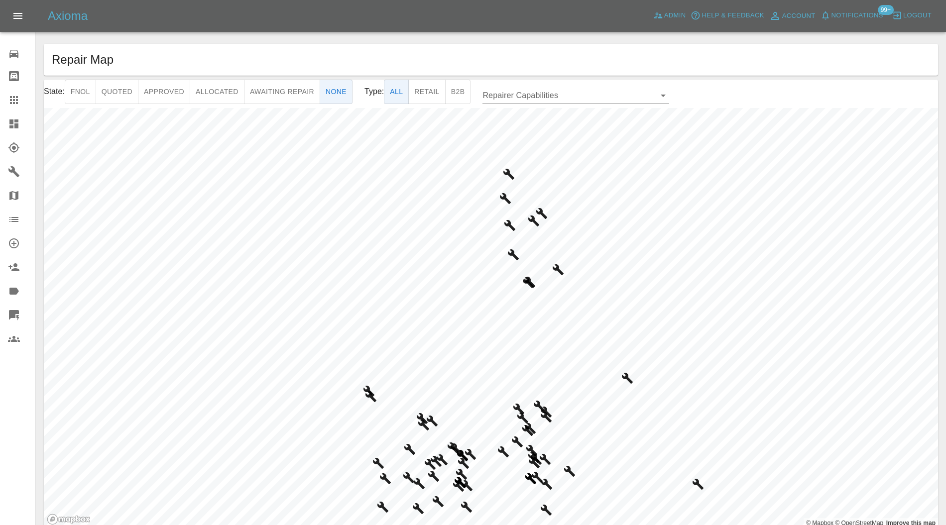
click at [402, 40] on main "Repair Map State: Fnol Quoted Approved Allocated Awaiting Repair None Type: All…" at bounding box center [473, 270] width 946 height 540
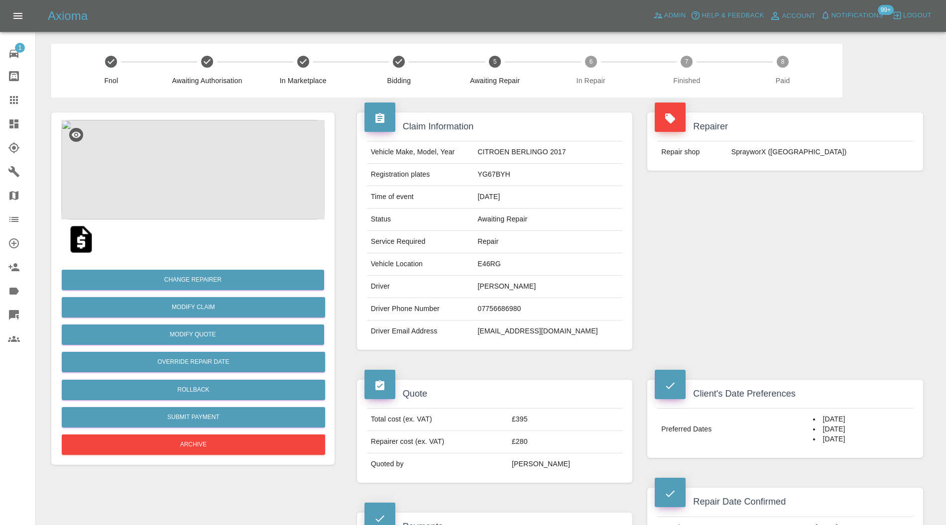
click at [211, 160] on img at bounding box center [192, 170] width 263 height 100
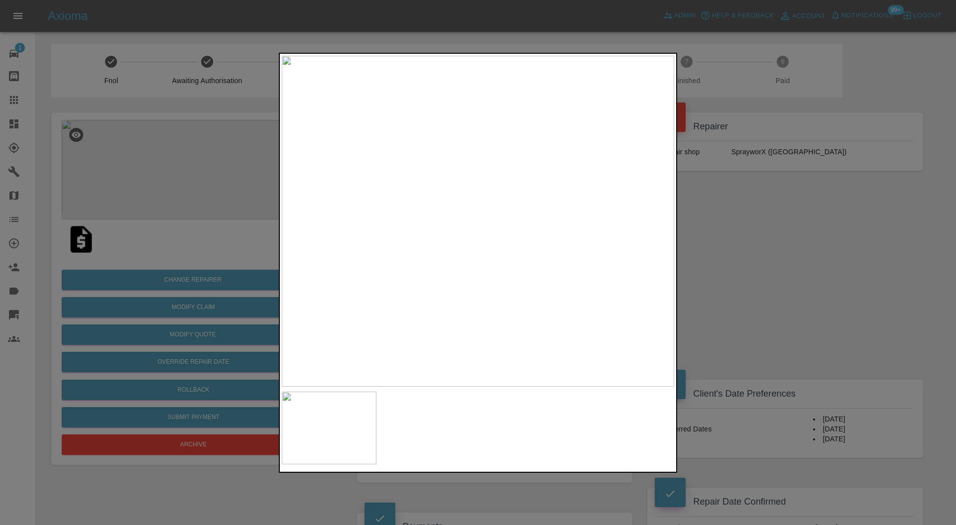
click at [742, 234] on div at bounding box center [478, 262] width 956 height 525
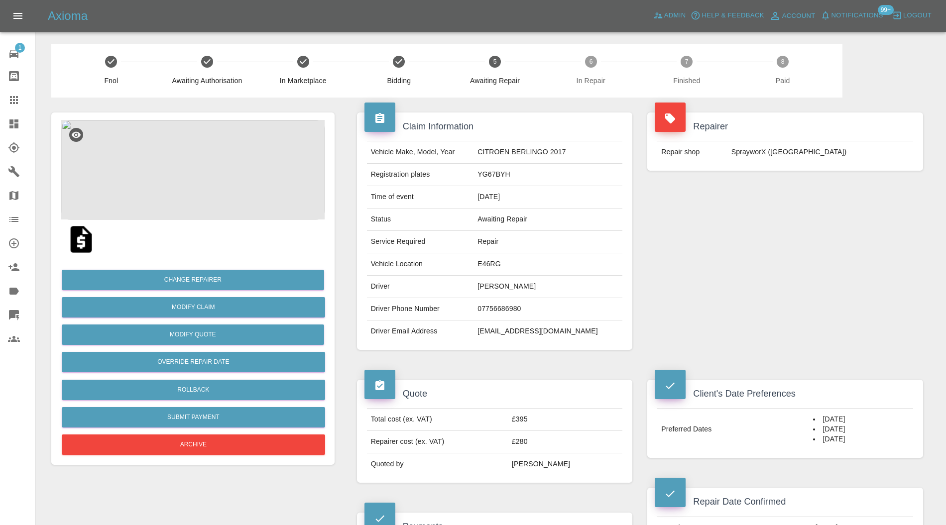
click at [183, 163] on img at bounding box center [192, 170] width 263 height 100
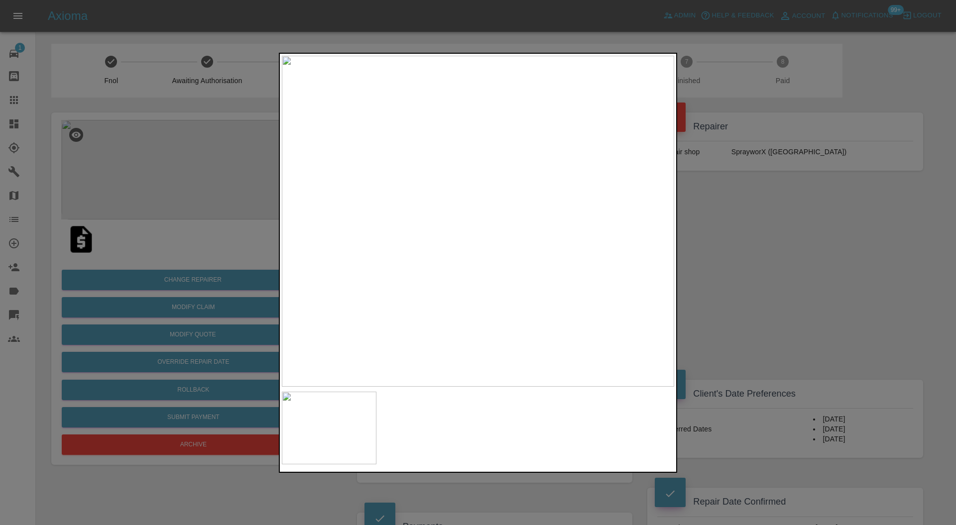
click at [766, 236] on div at bounding box center [478, 262] width 956 height 525
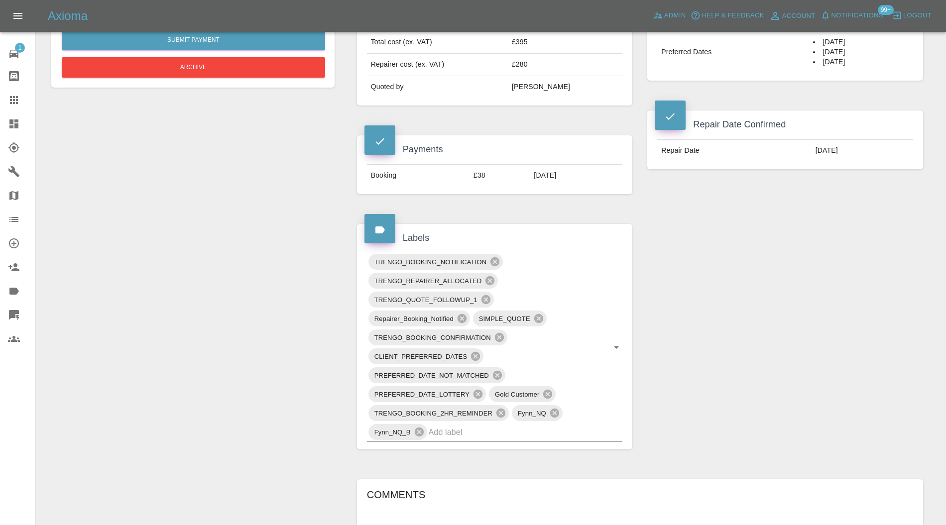
scroll to position [442, 0]
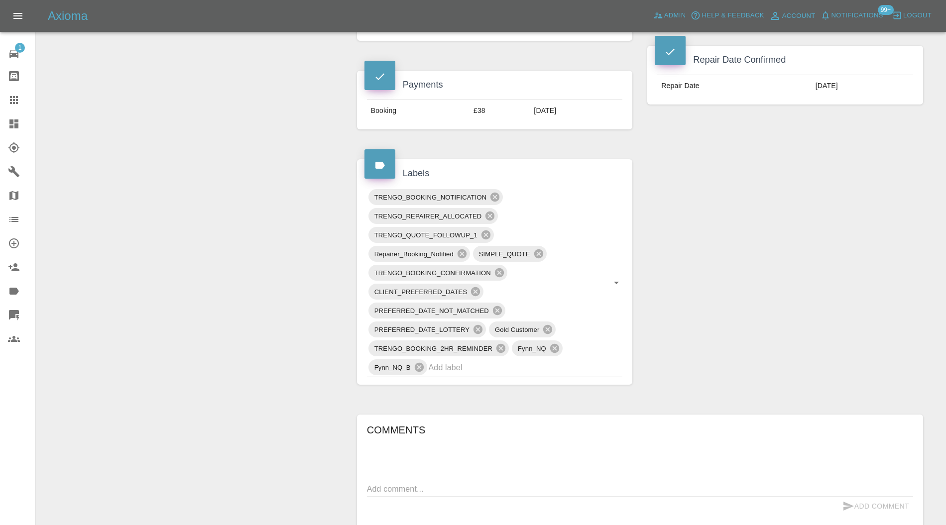
click at [436, 482] on div "x" at bounding box center [640, 490] width 546 height 16
type textarea "requesting further images"
click at [862, 500] on button "Add Comment" at bounding box center [876, 507] width 75 height 18
click at [543, 365] on input "text" at bounding box center [512, 367] width 166 height 15
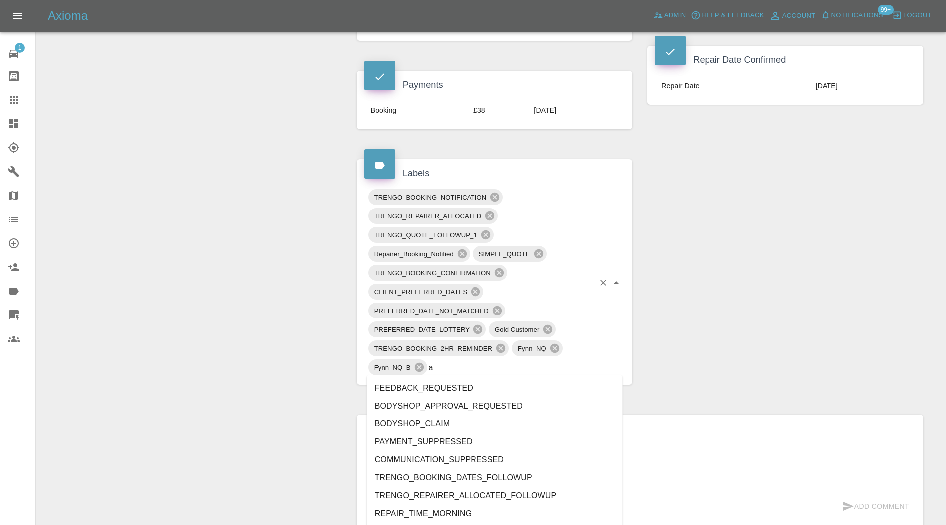
type input "au"
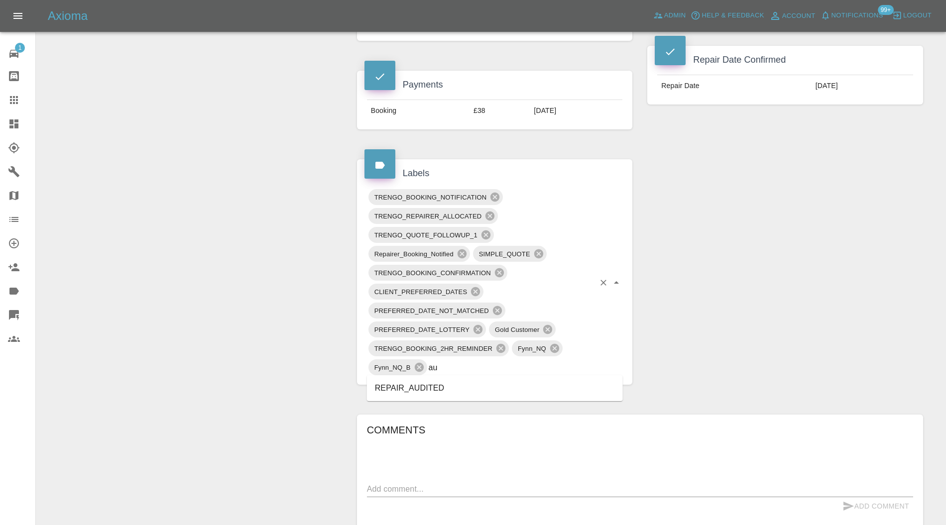
click at [433, 385] on li "REPAIR_AUDITED" at bounding box center [495, 389] width 256 height 18
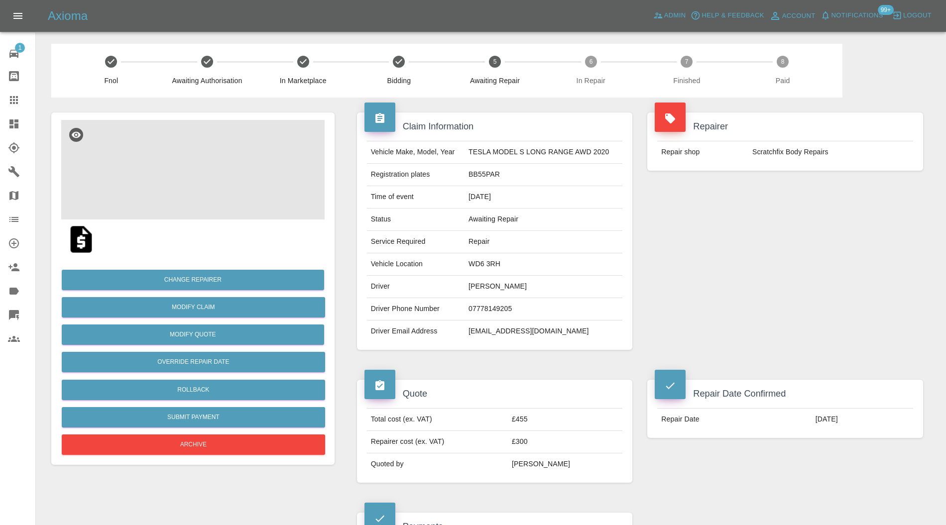
click at [208, 193] on img at bounding box center [192, 170] width 263 height 100
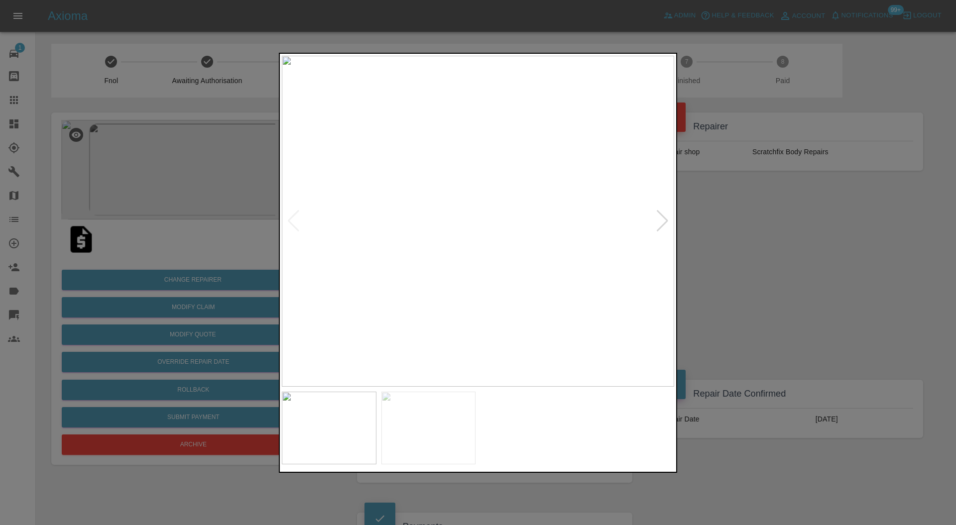
click at [665, 222] on div at bounding box center [662, 221] width 13 height 22
click at [719, 215] on div at bounding box center [478, 262] width 956 height 525
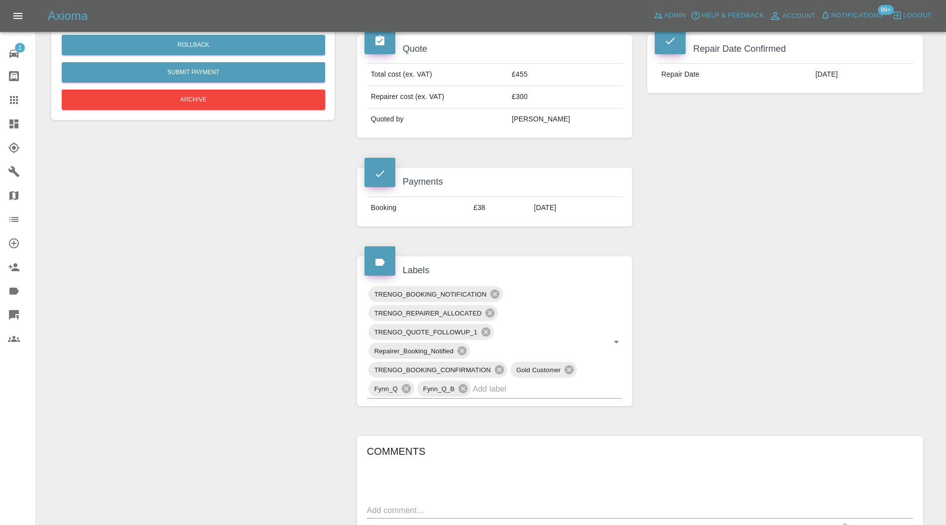
scroll to position [354, 0]
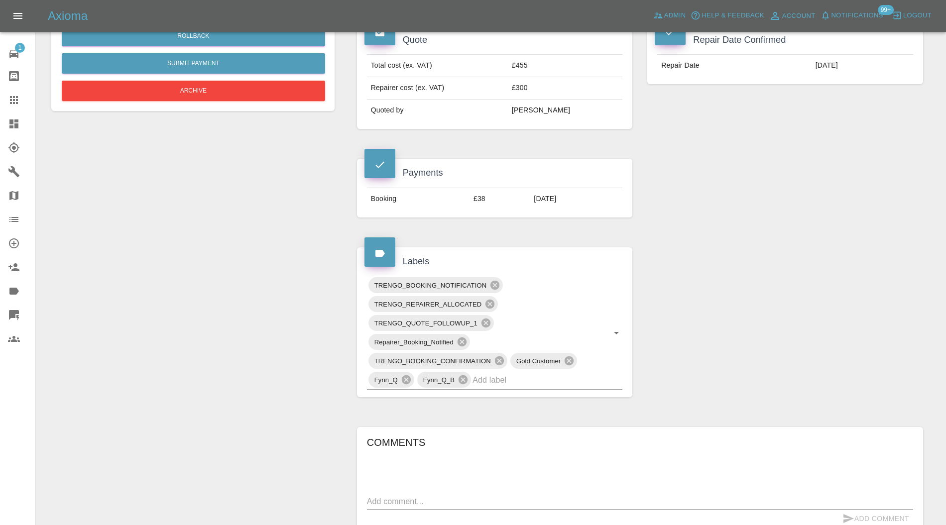
click at [564, 375] on input "text" at bounding box center [534, 380] width 122 height 15
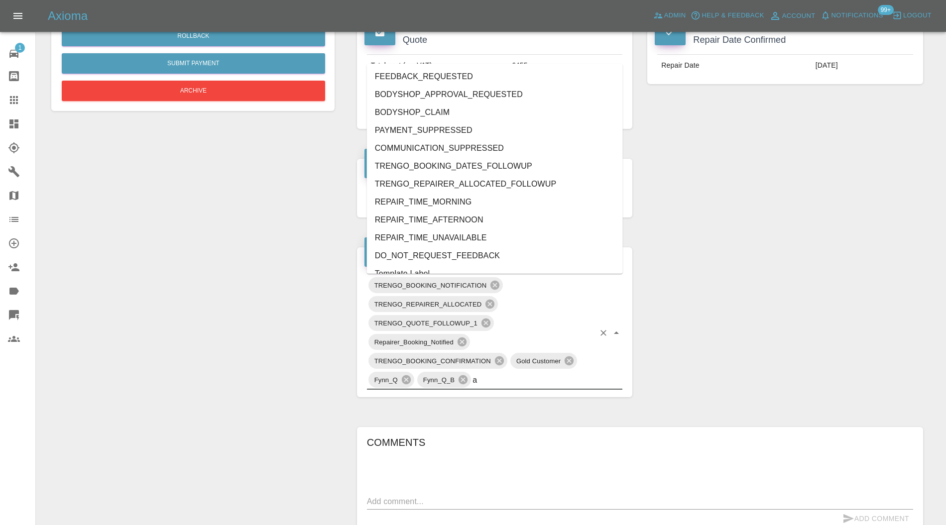
type input "au"
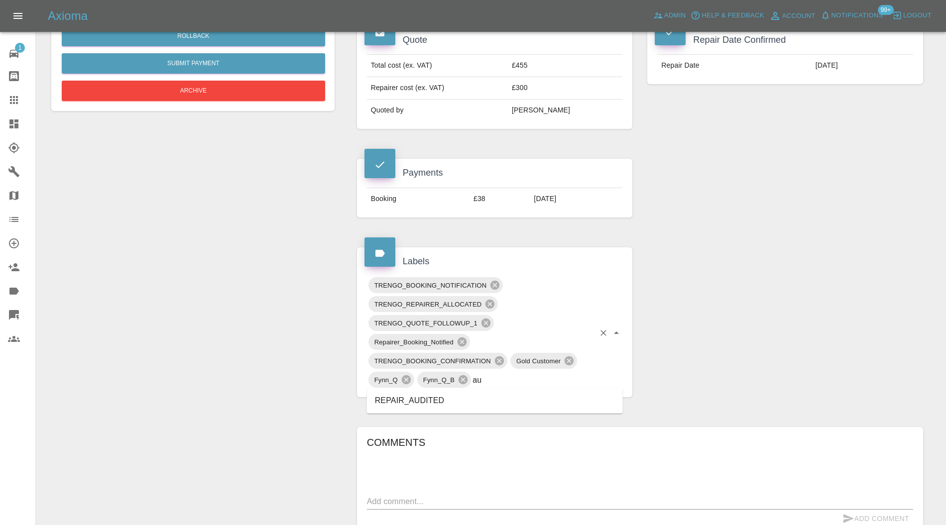
click at [442, 395] on li "REPAIR_AUDITED" at bounding box center [495, 401] width 256 height 18
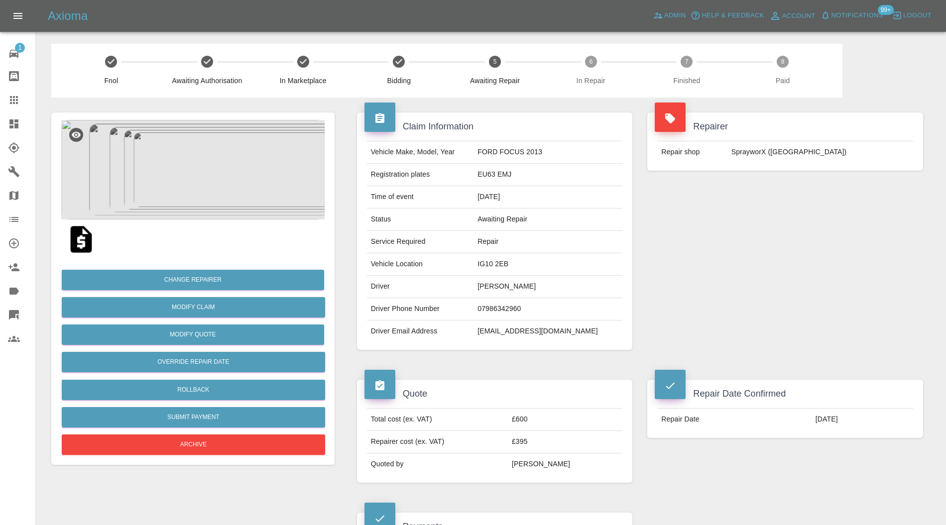
click at [216, 180] on img at bounding box center [192, 170] width 263 height 100
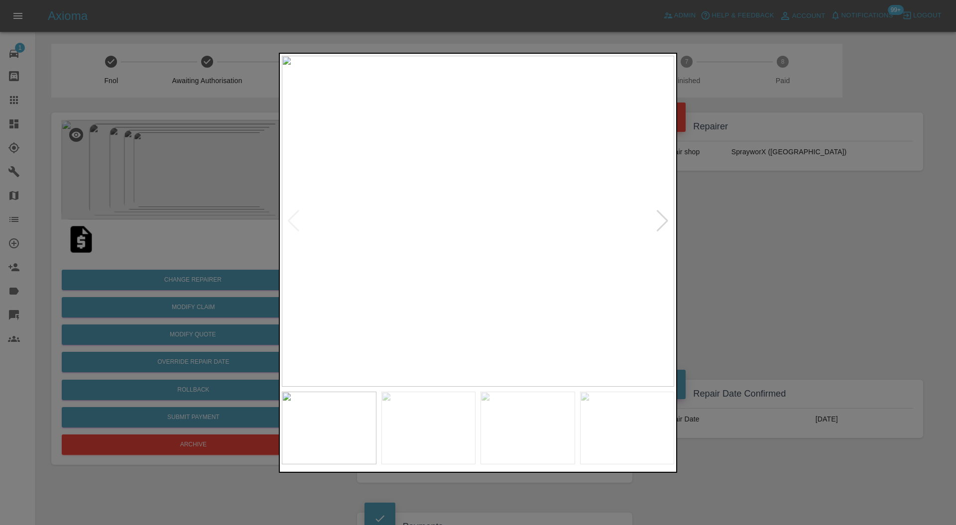
click at [460, 423] on img at bounding box center [428, 428] width 95 height 73
click at [510, 423] on img at bounding box center [528, 428] width 95 height 73
click at [614, 422] on img at bounding box center [627, 428] width 95 height 73
click at [748, 268] on div at bounding box center [478, 262] width 956 height 525
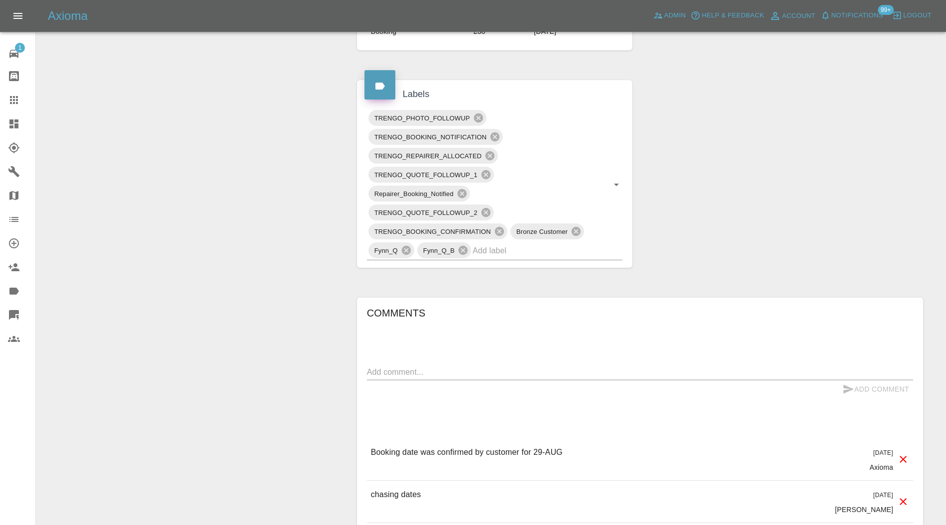
scroll to position [531, 0]
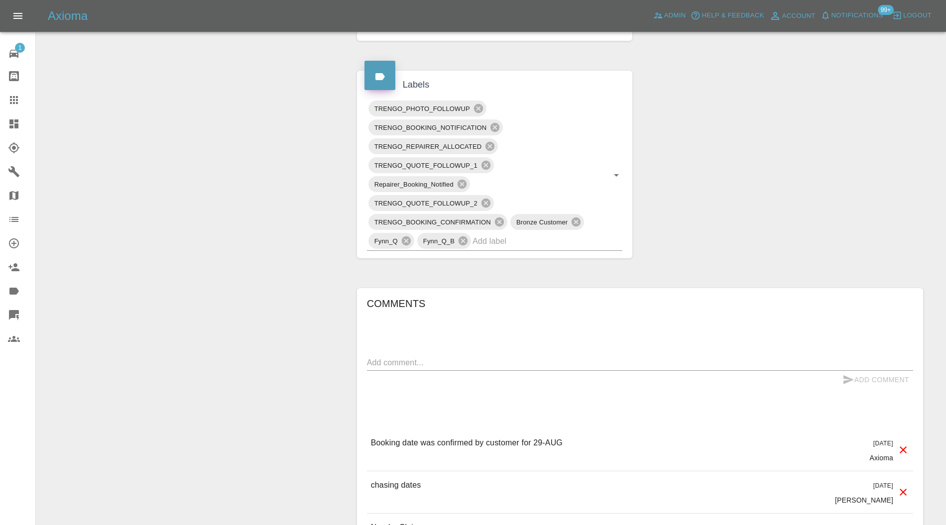
click at [578, 237] on input "text" at bounding box center [534, 241] width 122 height 15
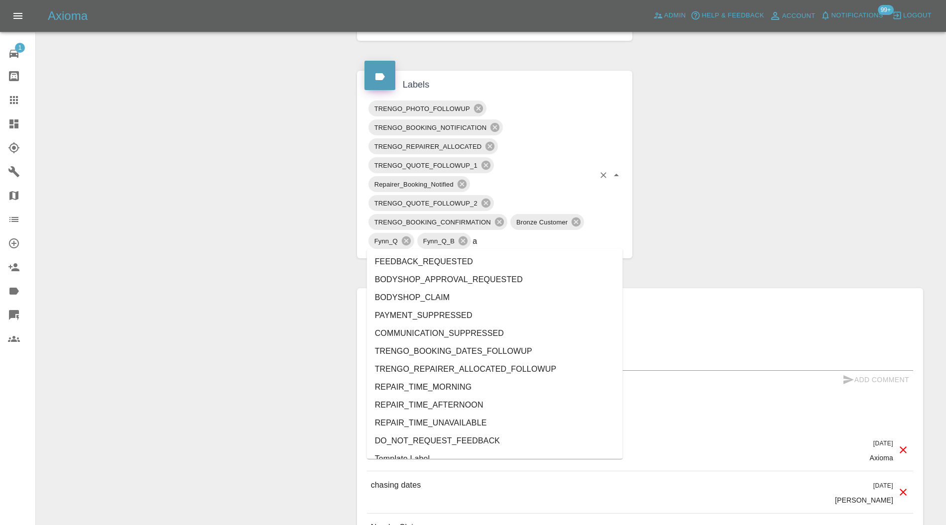
type input "au"
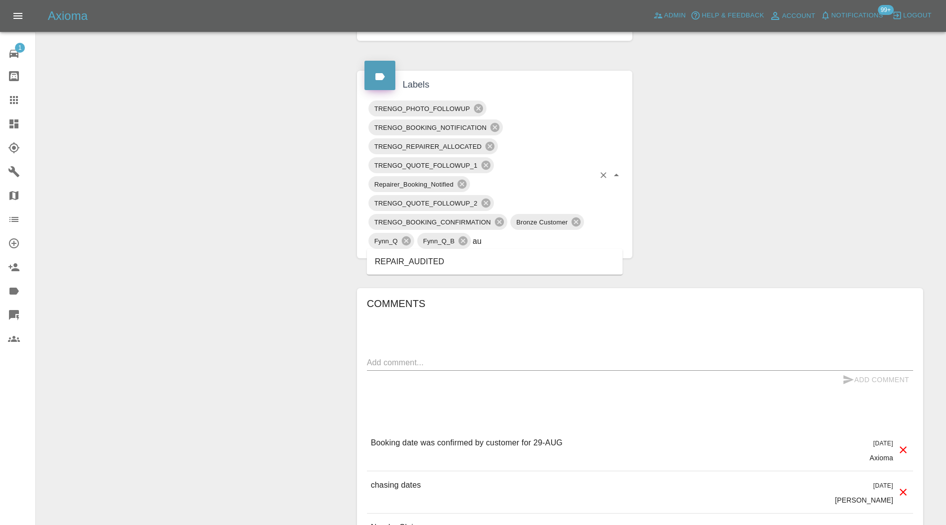
click at [449, 262] on li "REPAIR_AUDITED" at bounding box center [495, 262] width 256 height 18
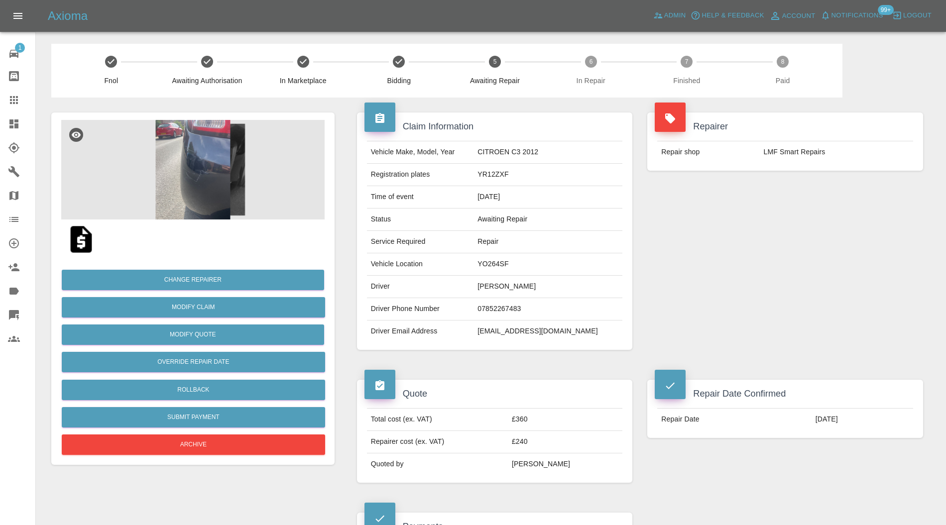
click at [210, 161] on img at bounding box center [192, 170] width 263 height 100
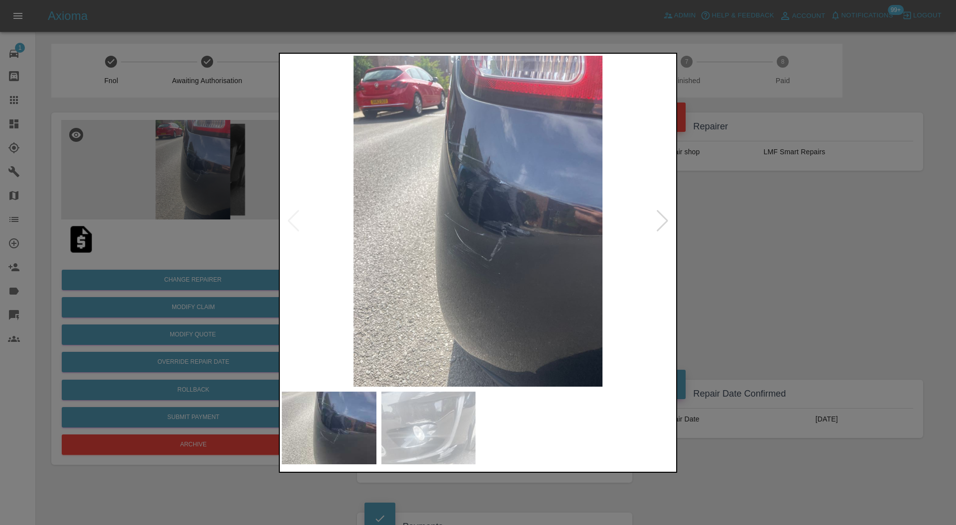
click at [459, 411] on img at bounding box center [428, 428] width 95 height 73
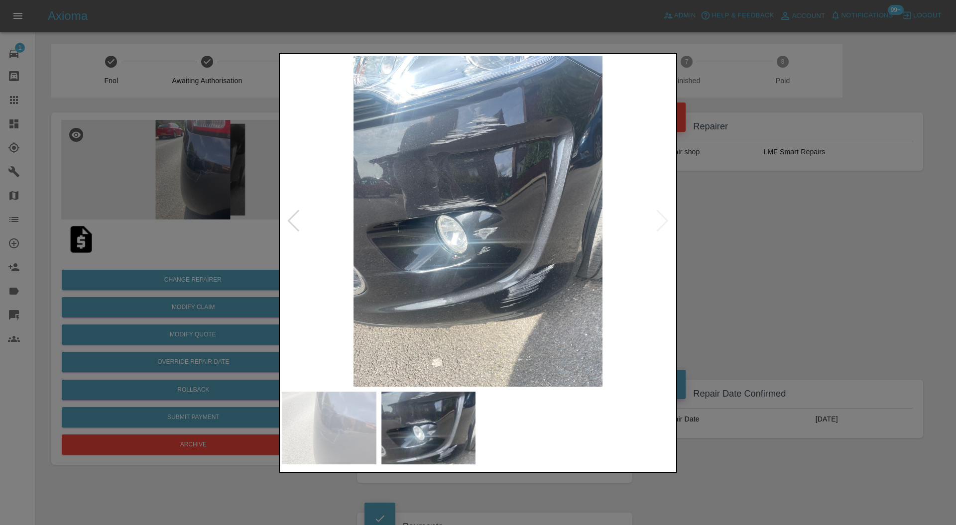
click at [748, 247] on div at bounding box center [478, 262] width 956 height 525
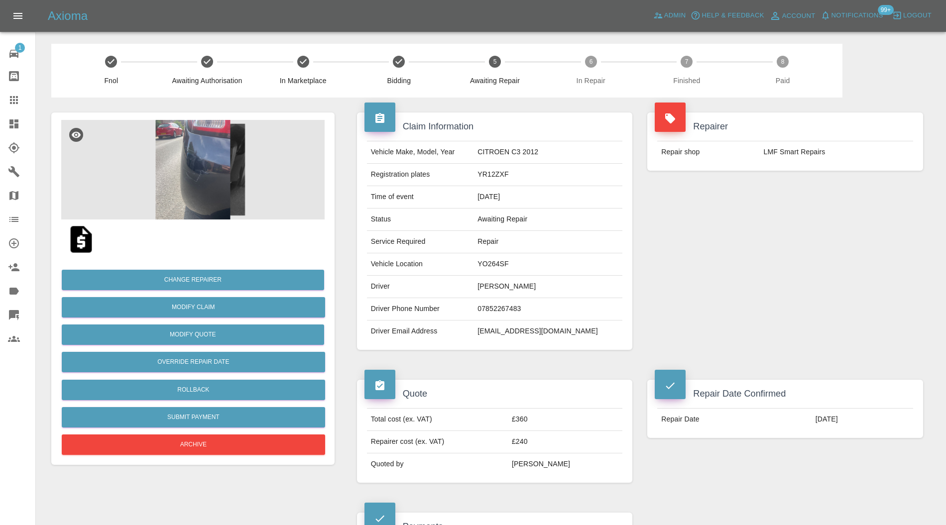
click at [514, 264] on td "YO264SF" at bounding box center [548, 264] width 149 height 22
copy td "YO264SF"
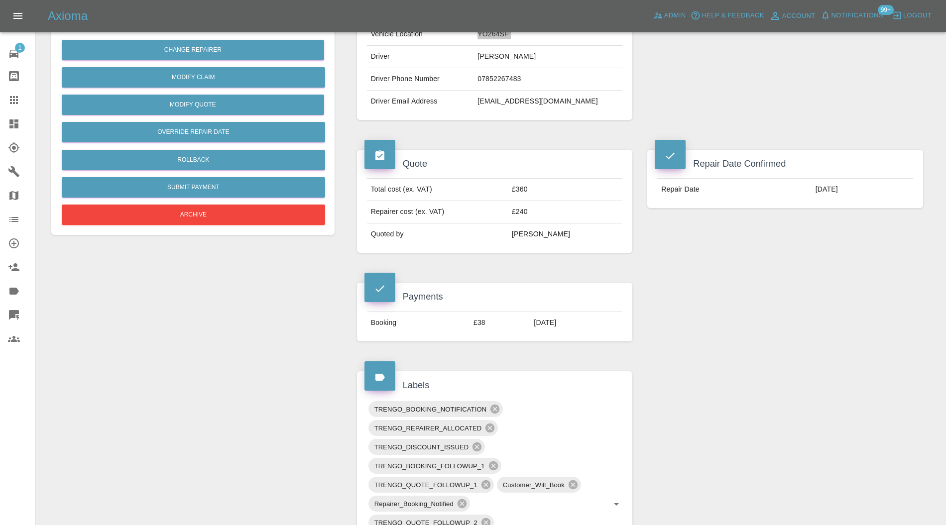
scroll to position [354, 0]
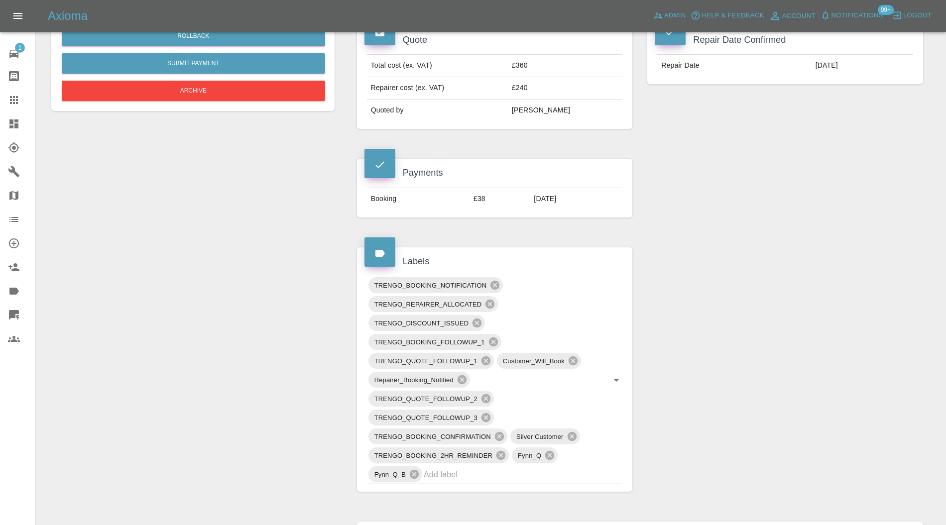
click at [529, 472] on input "text" at bounding box center [509, 474] width 171 height 15
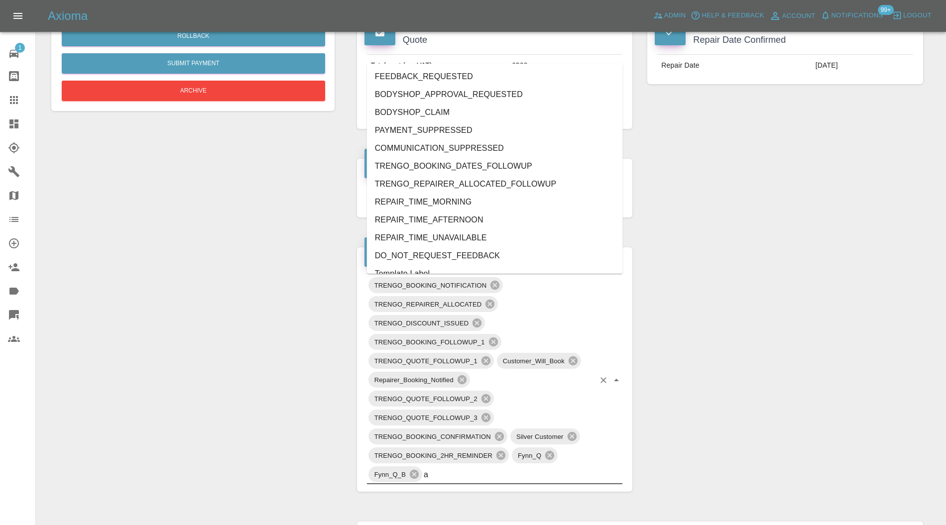
type input "au"
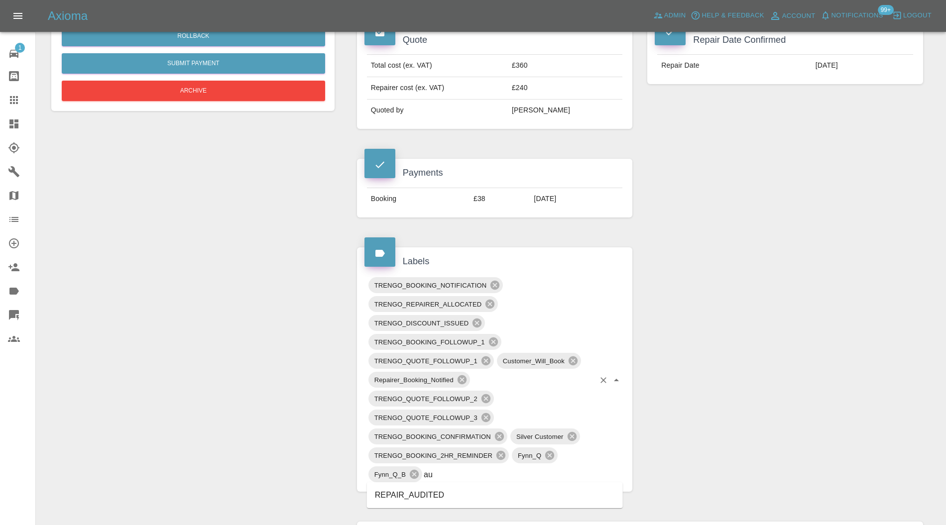
click at [425, 493] on li "REPAIR_AUDITED" at bounding box center [495, 496] width 256 height 18
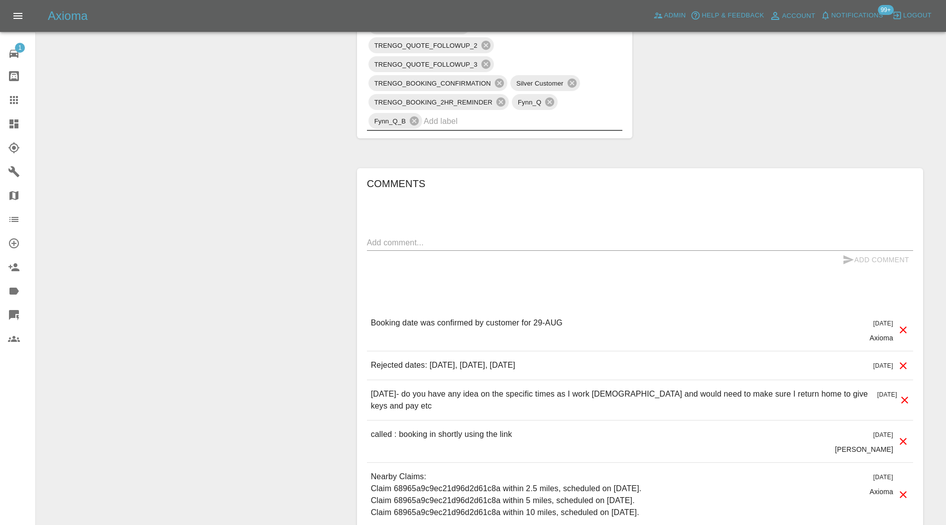
scroll to position [708, 0]
click at [492, 243] on textarea at bounding box center [640, 242] width 546 height 11
type textarea "checking space"
click at [857, 253] on button "Add Comment" at bounding box center [876, 260] width 75 height 18
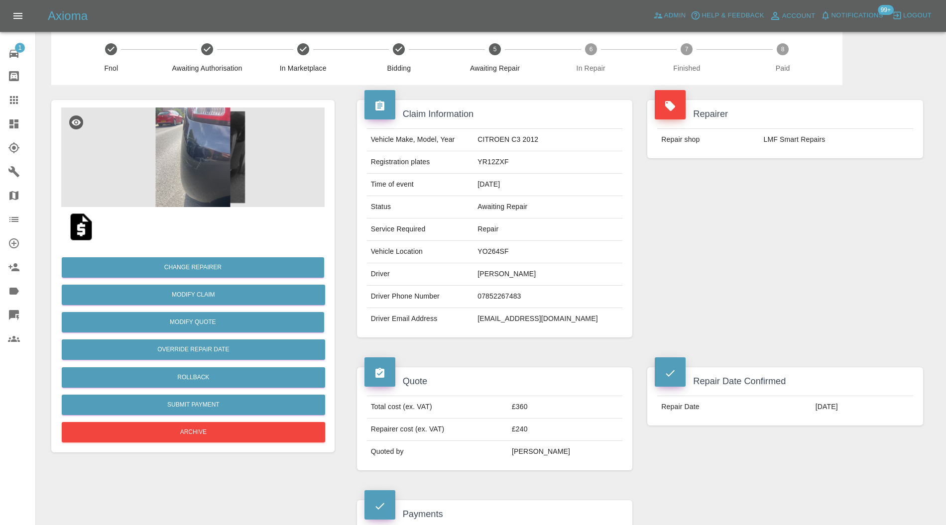
scroll to position [0, 0]
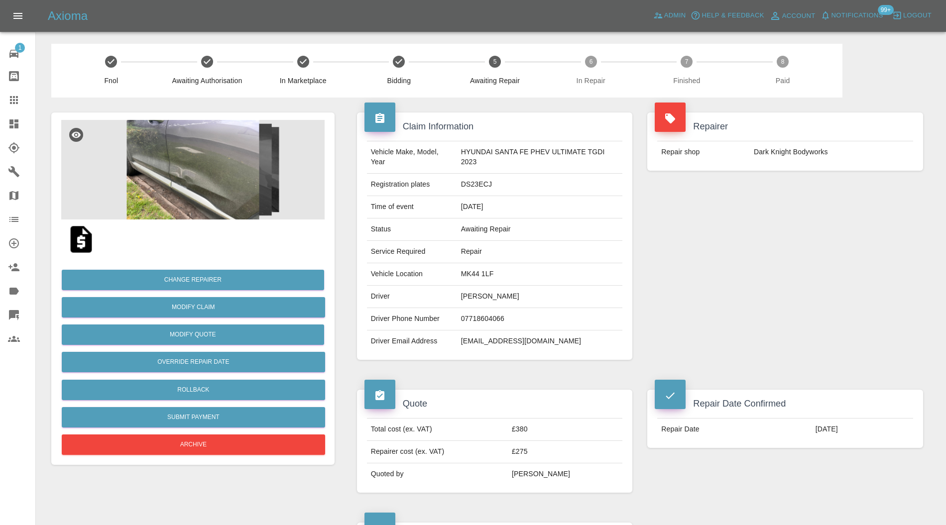
click at [208, 181] on img at bounding box center [192, 170] width 263 height 100
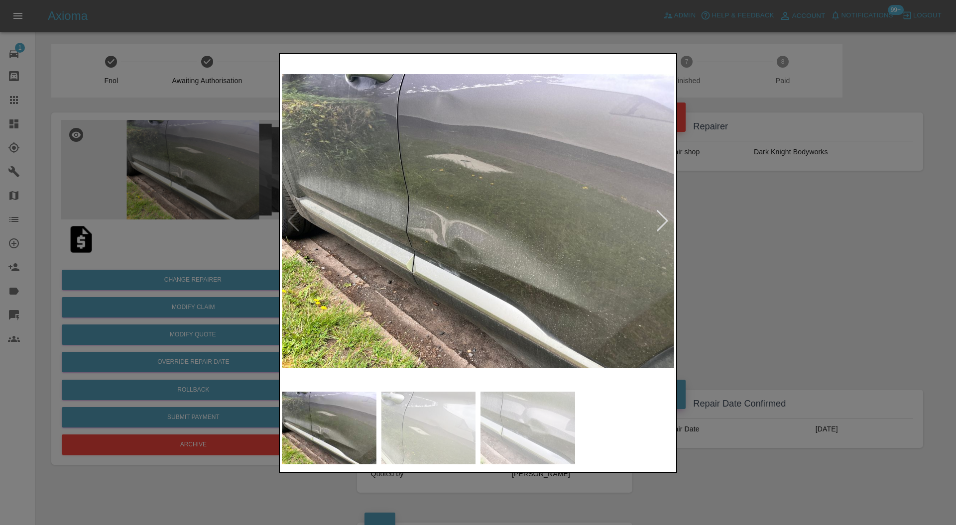
click at [755, 218] on div at bounding box center [478, 262] width 956 height 525
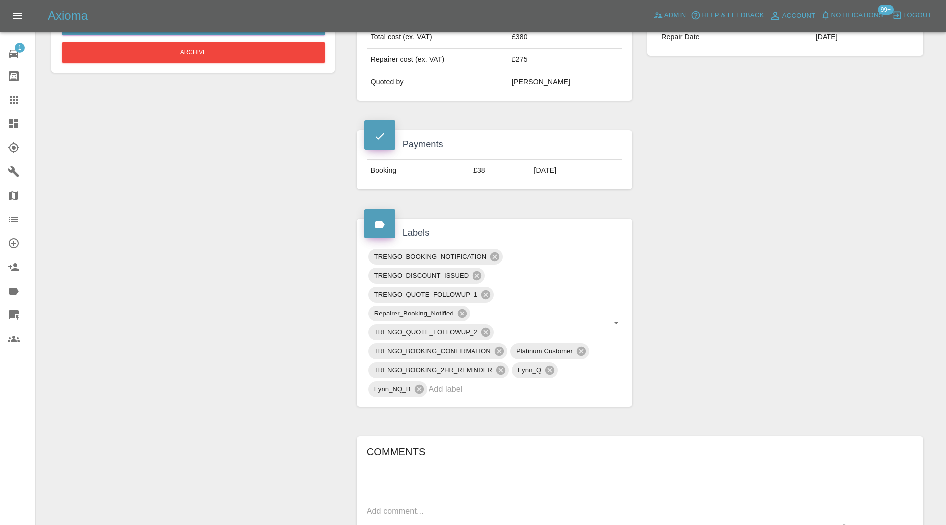
scroll to position [442, 0]
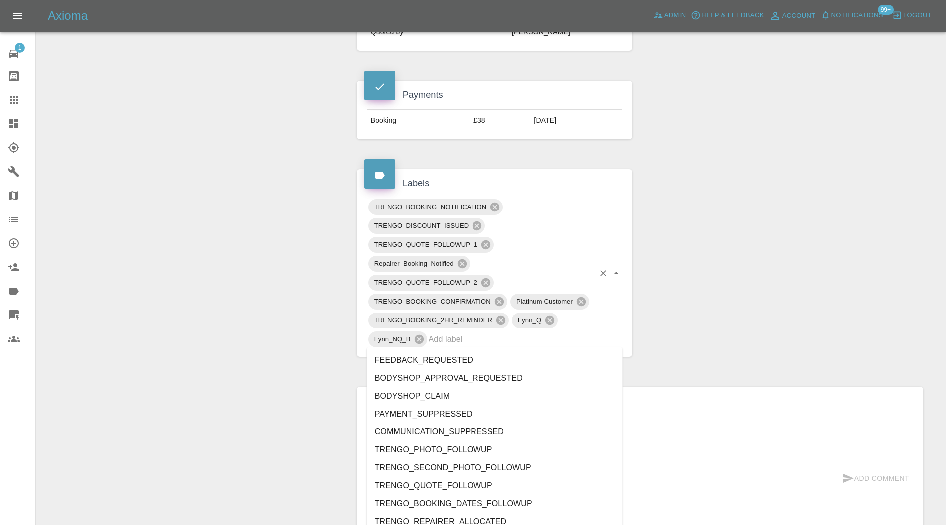
click at [498, 343] on input "text" at bounding box center [512, 339] width 166 height 15
type input "au"
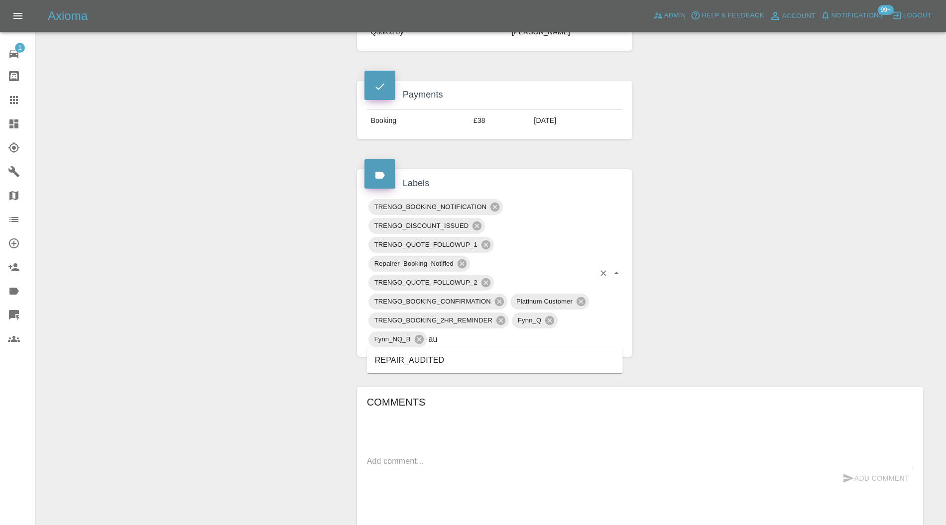
click at [450, 359] on li "REPAIR_AUDITED" at bounding box center [495, 361] width 256 height 18
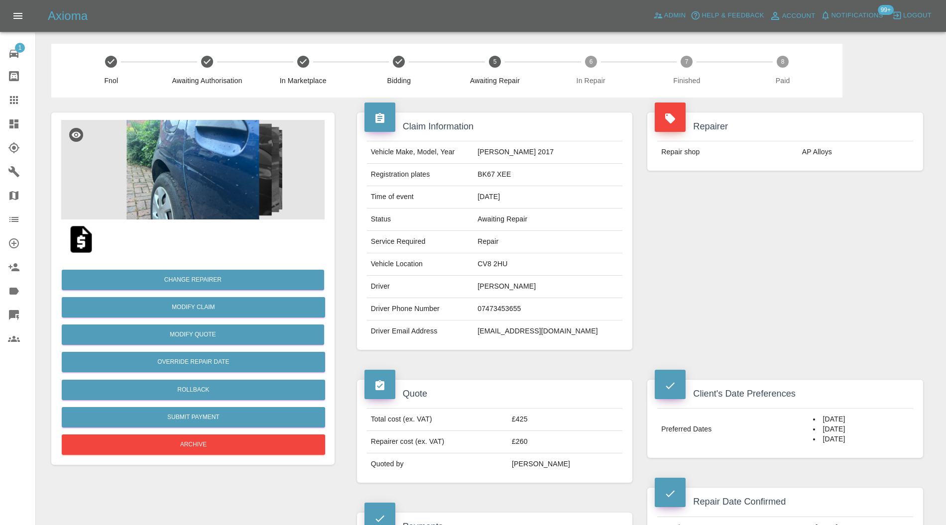
click at [190, 135] on img at bounding box center [192, 170] width 263 height 100
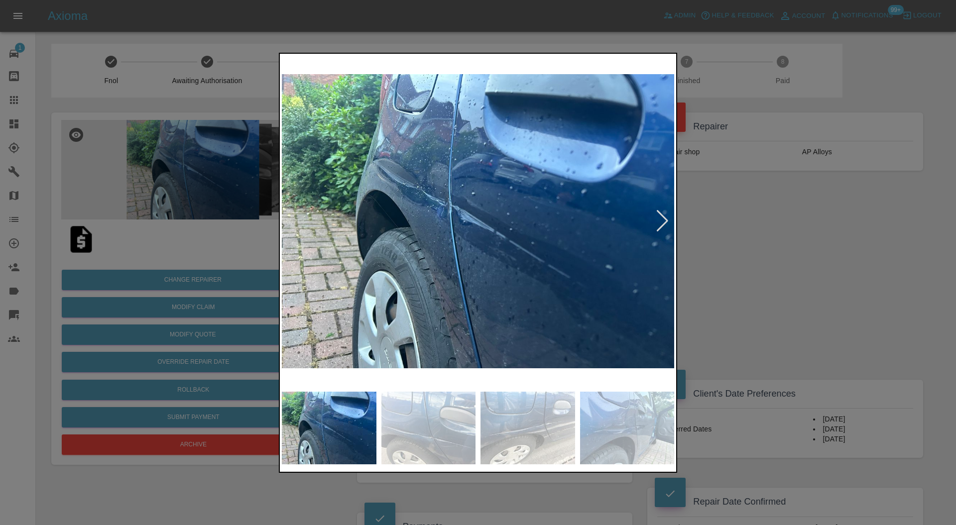
click at [665, 221] on div at bounding box center [662, 221] width 13 height 22
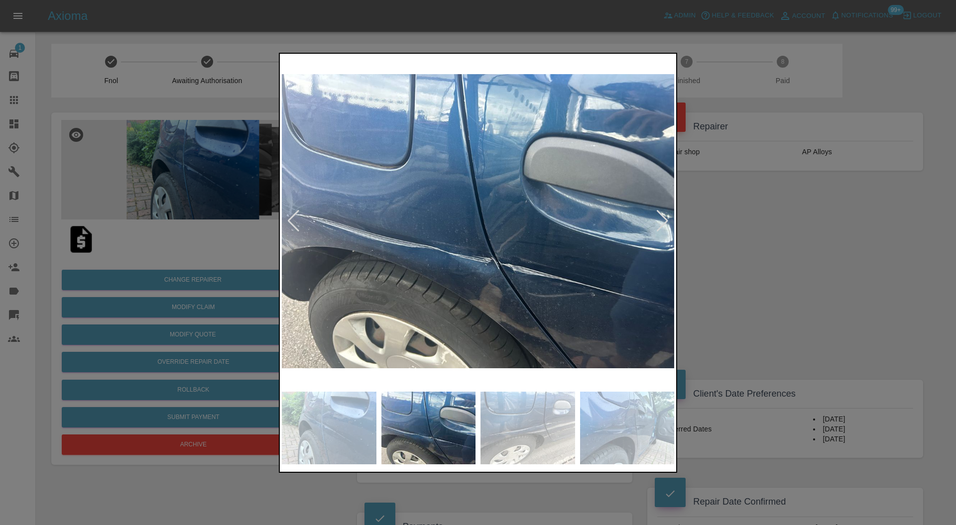
click at [665, 221] on div at bounding box center [662, 221] width 13 height 22
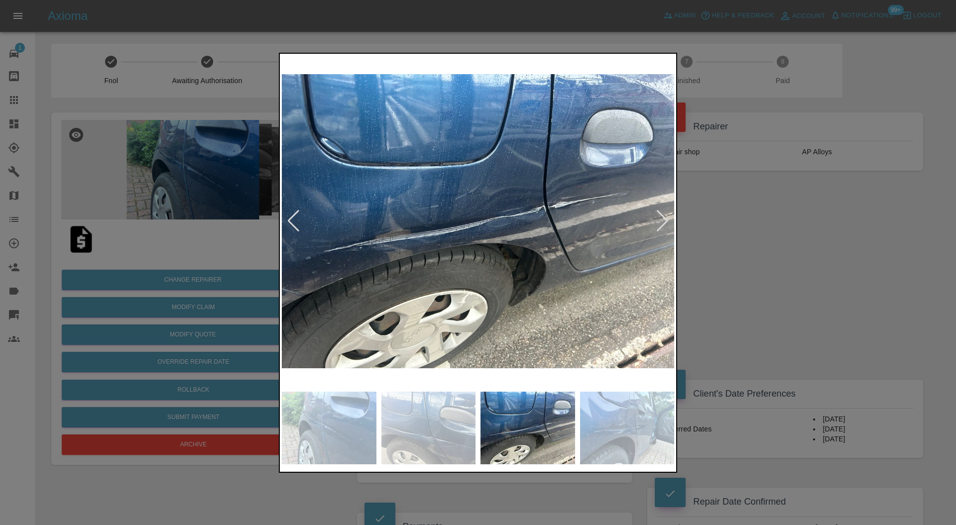
click at [665, 221] on div at bounding box center [662, 221] width 13 height 22
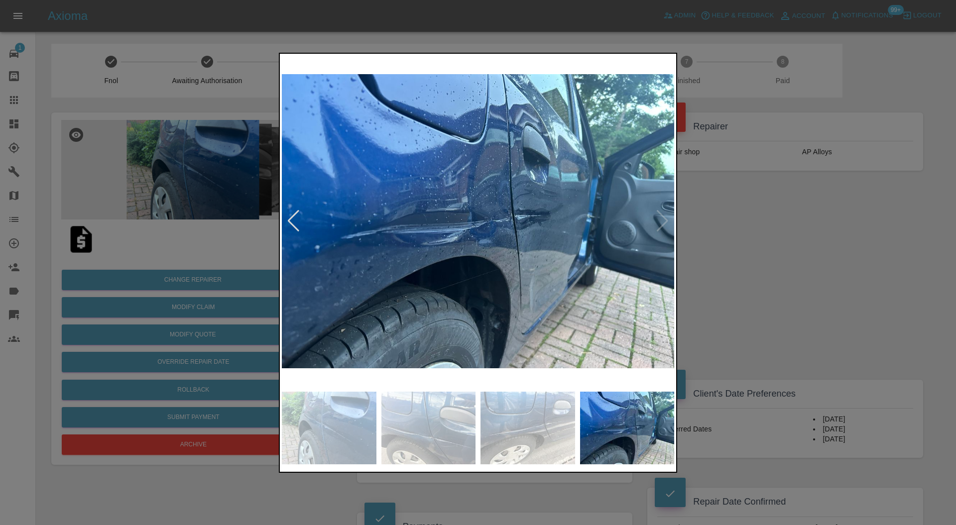
click at [665, 221] on img at bounding box center [478, 222] width 392 height 332
click at [732, 250] on div at bounding box center [478, 262] width 956 height 525
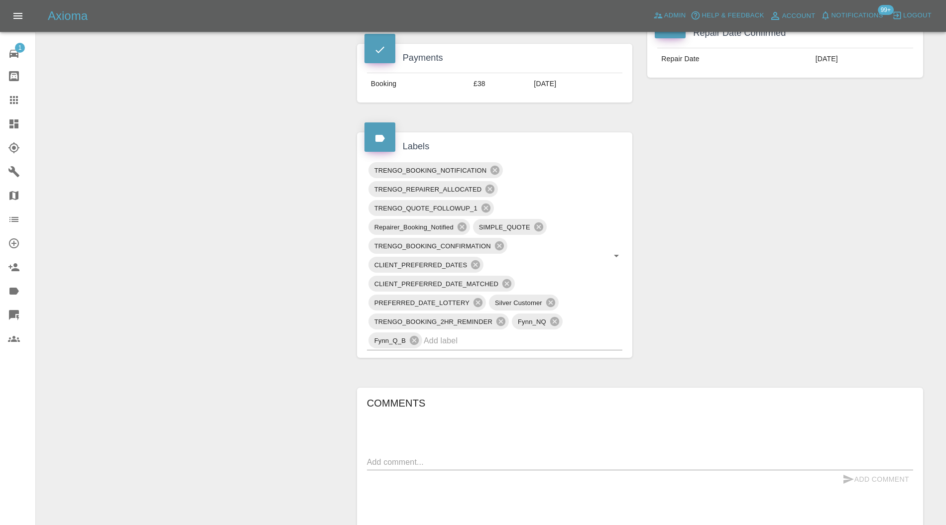
scroll to position [531, 0]
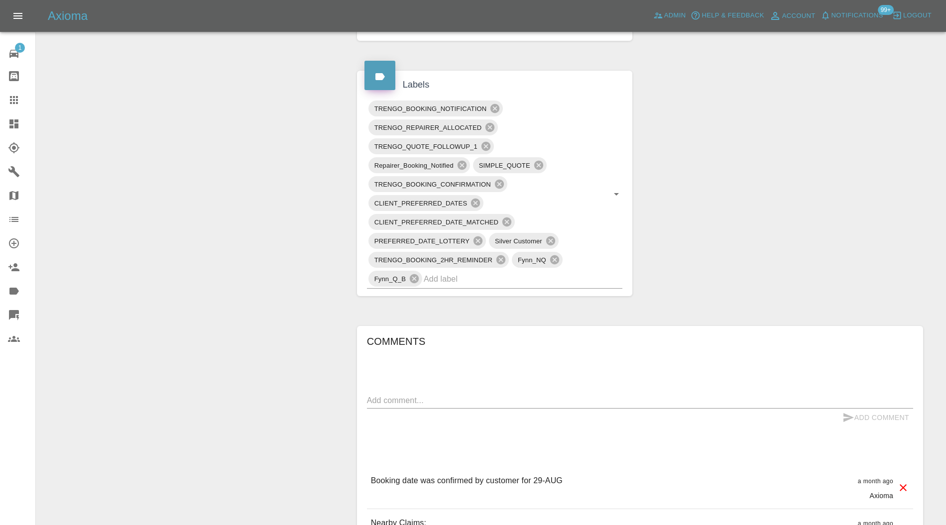
click at [563, 276] on input "text" at bounding box center [509, 278] width 171 height 15
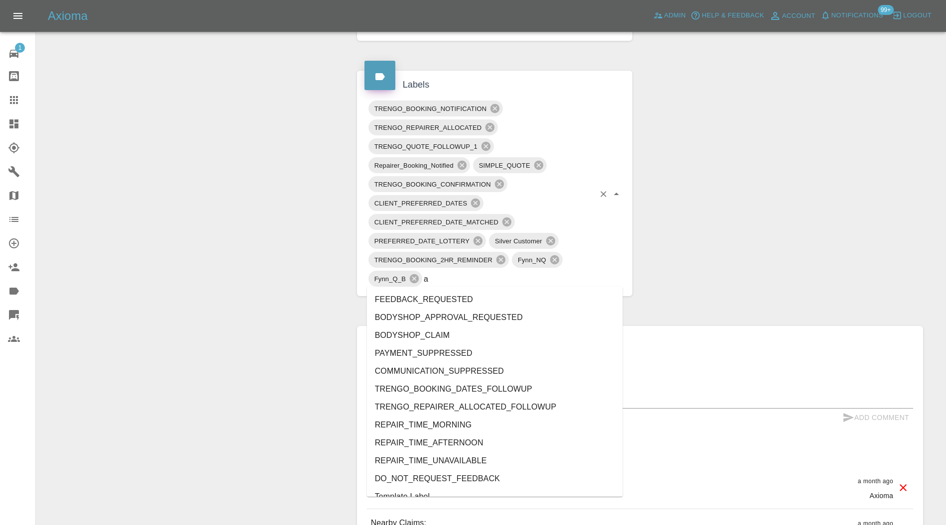
type input "au"
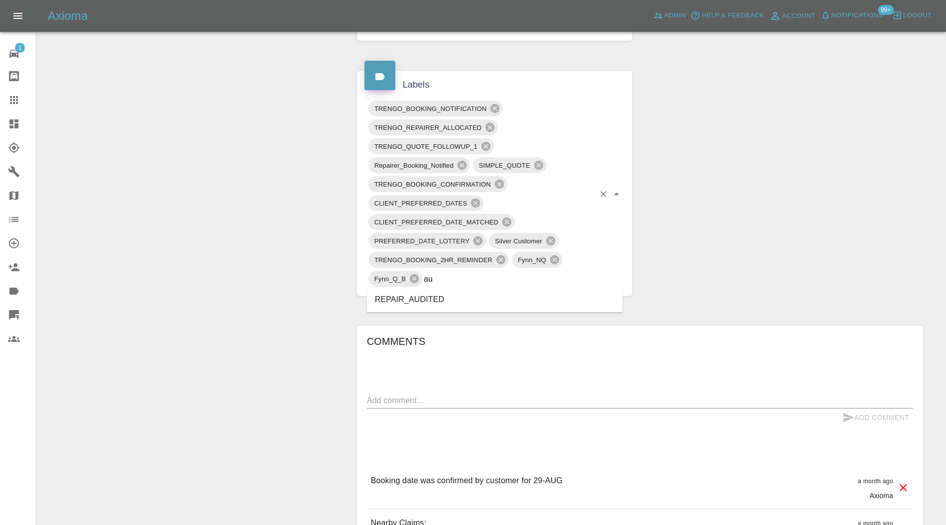
click at [443, 297] on li "REPAIR_AUDITED" at bounding box center [495, 300] width 256 height 18
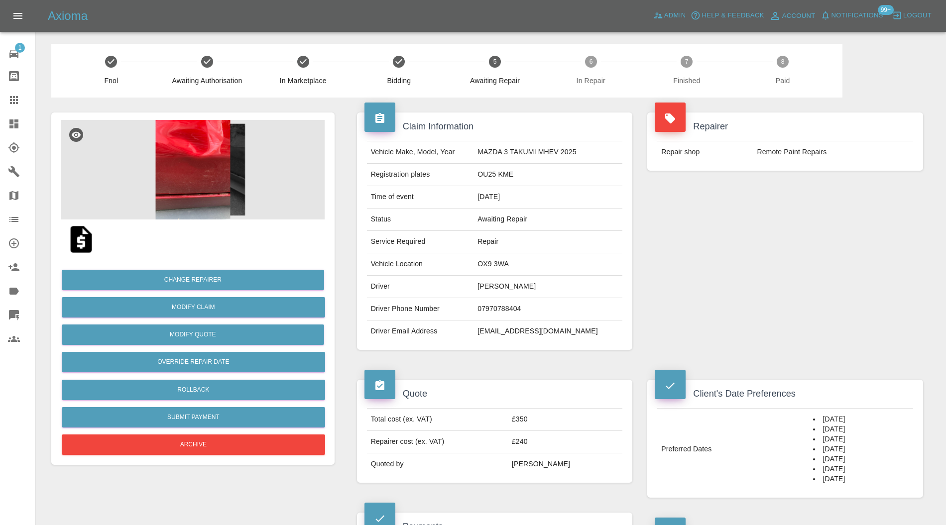
click at [227, 177] on img at bounding box center [192, 170] width 263 height 100
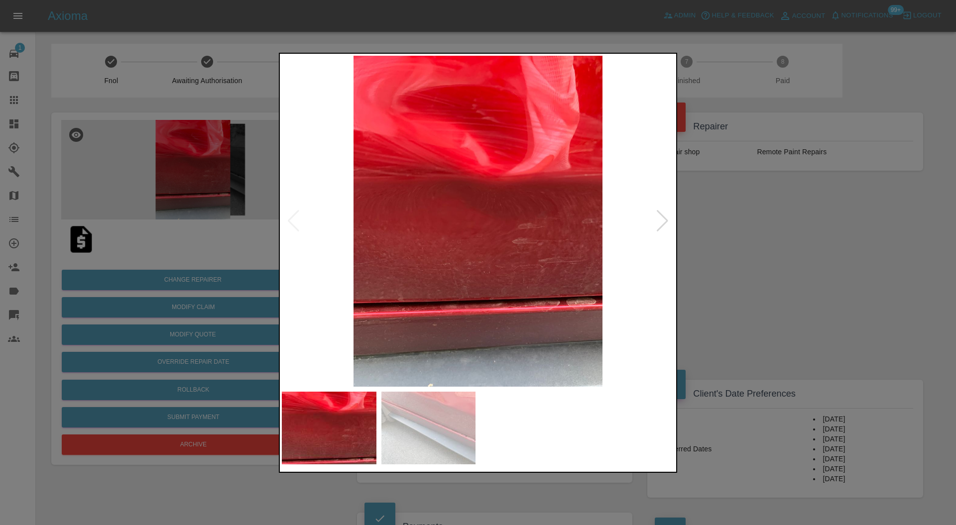
click at [448, 430] on img at bounding box center [428, 428] width 95 height 73
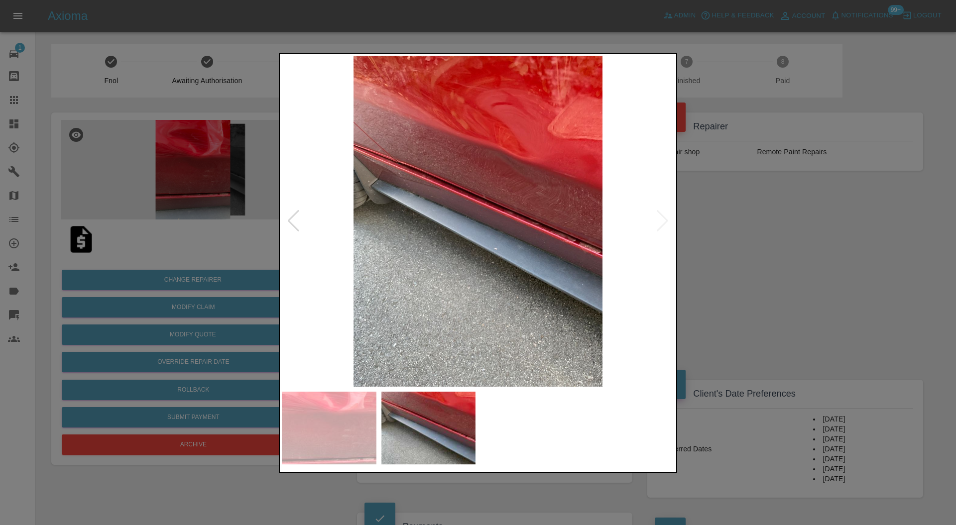
click at [683, 234] on div at bounding box center [478, 262] width 956 height 525
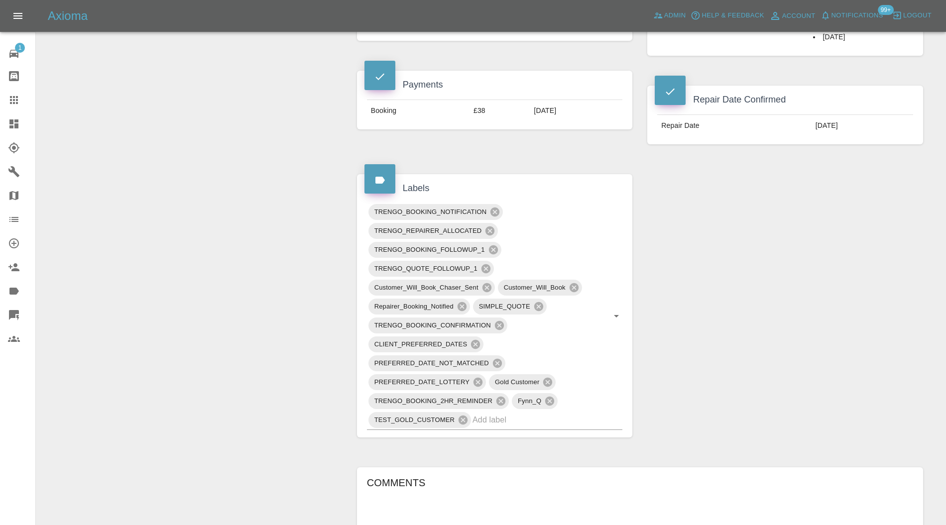
scroll to position [531, 0]
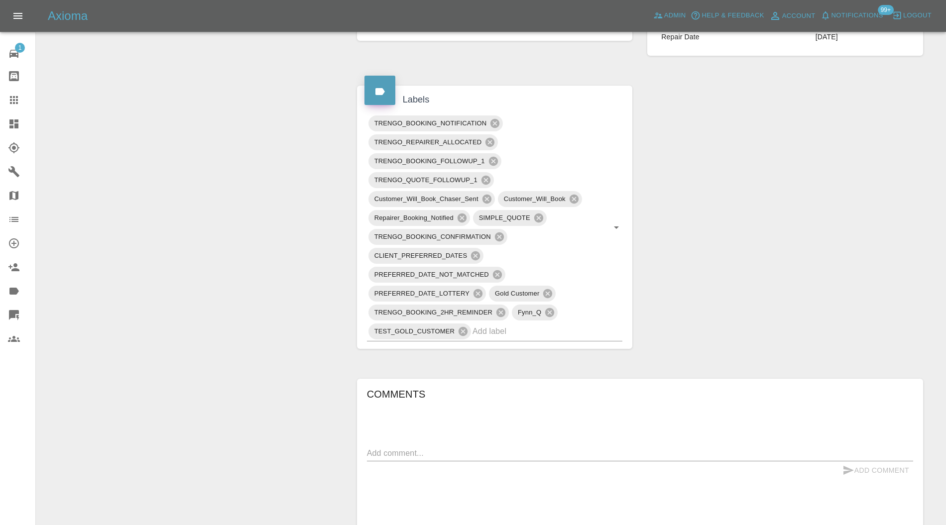
click at [538, 329] on input "text" at bounding box center [534, 331] width 122 height 15
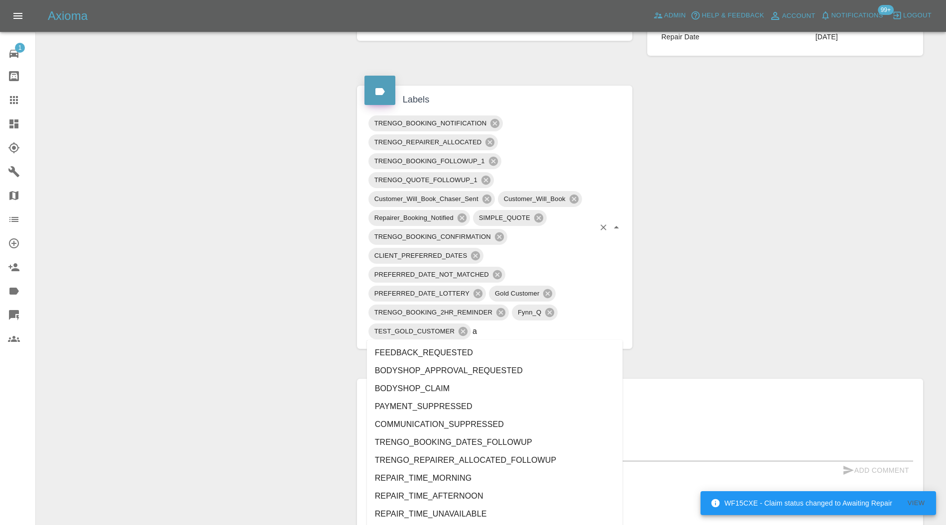
type input "au"
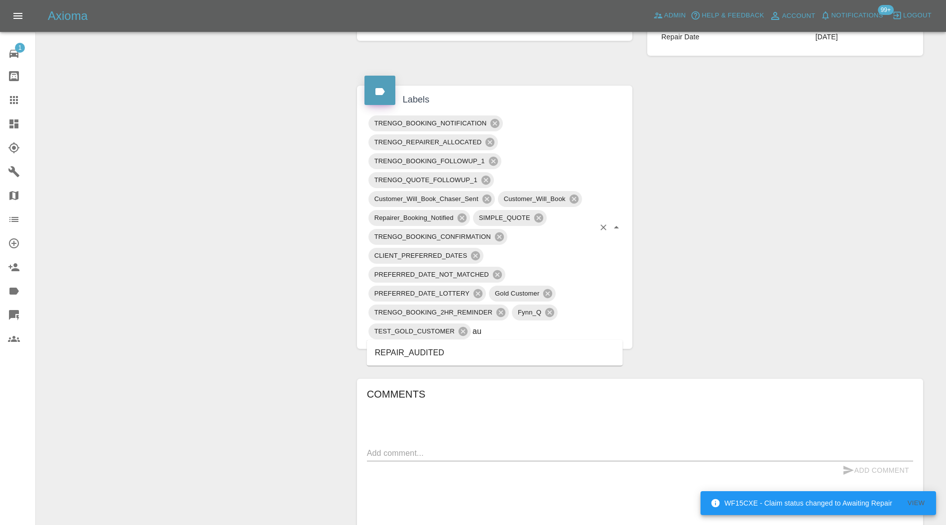
click at [462, 349] on li "REPAIR_AUDITED" at bounding box center [495, 353] width 256 height 18
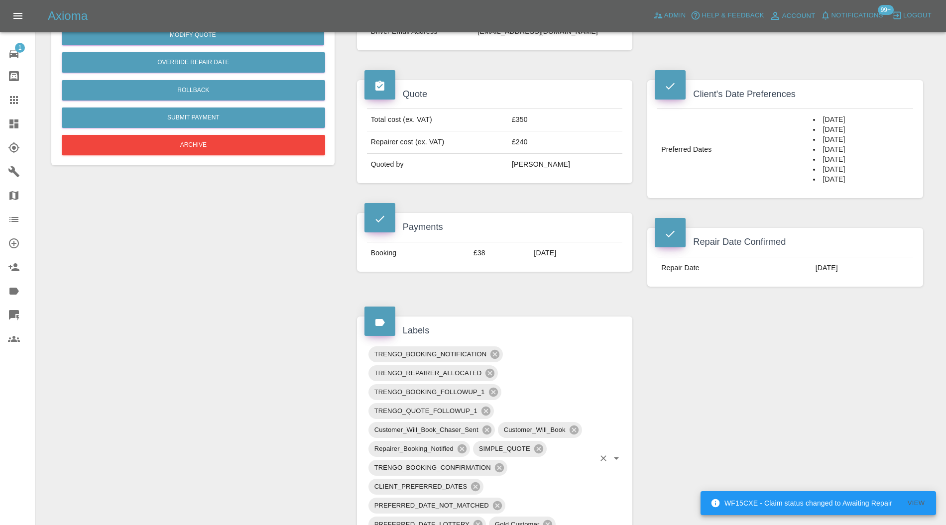
scroll to position [177, 0]
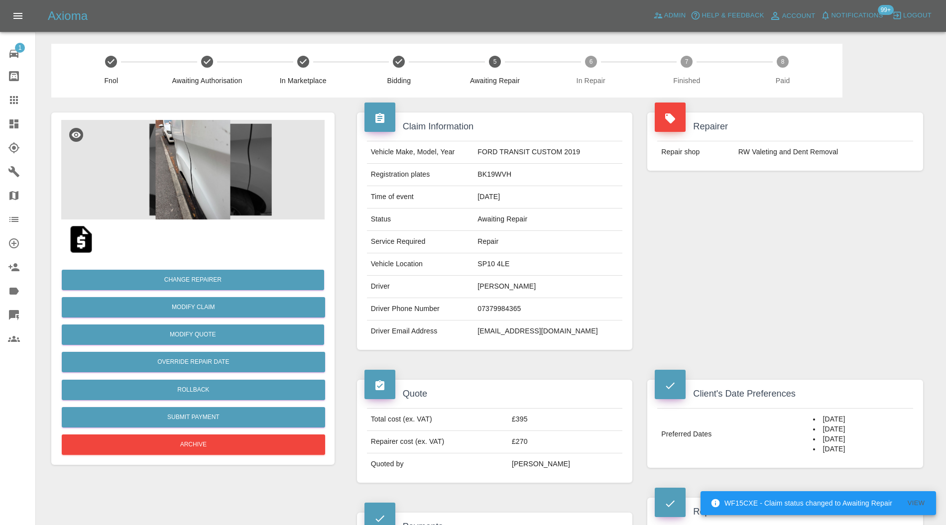
click at [199, 164] on img at bounding box center [192, 170] width 263 height 100
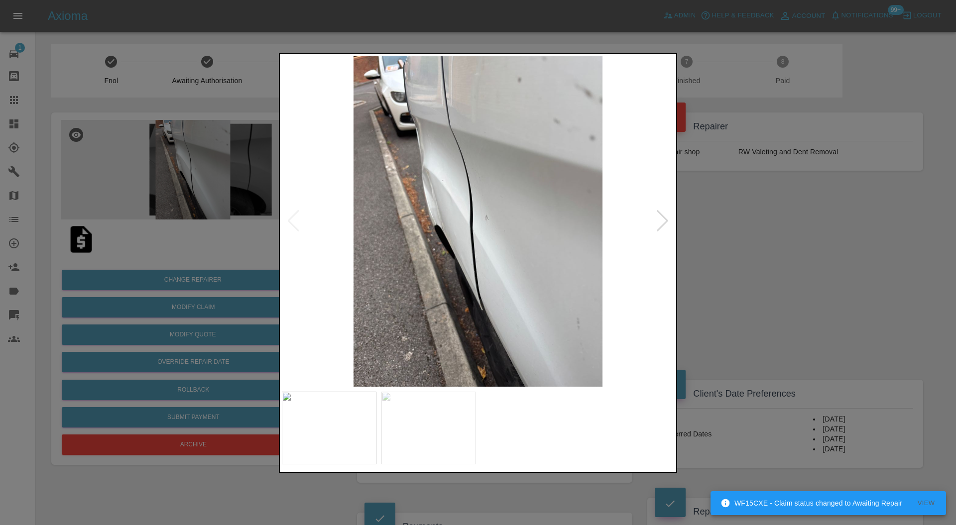
click at [659, 214] on div at bounding box center [662, 221] width 13 height 22
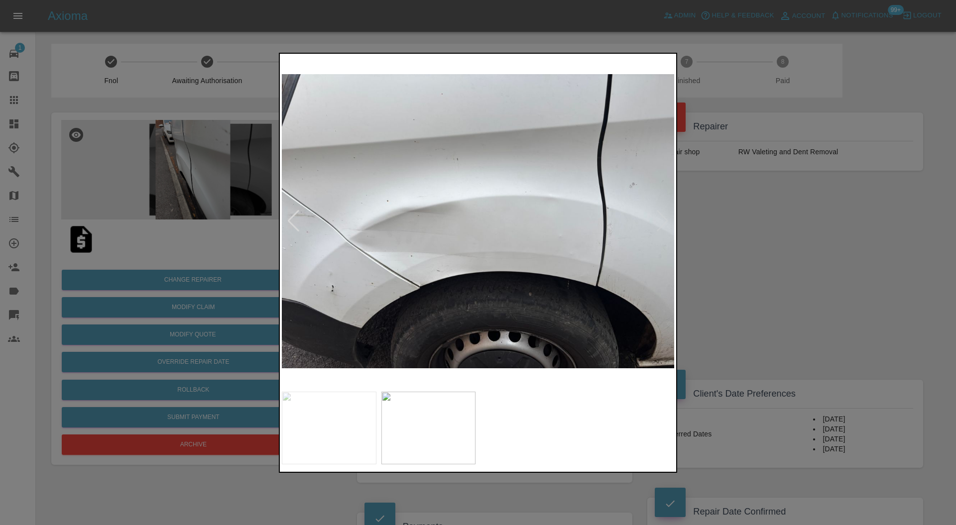
click at [662, 217] on img at bounding box center [478, 222] width 392 height 332
click at [723, 220] on div at bounding box center [478, 262] width 956 height 525
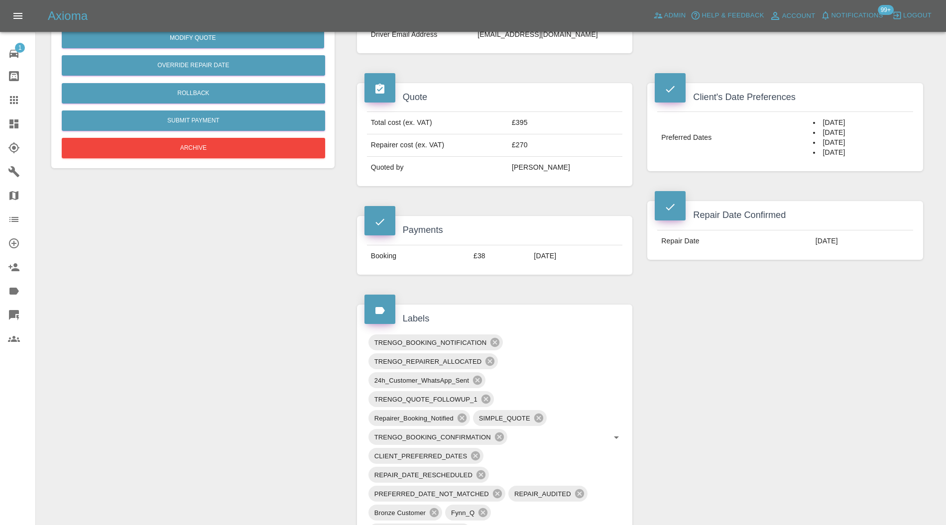
scroll to position [531, 0]
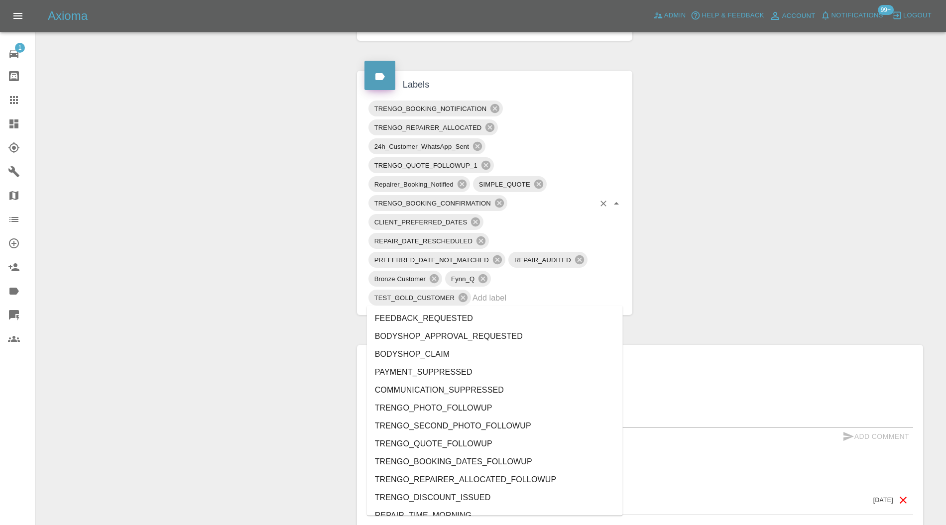
click at [574, 299] on input "text" at bounding box center [534, 297] width 122 height 15
type input "au"
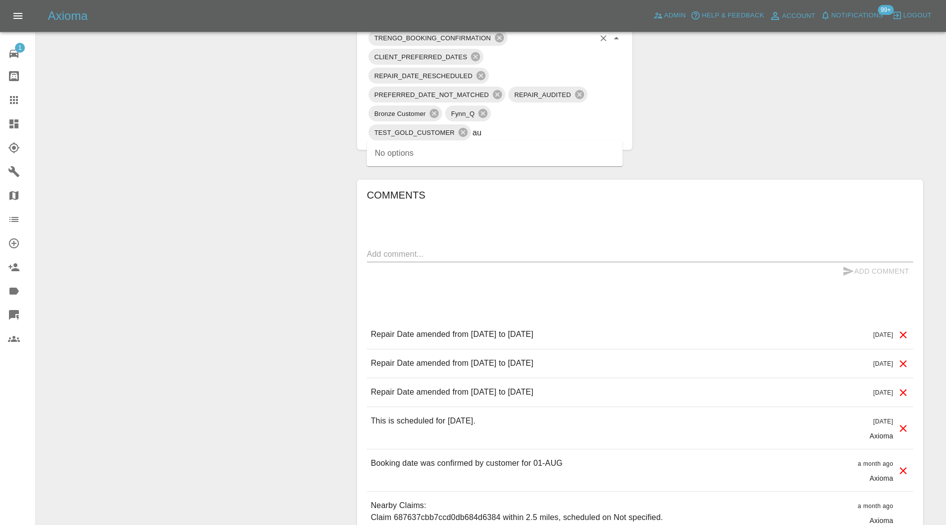
scroll to position [177, 0]
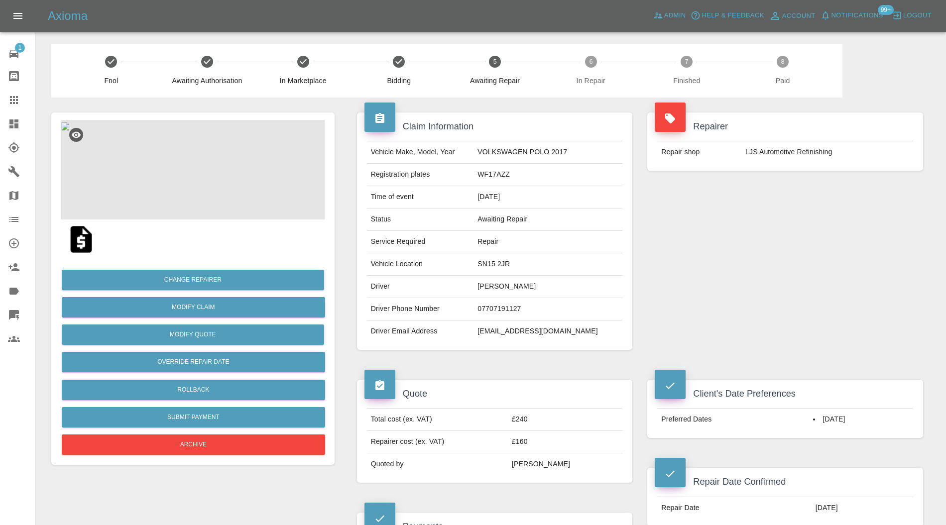
click at [69, 130] on img at bounding box center [65, 127] width 8 height 8
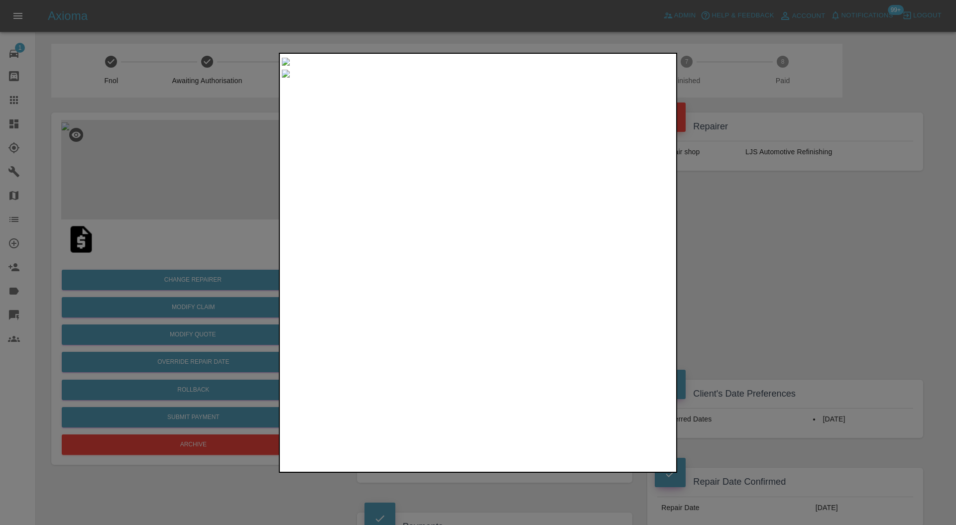
click at [777, 240] on div at bounding box center [478, 262] width 956 height 525
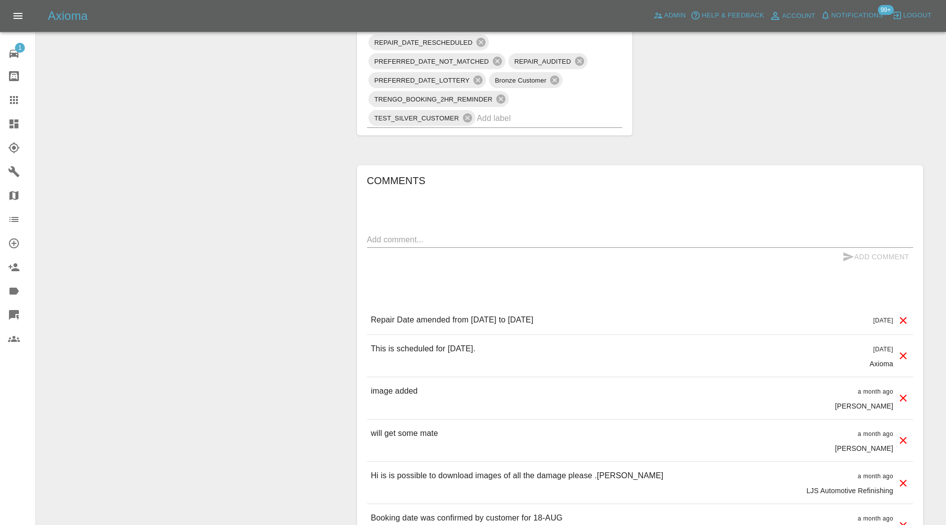
scroll to position [662, 0]
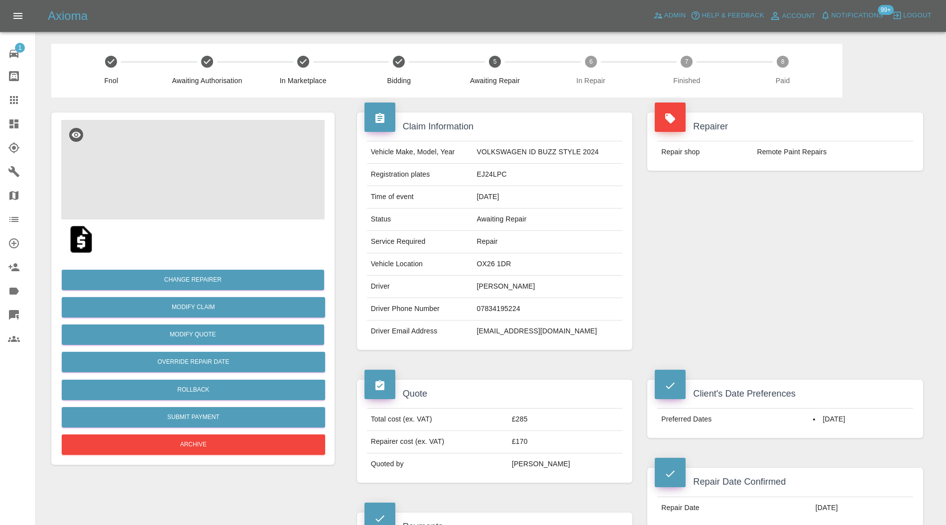
click at [188, 172] on img at bounding box center [192, 170] width 263 height 100
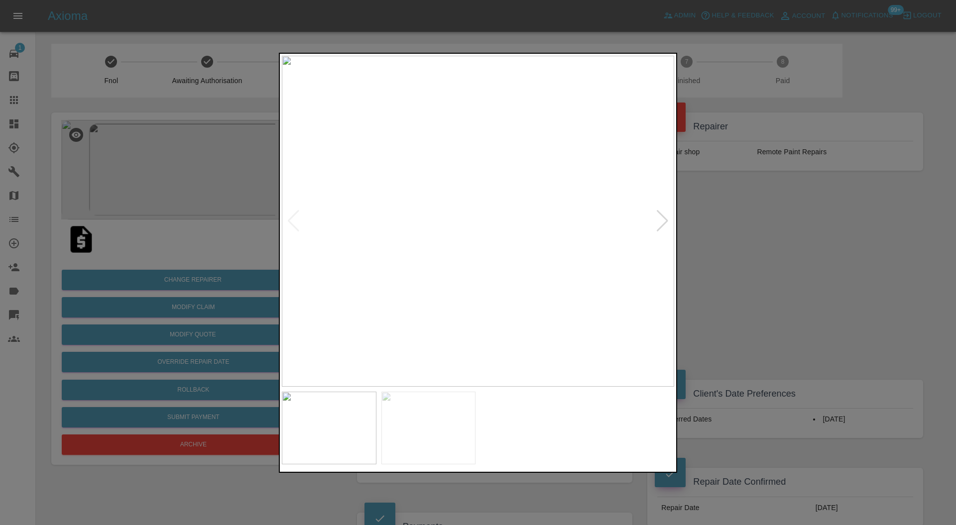
click at [752, 232] on div at bounding box center [478, 262] width 956 height 525
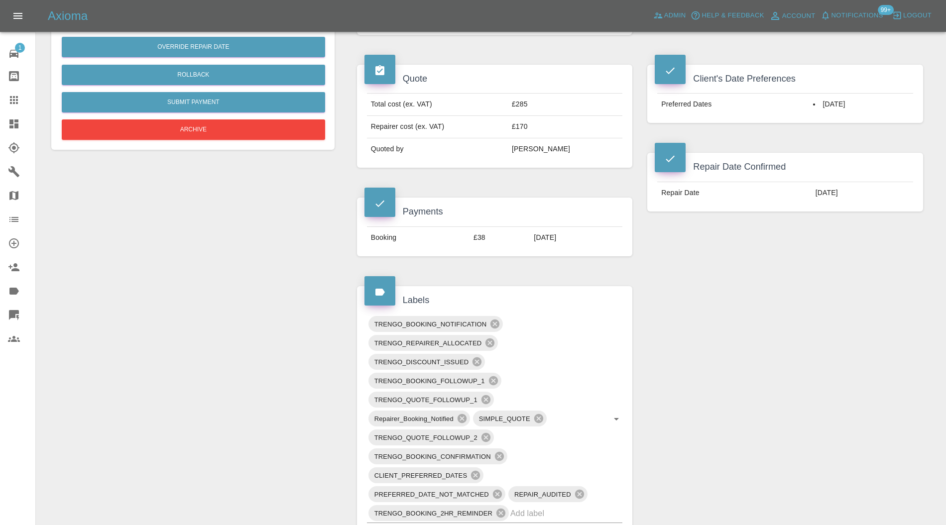
scroll to position [620, 0]
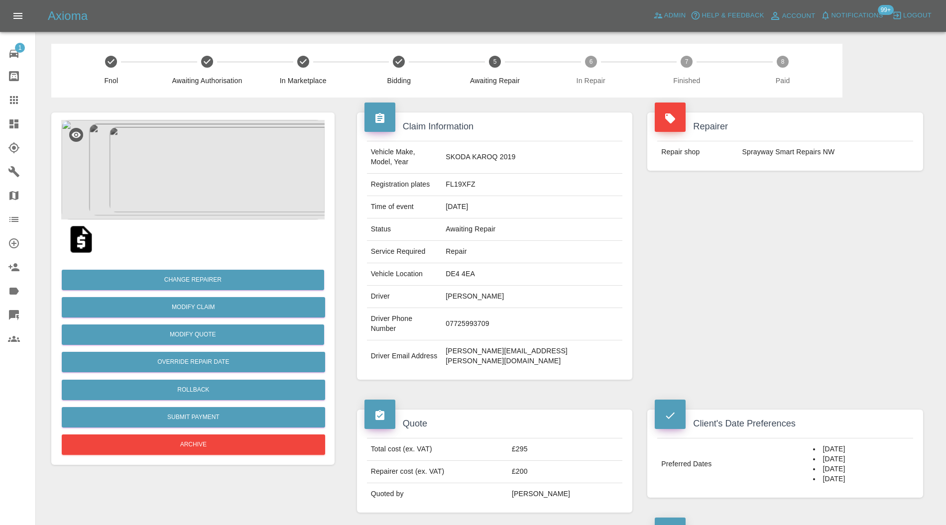
click at [208, 173] on img at bounding box center [192, 170] width 263 height 100
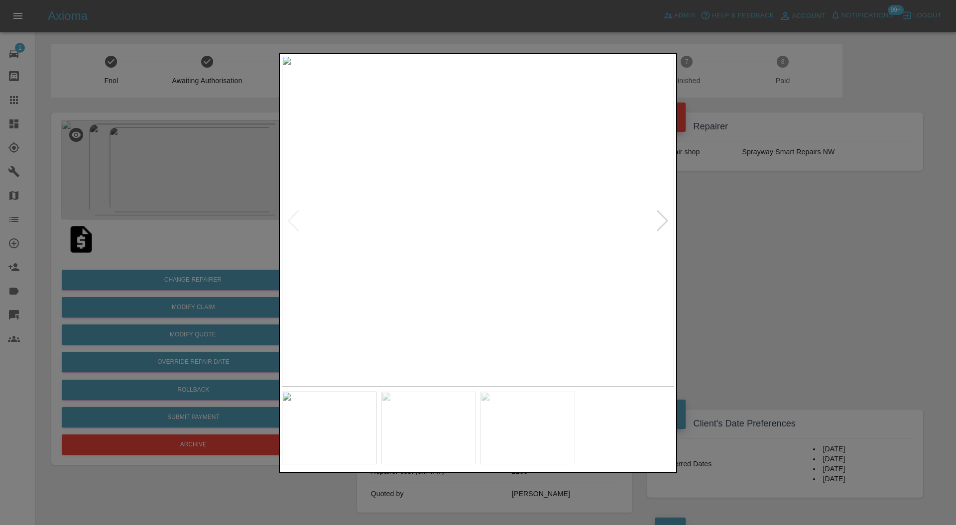
click at [658, 224] on div at bounding box center [662, 221] width 13 height 22
click at [662, 221] on div at bounding box center [662, 221] width 13 height 22
click at [760, 230] on div at bounding box center [478, 262] width 956 height 525
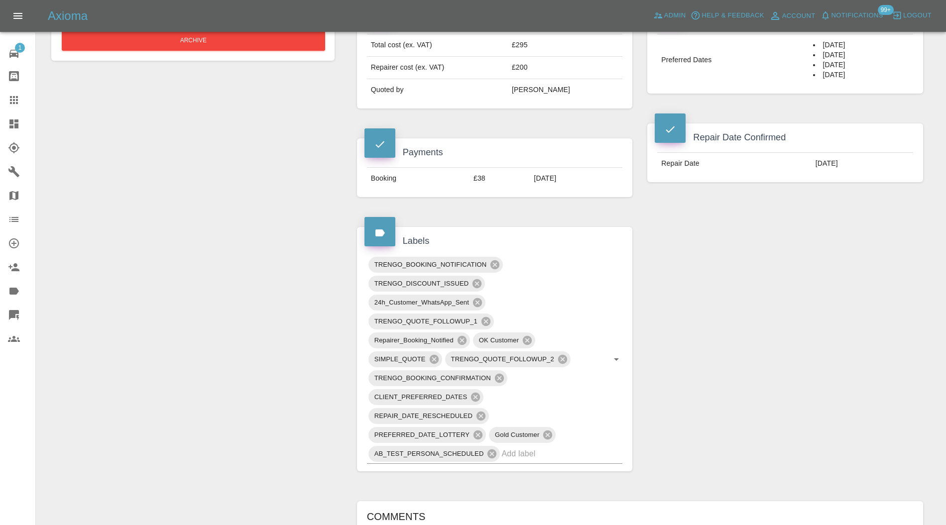
scroll to position [531, 0]
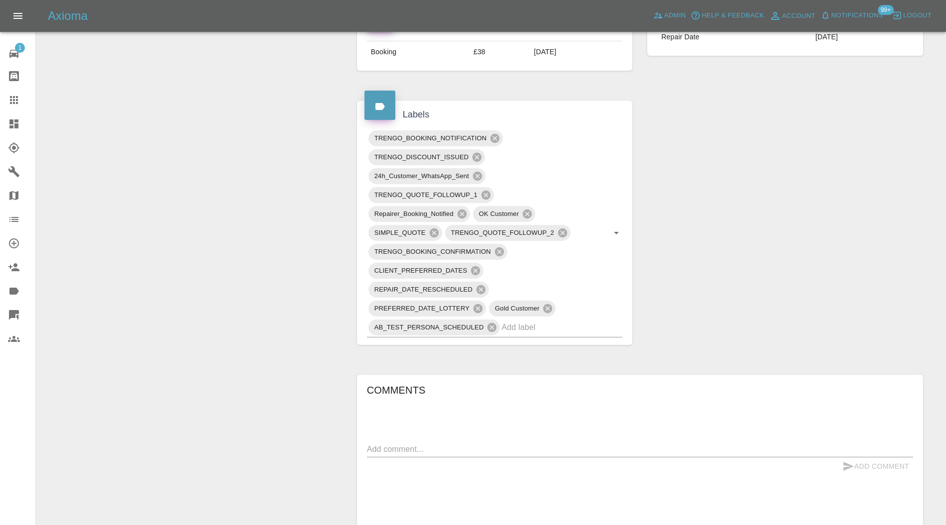
click at [548, 311] on div "TRENGO_BOOKING_NOTIFICATION TRENGO_DISCOUNT_ISSUED 24h_Customer_WhatsApp_Sent T…" at bounding box center [495, 234] width 276 height 224
click at [549, 320] on input "text" at bounding box center [548, 327] width 93 height 15
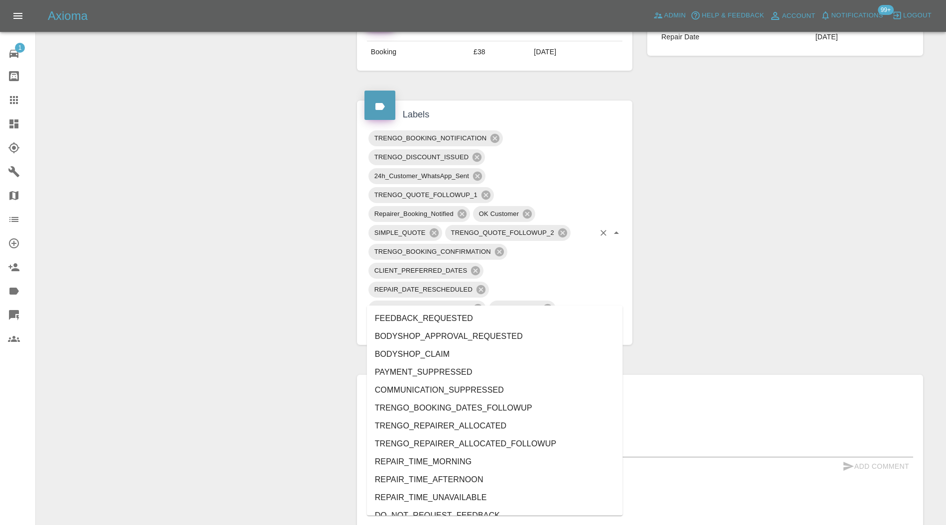
type input "au"
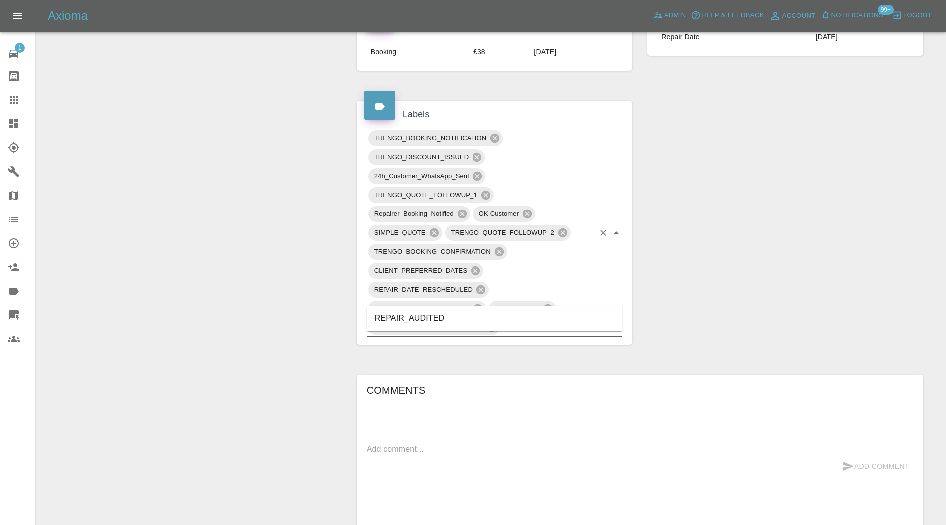
click at [453, 314] on li "REPAIR_AUDITED" at bounding box center [495, 319] width 256 height 18
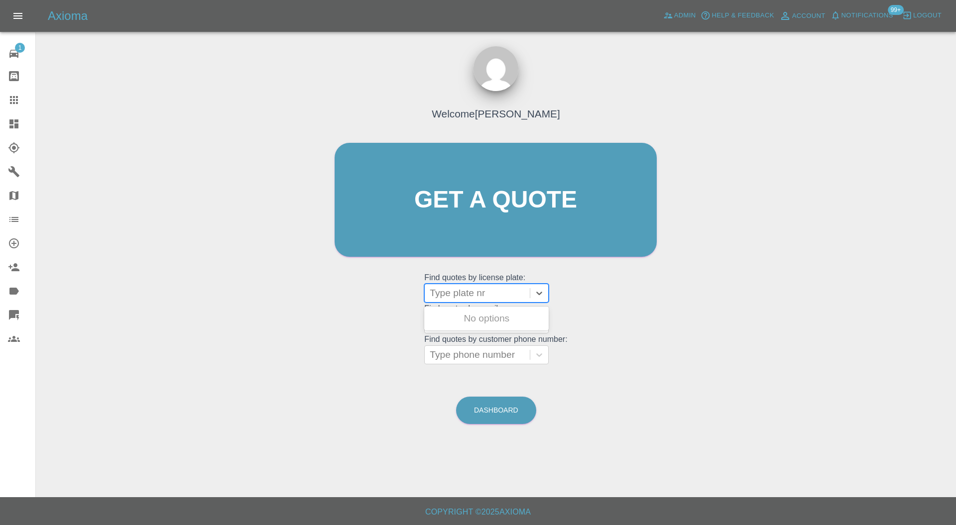
click at [456, 294] on div at bounding box center [477, 293] width 95 height 14
type input "bp66"
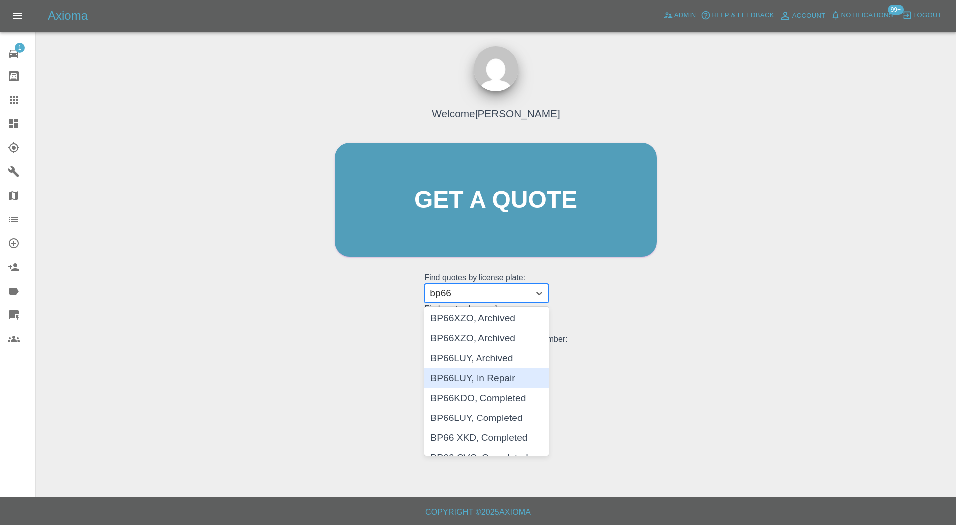
click at [491, 380] on div "BP66LUY, In Repair" at bounding box center [486, 379] width 125 height 20
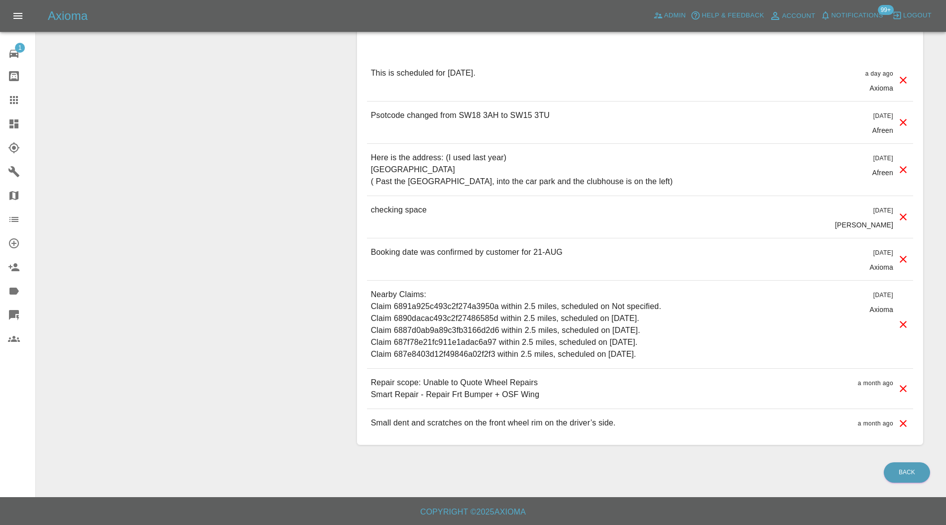
scroll to position [999, 0]
drag, startPoint x: 563, startPoint y: 396, endPoint x: 372, endPoint y: 398, distance: 190.8
click at [372, 398] on div "Repair scope: Unable to Quote Wheel Repairs Smart Repair - Repair Frt Bumper + …" at bounding box center [640, 389] width 546 height 40
copy p "Smart Repair - Repair Frt Bumper + OSF Wing"
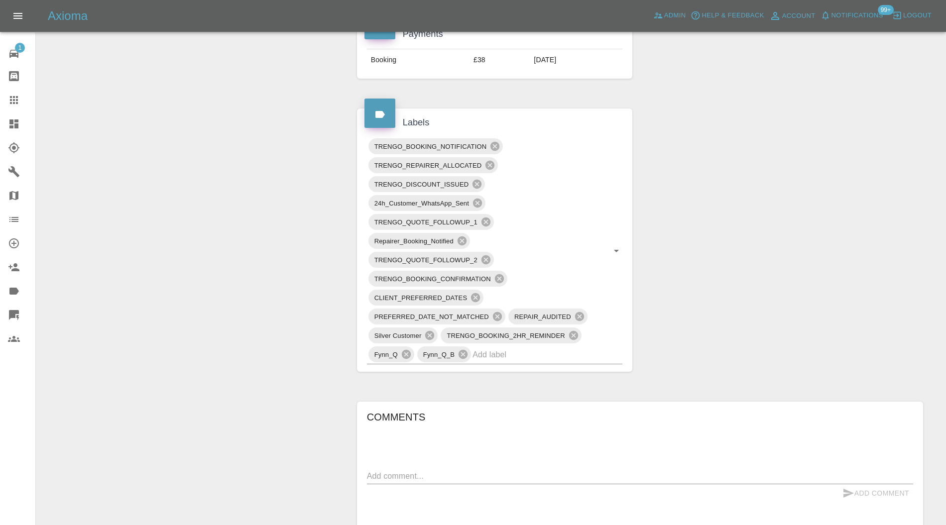
scroll to position [734, 0]
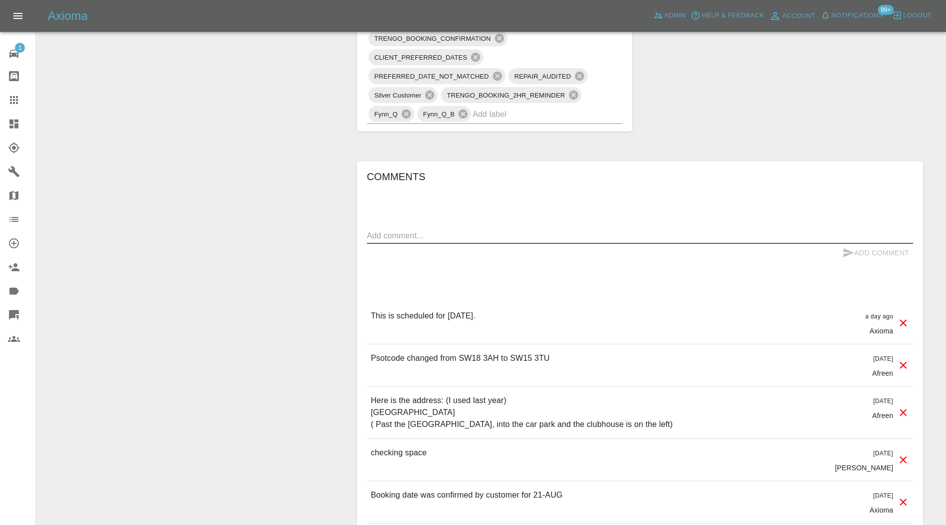
click at [466, 239] on textarea at bounding box center [640, 235] width 546 height 11
paste textarea "Smart Repair - Repair Frt Bumper + OSF Wing"
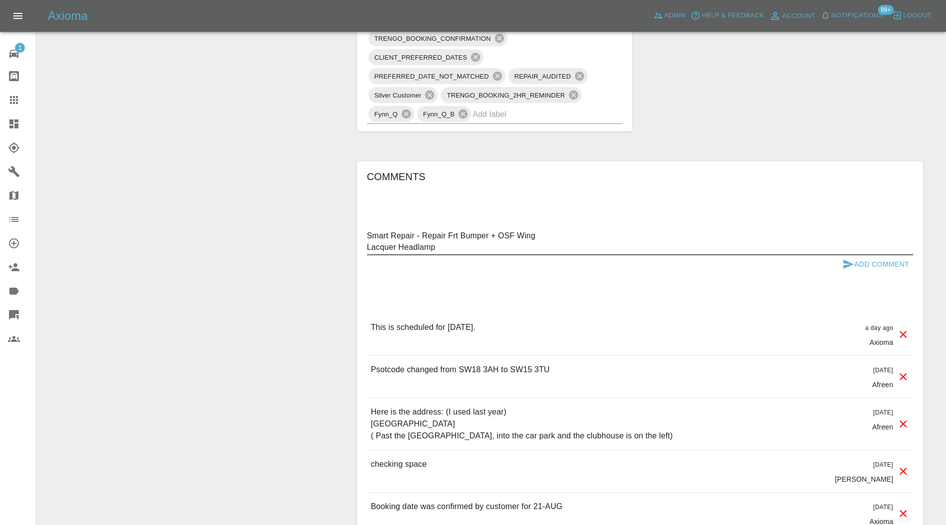
type textarea "Smart Repair - Repair Frt Bumper + OSF Wing Lacquer Headlamp"
click at [863, 261] on button "Add Comment" at bounding box center [876, 264] width 75 height 18
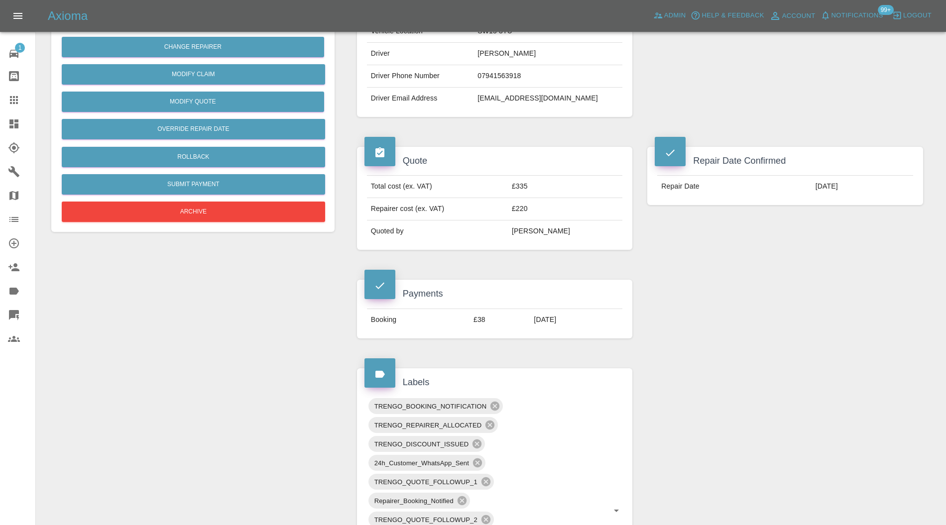
scroll to position [0, 0]
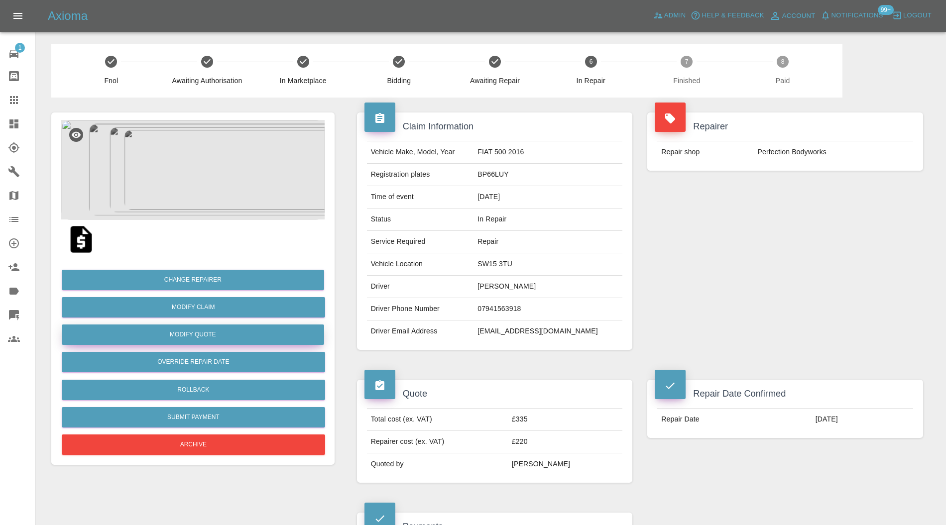
click at [238, 334] on button "Modify Quote" at bounding box center [193, 335] width 262 height 20
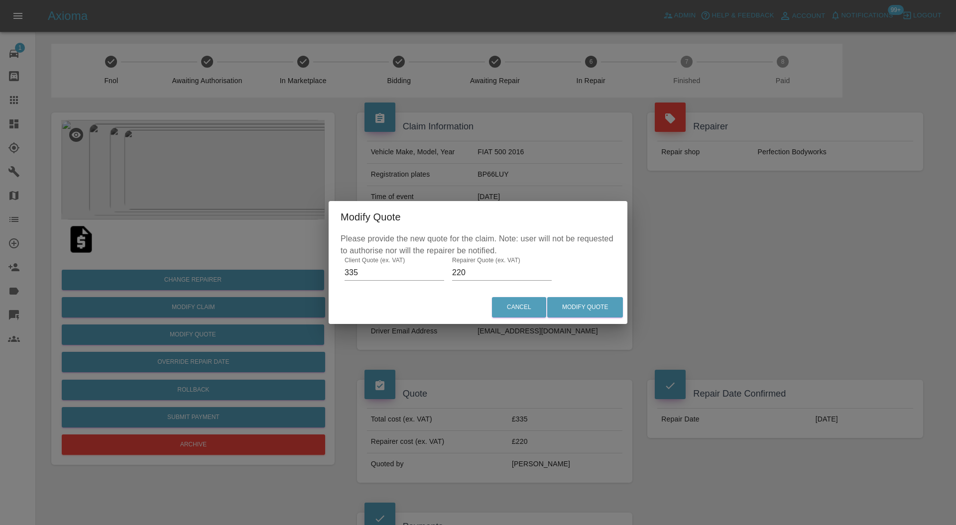
click at [353, 271] on input "335" at bounding box center [395, 273] width 100 height 16
type input "385"
click at [459, 273] on input "220" at bounding box center [502, 273] width 100 height 16
type input "270"
click at [572, 307] on button "Modify Quote" at bounding box center [585, 307] width 76 height 20
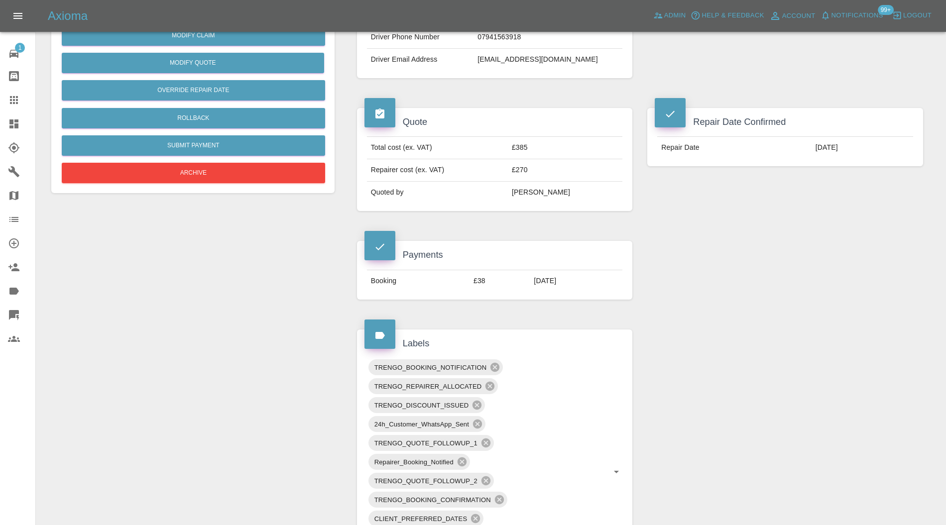
scroll to position [620, 0]
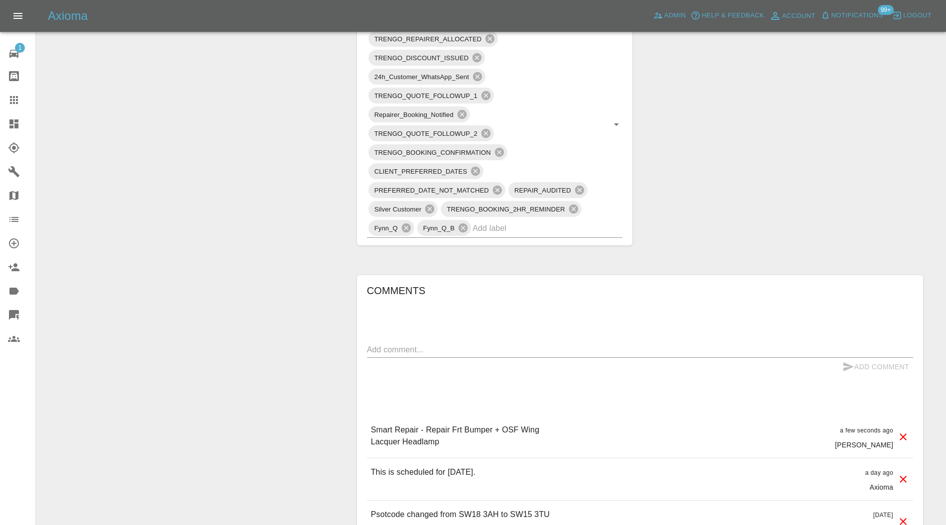
click at [520, 234] on div "TRENGO_BOOKING_NOTIFICATION TRENGO_REPAIRER_ALLOCATED TRENGO_DISCOUNT_ISSUED 24…" at bounding box center [495, 124] width 256 height 228
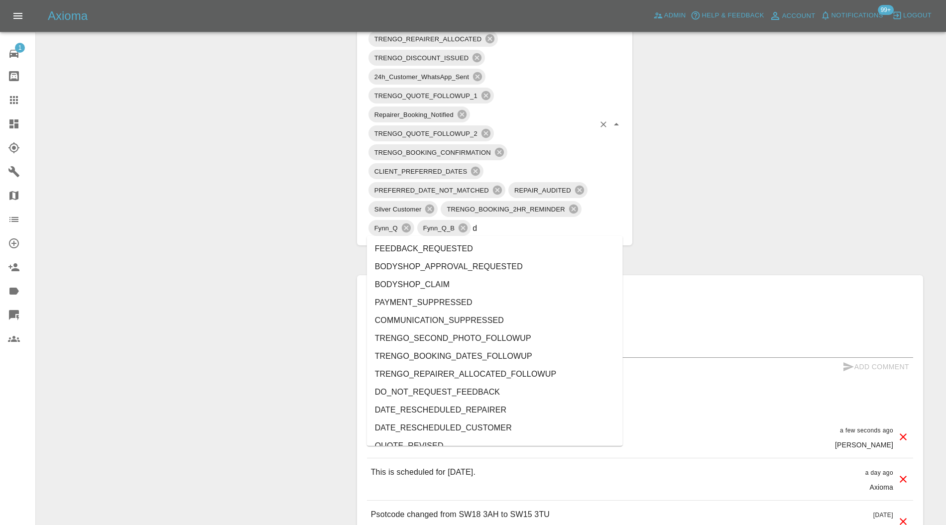
type input "do"
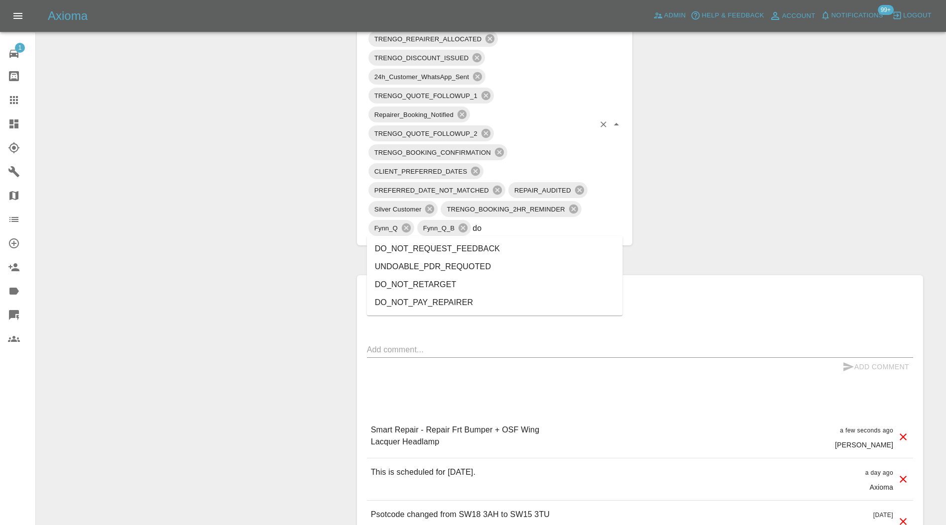
click at [500, 248] on li "DO_NOT_REQUEST_FEEDBACK" at bounding box center [495, 249] width 256 height 18
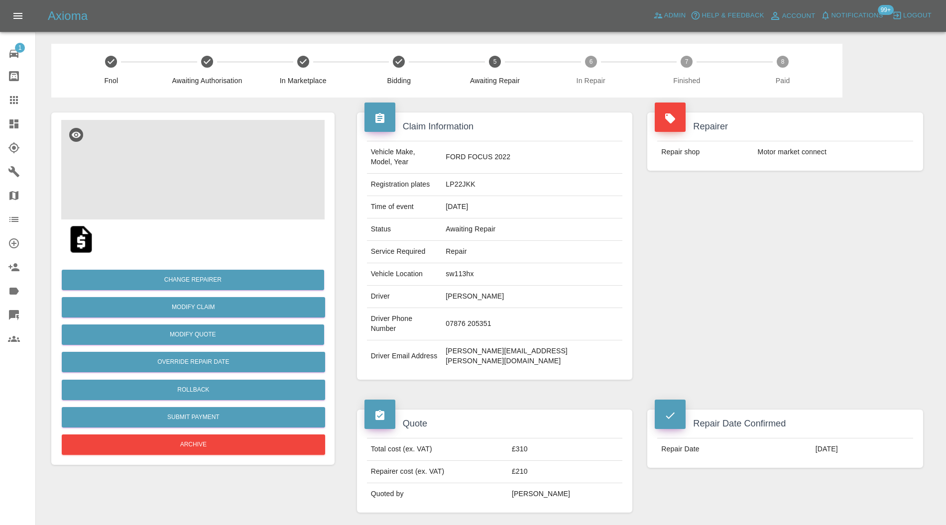
click at [215, 168] on img at bounding box center [192, 170] width 263 height 100
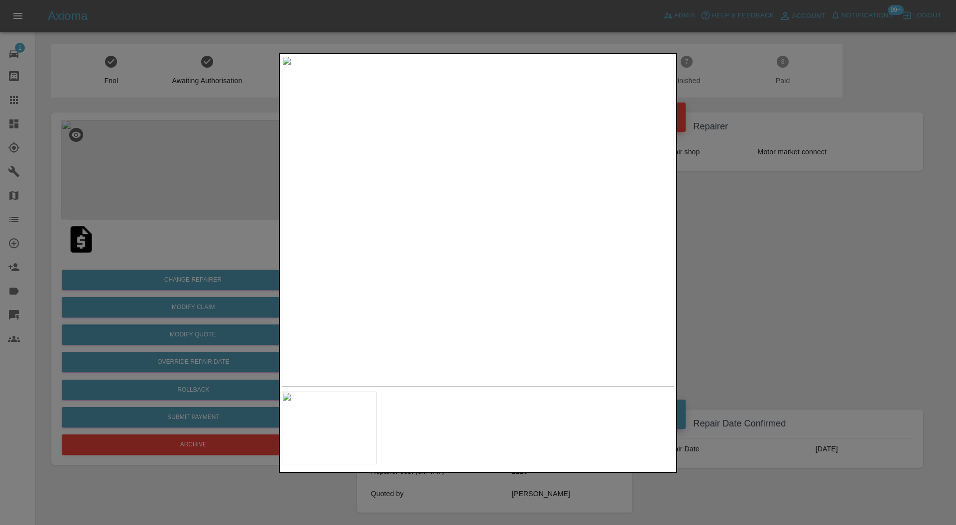
click at [769, 241] on div at bounding box center [478, 262] width 956 height 525
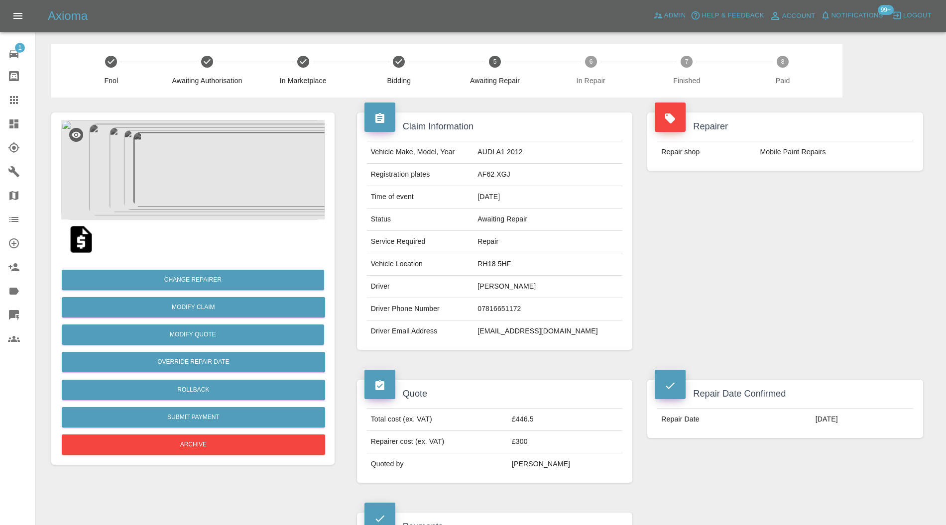
click at [214, 189] on img at bounding box center [192, 170] width 263 height 100
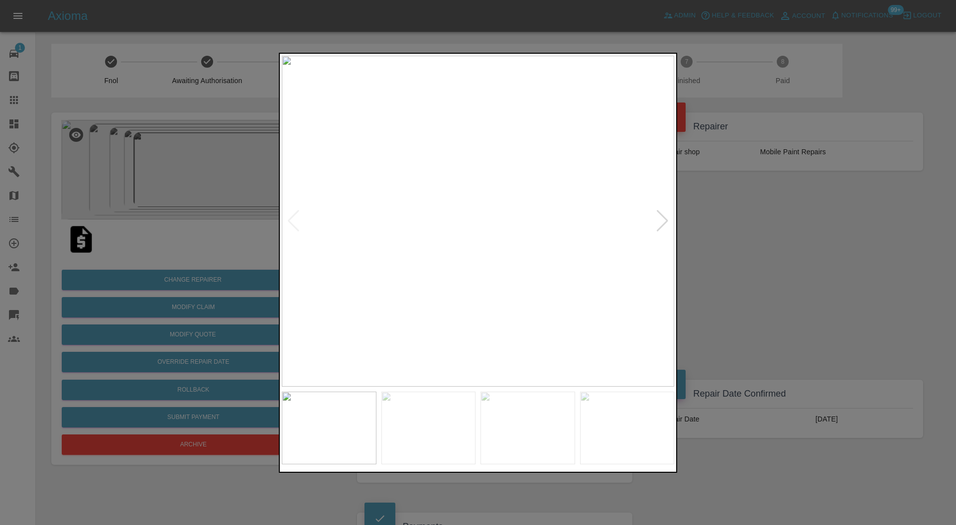
click at [753, 263] on div at bounding box center [478, 262] width 956 height 525
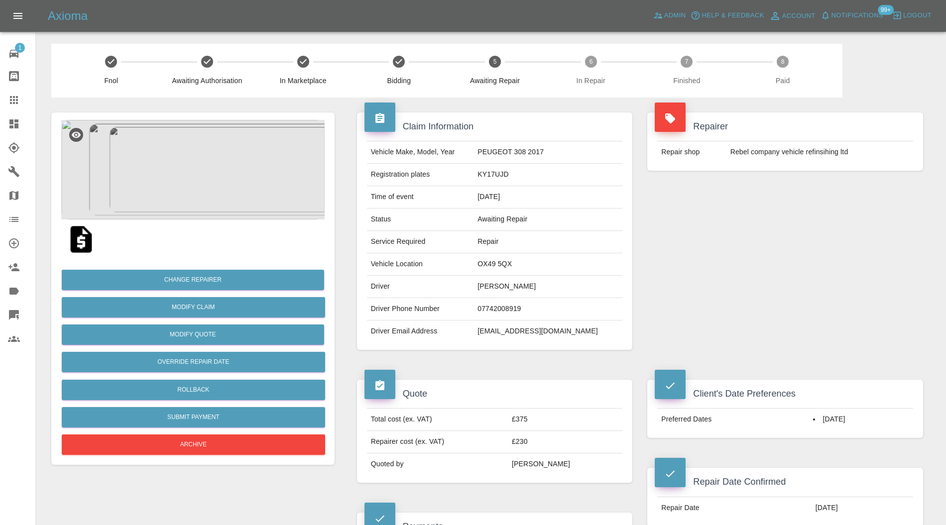
click at [204, 154] on img at bounding box center [192, 170] width 263 height 100
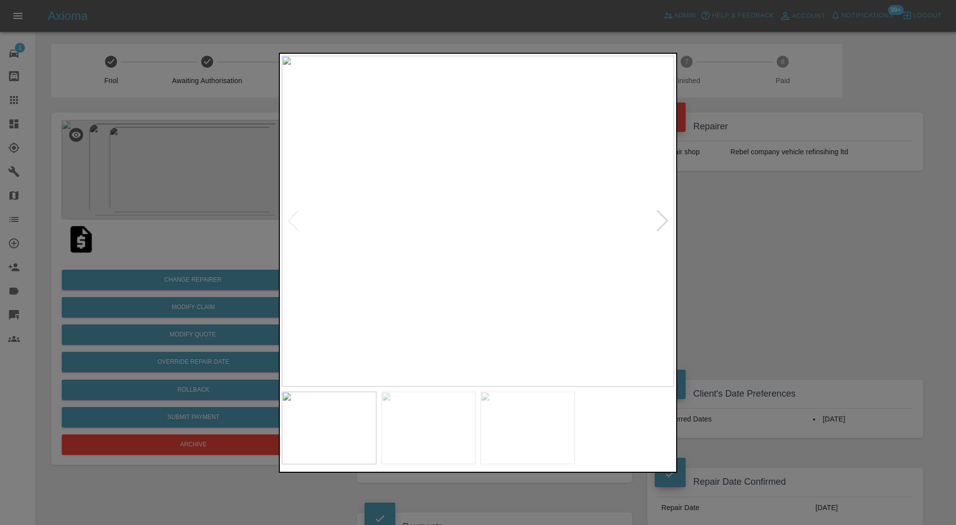
click at [471, 444] on img at bounding box center [428, 428] width 95 height 73
click at [524, 418] on img at bounding box center [528, 428] width 95 height 73
click at [750, 254] on div at bounding box center [478, 262] width 956 height 525
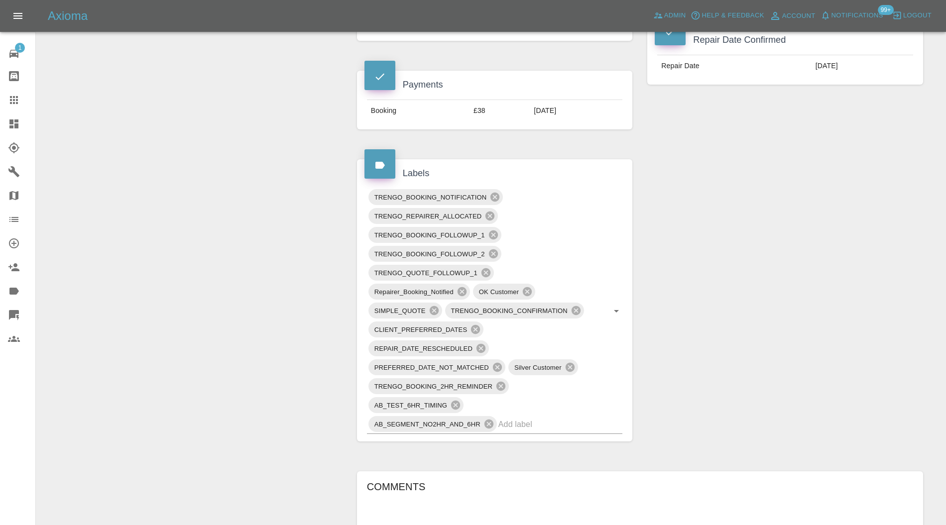
scroll to position [442, 0]
click at [585, 423] on input "text" at bounding box center [547, 424] width 97 height 15
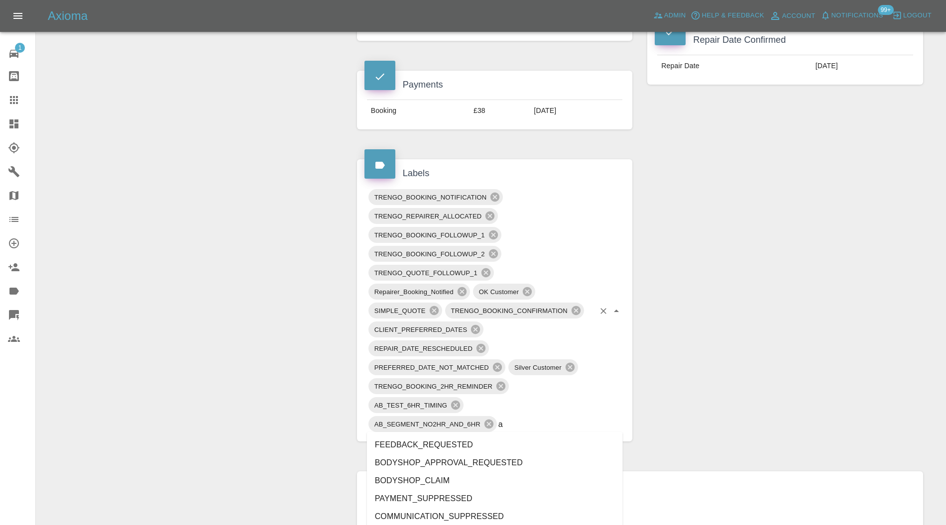
type input "au"
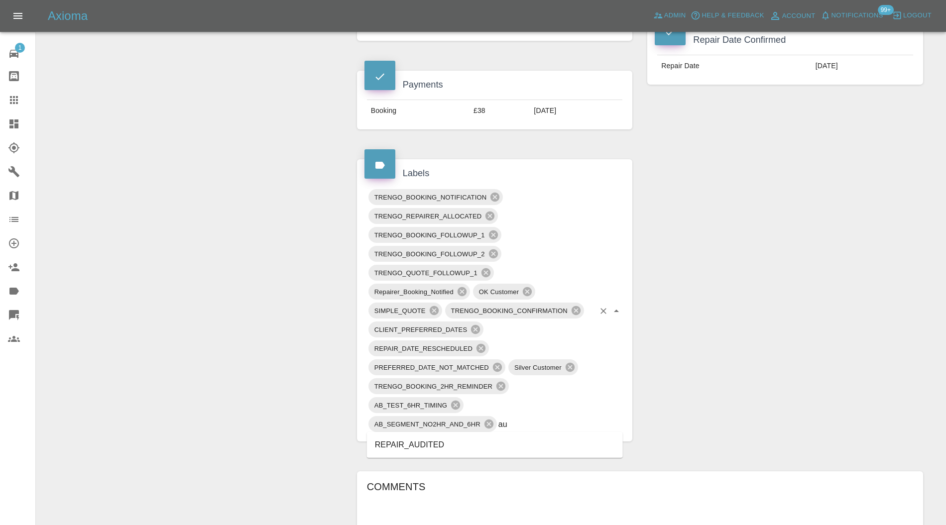
click at [431, 443] on li "REPAIR_AUDITED" at bounding box center [495, 445] width 256 height 18
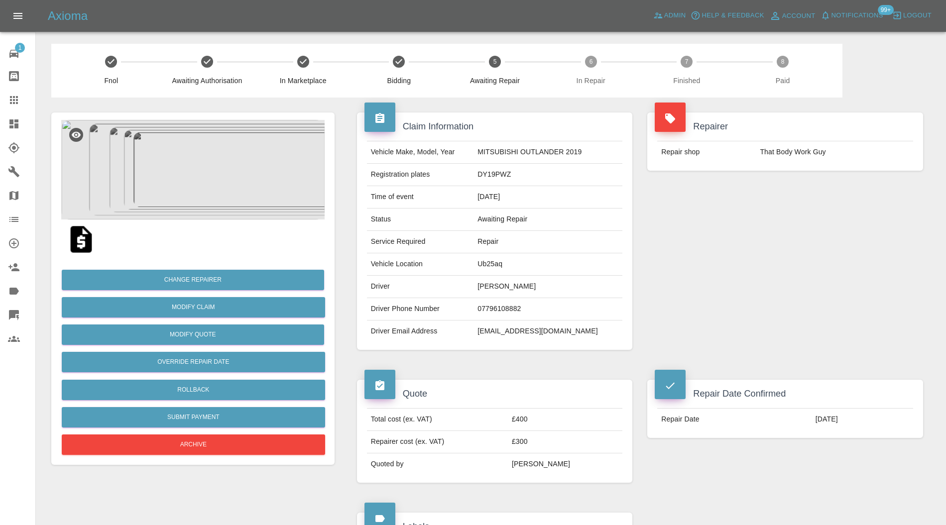
click at [208, 174] on img at bounding box center [192, 170] width 263 height 100
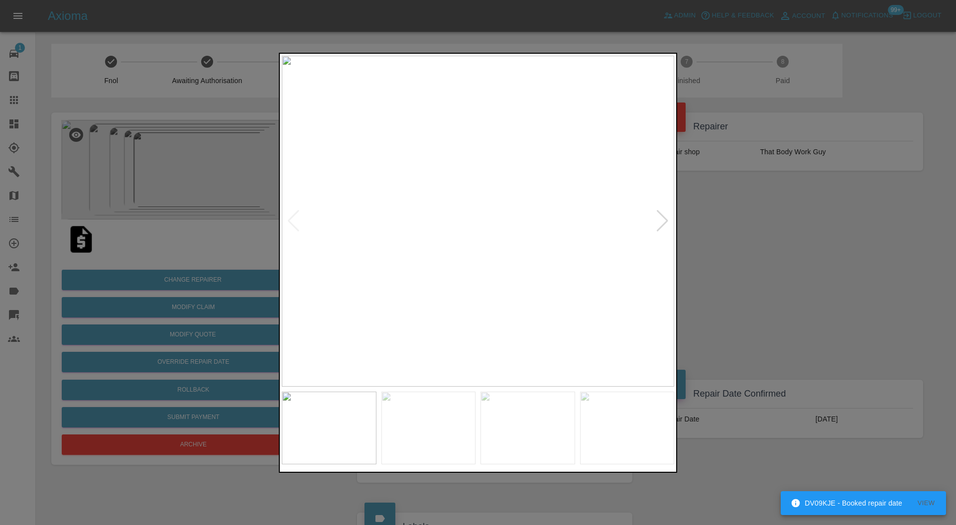
click at [665, 217] on div at bounding box center [662, 221] width 13 height 22
click at [664, 217] on div at bounding box center [662, 221] width 13 height 22
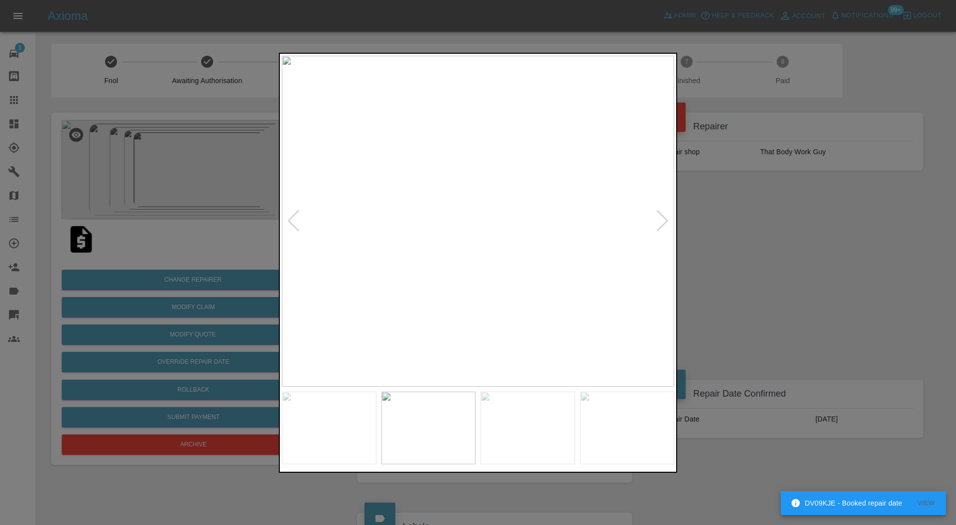
click at [664, 217] on div at bounding box center [662, 221] width 13 height 22
click at [751, 224] on div at bounding box center [478, 262] width 956 height 525
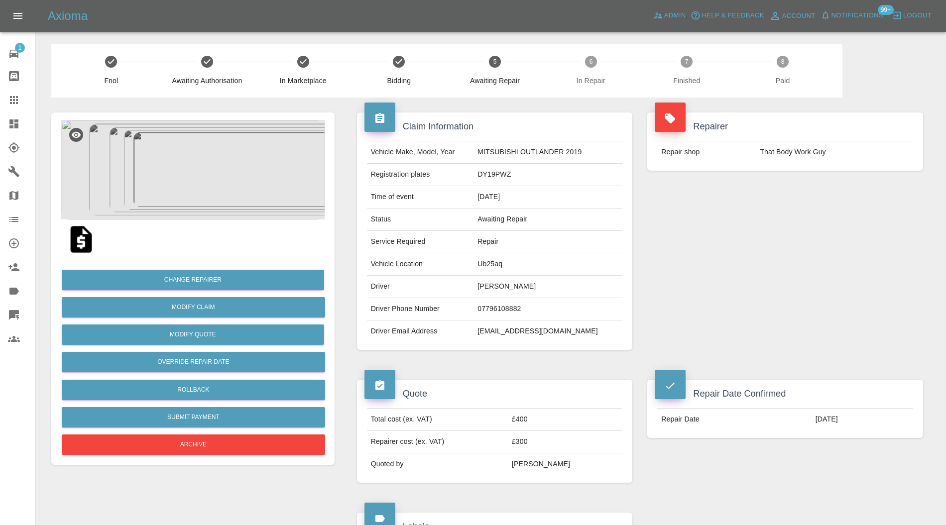
scroll to position [442, 0]
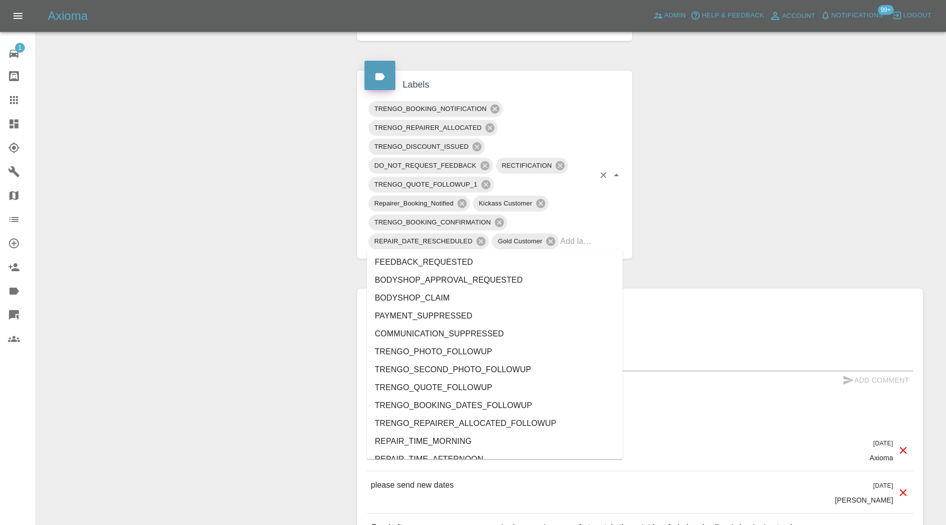
click at [576, 241] on input "text" at bounding box center [577, 241] width 34 height 15
type input "au"
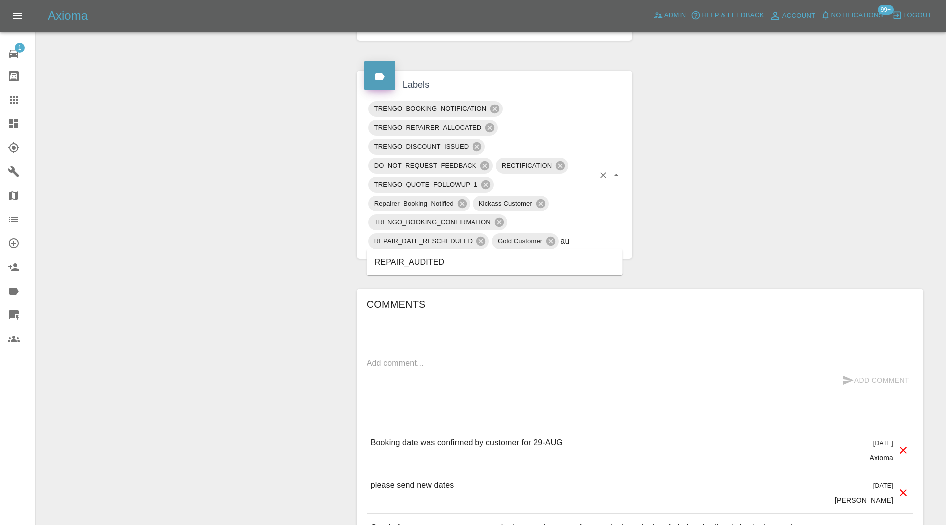
click at [452, 255] on li "REPAIR_AUDITED" at bounding box center [495, 262] width 256 height 18
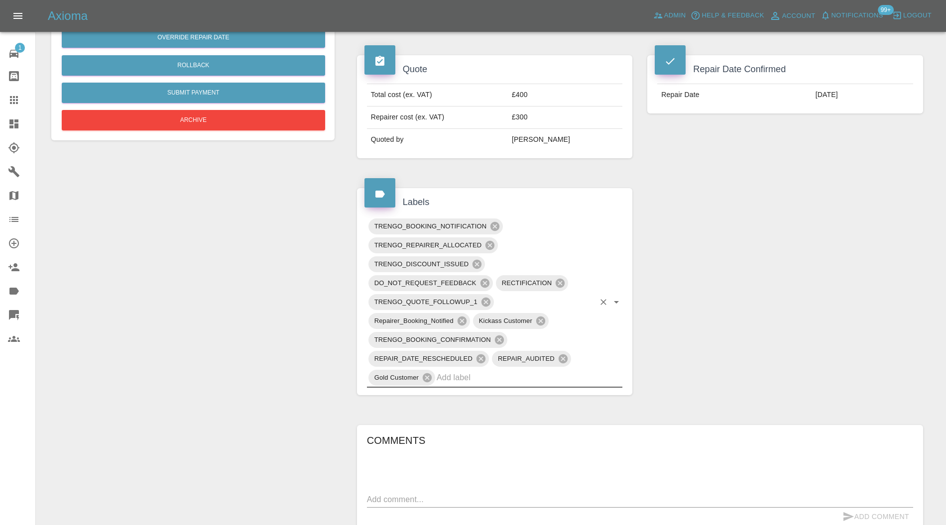
scroll to position [0, 0]
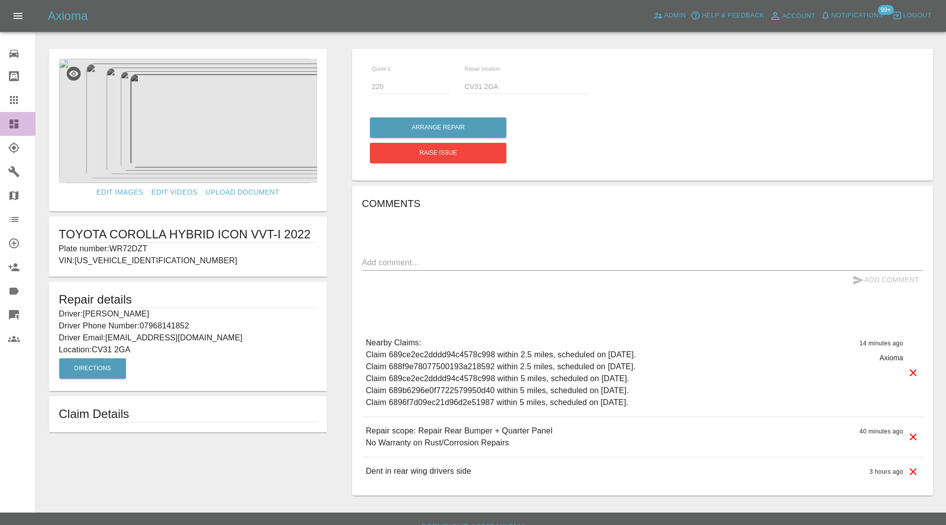
click at [16, 122] on icon at bounding box center [13, 124] width 9 height 9
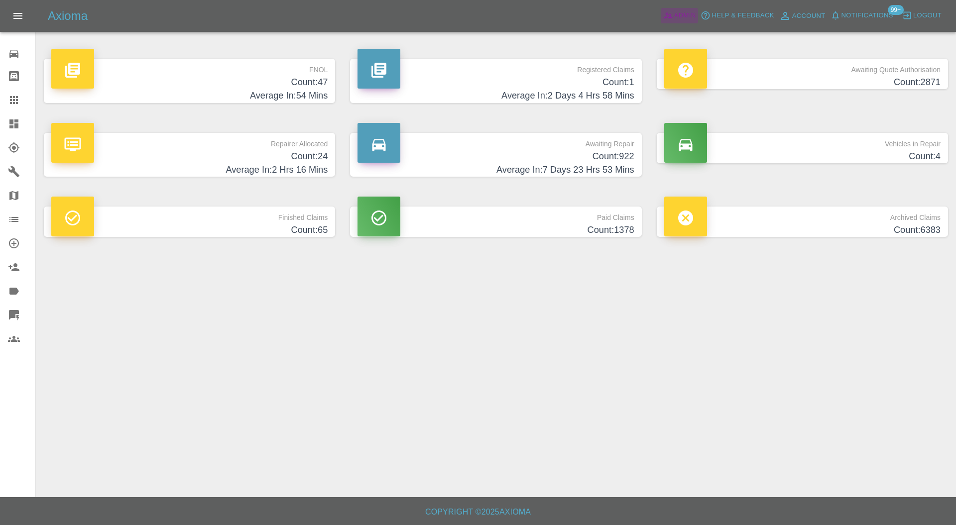
click at [681, 13] on span "Admin" at bounding box center [685, 15] width 22 height 11
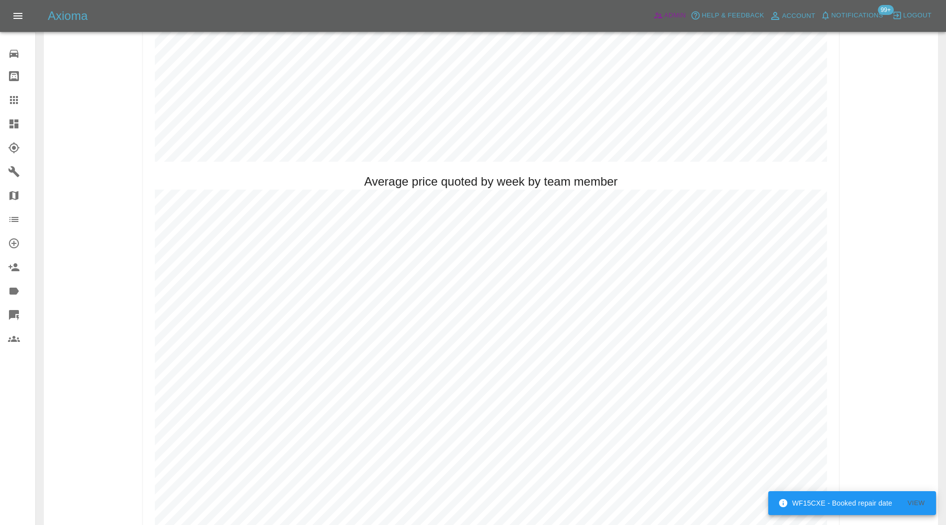
scroll to position [440, 0]
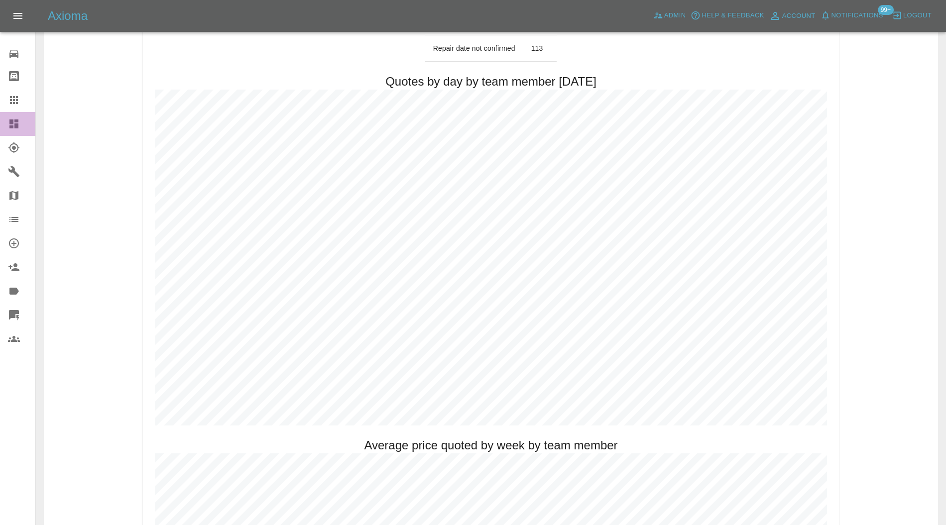
click at [18, 119] on icon at bounding box center [14, 124] width 12 height 12
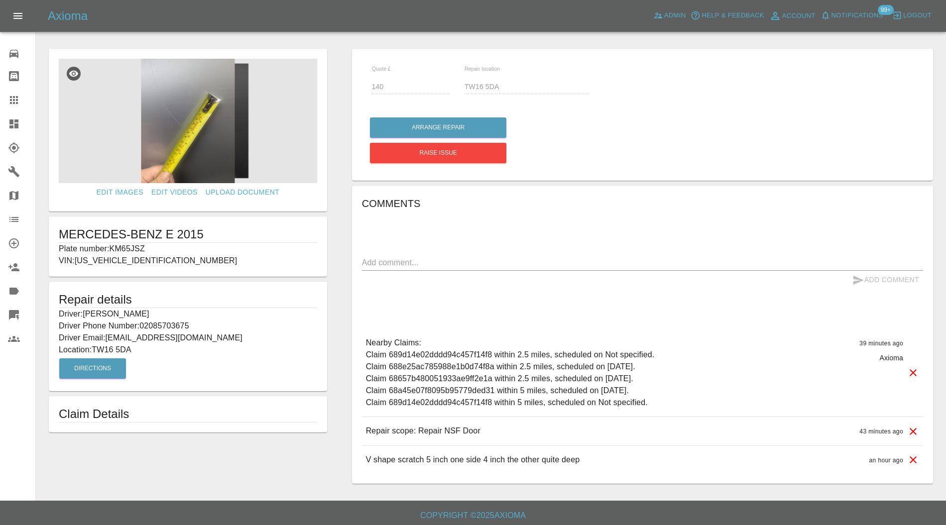
click at [160, 127] on img at bounding box center [188, 121] width 258 height 125
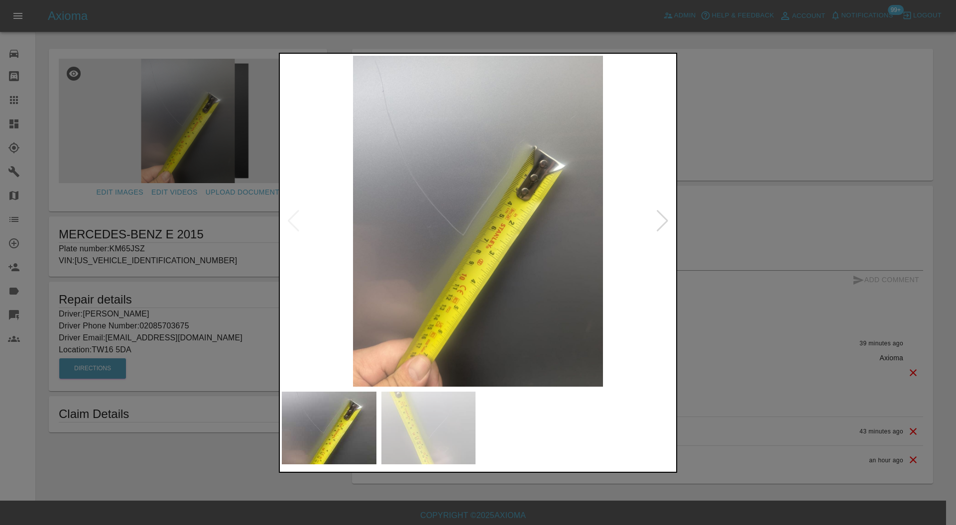
click at [410, 424] on img at bounding box center [428, 428] width 95 height 73
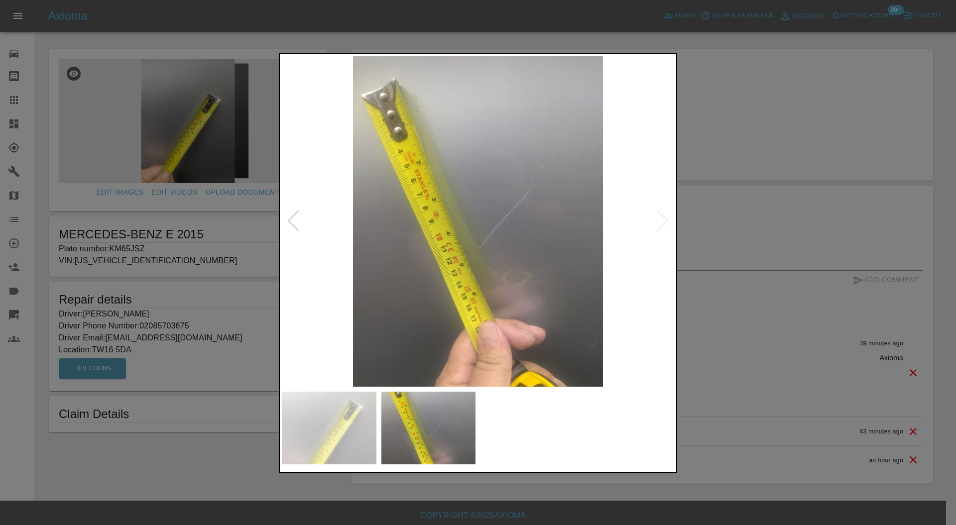
click at [337, 427] on img at bounding box center [329, 428] width 95 height 73
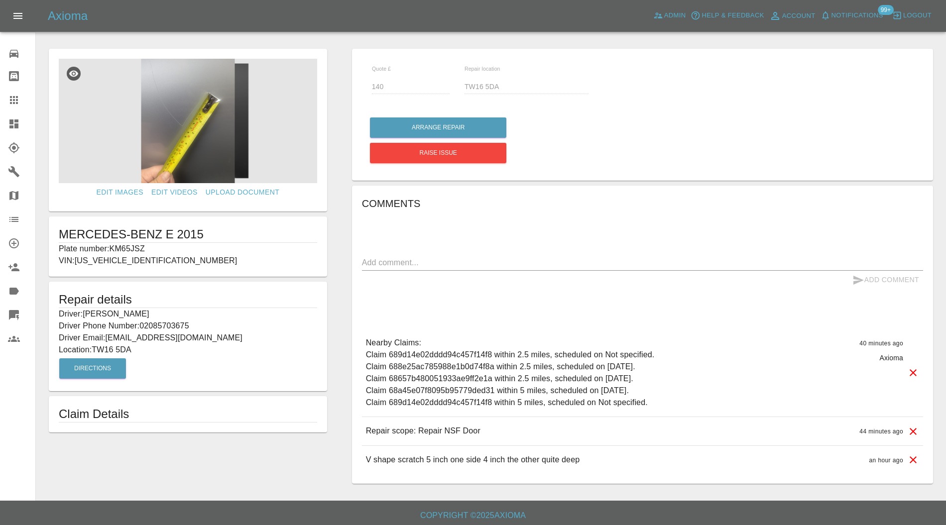
click at [186, 125] on img at bounding box center [188, 121] width 258 height 125
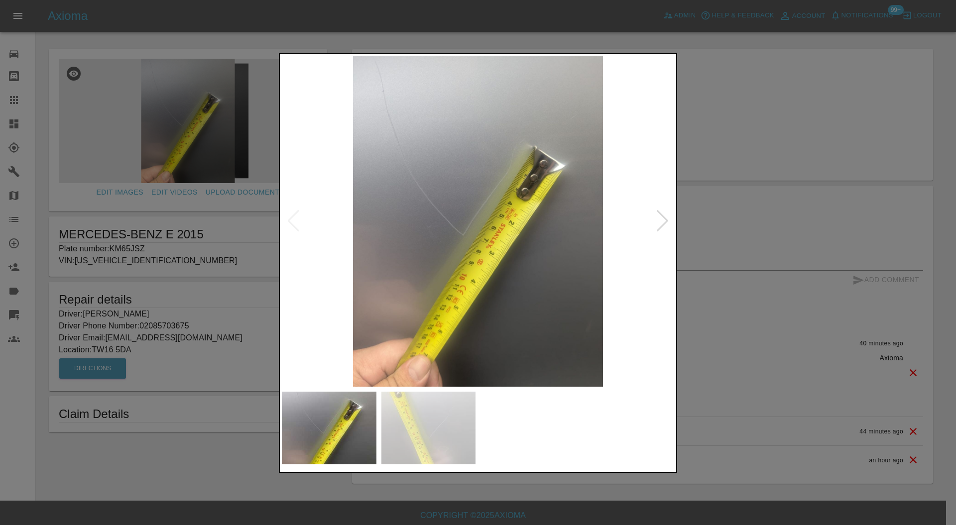
click at [796, 179] on div at bounding box center [478, 262] width 956 height 525
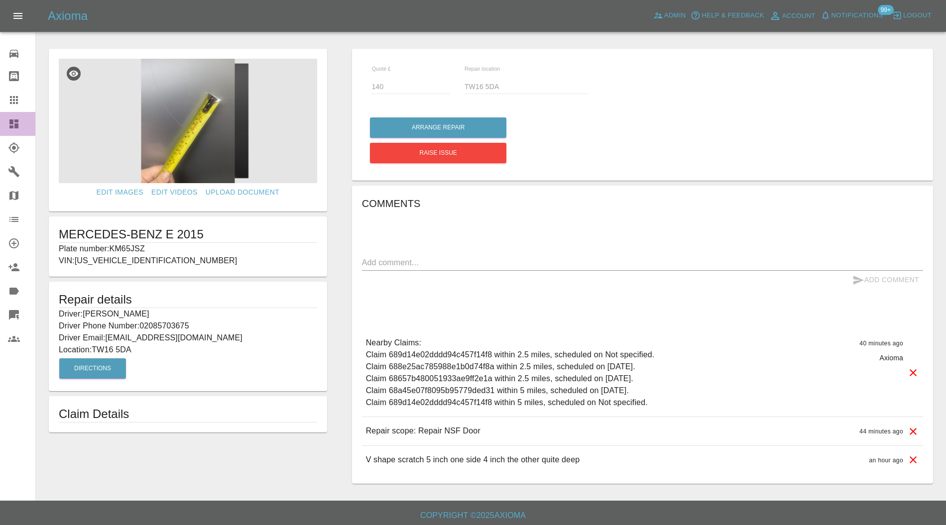
click at [18, 119] on icon at bounding box center [14, 124] width 12 height 12
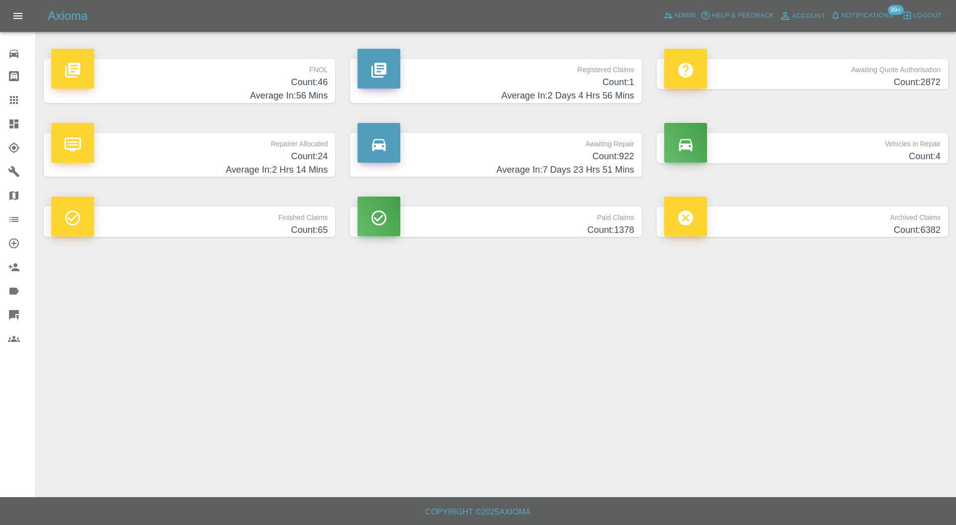
click at [475, 160] on h4 "Count: 922" at bounding box center [496, 156] width 276 height 13
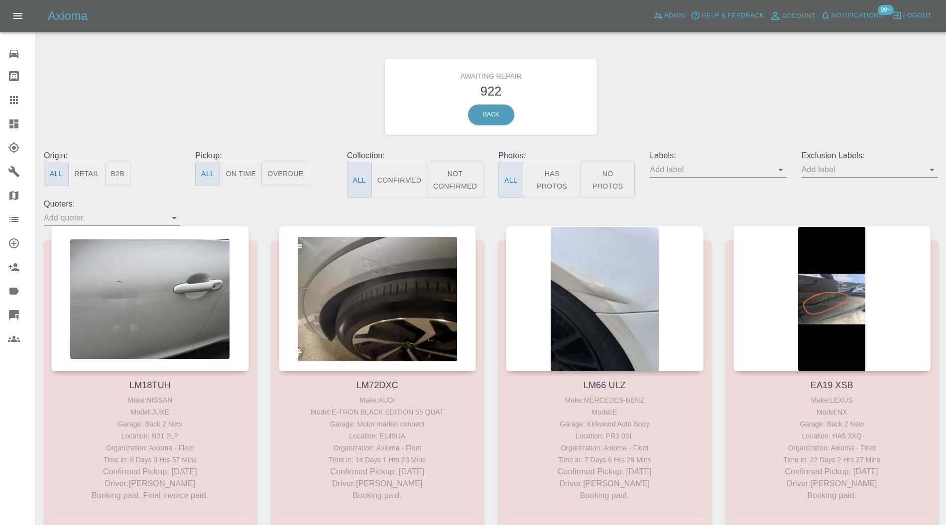
click at [18, 133] on link "Dashboard" at bounding box center [17, 124] width 35 height 24
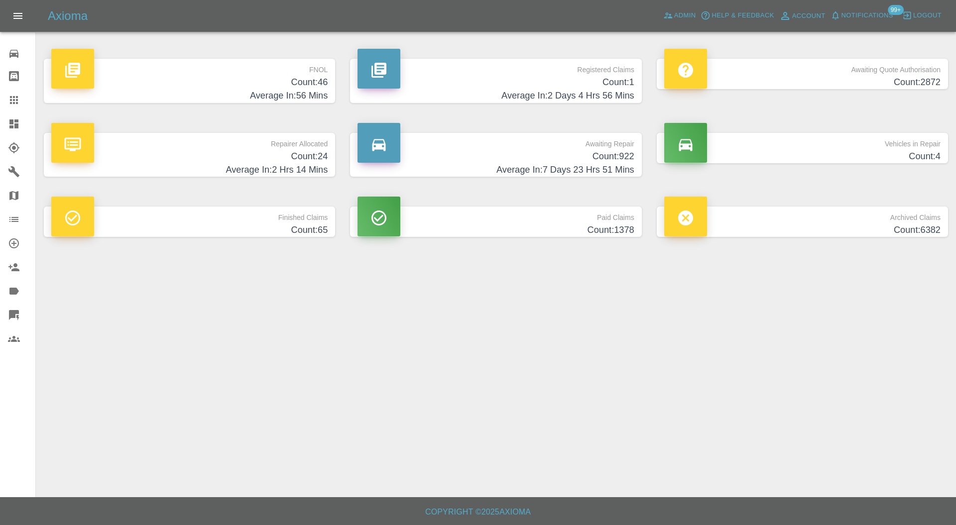
click at [316, 151] on h4 "Count: 24" at bounding box center [189, 156] width 276 height 13
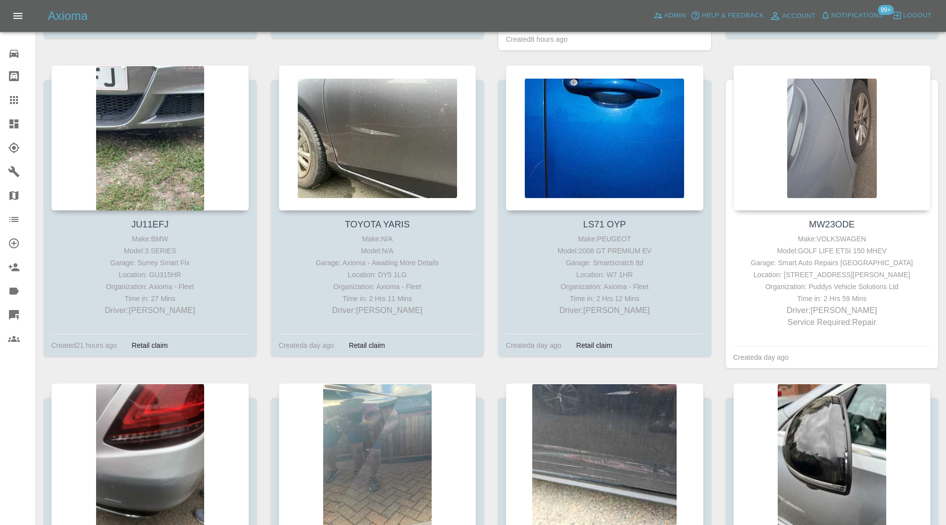
scroll to position [161, 0]
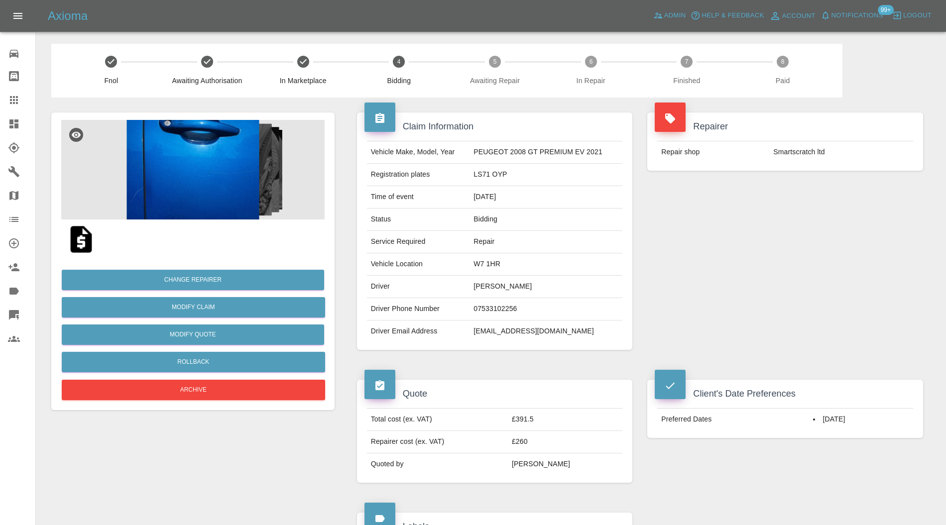
click at [236, 169] on img at bounding box center [192, 170] width 263 height 100
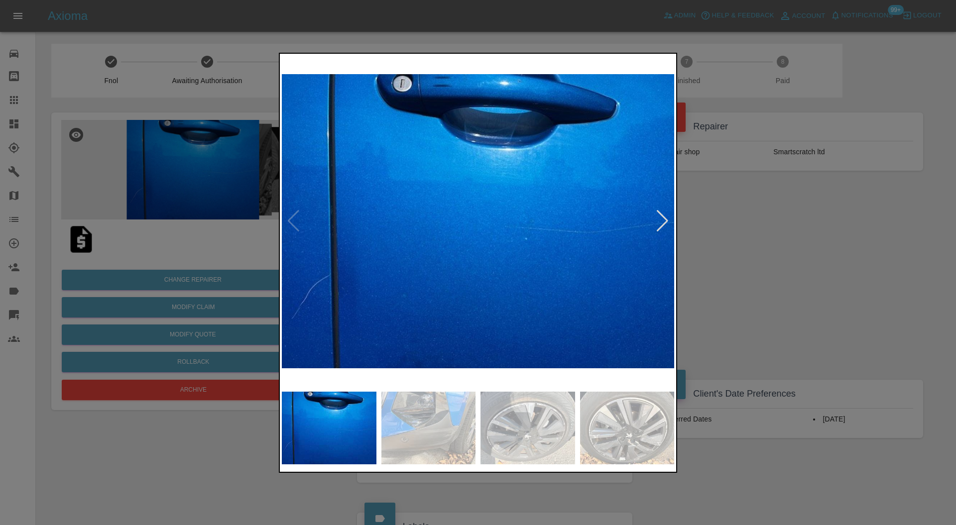
click at [445, 434] on img at bounding box center [428, 428] width 95 height 73
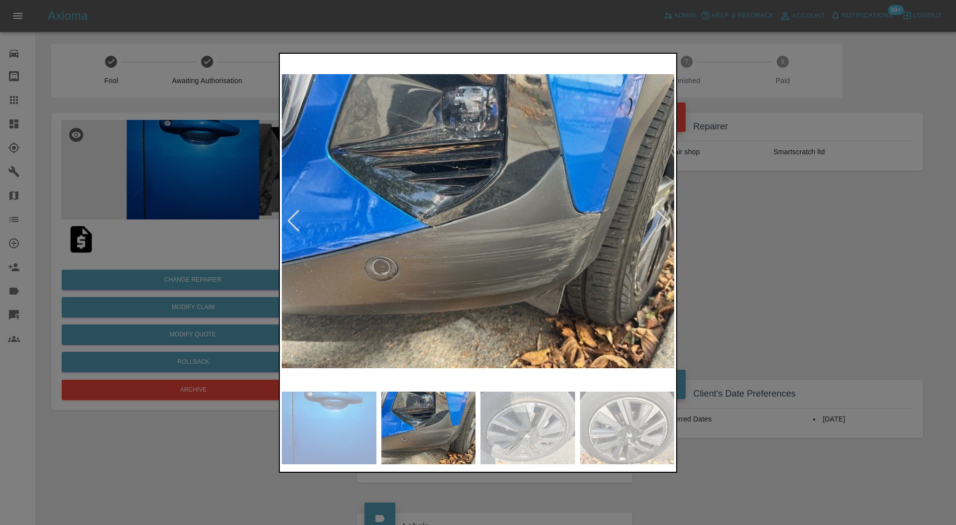
click at [790, 266] on div at bounding box center [478, 262] width 956 height 525
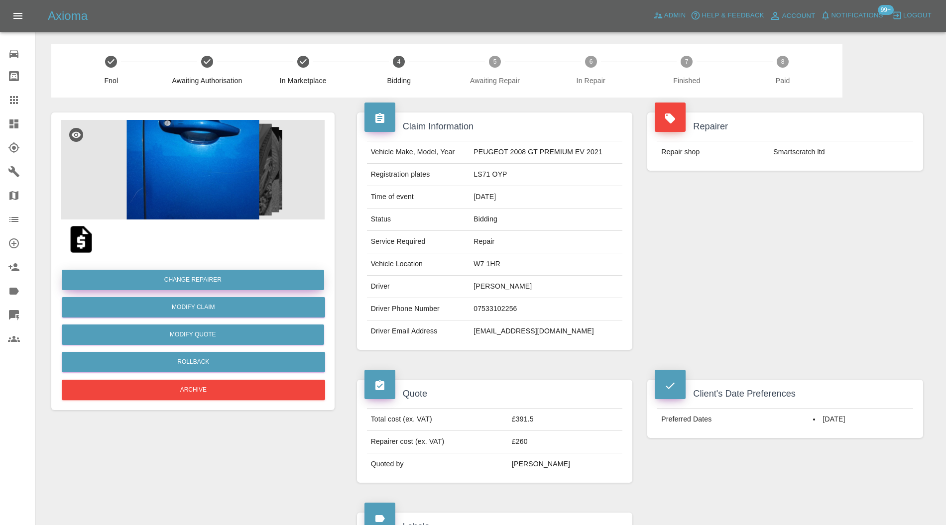
click at [312, 273] on button "Change Repairer" at bounding box center [193, 280] width 262 height 20
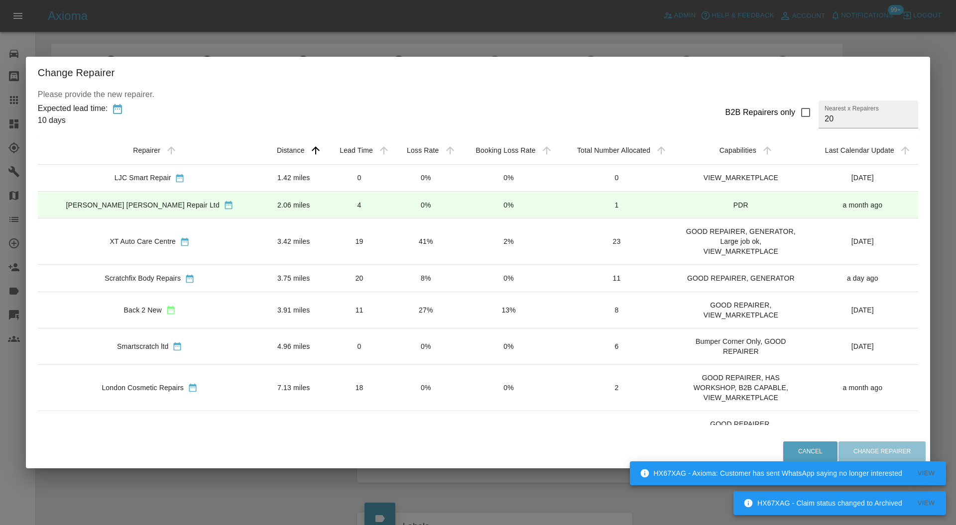
click at [265, 237] on td "3.42 miles" at bounding box center [294, 242] width 64 height 46
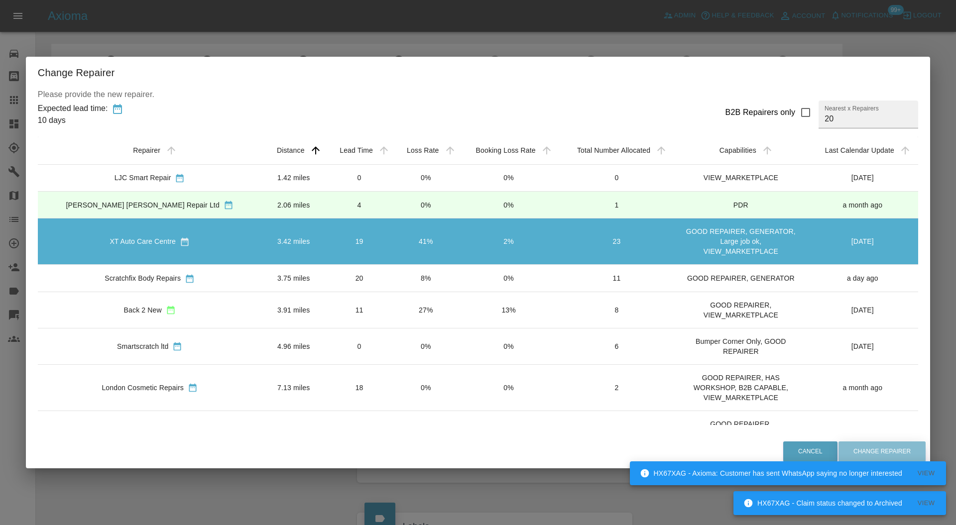
click at [853, 445] on button "Change Repairer" at bounding box center [882, 452] width 87 height 20
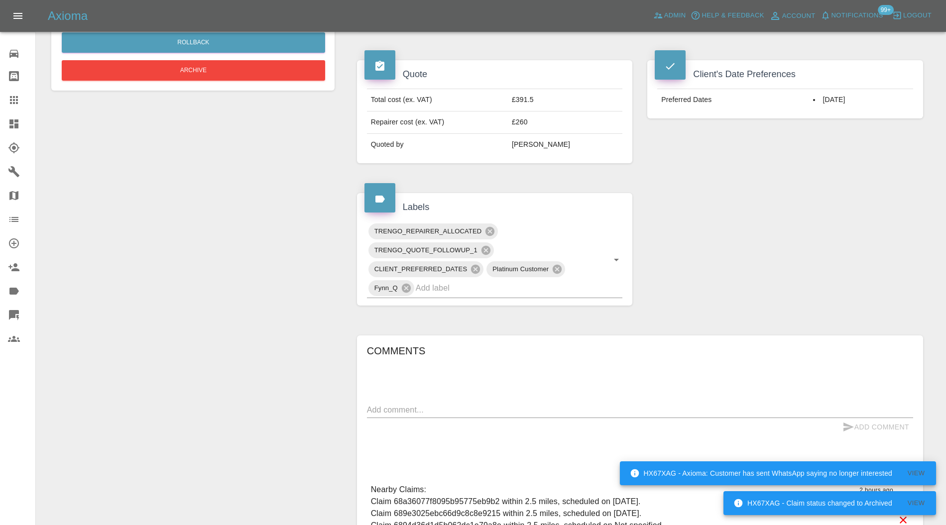
scroll to position [354, 0]
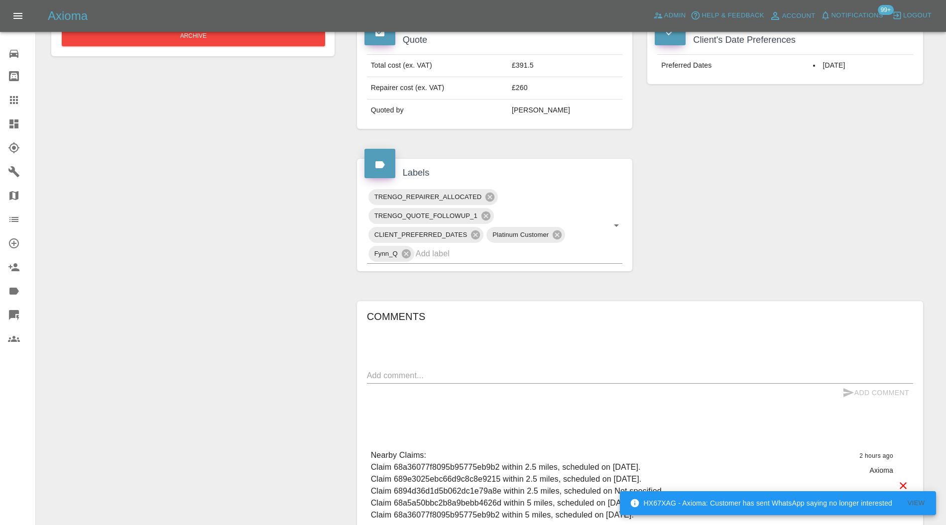
click at [491, 193] on icon at bounding box center [490, 197] width 9 height 9
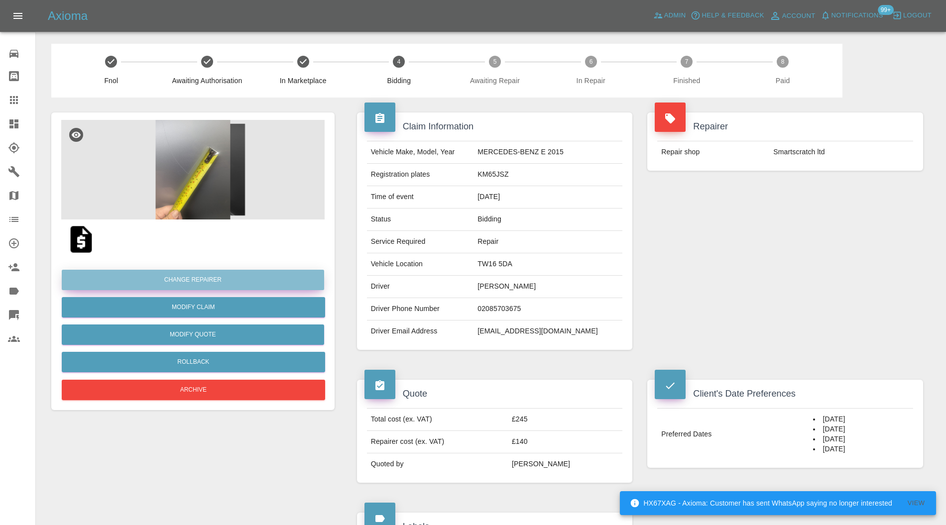
click at [246, 281] on button "Change Repairer" at bounding box center [193, 280] width 262 height 20
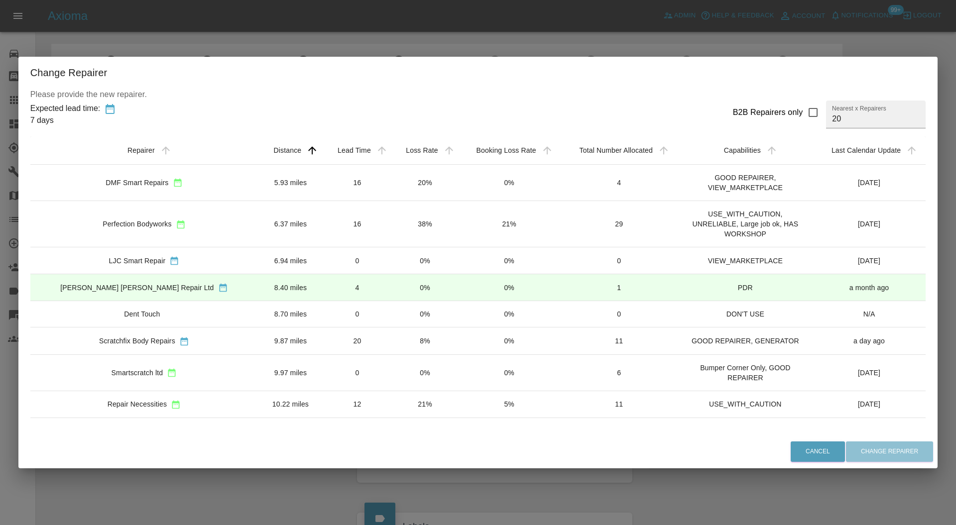
click at [323, 222] on td "16" at bounding box center [357, 224] width 68 height 46
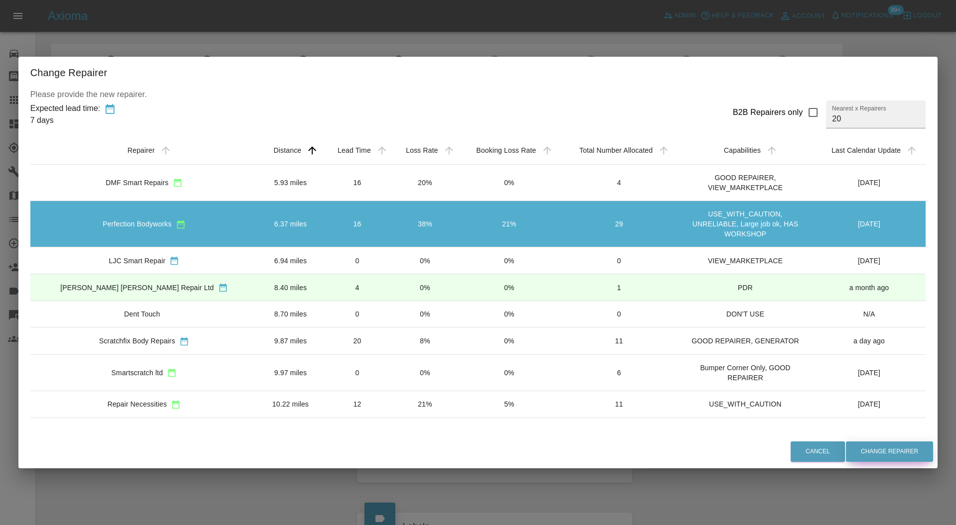
click at [852, 452] on button "Change Repairer" at bounding box center [889, 452] width 87 height 20
